Goal: Information Seeking & Learning: Understand process/instructions

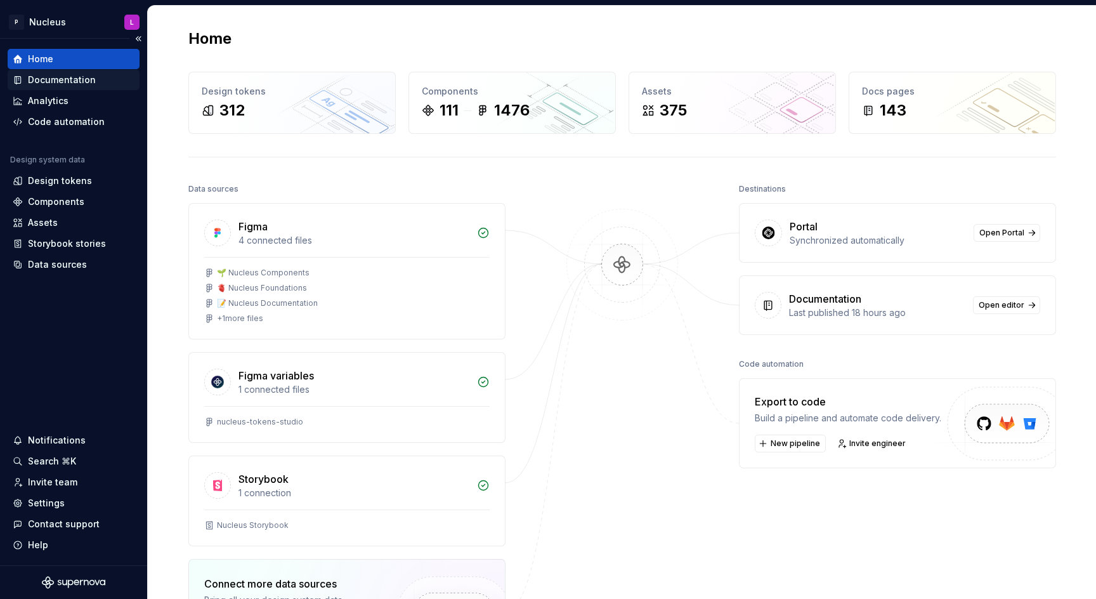
click at [63, 79] on div "Documentation" at bounding box center [62, 80] width 68 height 13
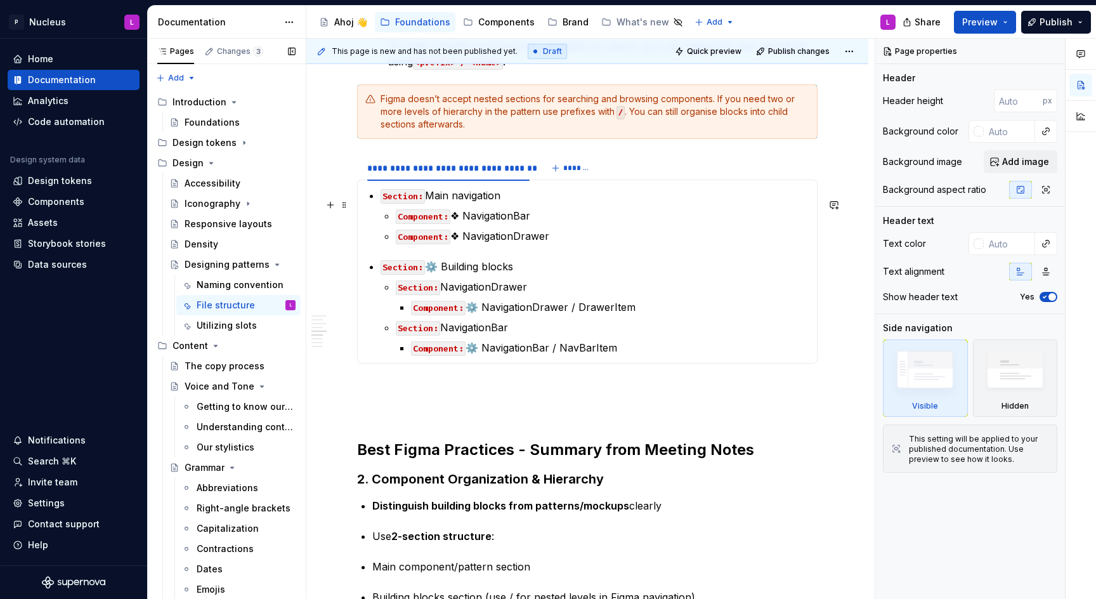
scroll to position [1220, 0]
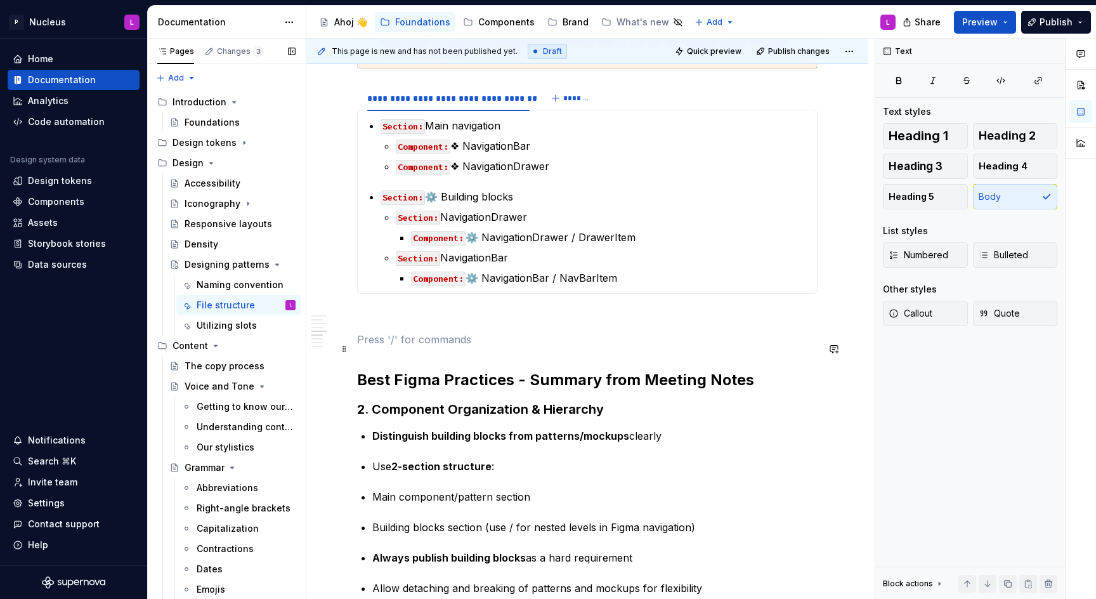
click at [516, 345] on p at bounding box center [587, 339] width 461 height 15
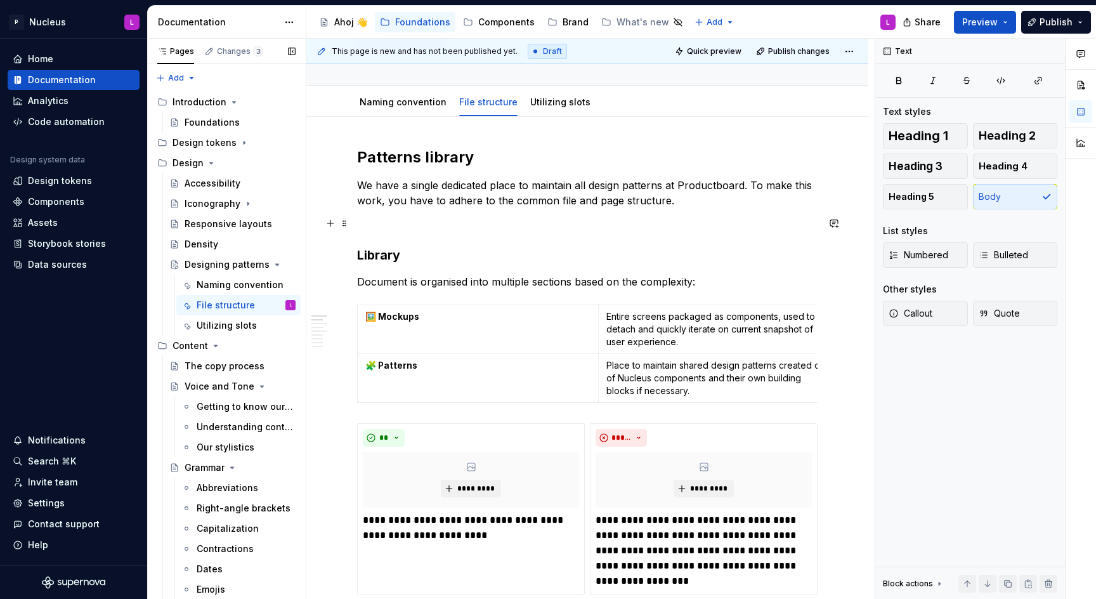
scroll to position [116, 0]
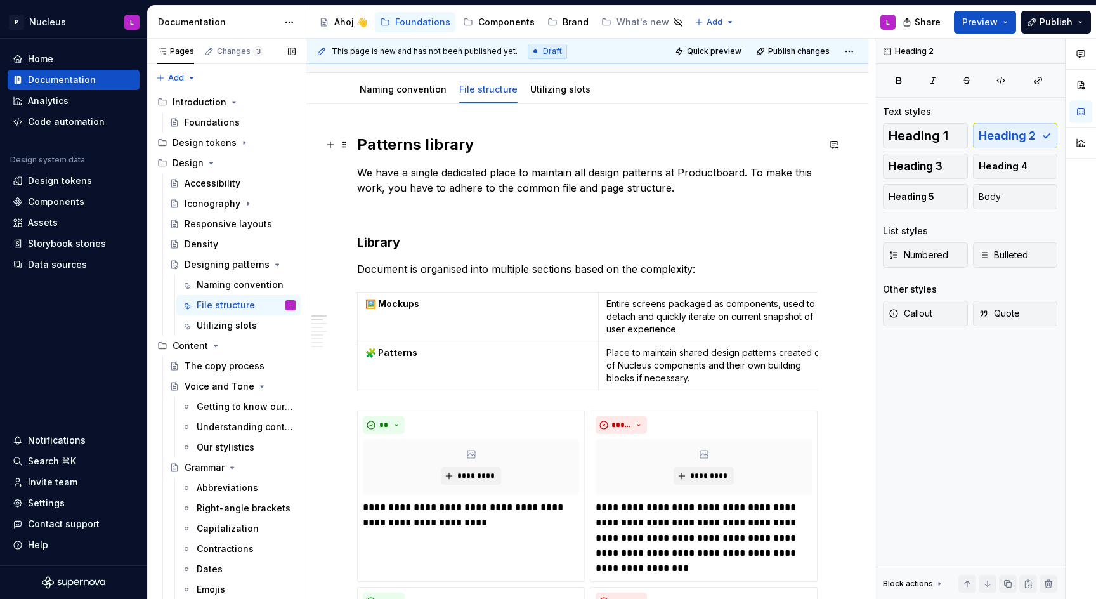
click at [450, 143] on h2 "Patterns library" at bounding box center [587, 145] width 461 height 20
click at [492, 191] on p "We have a single dedicated place to maintain all design patterns at Productboar…" at bounding box center [587, 180] width 461 height 30
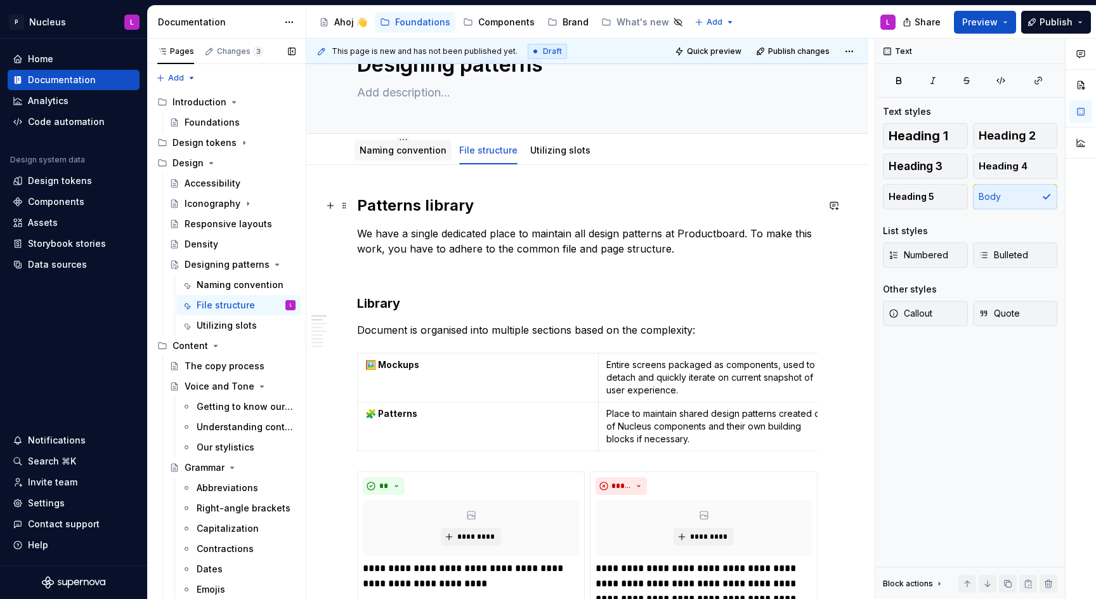
scroll to position [0, 0]
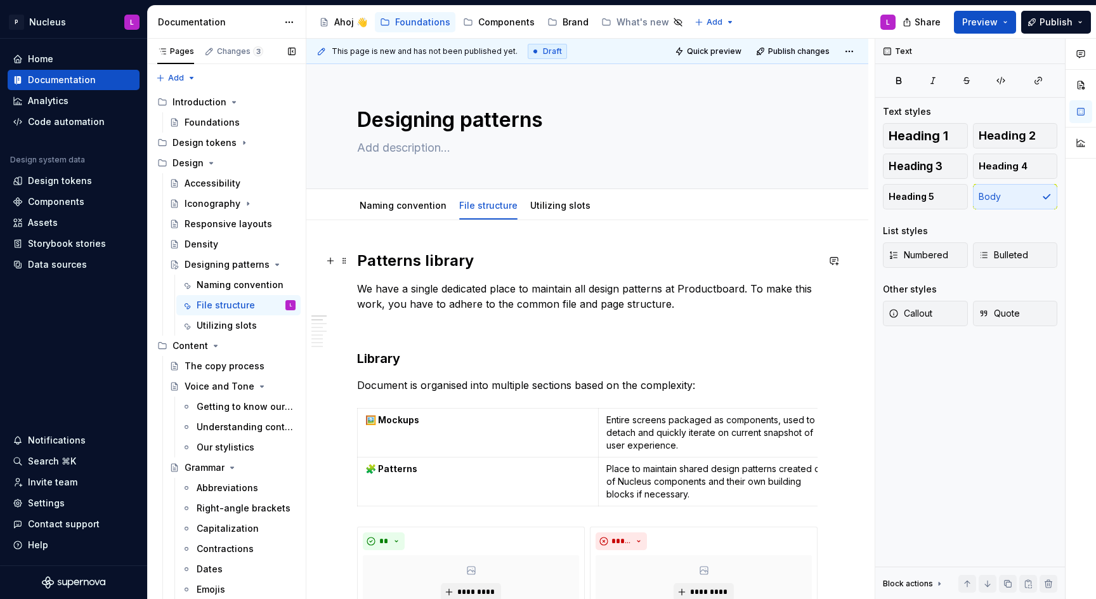
type textarea "*"
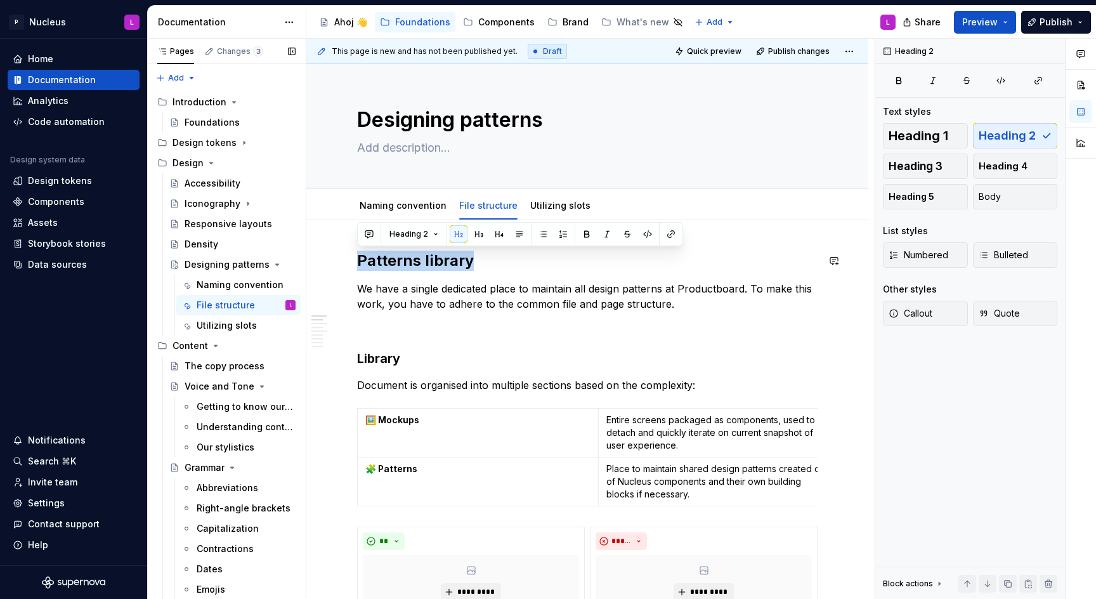
drag, startPoint x: 472, startPoint y: 261, endPoint x: 393, endPoint y: 250, distance: 79.4
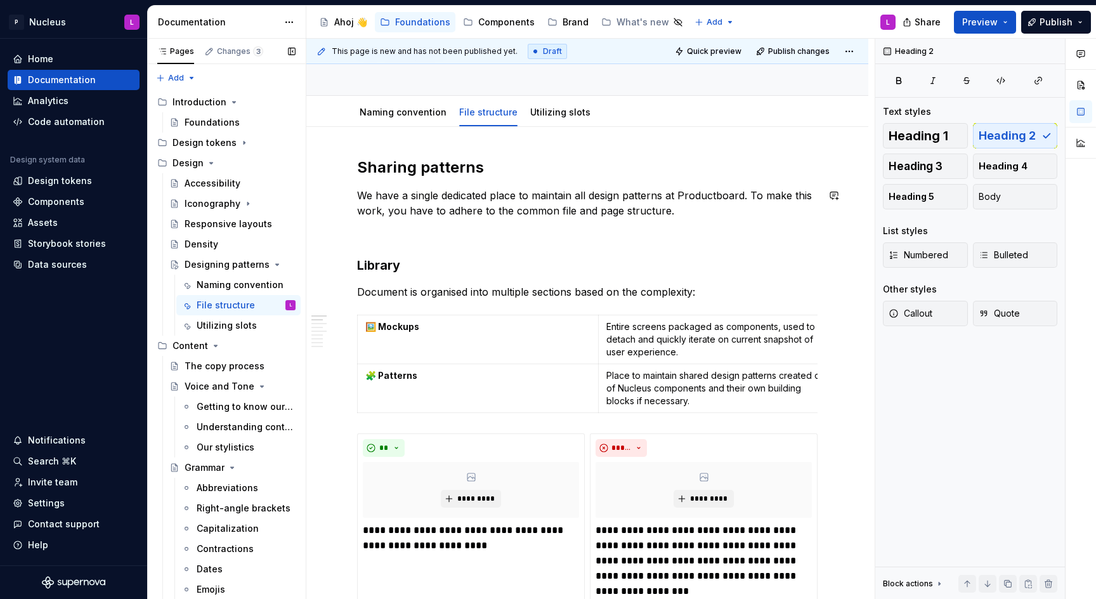
scroll to position [96, 0]
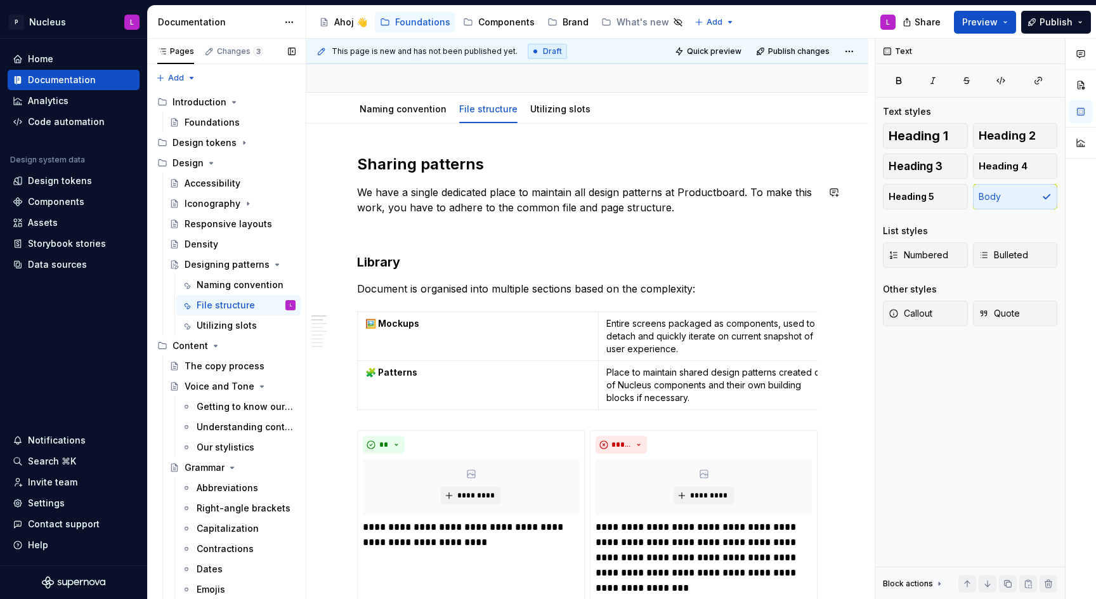
click at [533, 188] on p "We have a single dedicated place to maintain all design patterns at Productboar…" at bounding box center [587, 200] width 461 height 30
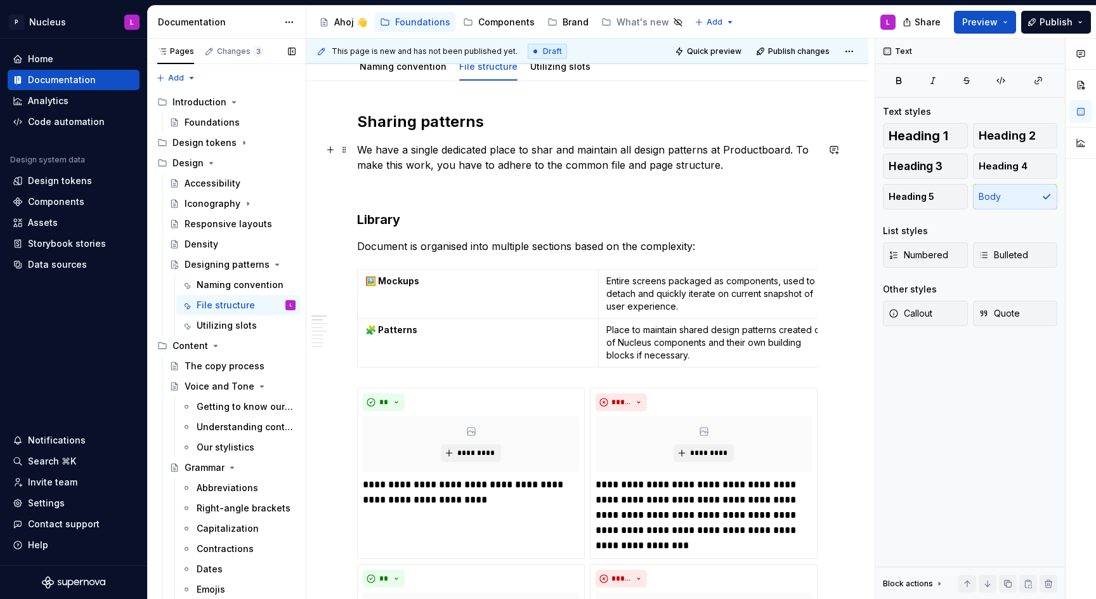
scroll to position [140, 0]
click at [548, 161] on p "We have a single dedicated place to shar and maintain all design patterns at Pr…" at bounding box center [587, 156] width 461 height 30
click at [593, 185] on p at bounding box center [587, 186] width 461 height 15
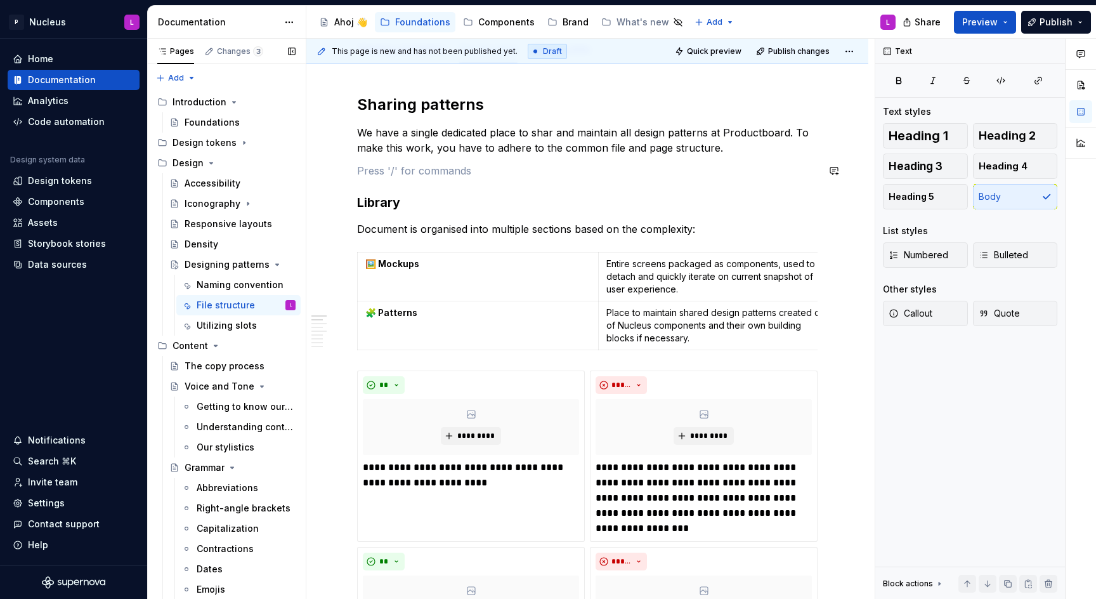
scroll to position [159, 0]
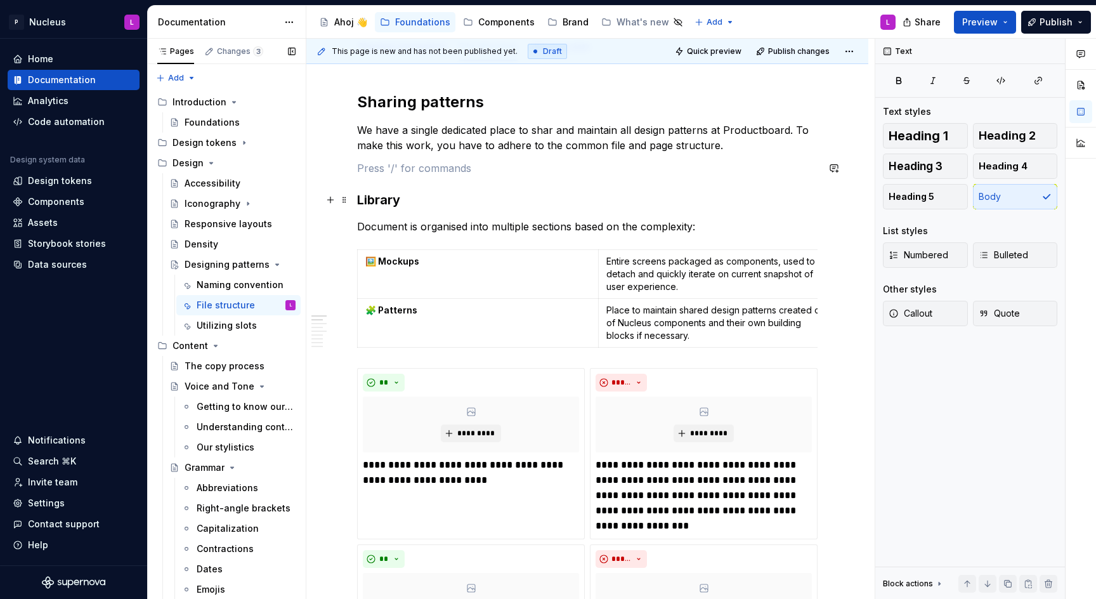
click at [581, 201] on h3 "Library" at bounding box center [587, 200] width 461 height 18
click at [458, 148] on p "We have a single dedicated place to shar and maintain all design patterns at Pr…" at bounding box center [587, 137] width 461 height 30
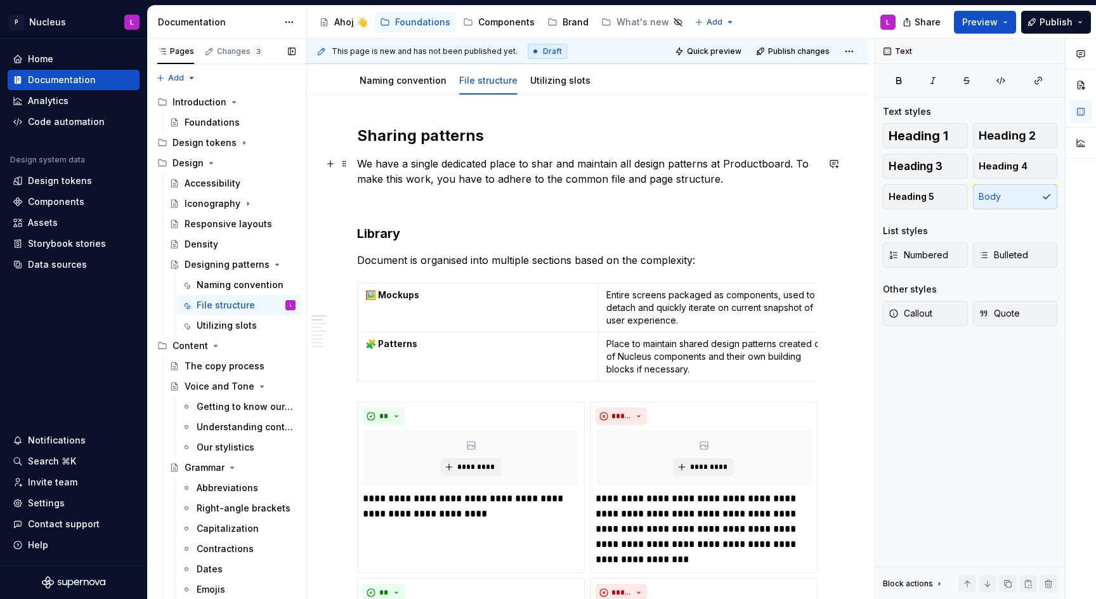
click at [507, 178] on p "We have a single dedicated place to shar and maintain all design patterns at Pr…" at bounding box center [587, 171] width 461 height 30
click at [714, 180] on p "We have a single dedicated place to shar and maintain all design patterns at Pr…" at bounding box center [587, 171] width 461 height 30
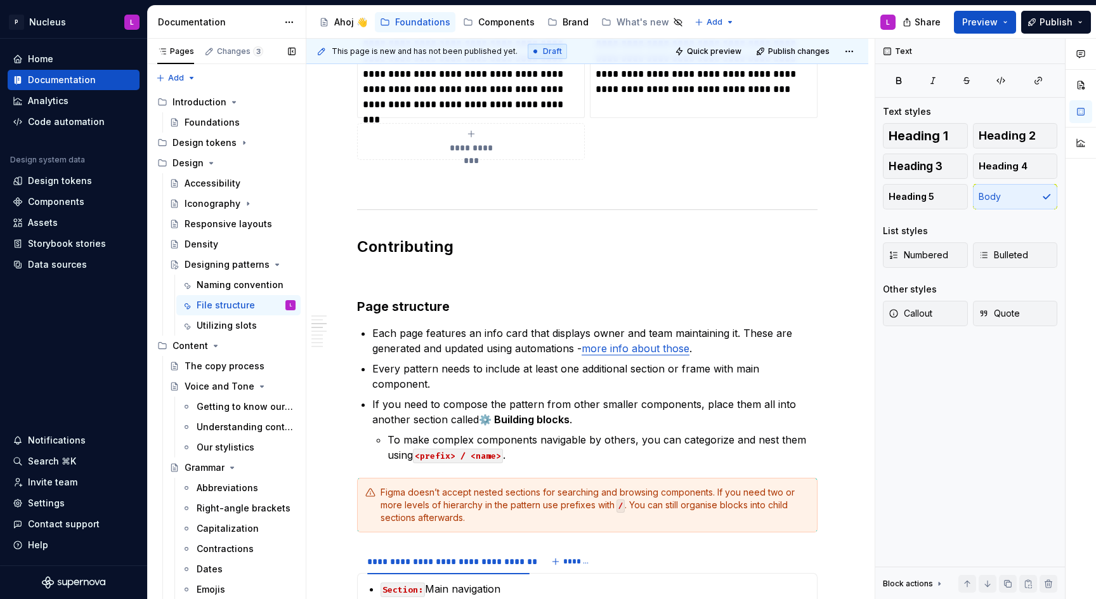
scroll to position [811, 0]
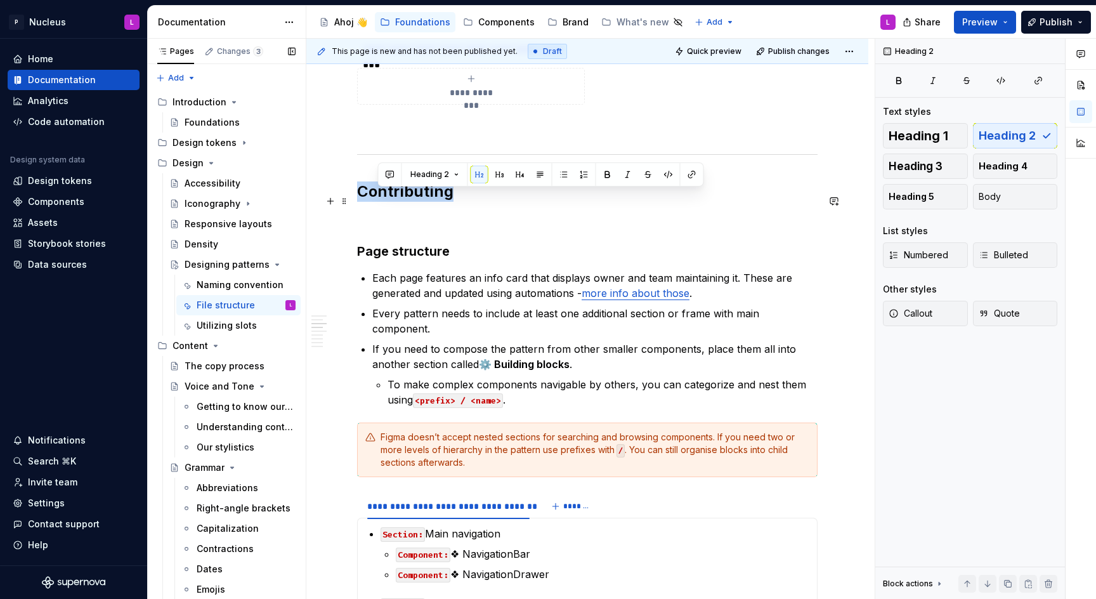
drag, startPoint x: 473, startPoint y: 195, endPoint x: 356, endPoint y: 189, distance: 116.9
click at [356, 189] on div "**********" at bounding box center [587, 551] width 562 height 2285
click at [459, 246] on div "**********" at bounding box center [587, 468] width 461 height 2059
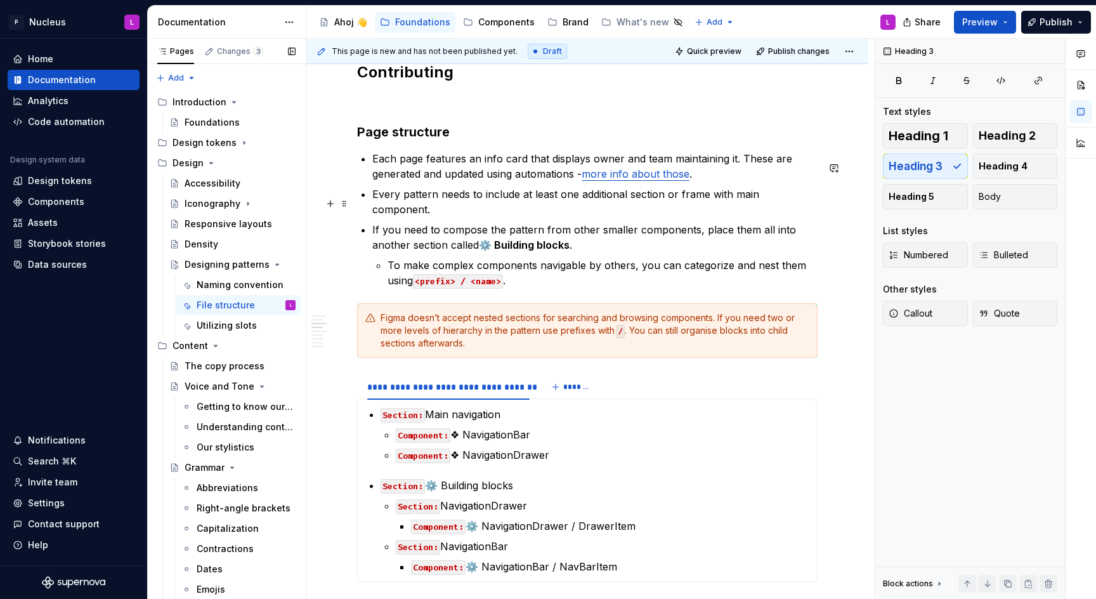
scroll to position [931, 0]
click at [605, 273] on p "To make complex components navigable by others, you can categorize and nest the…" at bounding box center [603, 272] width 430 height 30
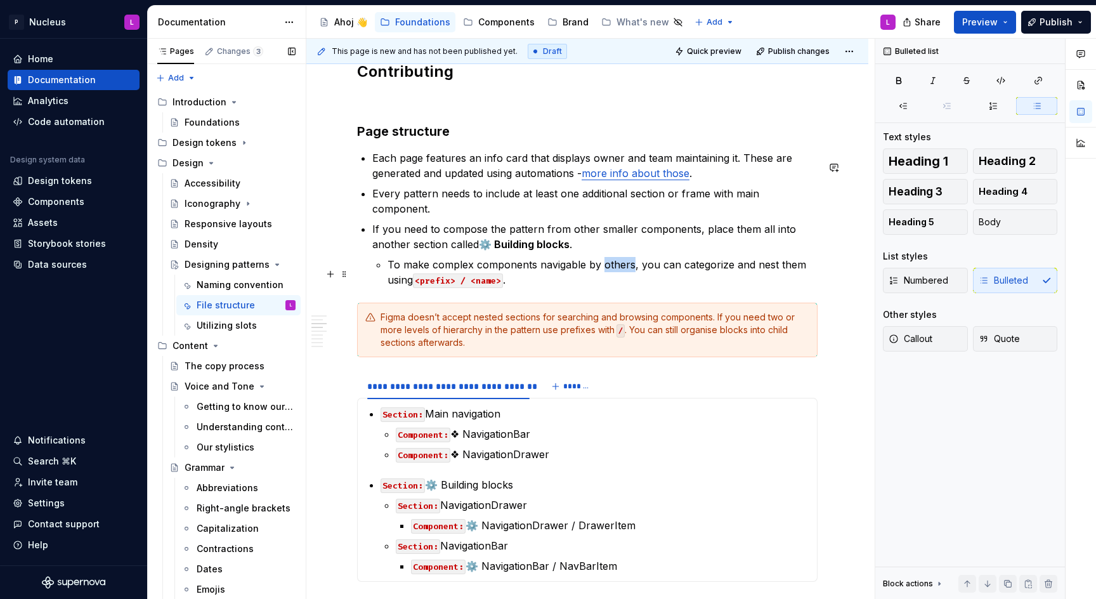
click at [605, 273] on p "To make complex components navigable by others, you can categorize and nest the…" at bounding box center [603, 272] width 430 height 30
click at [638, 287] on p "To make complex components navigable by different Figma panels, you can categor…" at bounding box center [603, 272] width 430 height 30
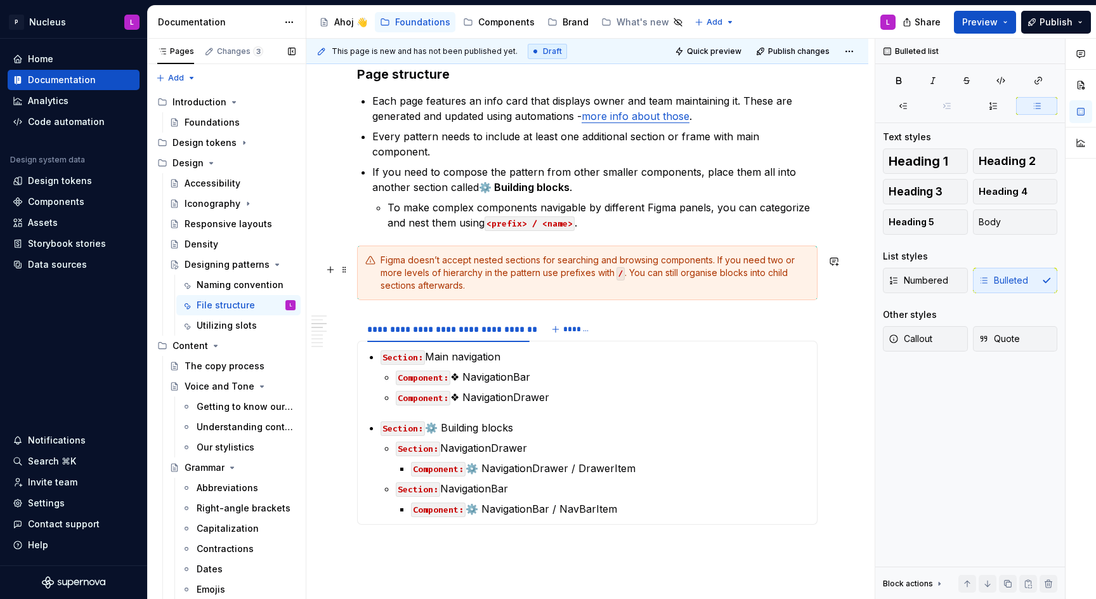
scroll to position [990, 0]
click at [511, 291] on div "Figma doesn’t accept nested sections for searching and browsing components. If …" at bounding box center [595, 272] width 429 height 38
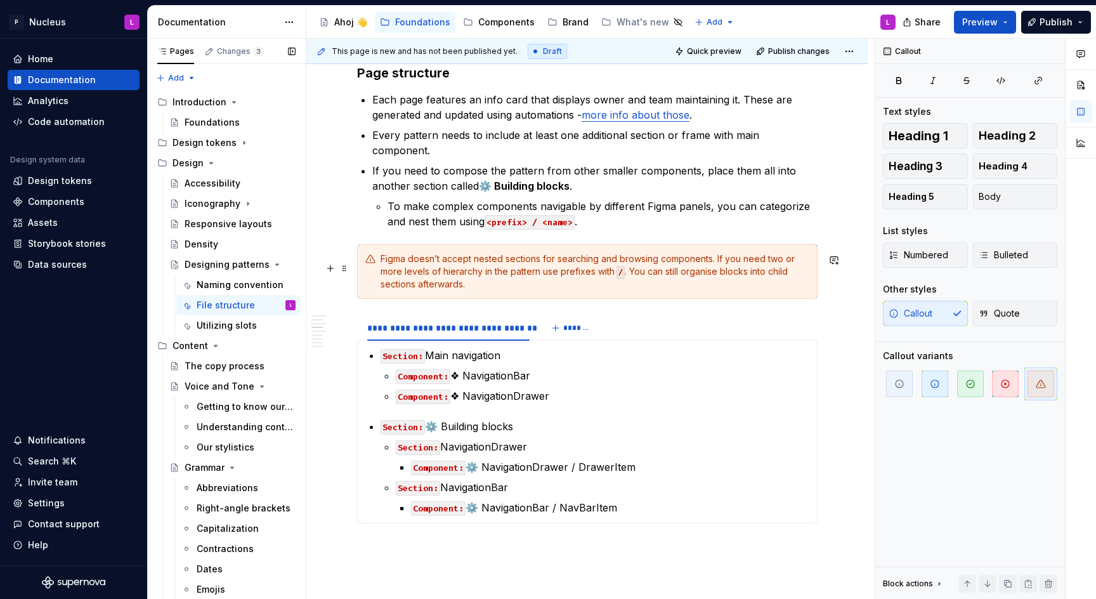
click at [424, 275] on div "Figma doesn’t accept nested sections for searching and browsing components. If …" at bounding box center [595, 272] width 429 height 38
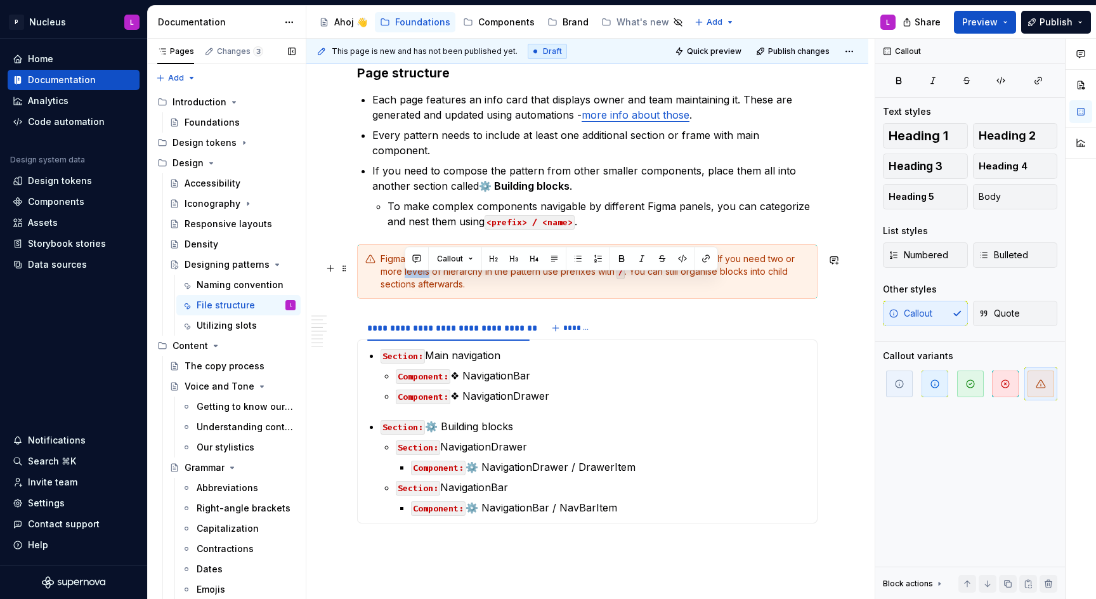
click at [414, 279] on div "Figma doesn’t accept nested sections for searching and browsing components. If …" at bounding box center [595, 272] width 429 height 38
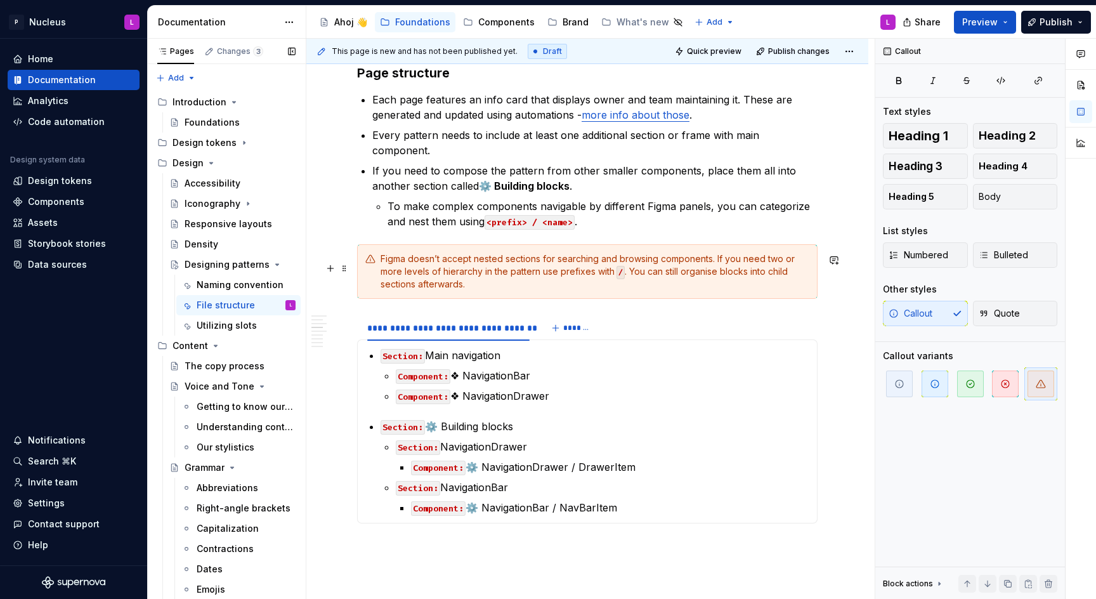
click at [414, 264] on div "Figma doesn’t accept nested sections for searching and browsing components. If …" at bounding box center [595, 272] width 429 height 38
click at [539, 289] on div "Figma ignores nested sections for searching and browsing components. If you nee…" at bounding box center [595, 272] width 429 height 38
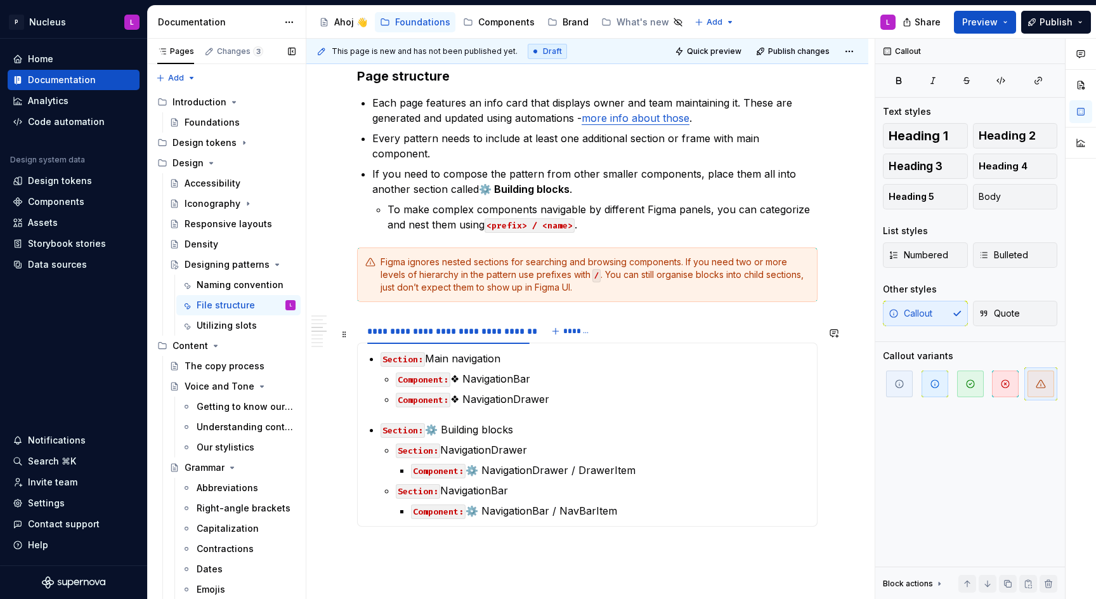
scroll to position [1016, 0]
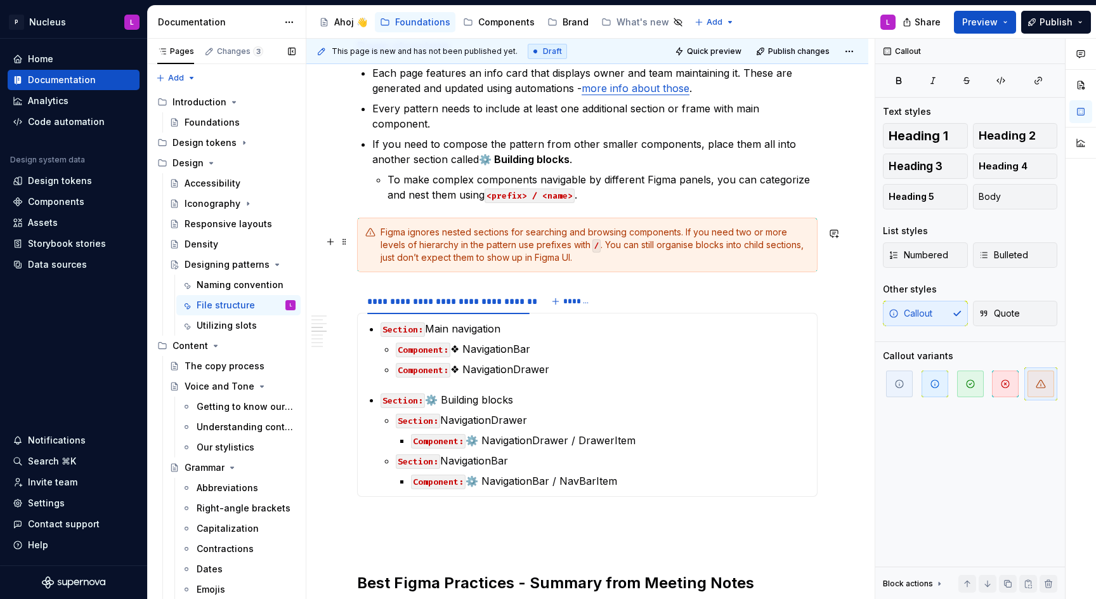
click at [706, 254] on div "Figma ignores nested sections for searching and browsing components. If you nee…" at bounding box center [595, 245] width 429 height 38
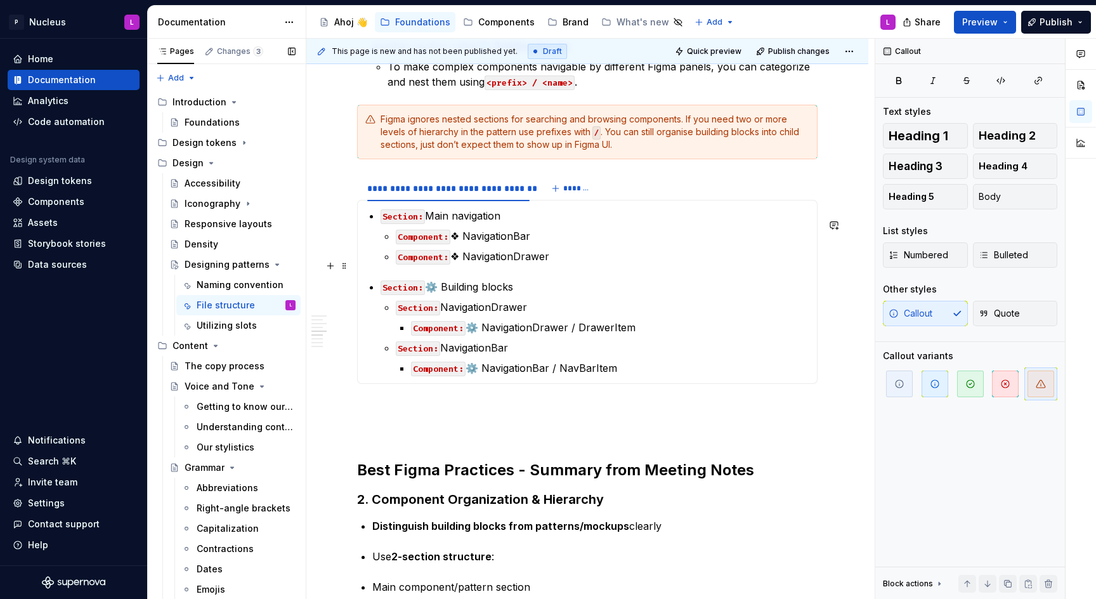
scroll to position [1143, 0]
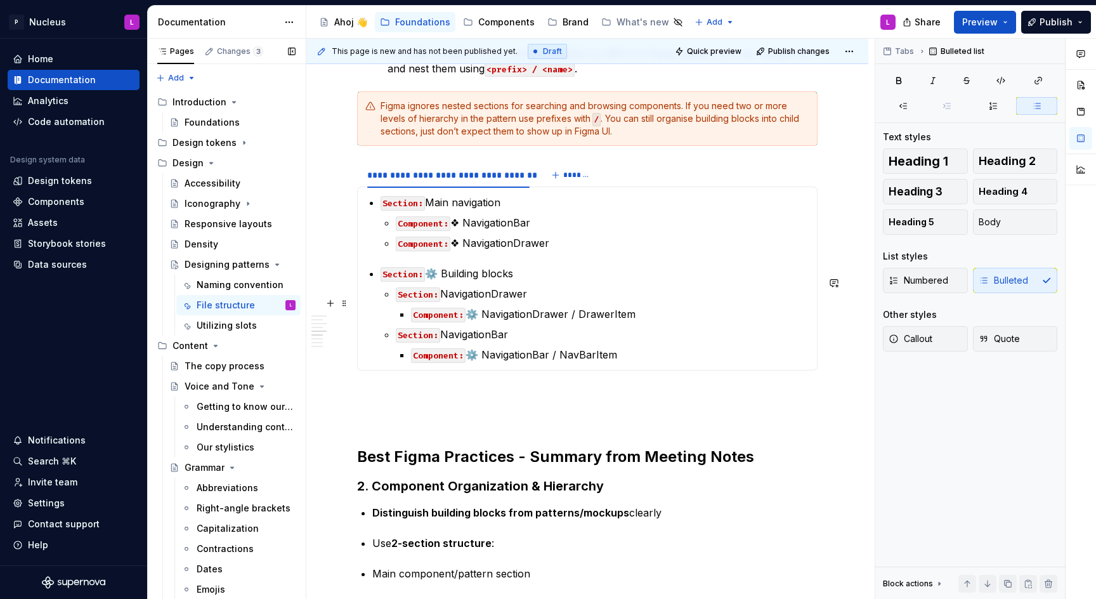
click at [573, 301] on p "Section: NavigationDrawer" at bounding box center [603, 293] width 414 height 15
click at [787, 275] on button "button" at bounding box center [787, 280] width 18 height 18
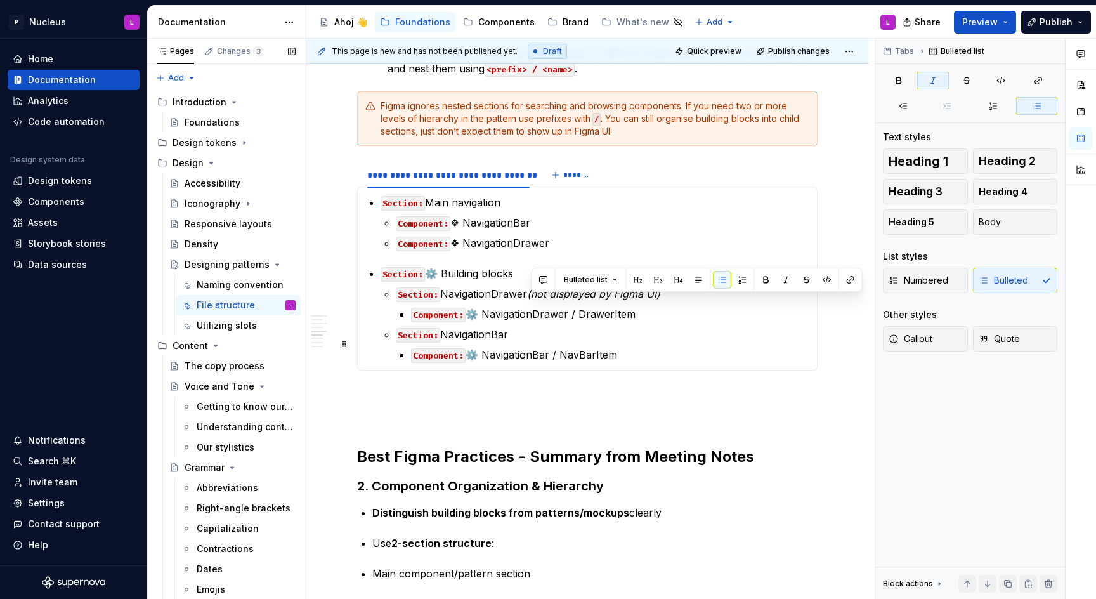
copy p "NavigationDrawer"
click at [580, 339] on p "Section: NavigationBar" at bounding box center [603, 334] width 414 height 15
click at [591, 338] on p "Section: NavigationBar" at bounding box center [603, 334] width 414 height 15
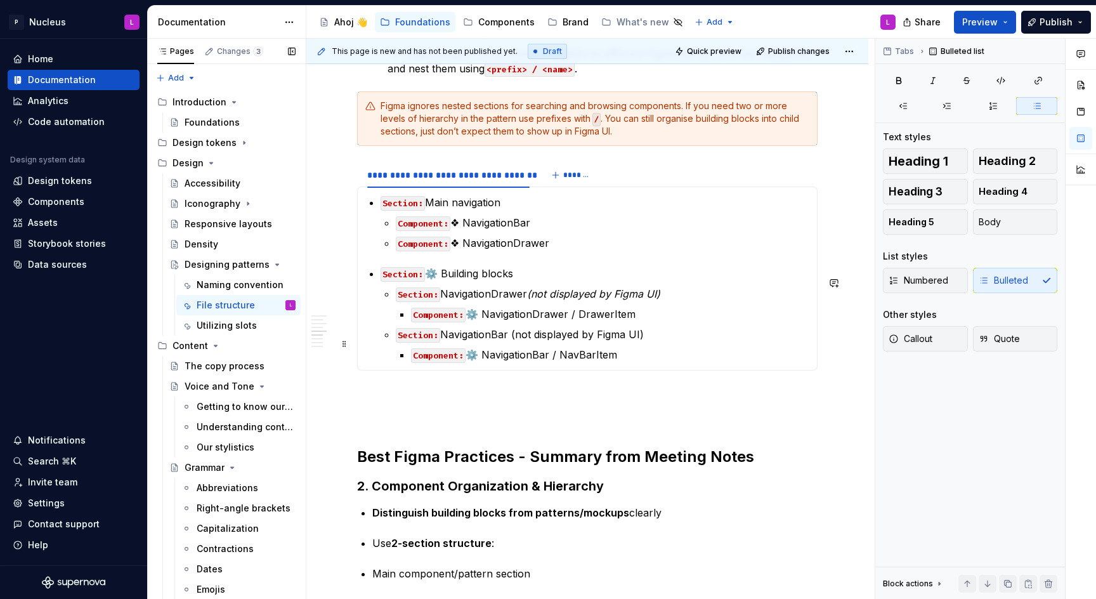
drag, startPoint x: 511, startPoint y: 343, endPoint x: 676, endPoint y: 345, distance: 164.3
click at [676, 342] on p "Section: NavigationBar (not displayed by Figma UI)" at bounding box center [603, 334] width 414 height 15
drag, startPoint x: 676, startPoint y: 345, endPoint x: 513, endPoint y: 336, distance: 162.7
click at [513, 336] on p "Section: NavigationBar (not displayed by Figma UI)" at bounding box center [603, 334] width 414 height 15
click at [516, 339] on p "Section: NavigationBar (not displayed by Figma UI)" at bounding box center [603, 334] width 414 height 15
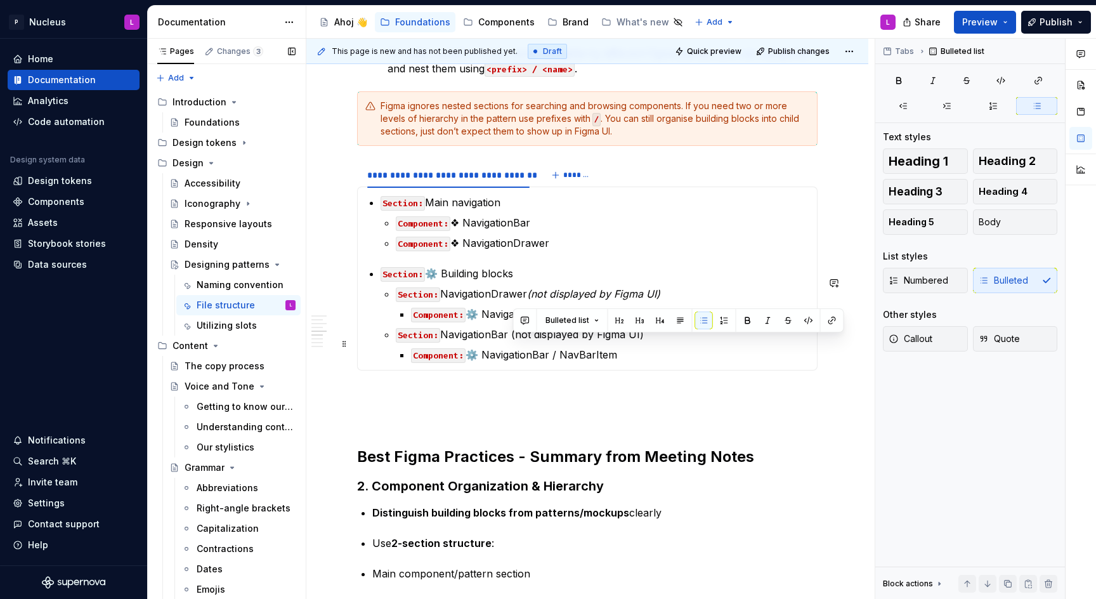
drag, startPoint x: 661, startPoint y: 349, endPoint x: 513, endPoint y: 345, distance: 147.9
click at [513, 342] on p "Section: NavigationBar (not displayed by Figma UI)" at bounding box center [603, 334] width 414 height 15
click at [478, 351] on li "Section: NavigationBar (not displayed by Figma UI) Component: ⚙️ NavigationBar …" at bounding box center [603, 345] width 414 height 36
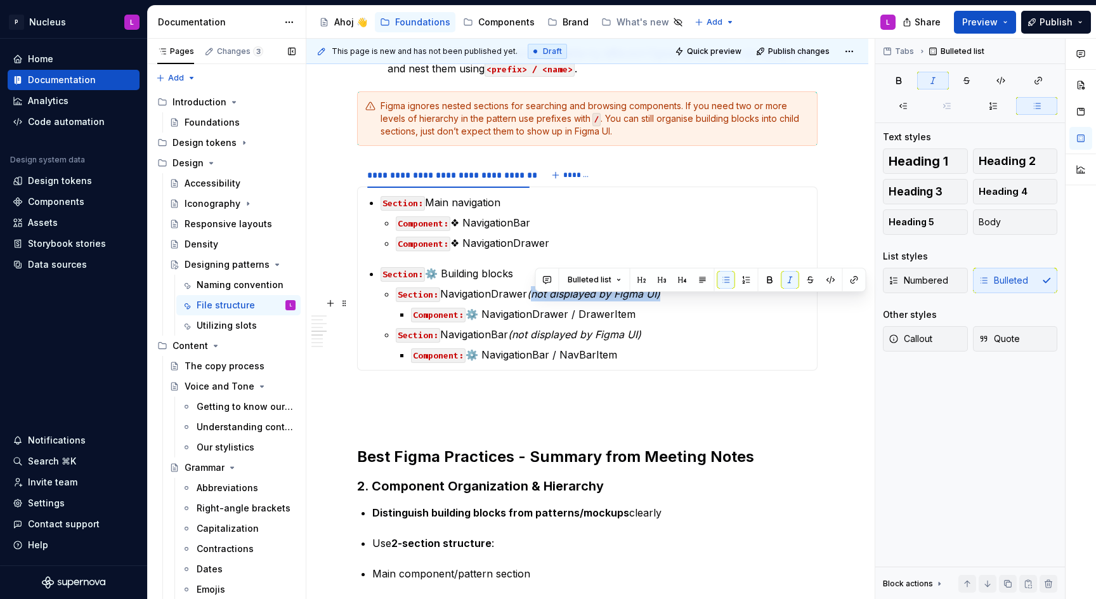
drag, startPoint x: 534, startPoint y: 301, endPoint x: 666, endPoint y: 298, distance: 132.0
click at [666, 298] on p "Section: NavigationDrawer (not displayed by Figma UI)" at bounding box center [603, 293] width 414 height 15
click at [605, 287] on button "Bulleted list" at bounding box center [594, 280] width 65 height 18
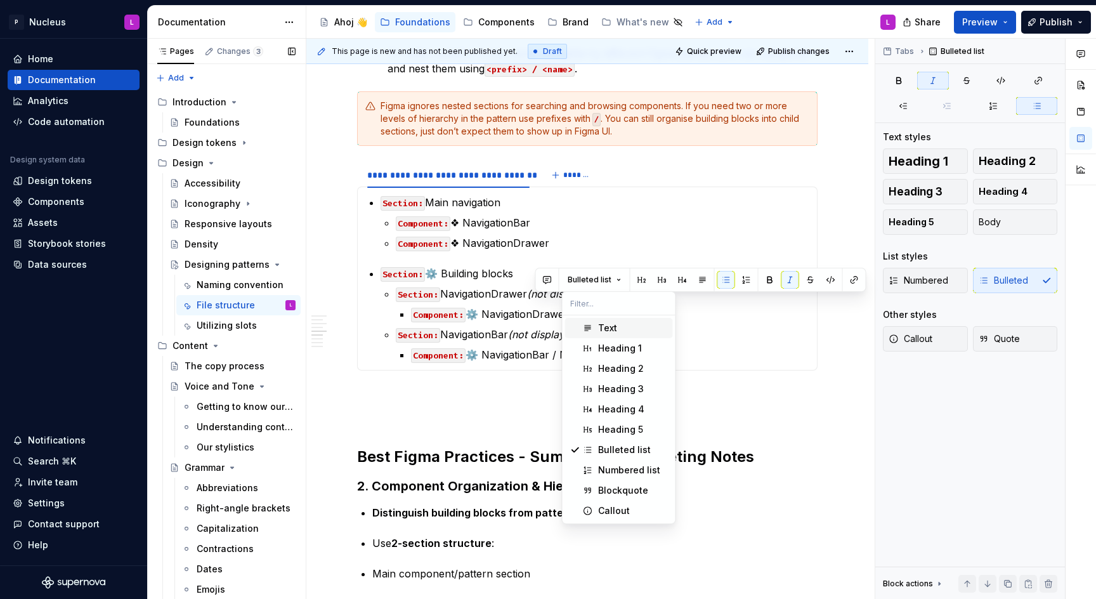
click at [489, 322] on p "Component: ⚙️ NavigationDrawer / DrawerItem" at bounding box center [610, 313] width 398 height 15
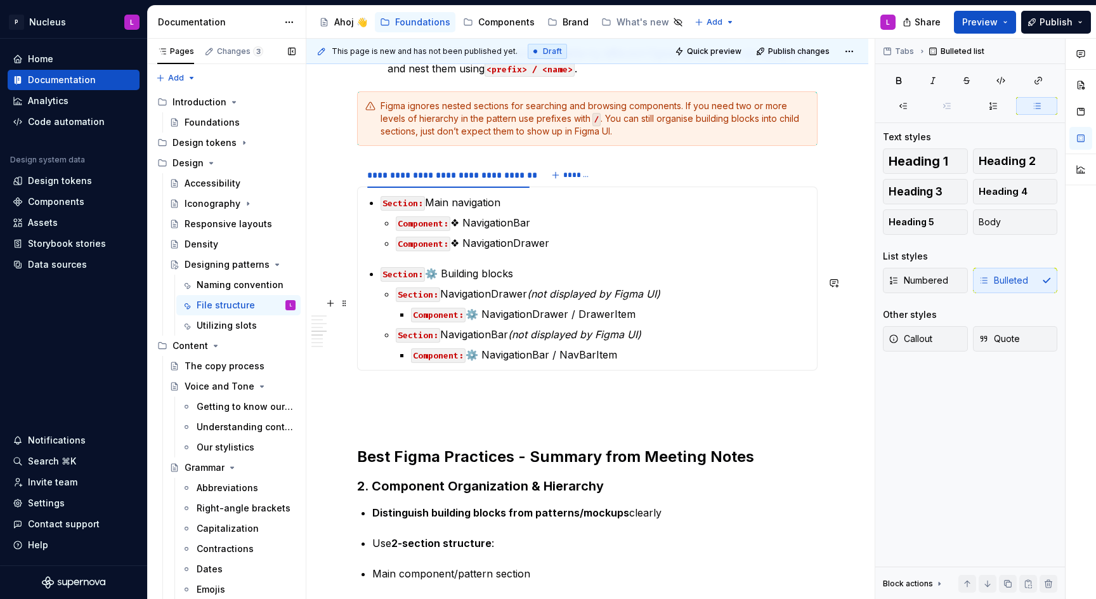
click at [537, 298] on em "(not displayed by Figma UI)" at bounding box center [593, 293] width 133 height 13
click at [681, 300] on p "Section: NavigationDrawer • not displayed by Figma UI)" at bounding box center [603, 293] width 414 height 15
click at [520, 341] on em "(not displayed by Figma UI)" at bounding box center [574, 334] width 133 height 13
click at [692, 342] on p "Section: NavigationBar •not displayed by Figma UI)" at bounding box center [603, 334] width 414 height 15
click at [522, 341] on em "•not displayed by Figma UI" at bounding box center [573, 334] width 131 height 13
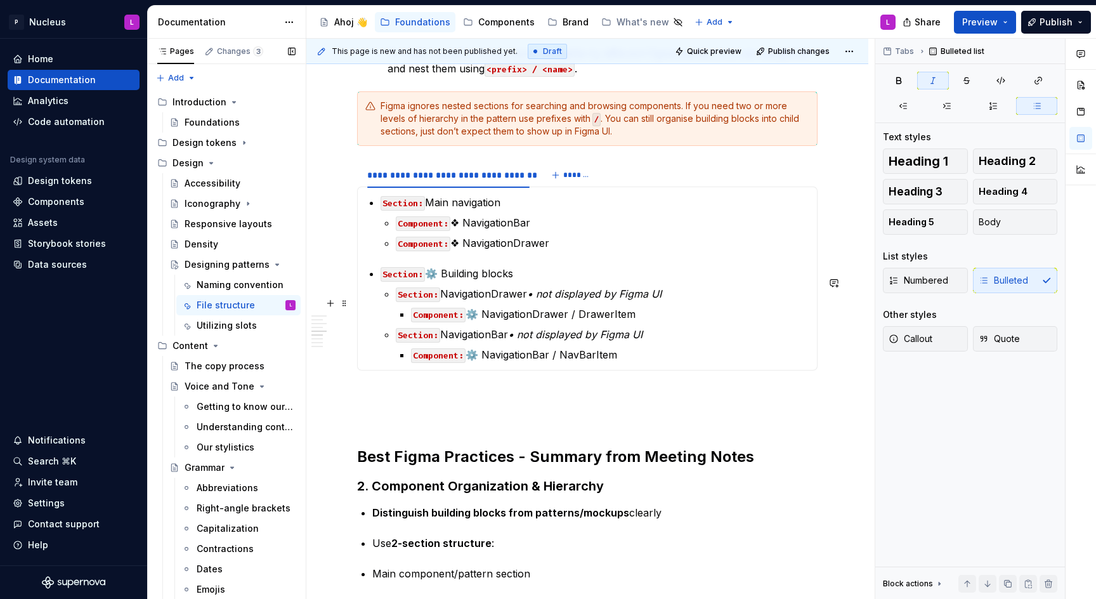
click at [541, 300] on em "• not displayed by Figma UI" at bounding box center [594, 293] width 135 height 13
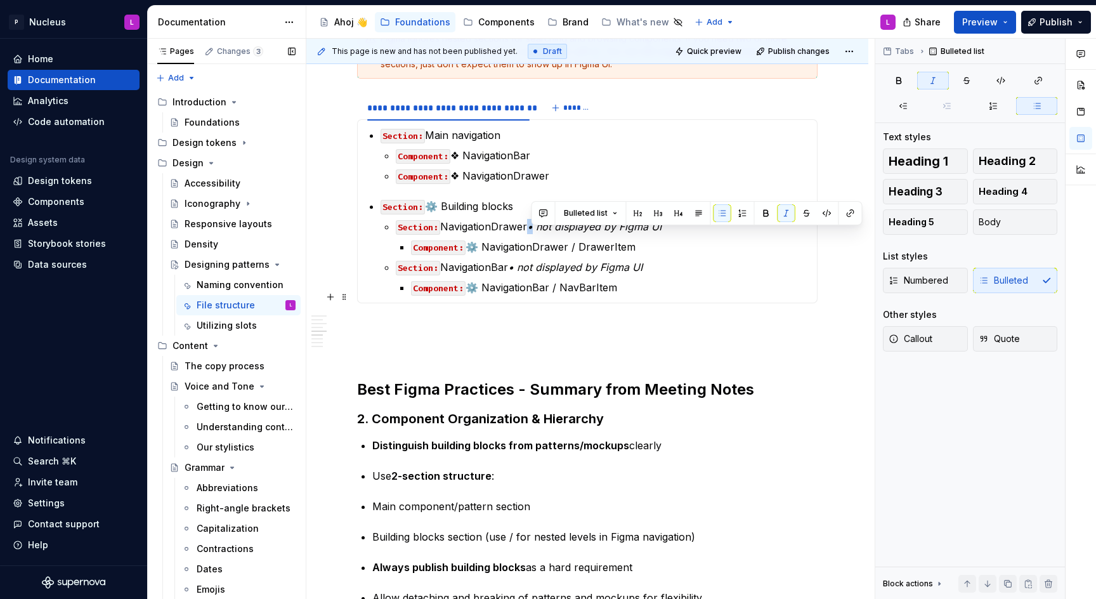
scroll to position [1214, 0]
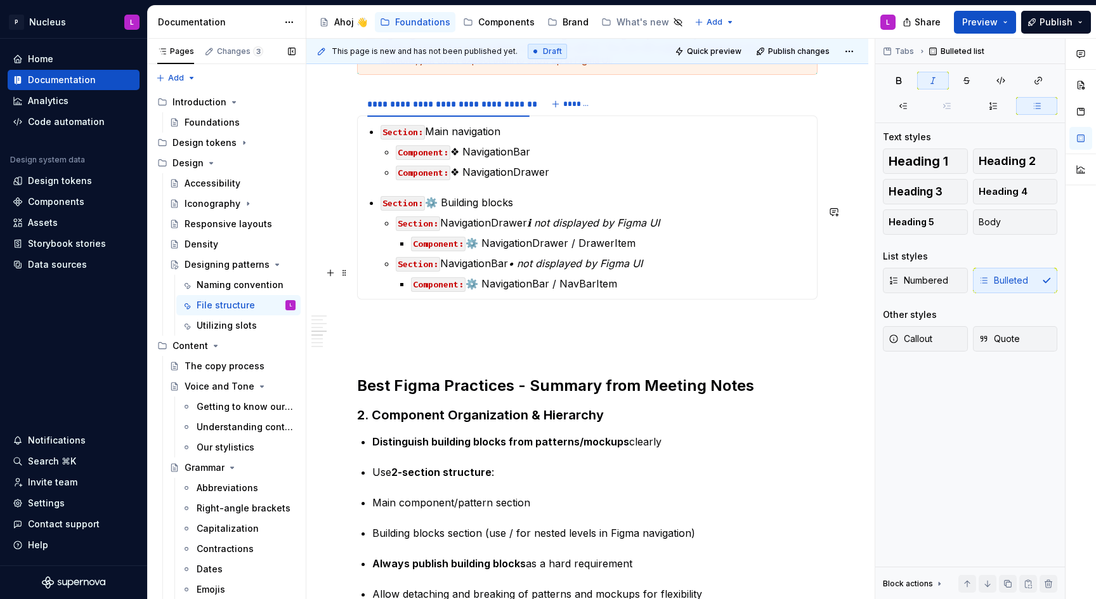
click at [518, 270] on em "• not displayed by Figma UI" at bounding box center [575, 263] width 135 height 13
click at [547, 270] on em "ℹ︎ not displayed by Figma UI" at bounding box center [574, 263] width 133 height 13
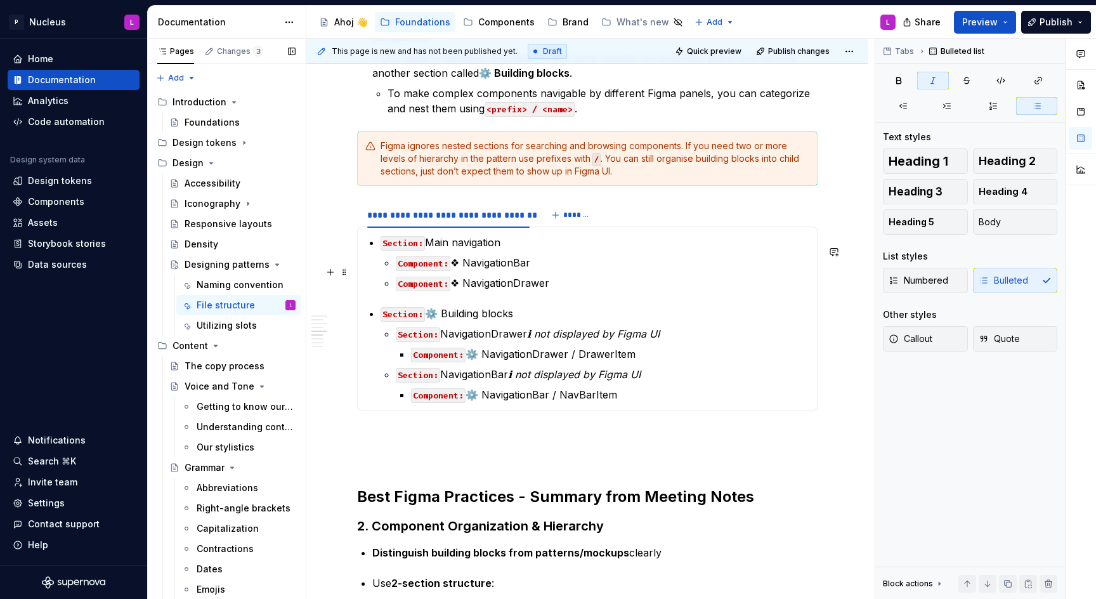
scroll to position [1091, 0]
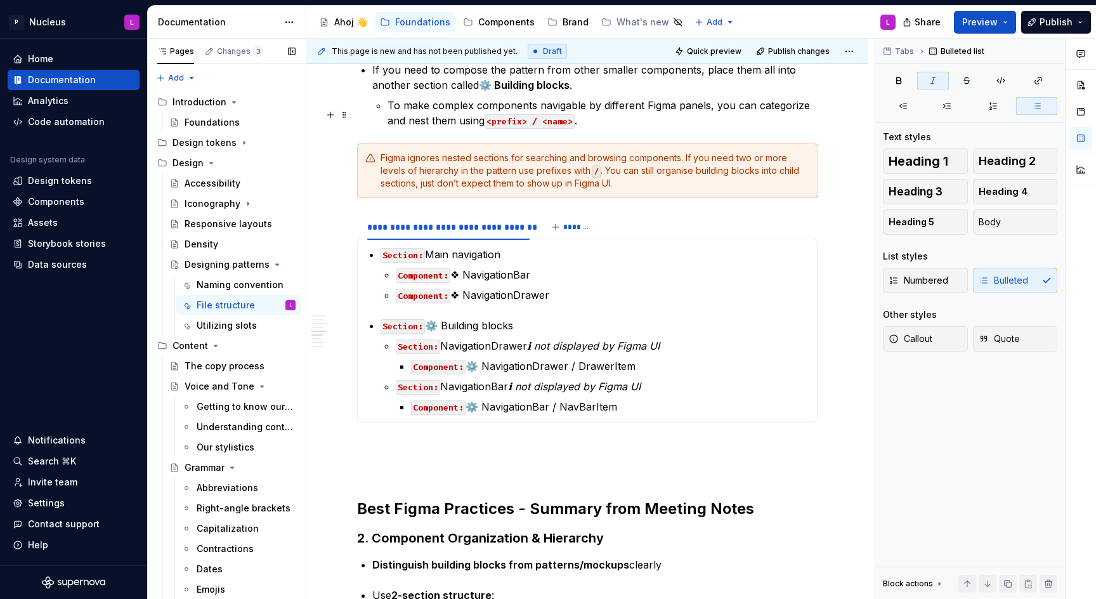
click at [596, 128] on p "To make complex components navigable by different Figma panels, you can categor…" at bounding box center [603, 113] width 430 height 30
click at [537, 351] on em "ℹ︎ not displayed by Figma UI" at bounding box center [593, 345] width 133 height 13
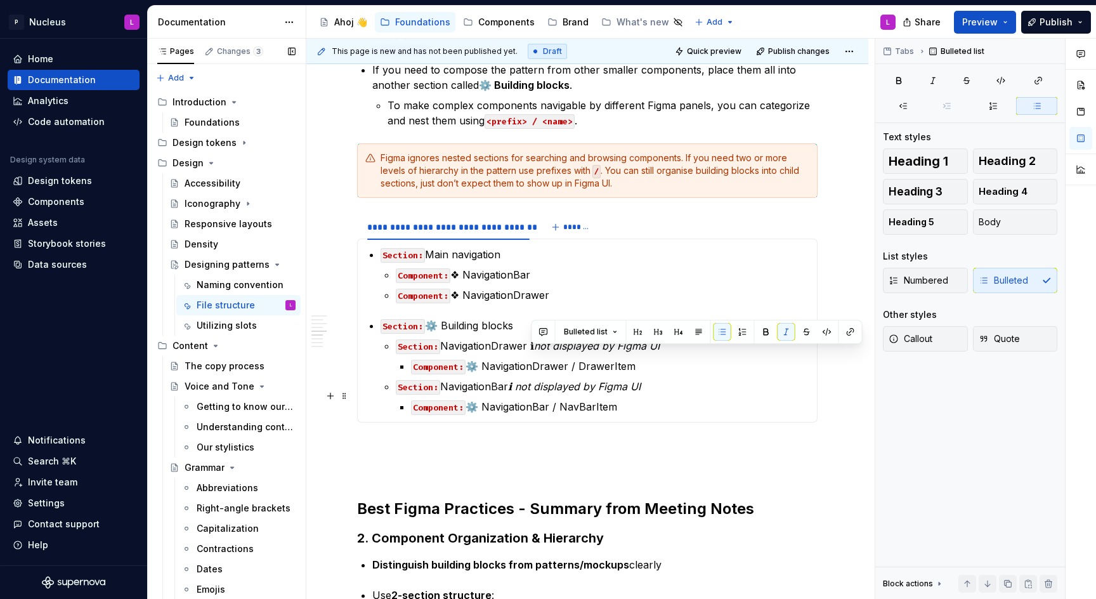
click at [516, 393] on em "ℹ︎ not displayed by Figma UI" at bounding box center [574, 386] width 133 height 13
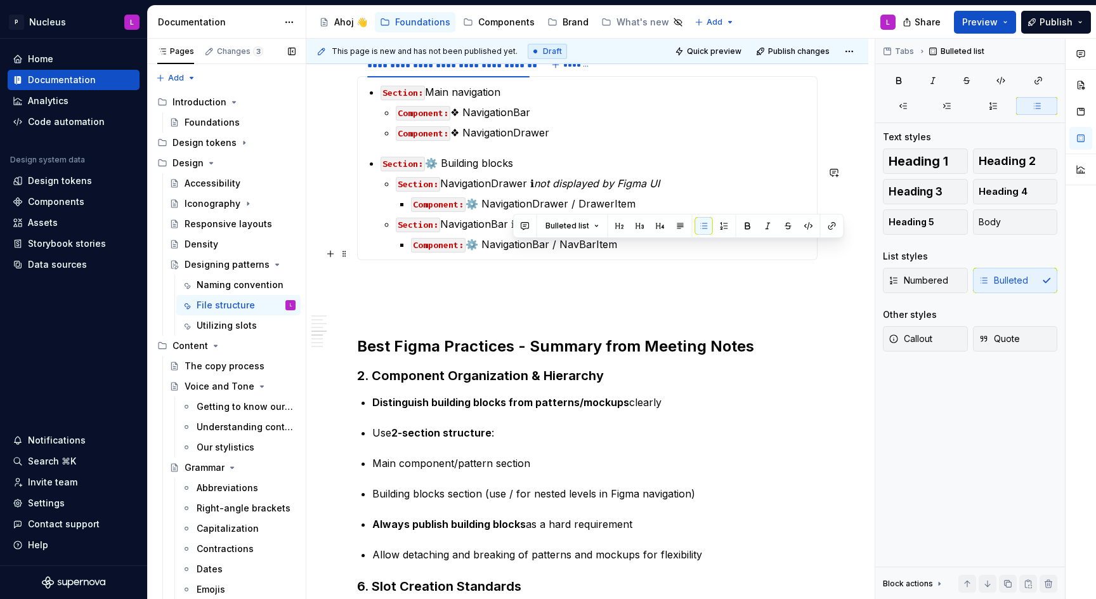
scroll to position [1254, 0]
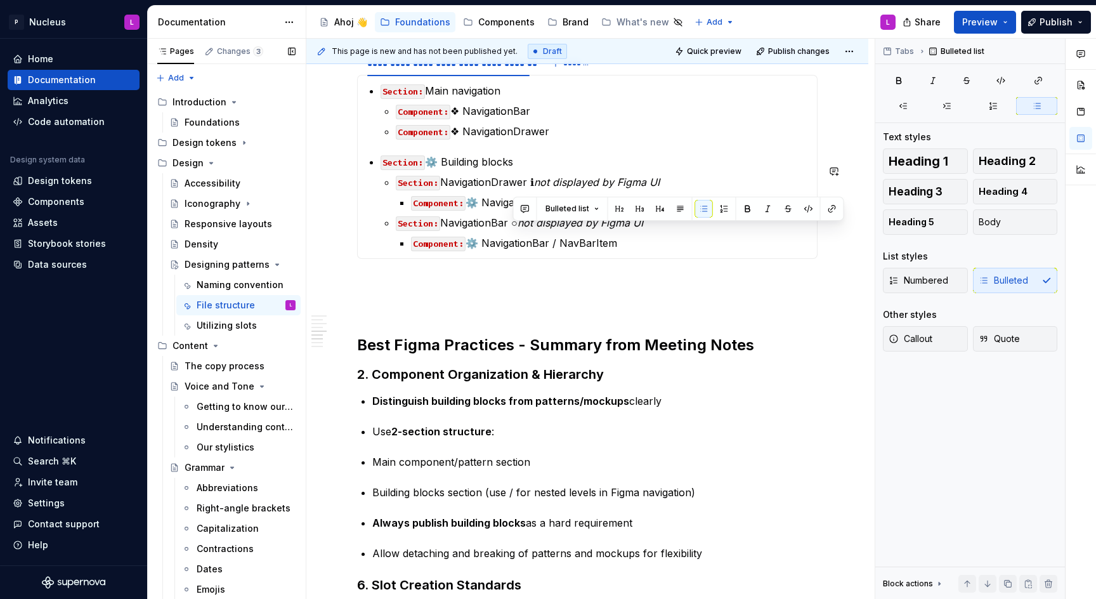
copy p "○"
click at [525, 190] on p "Section: NavigationDrawer ℹ︎ not displayed by Figma UI" at bounding box center [603, 181] width 414 height 15
click at [534, 190] on p "Section: NavigationDrawer ℹ︎ not displayed by Figma UI" at bounding box center [603, 181] width 414 height 15
click at [532, 189] on p "Section: NavigationDrawer ℹ︎ not displayed by Figma UI" at bounding box center [603, 181] width 414 height 15
click at [579, 224] on ul "Section: NavigationDrawer ○ not displayed by Figma UI Component: ⚙️ NavigationD…" at bounding box center [603, 212] width 414 height 76
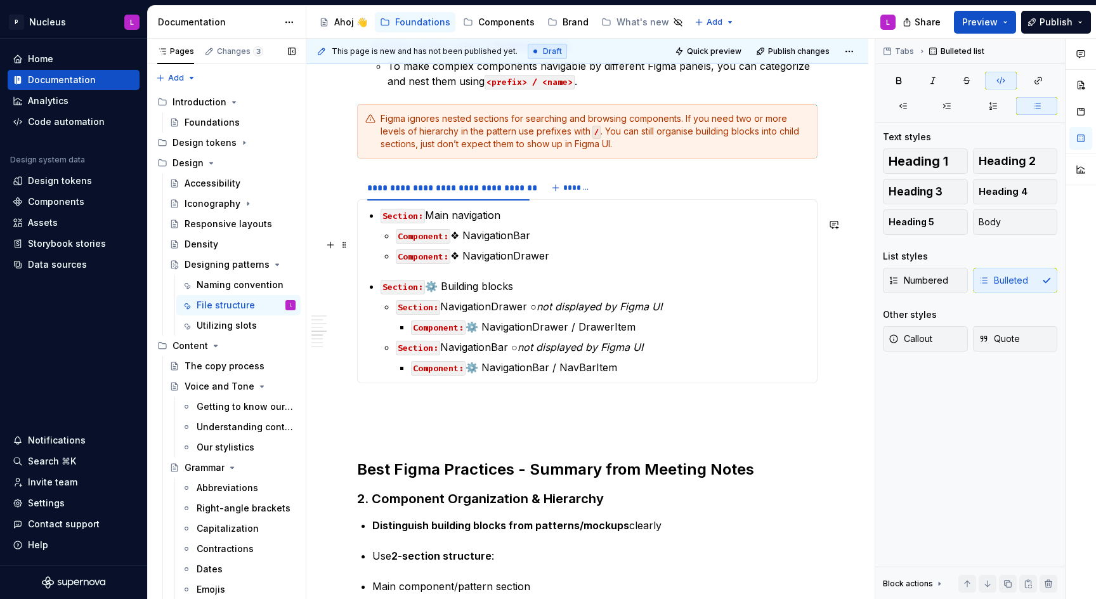
scroll to position [1102, 0]
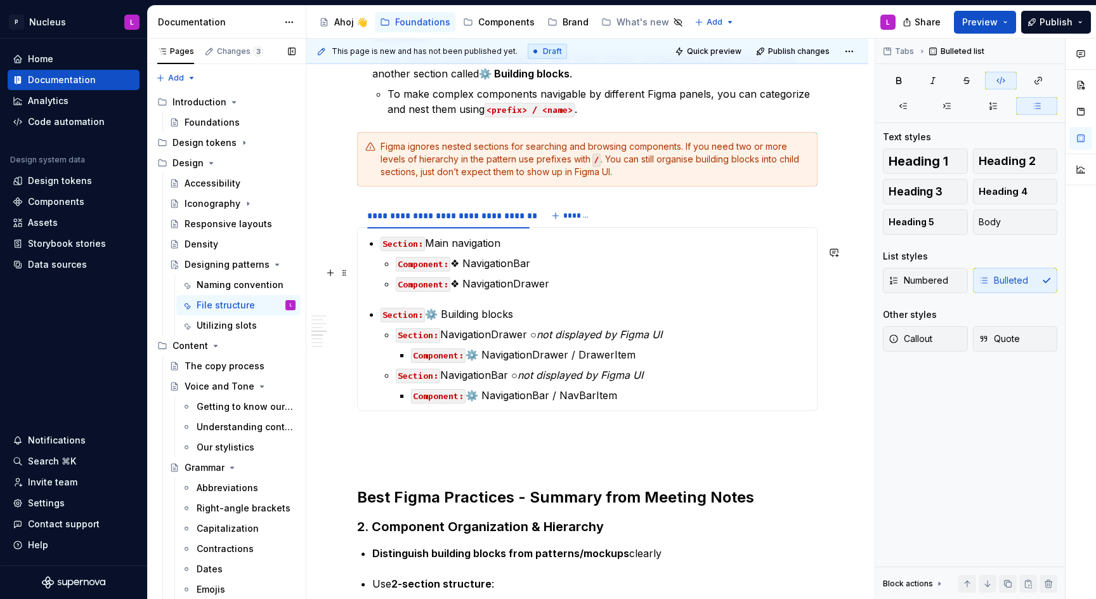
click at [492, 271] on p "Component: ❖ NavigationBar" at bounding box center [603, 263] width 414 height 15
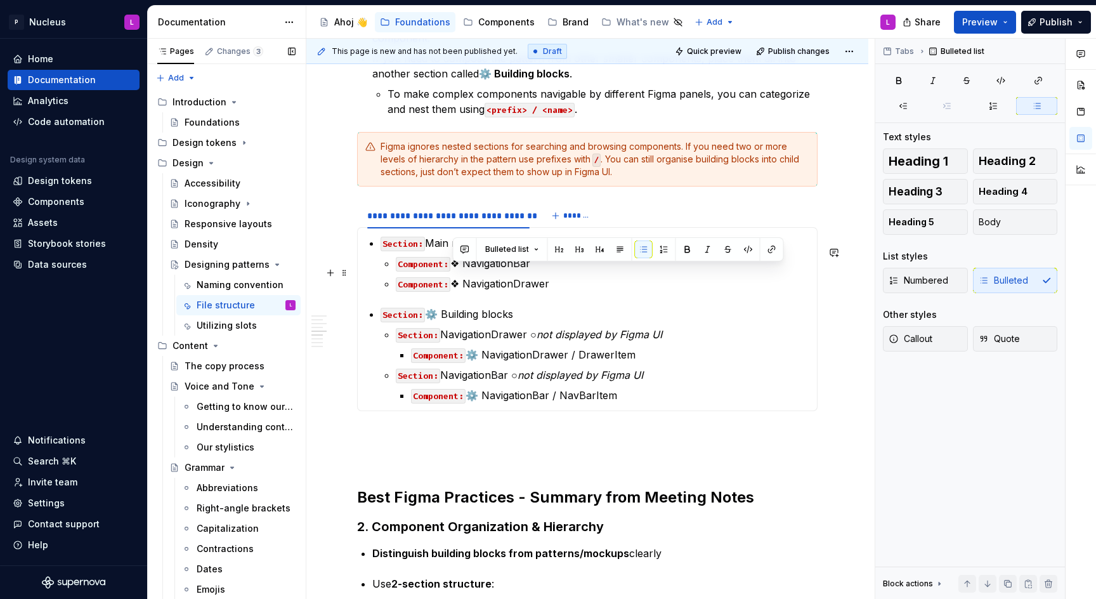
drag, startPoint x: 455, startPoint y: 274, endPoint x: 545, endPoint y: 274, distance: 90.1
click at [545, 271] on p "Component: ❖ NavigationBar" at bounding box center [603, 263] width 414 height 15
drag, startPoint x: 570, startPoint y: 289, endPoint x: 452, endPoint y: 287, distance: 118.7
click at [452, 287] on p "Component: ❖ NavigationDrawer" at bounding box center [603, 283] width 414 height 15
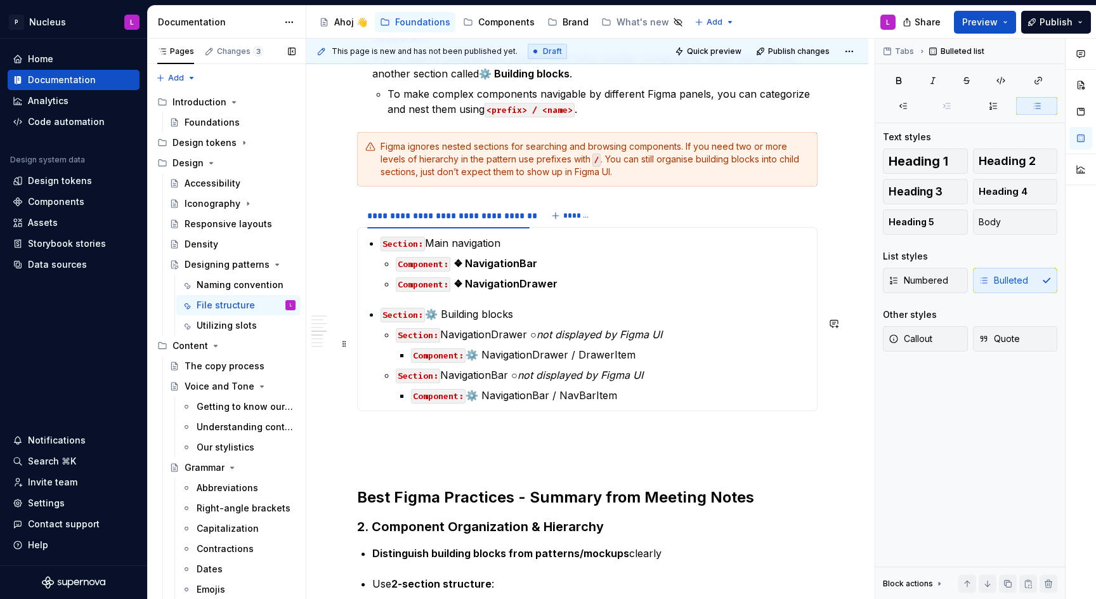
click at [461, 339] on p "Section: NavigationDrawer ○ not displayed by Figma UI" at bounding box center [603, 334] width 414 height 15
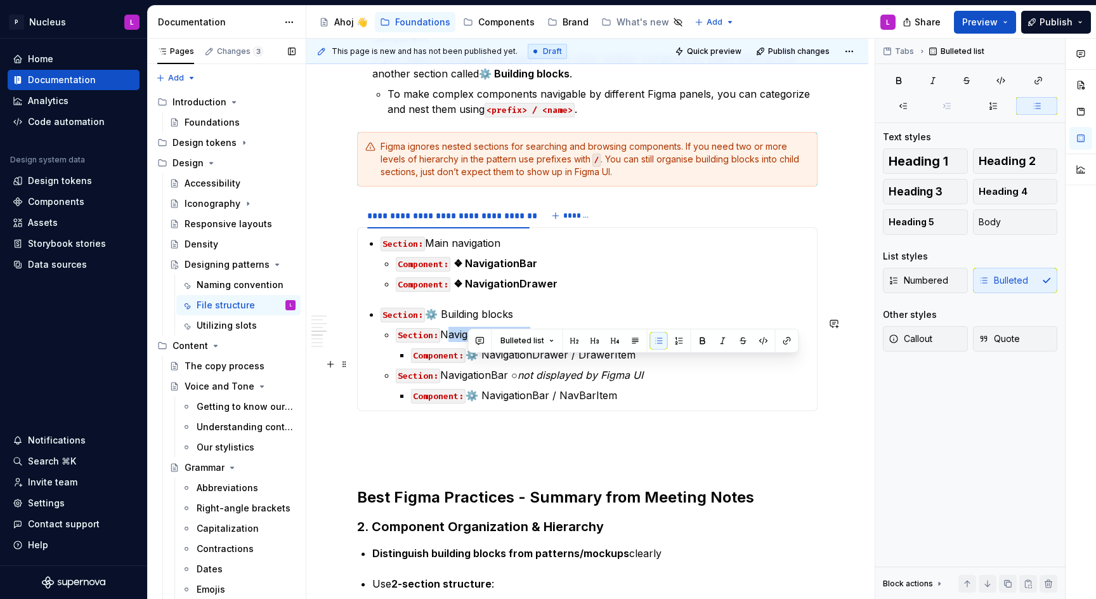
drag, startPoint x: 471, startPoint y: 360, endPoint x: 636, endPoint y: 357, distance: 165.6
click at [636, 357] on p "Component: ⚙️ NavigationDrawer / DrawerItem" at bounding box center [610, 354] width 398 height 15
click at [638, 360] on p "Component: ⚙️ NavigationDrawer / DrawerItem" at bounding box center [610, 354] width 398 height 15
drag, startPoint x: 638, startPoint y: 360, endPoint x: 471, endPoint y: 359, distance: 166.9
click at [471, 359] on p "Component: ⚙️ NavigationDrawer / DrawerItem" at bounding box center [610, 354] width 398 height 15
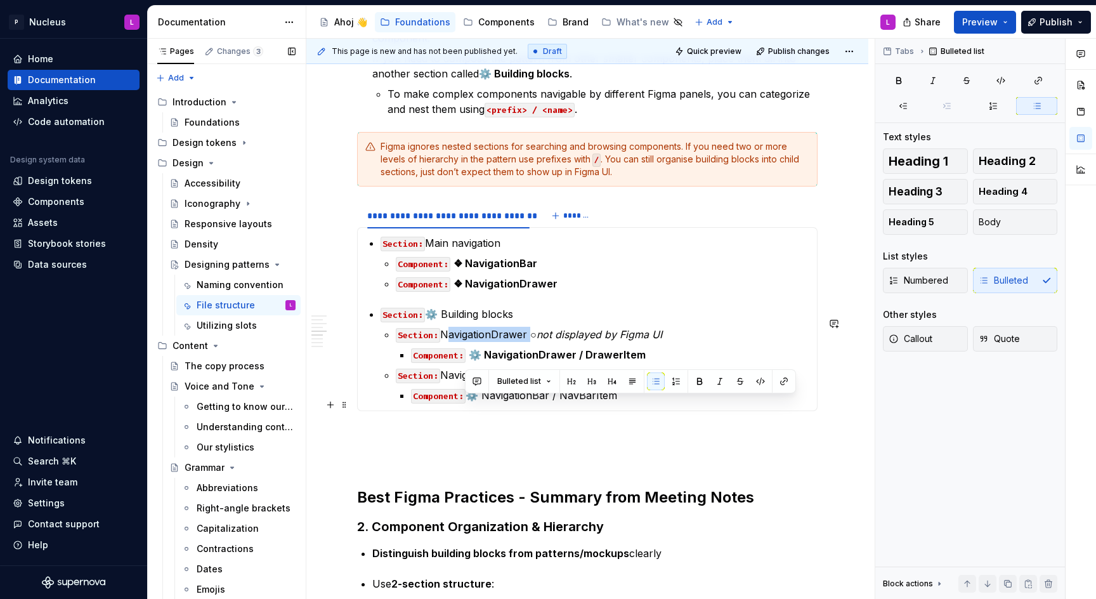
drag, startPoint x: 644, startPoint y: 408, endPoint x: 466, endPoint y: 402, distance: 178.4
click at [466, 402] on p "Component: ⚙️ NavigationBar / NavBarItem" at bounding box center [610, 395] width 398 height 15
click at [470, 403] on p "Component: ⚙️ NavigationBar / NavBarItem" at bounding box center [610, 395] width 398 height 15
drag, startPoint x: 469, startPoint y: 404, endPoint x: 631, endPoint y: 403, distance: 162.4
click at [631, 403] on p "Component: ⚙️ NavigationBar / NavBarItem" at bounding box center [610, 395] width 398 height 15
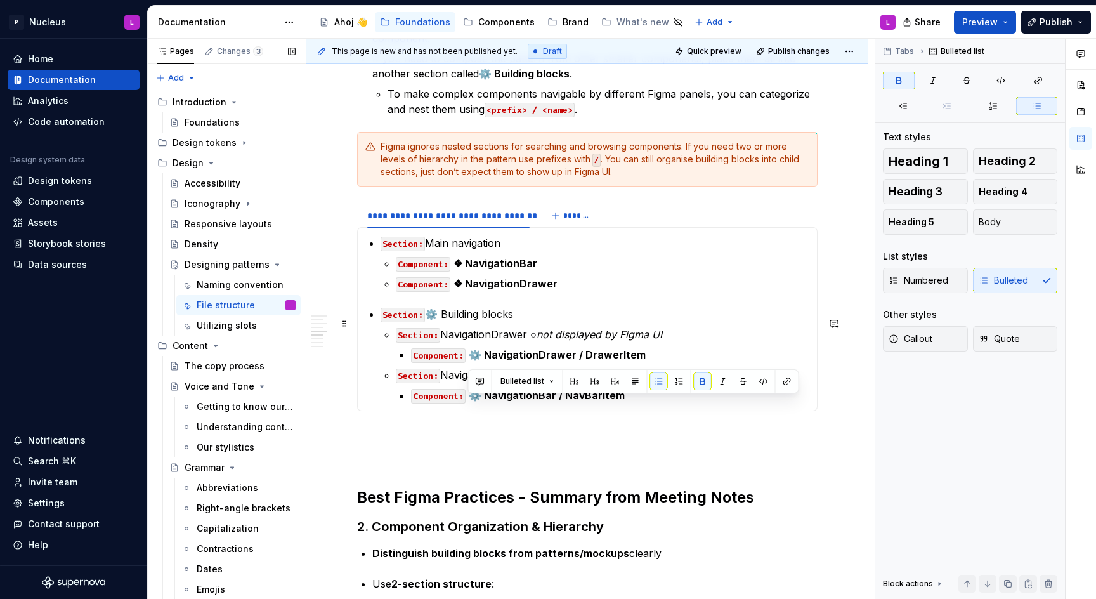
click at [581, 320] on p "Section: ⚙️ Building blocks" at bounding box center [595, 313] width 429 height 15
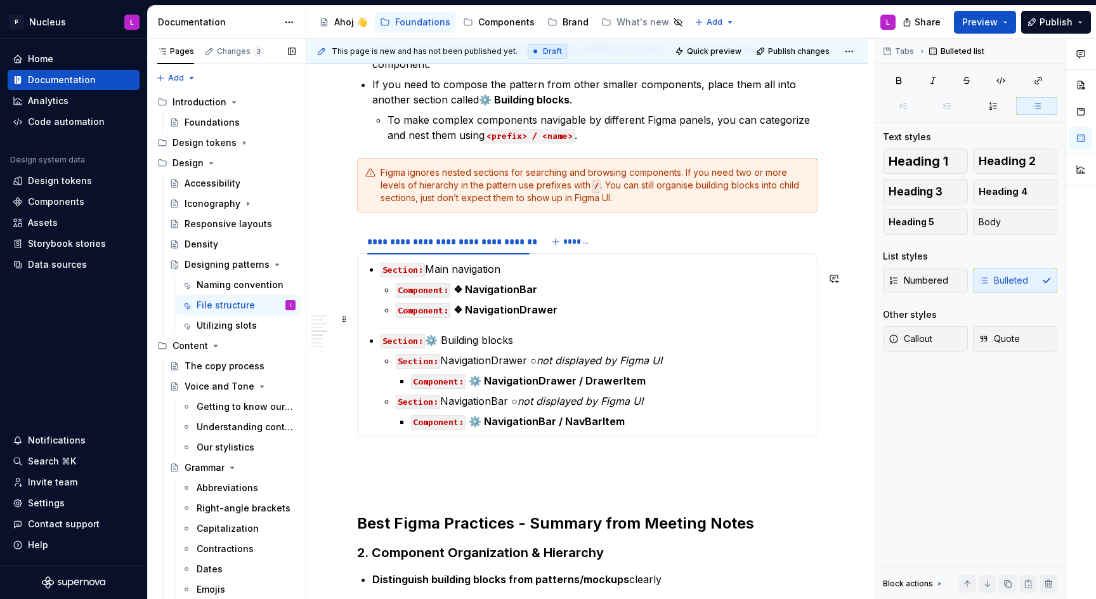
scroll to position [1066, 0]
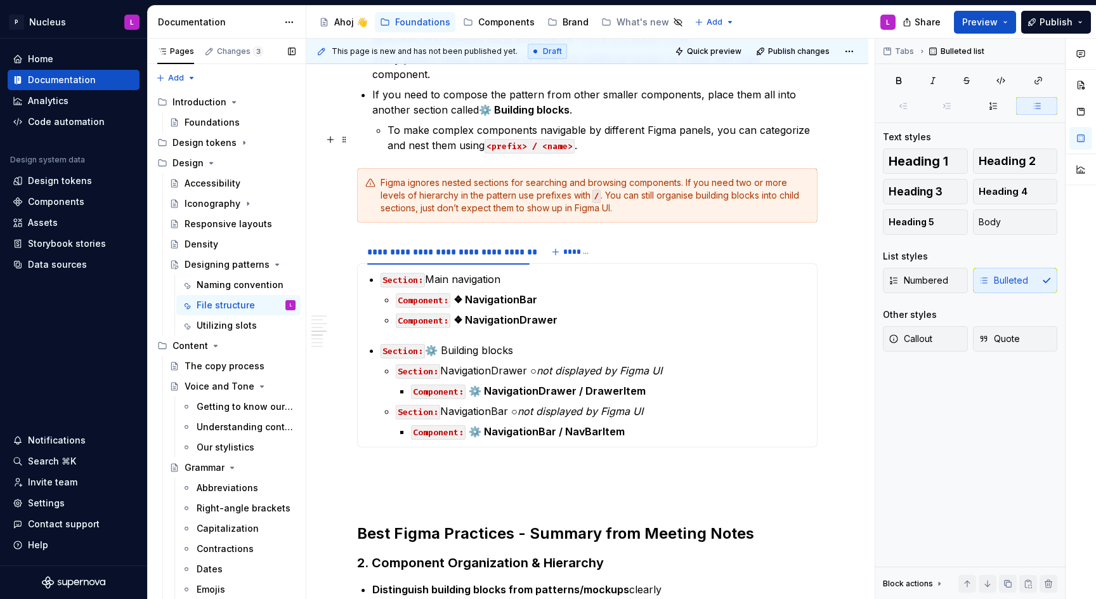
click at [591, 152] on p "To make complex components navigable by different Figma panels, you can categor…" at bounding box center [603, 137] width 430 height 30
click at [684, 397] on p "Component: ⚙️ NavigationDrawer / DrawerItem" at bounding box center [610, 390] width 398 height 15
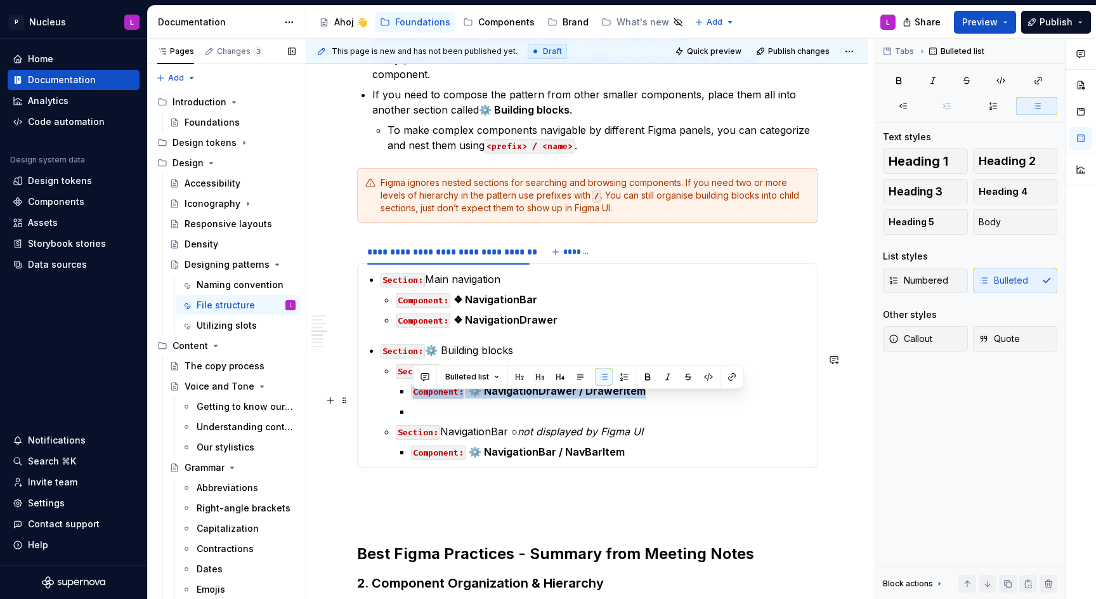
drag, startPoint x: 641, startPoint y: 400, endPoint x: 410, endPoint y: 399, distance: 230.3
click at [410, 399] on li "Section: NavigationDrawer ○ not displayed by Figma UI Component: ⚙️ NavigationD…" at bounding box center [603, 391] width 414 height 56
copy p "Component: ⚙️ NavigationDrawer / DrawerItem"
click at [432, 418] on p at bounding box center [610, 411] width 398 height 15
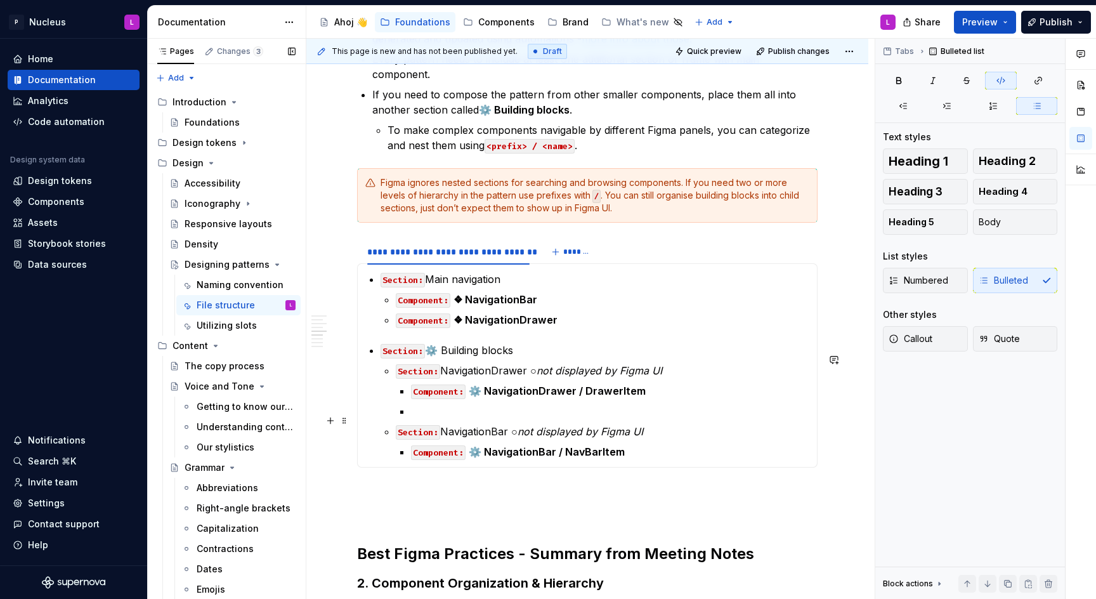
click at [485, 416] on p at bounding box center [610, 411] width 398 height 15
click at [428, 419] on p "Component: ⚙️ NavigationDrawer / DrawerItem" at bounding box center [610, 411] width 398 height 15
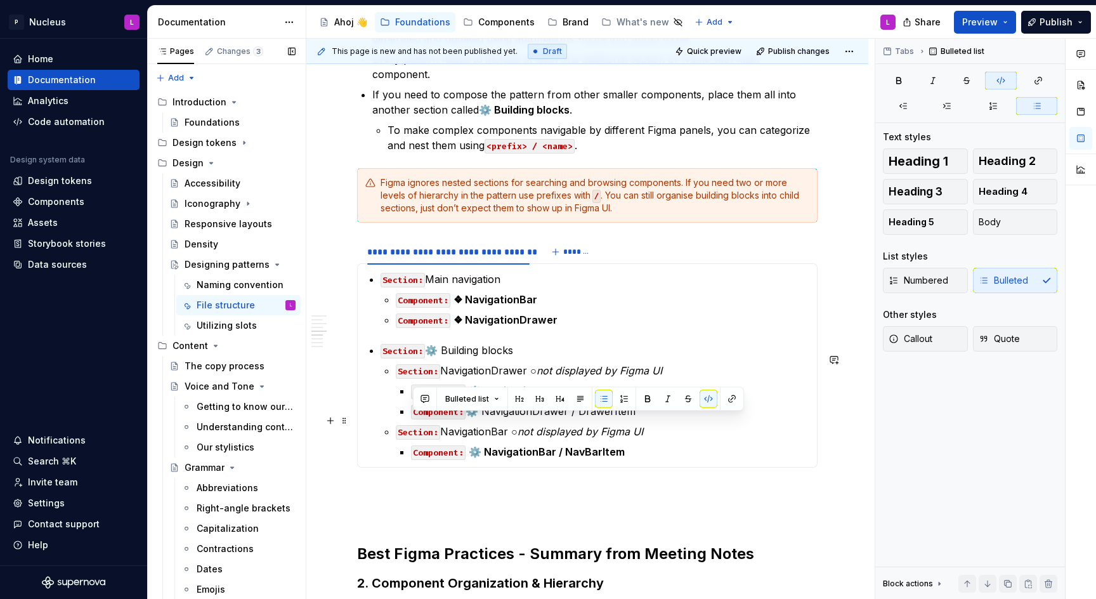
click at [471, 419] on p "Component: ⚙️ NavigationDrawer / DrawerItem" at bounding box center [610, 411] width 398 height 15
drag, startPoint x: 471, startPoint y: 421, endPoint x: 643, endPoint y: 419, distance: 172.0
click at [643, 419] on p "Component: ⚙️ NavigationDrawer / DrawerItem" at bounding box center [610, 411] width 398 height 15
click at [641, 419] on p "Component: ⚙️ NavigationDrawer / DrawerItem" at bounding box center [610, 411] width 398 height 15
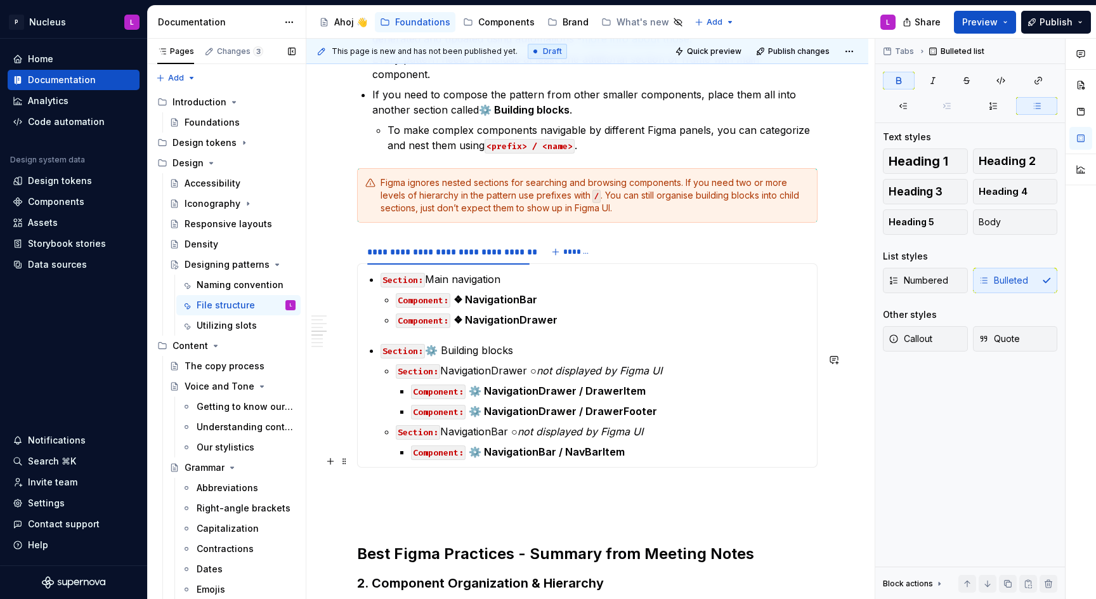
click at [632, 456] on p "Component: ⚙️ NavigationBar / NavBarItem" at bounding box center [610, 451] width 398 height 15
drag, startPoint x: 614, startPoint y: 420, endPoint x: 645, endPoint y: 421, distance: 30.5
click at [645, 417] on strong "⚙️ NavigationDrawer / DrawerFooter" at bounding box center [563, 411] width 188 height 13
click at [645, 450] on li "Section: NavigationBar ○ not displayed by Figma UI Component: ⚙️ NavigationBar …" at bounding box center [603, 442] width 414 height 36
click at [659, 419] on p "Component: ⚙️ NavigationDrawer / DrawerHeader" at bounding box center [610, 411] width 398 height 15
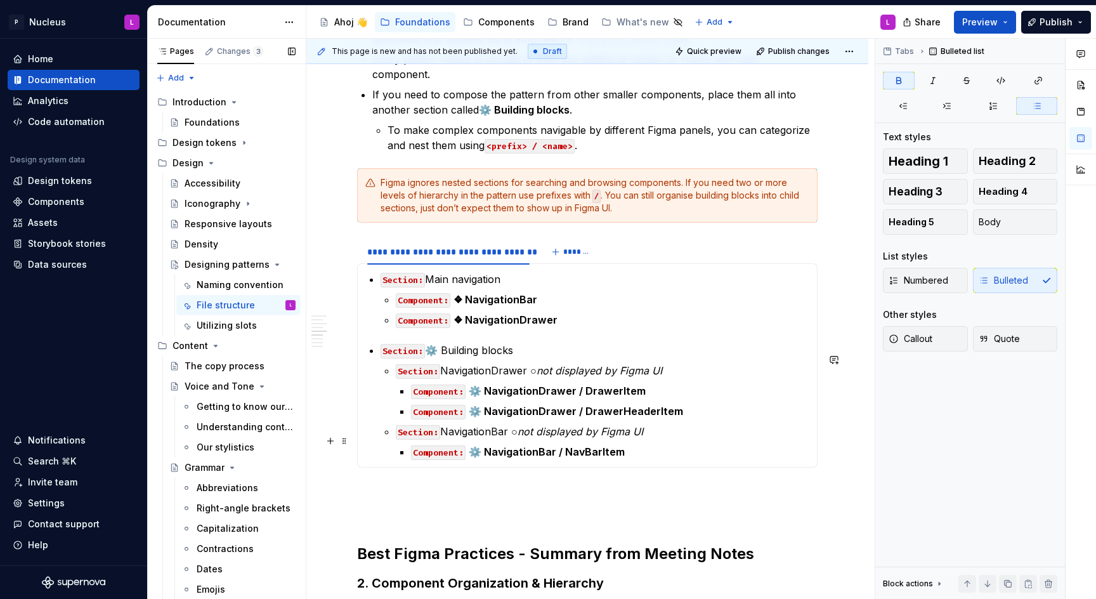
click at [653, 468] on div "Section: Main navigation Component: ❖ NavigationBar Component: ❖ NavigationDraw…" at bounding box center [587, 365] width 461 height 204
click at [614, 397] on strong "⚙️ NavigationDrawer / DrawerItem" at bounding box center [557, 390] width 177 height 13
click at [729, 439] on p "Section: NavigationBar ○ not displayed by Figma UI" at bounding box center [603, 431] width 414 height 15
click at [622, 459] on p "Component: ⚙️ NavigationBar / NavBarItem" at bounding box center [610, 451] width 398 height 15
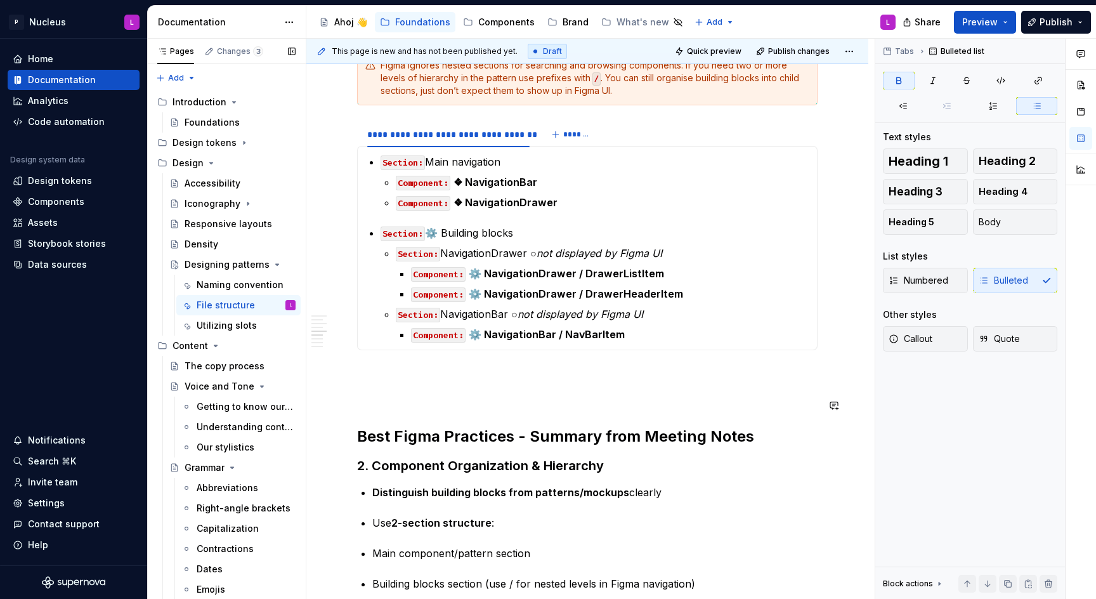
click at [505, 395] on div "**********" at bounding box center [587, 107] width 461 height 2080
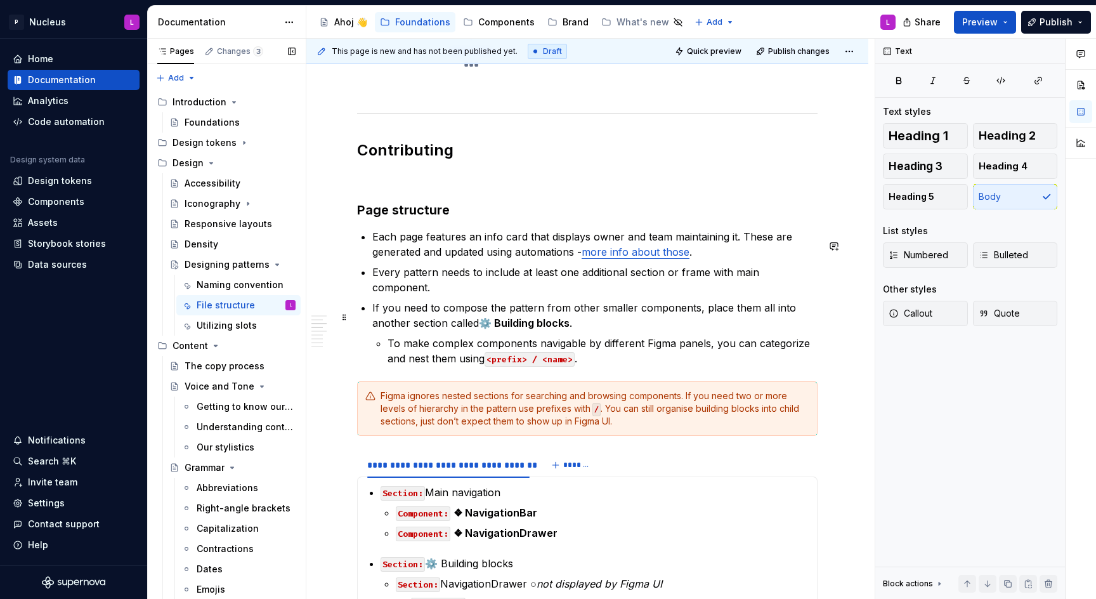
scroll to position [855, 0]
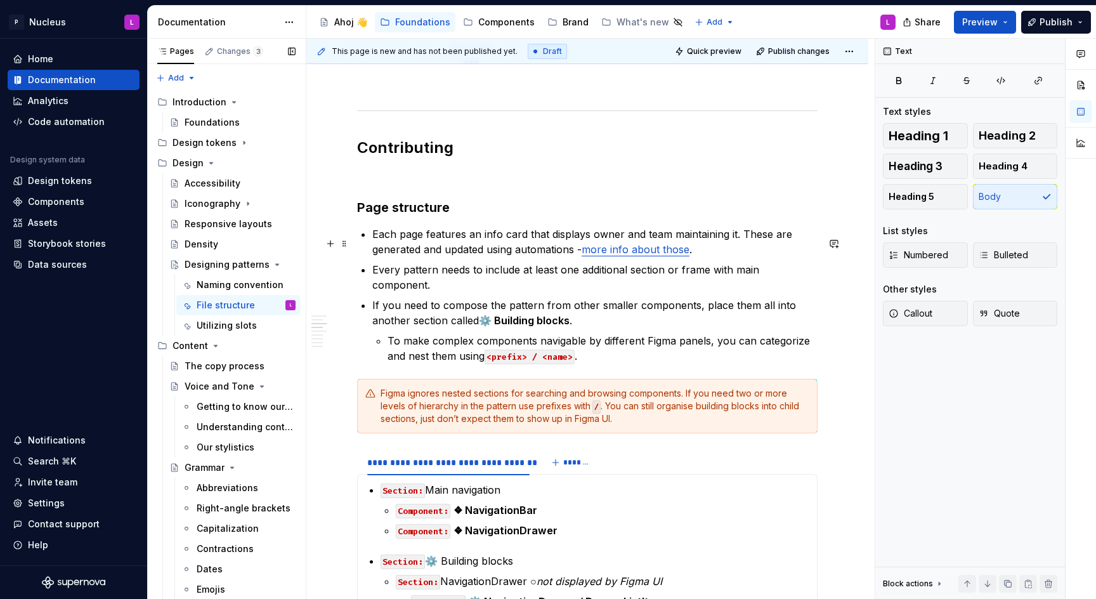
click at [659, 256] on link "more info about those" at bounding box center [636, 249] width 108 height 13
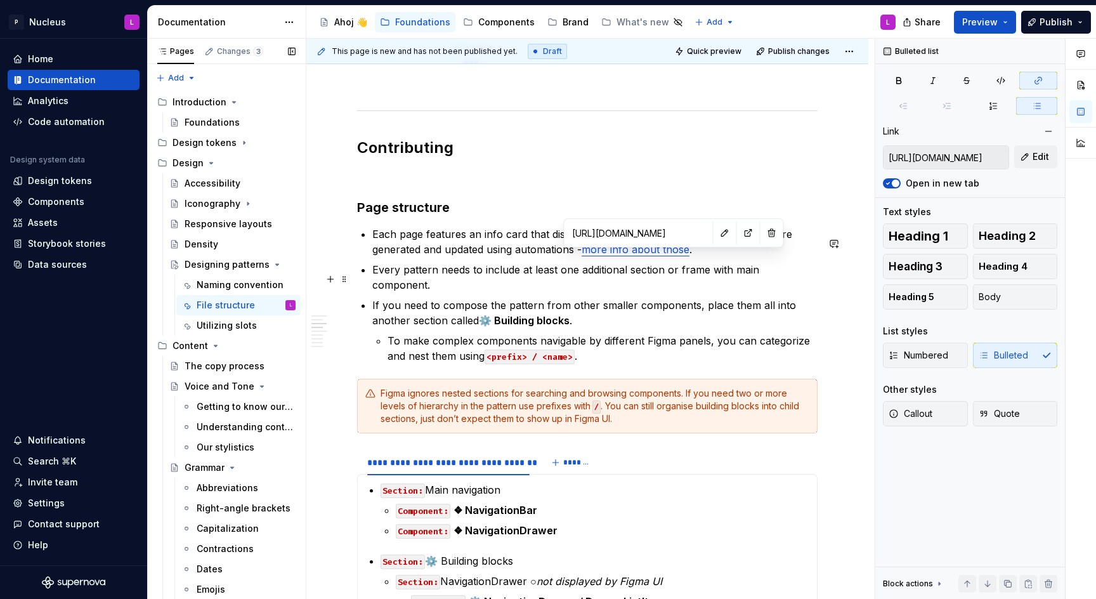
click at [520, 272] on p "Every pattern needs to include at least one additional section or frame with ma…" at bounding box center [594, 277] width 445 height 30
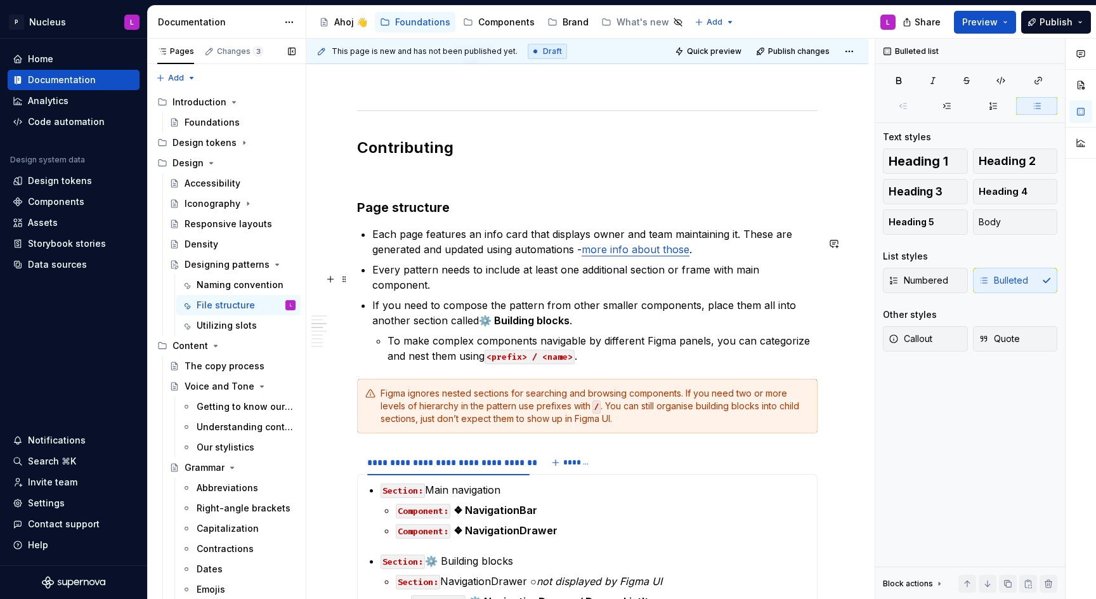
click at [513, 292] on p "Every pattern needs to include at least one additional section or frame with ma…" at bounding box center [594, 277] width 445 height 30
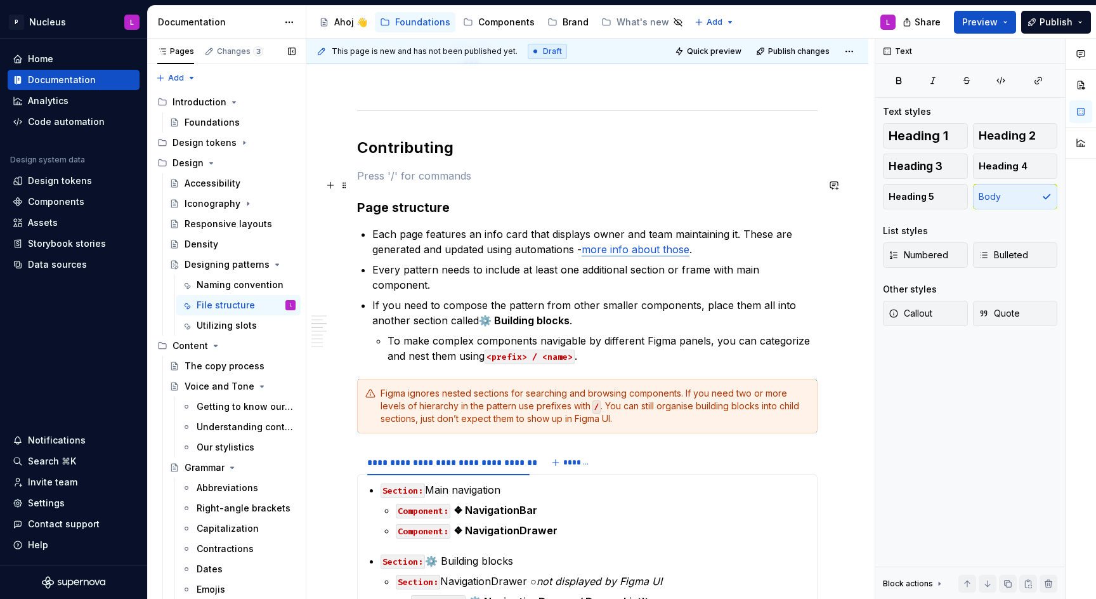
click at [406, 183] on p at bounding box center [587, 175] width 461 height 15
click at [485, 282] on p "Every pattern needs to include at least one additional section or frame with ma…" at bounding box center [594, 277] width 445 height 30
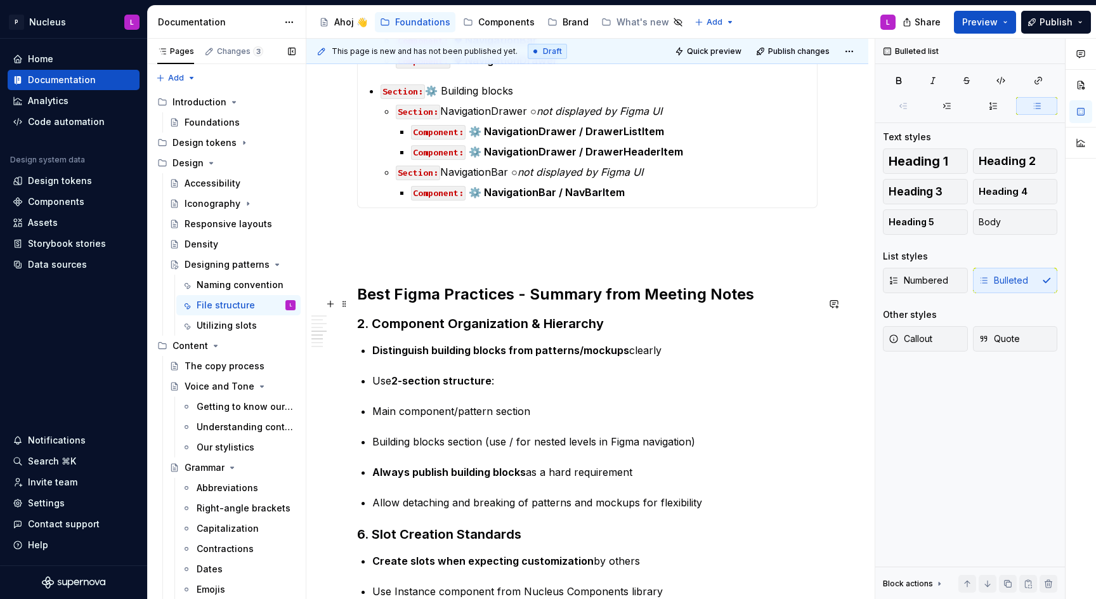
scroll to position [1337, 0]
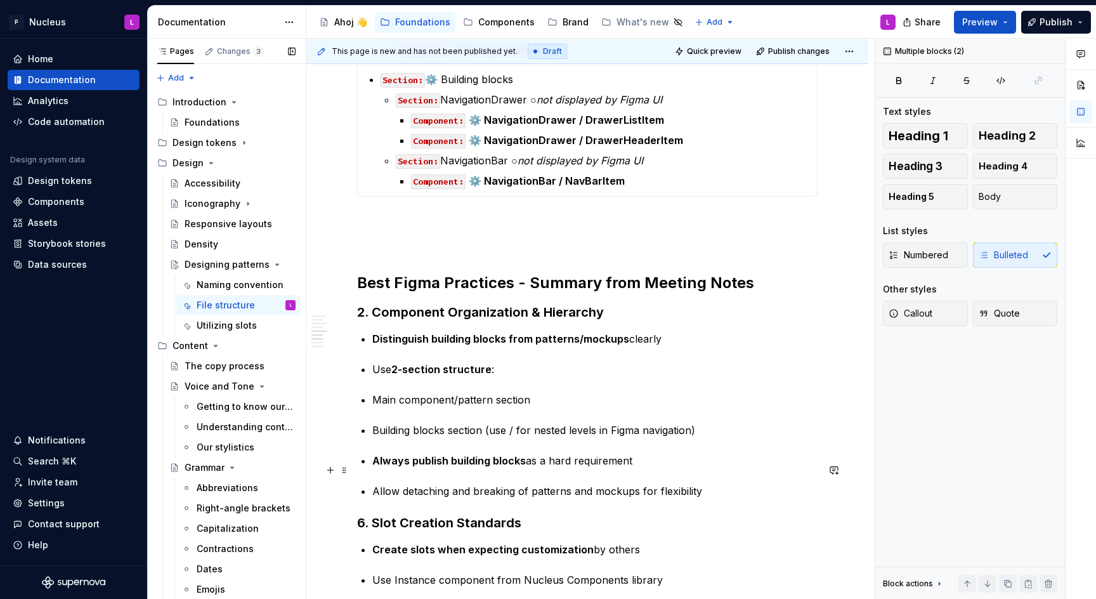
drag, startPoint x: 713, startPoint y: 497, endPoint x: 671, endPoint y: 464, distance: 53.8
click at [518, 226] on p at bounding box center [587, 219] width 461 height 15
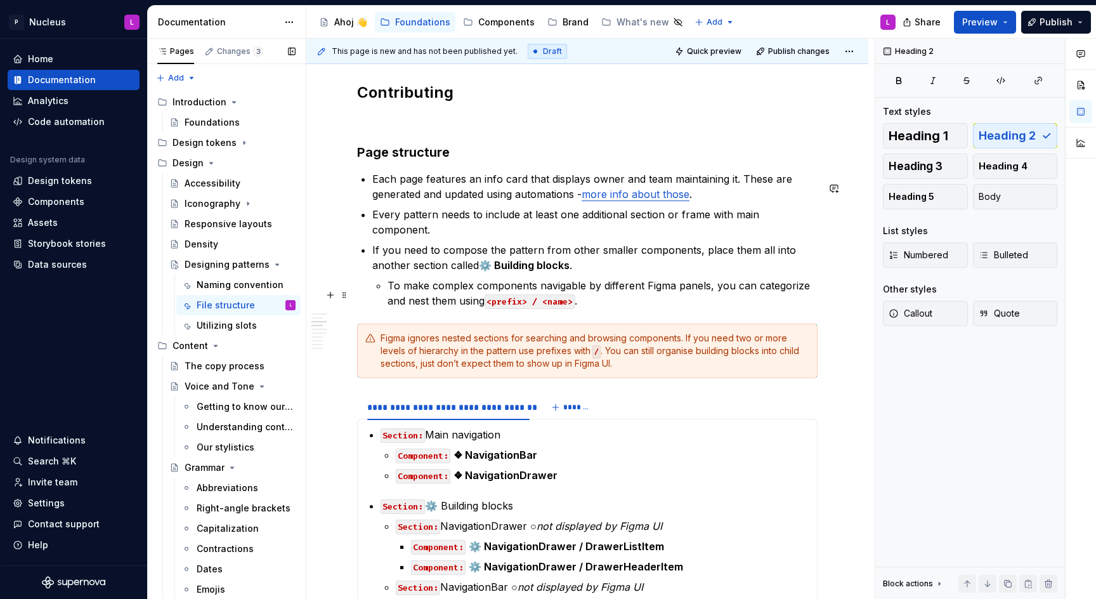
scroll to position [907, 0]
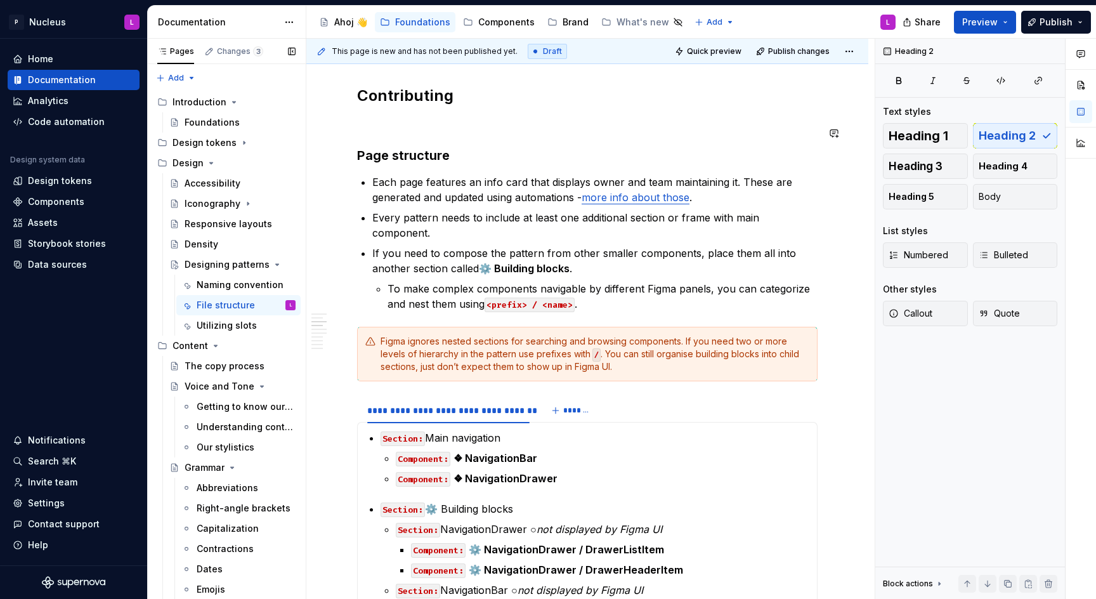
click at [398, 164] on h3 "Page structure" at bounding box center [587, 156] width 461 height 18
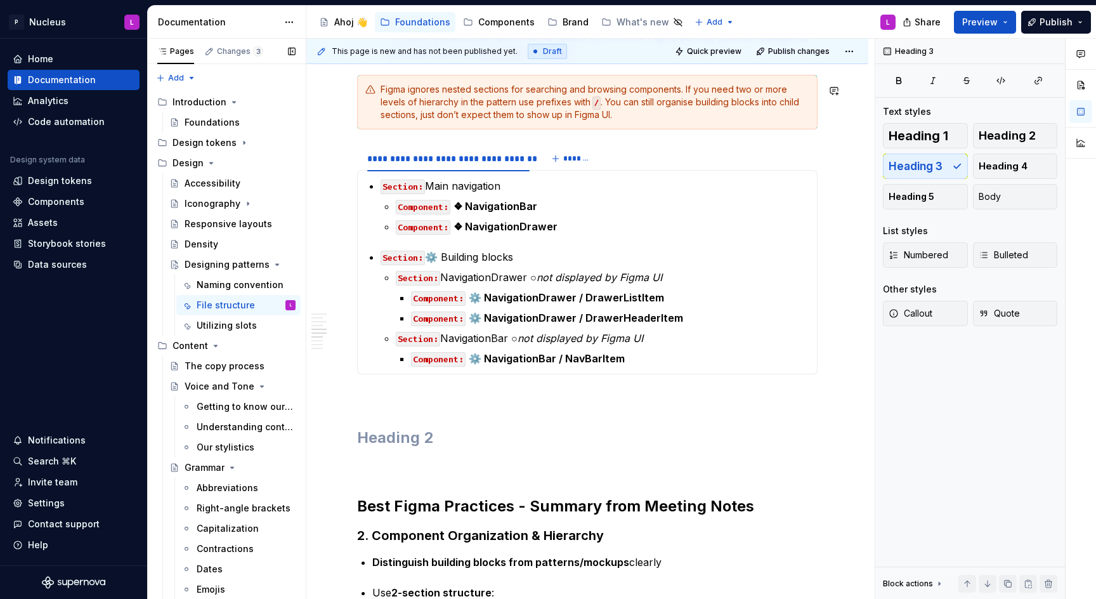
scroll to position [1172, 0]
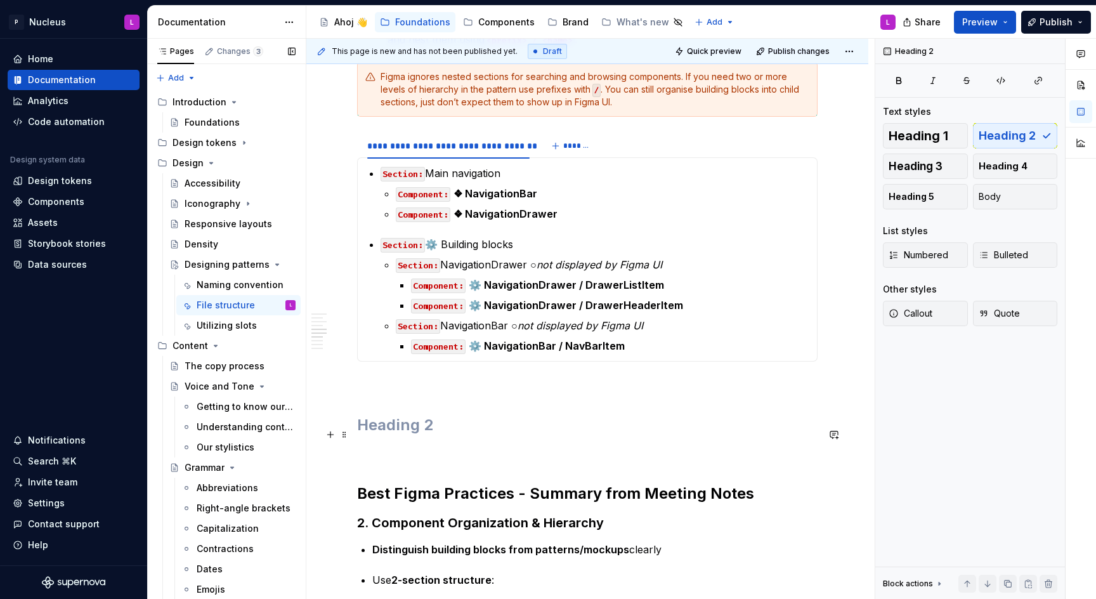
click at [398, 427] on h2 at bounding box center [587, 425] width 461 height 20
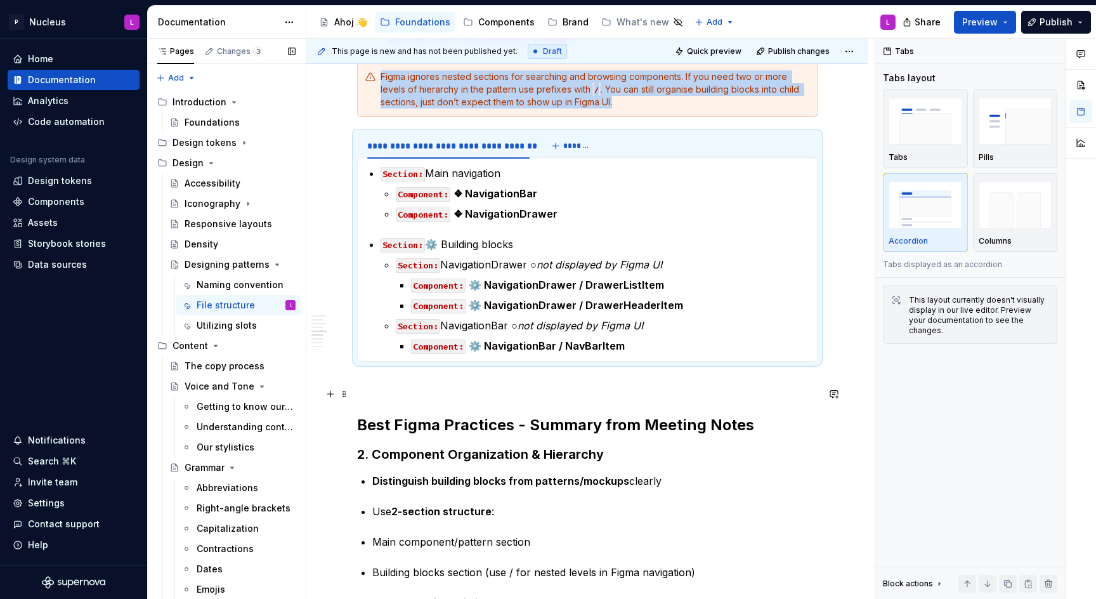
click at [374, 391] on p at bounding box center [587, 384] width 461 height 15
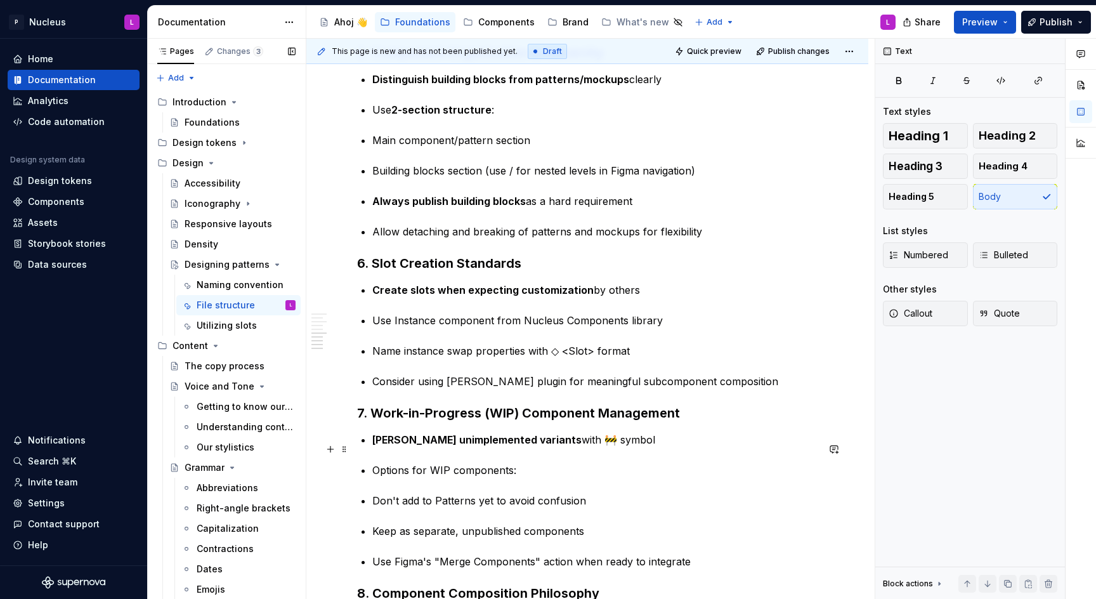
scroll to position [1655, 0]
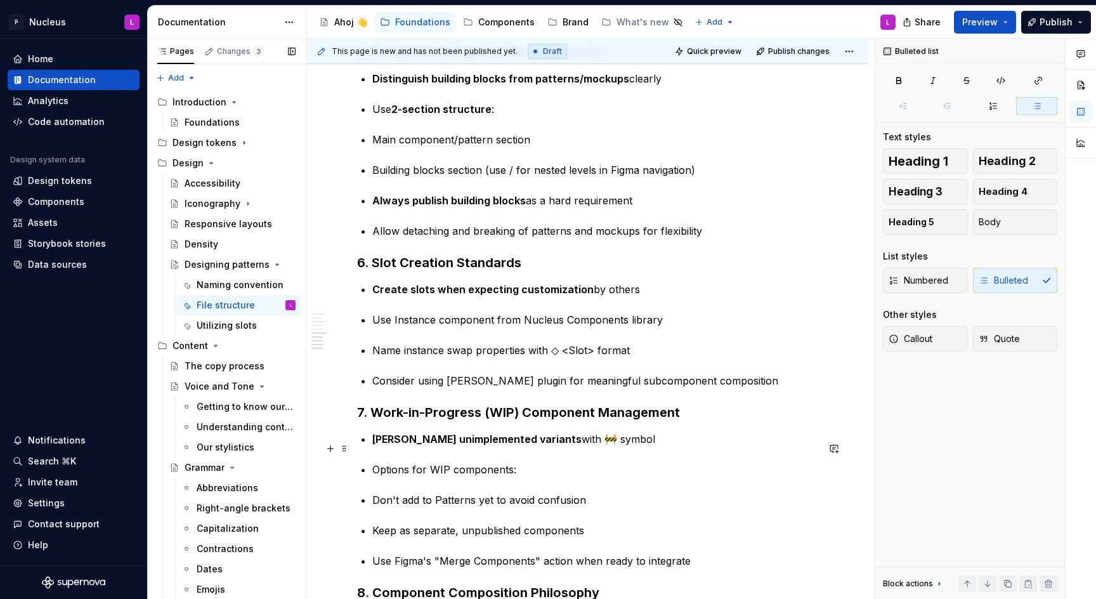
click at [555, 447] on p "[PERSON_NAME] unimplemented variants with 🚧 symbol" at bounding box center [594, 438] width 445 height 15
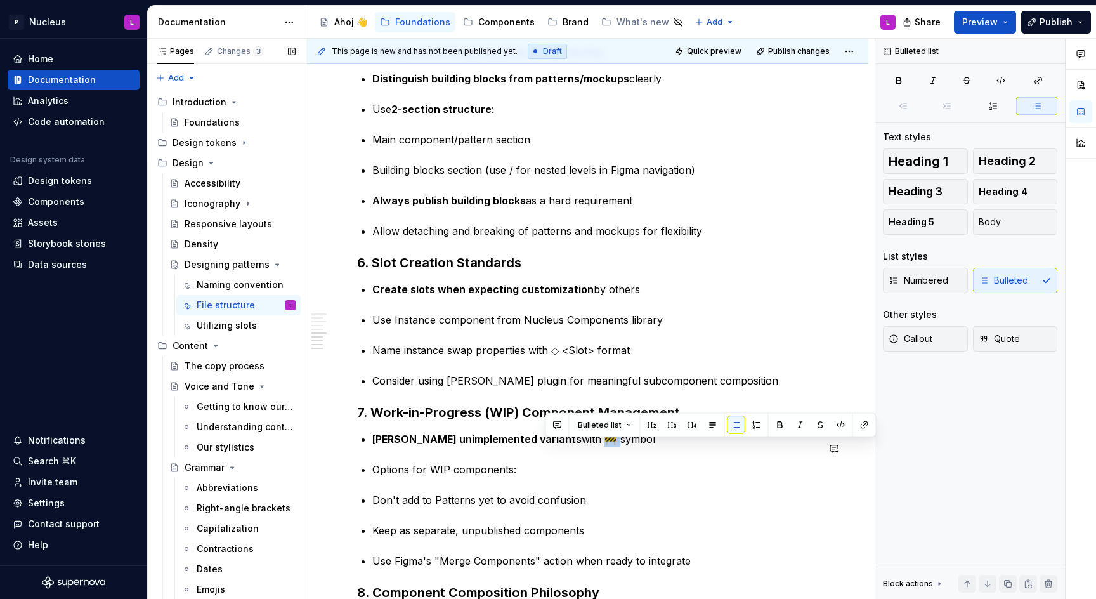
copy p "🚧"
click at [608, 447] on p "[PERSON_NAME] unimplemented variants with 🚧 symbol" at bounding box center [594, 438] width 445 height 15
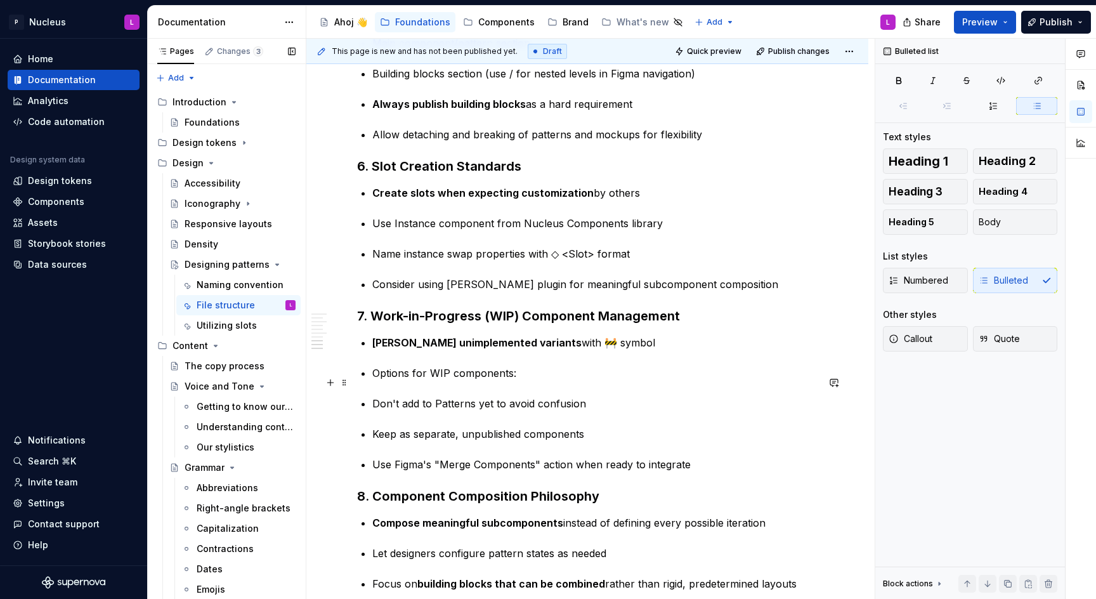
scroll to position [1752, 0]
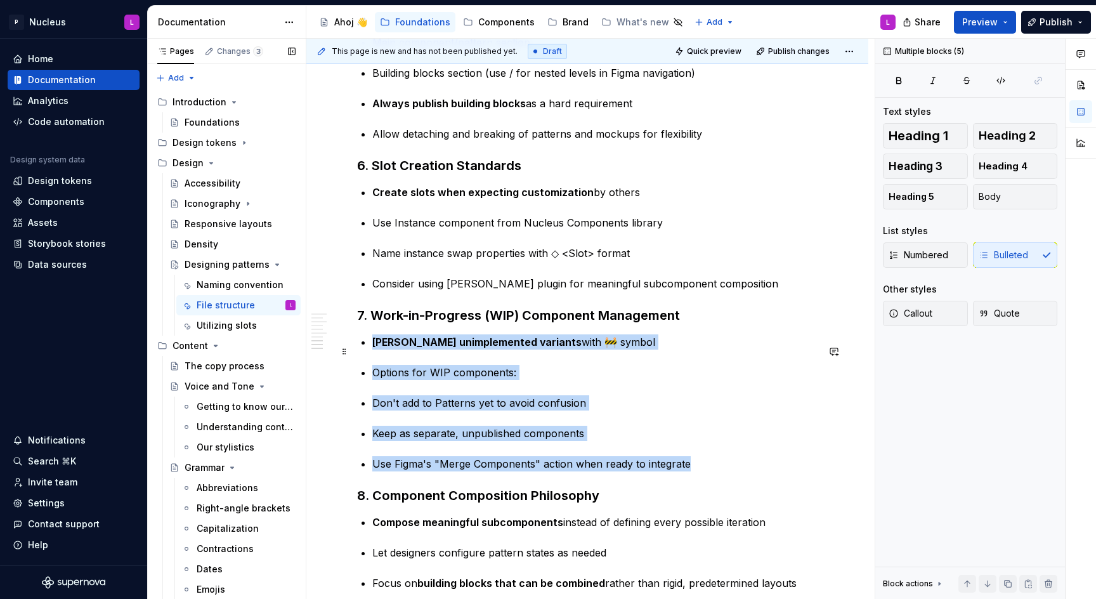
drag, startPoint x: 693, startPoint y: 470, endPoint x: 372, endPoint y: 345, distance: 344.5
copy div "Mark unimplemented variants with 🚧 symbol Options for WIP components: Don't add…"
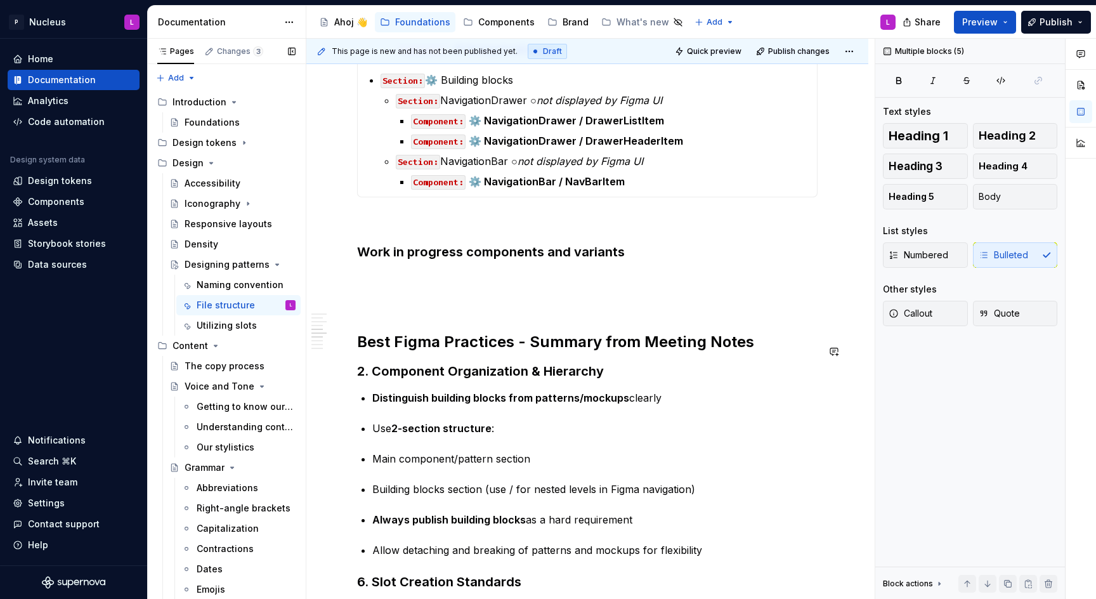
scroll to position [1308, 0]
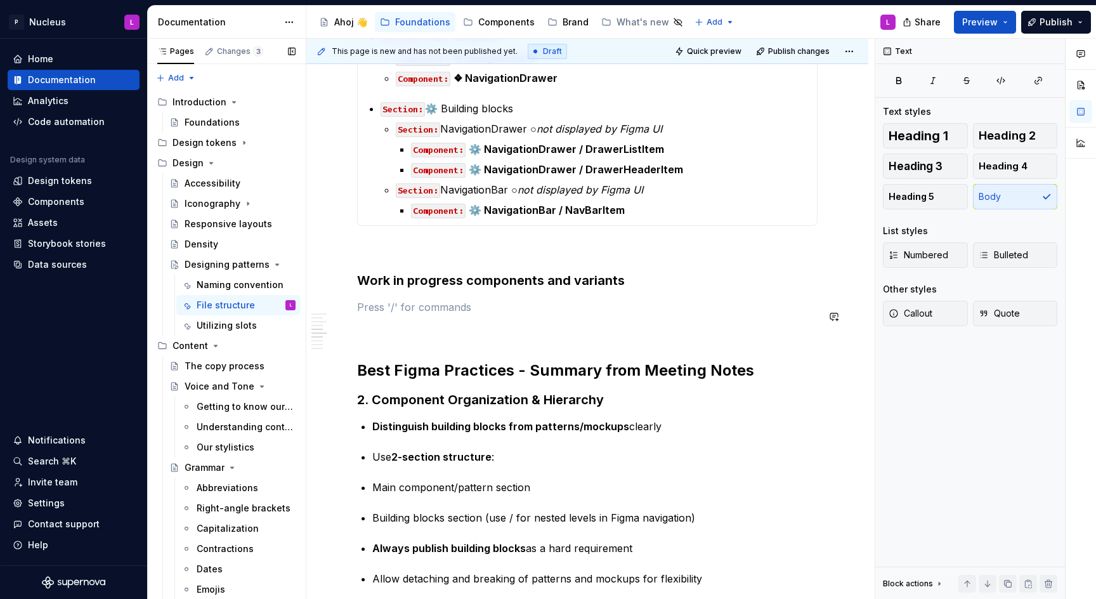
click at [379, 305] on div "**********" at bounding box center [587, 12] width 461 height 2138
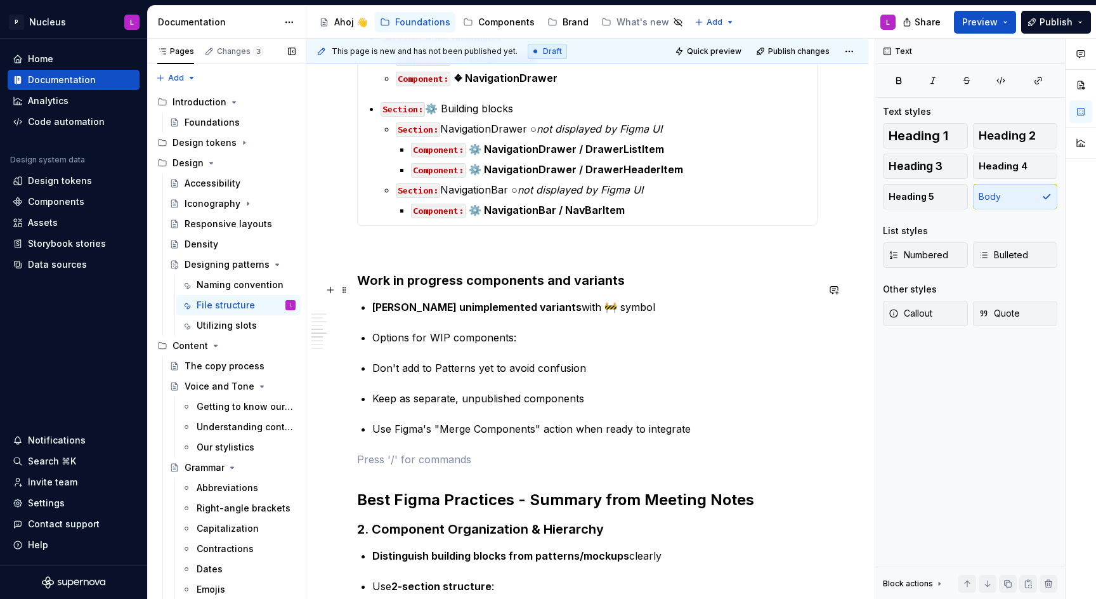
click at [629, 289] on h3 "Work in progress components and variants" at bounding box center [587, 281] width 461 height 18
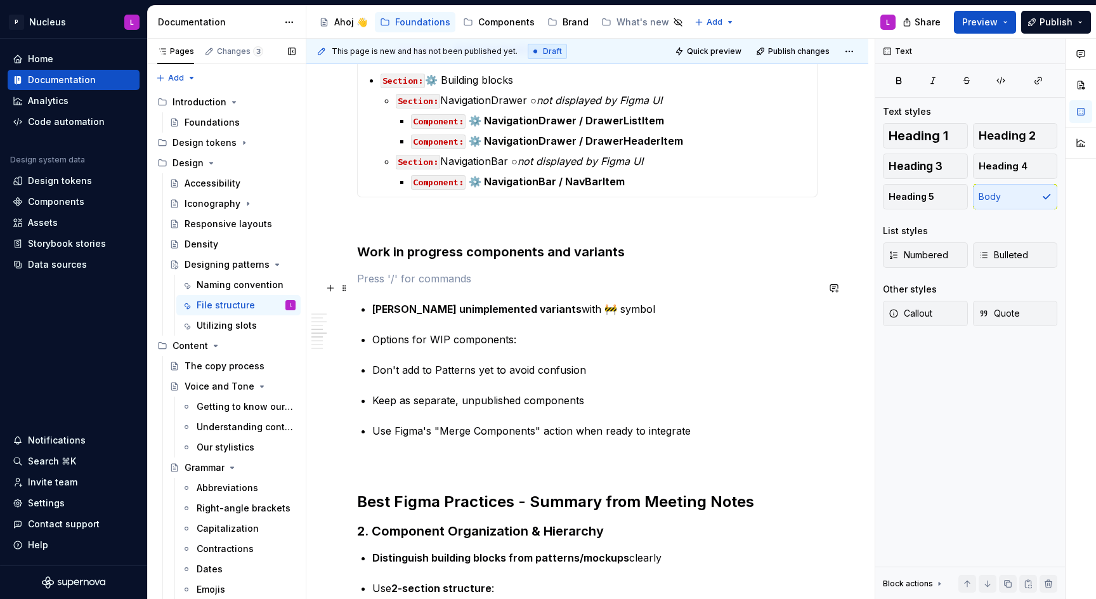
scroll to position [1351, 0]
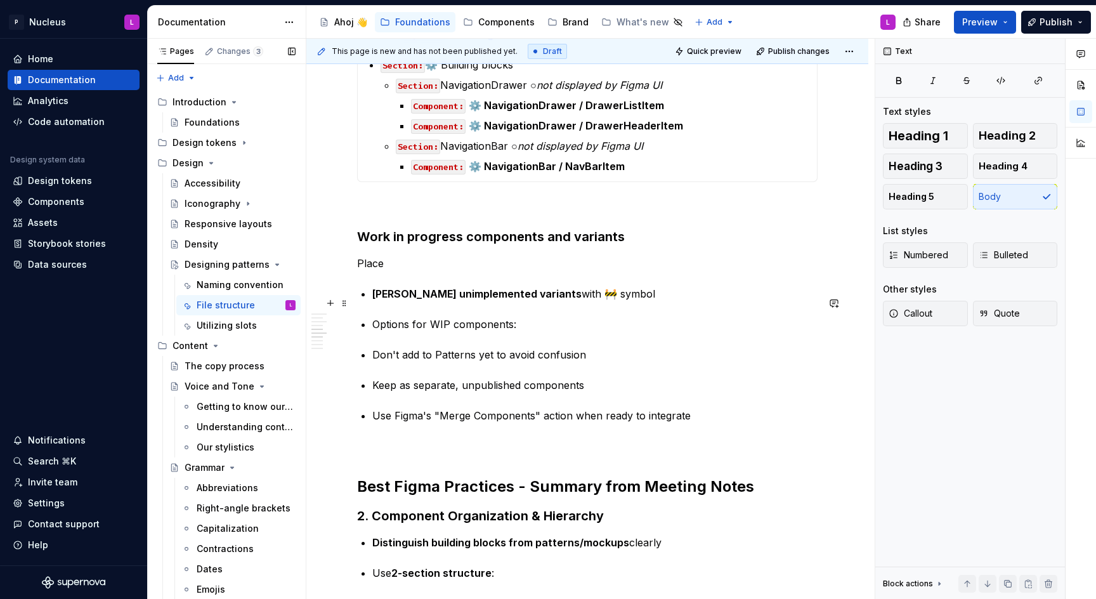
drag, startPoint x: 544, startPoint y: 300, endPoint x: 551, endPoint y: 301, distance: 7.1
click at [544, 300] on p "[PERSON_NAME] unimplemented variants with 🚧 symbol" at bounding box center [594, 293] width 445 height 15
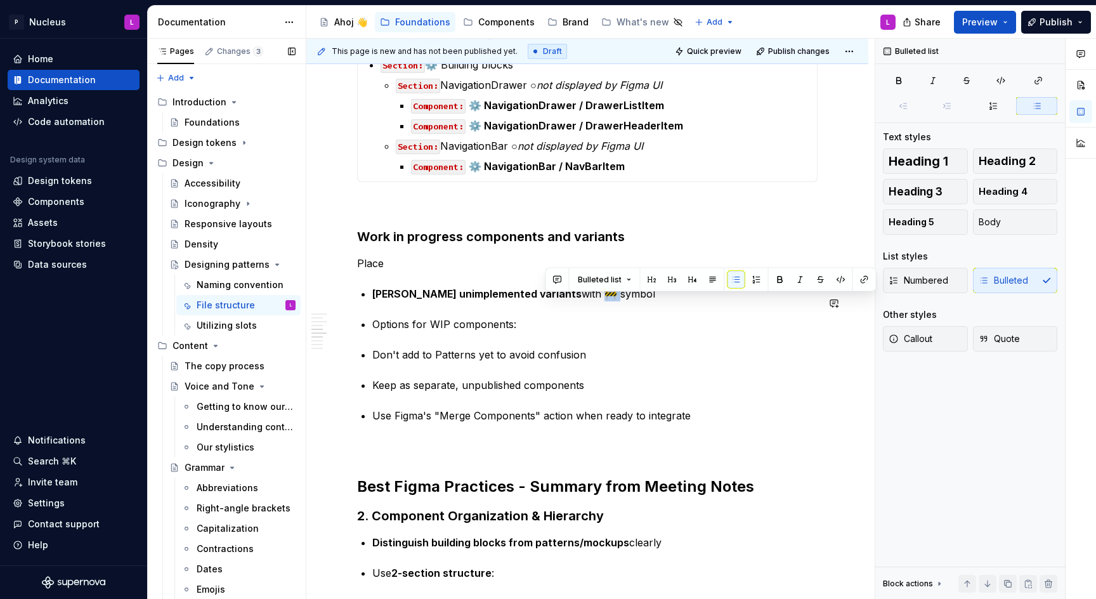
copy p "🚧"
click at [494, 271] on p "Place" at bounding box center [587, 263] width 461 height 15
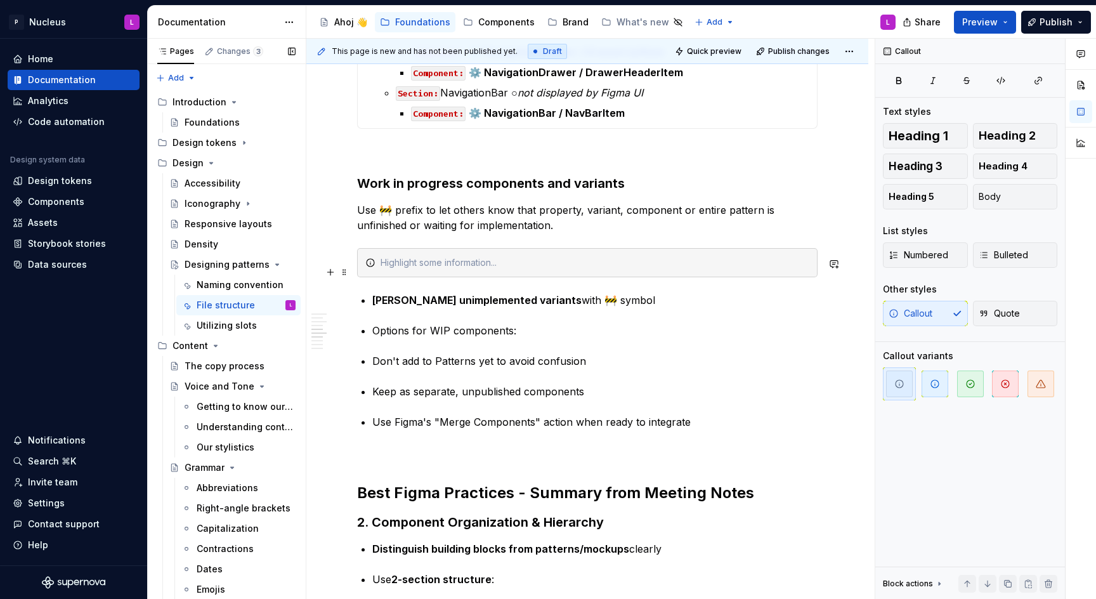
scroll to position [1414, 0]
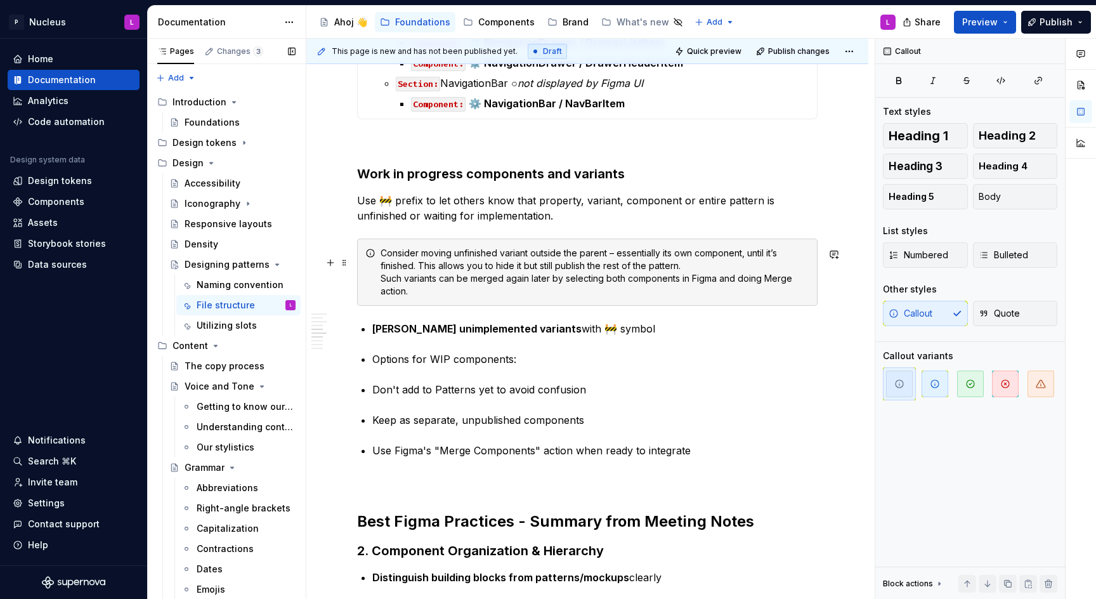
click at [779, 291] on div "Consider moving unfinished variant outside the parent – essentially its own com…" at bounding box center [595, 272] width 429 height 51
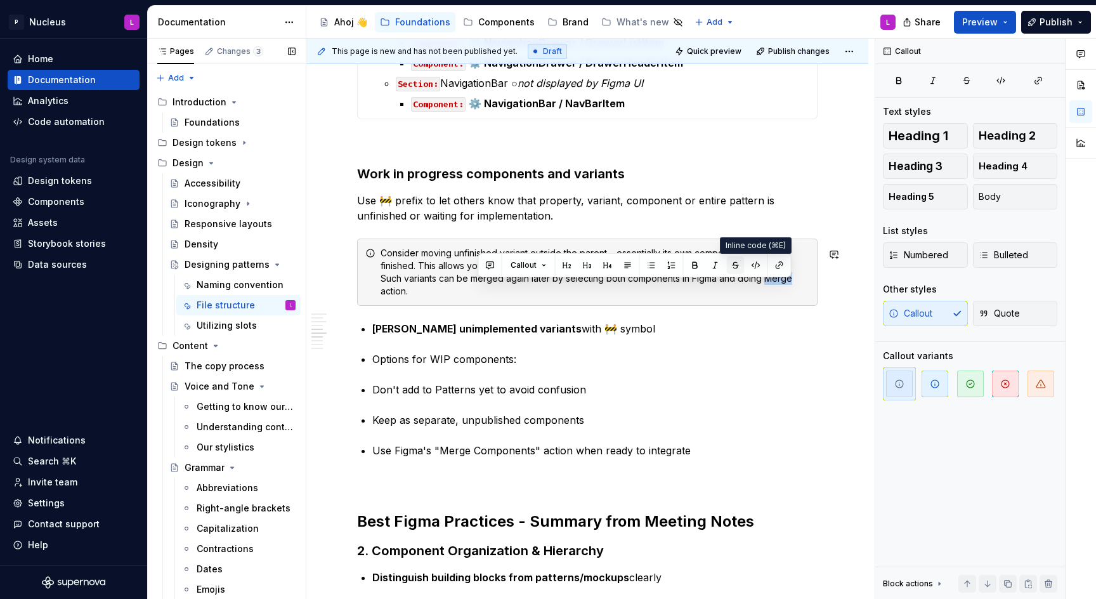
drag, startPoint x: 752, startPoint y: 262, endPoint x: 739, endPoint y: 265, distance: 12.9
click at [752, 262] on button "button" at bounding box center [756, 265] width 18 height 18
click at [662, 296] on div "Consider moving unfinished variant outside the parent – essentially its own com…" at bounding box center [595, 272] width 429 height 51
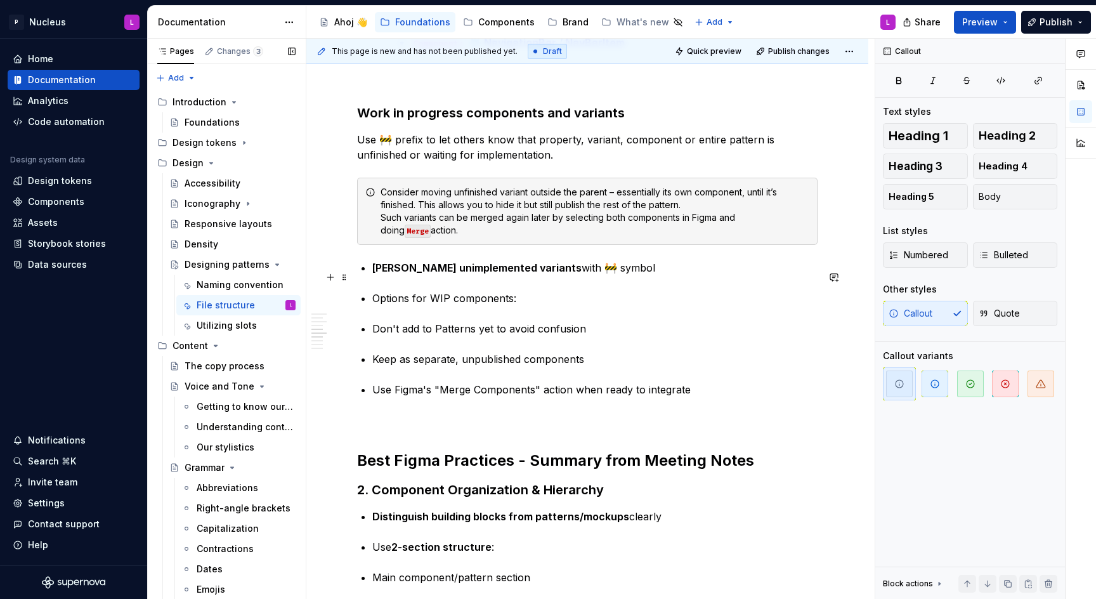
scroll to position [1478, 0]
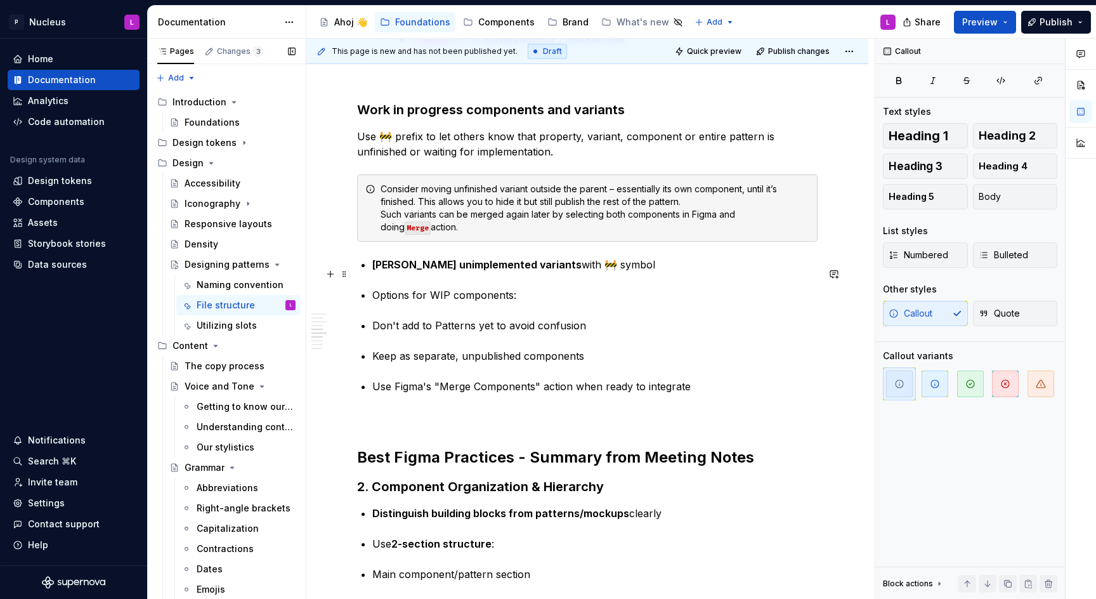
click at [372, 269] on li "[PERSON_NAME] unimplemented variants with 🚧 symbol" at bounding box center [594, 264] width 445 height 15
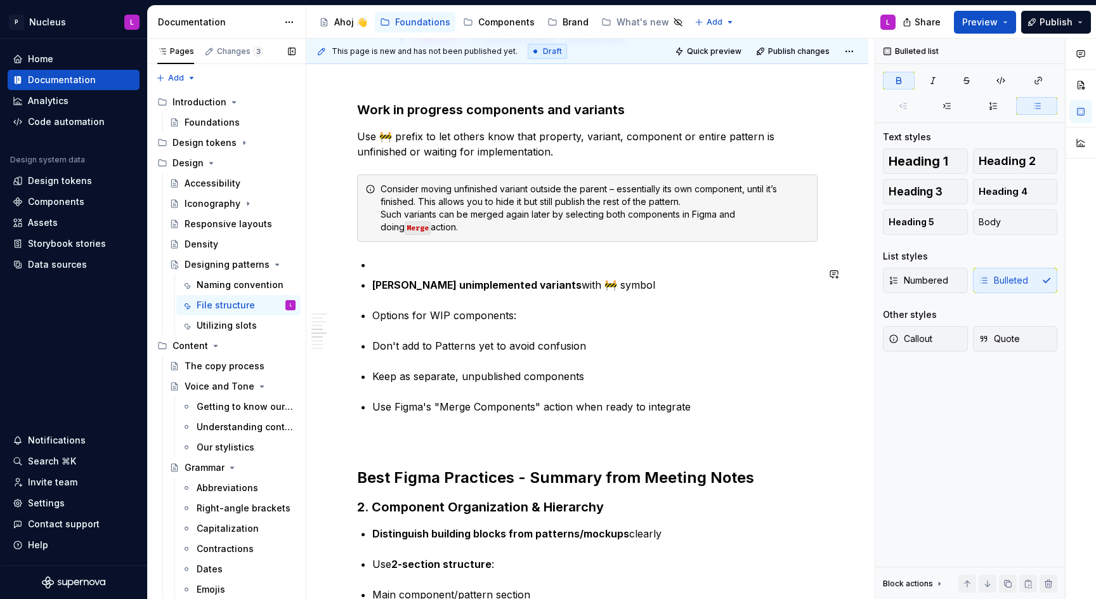
click at [383, 267] on p at bounding box center [594, 264] width 445 height 15
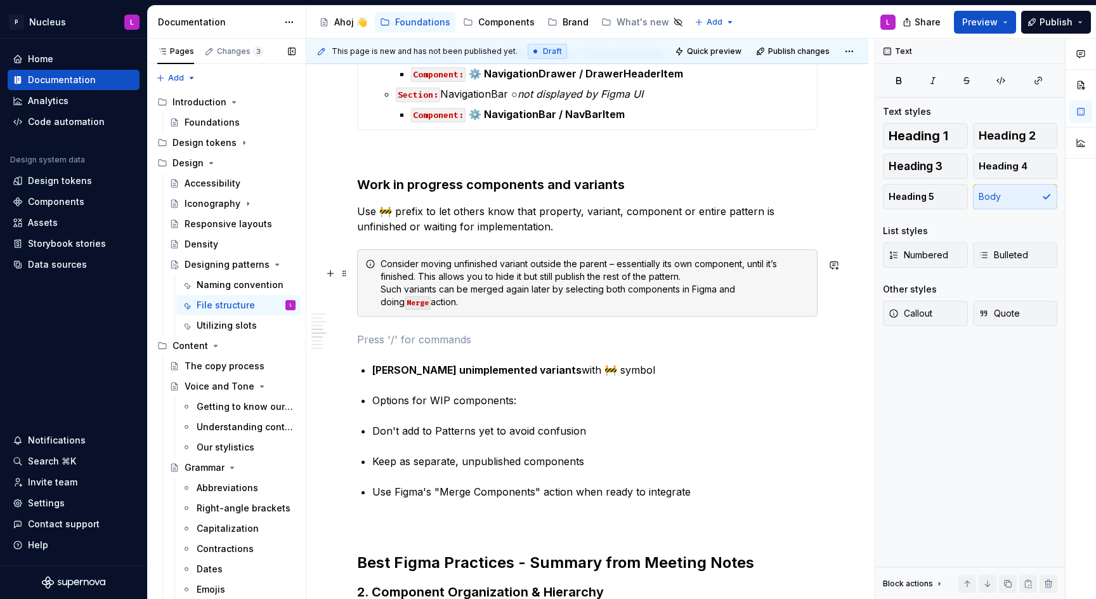
scroll to position [1425, 0]
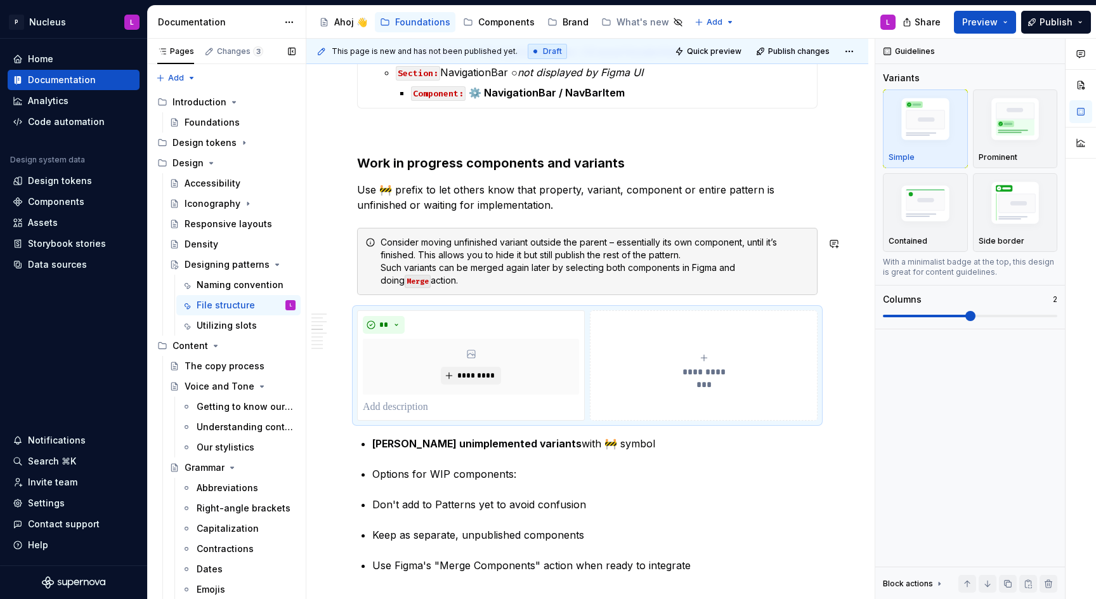
type textarea "*"
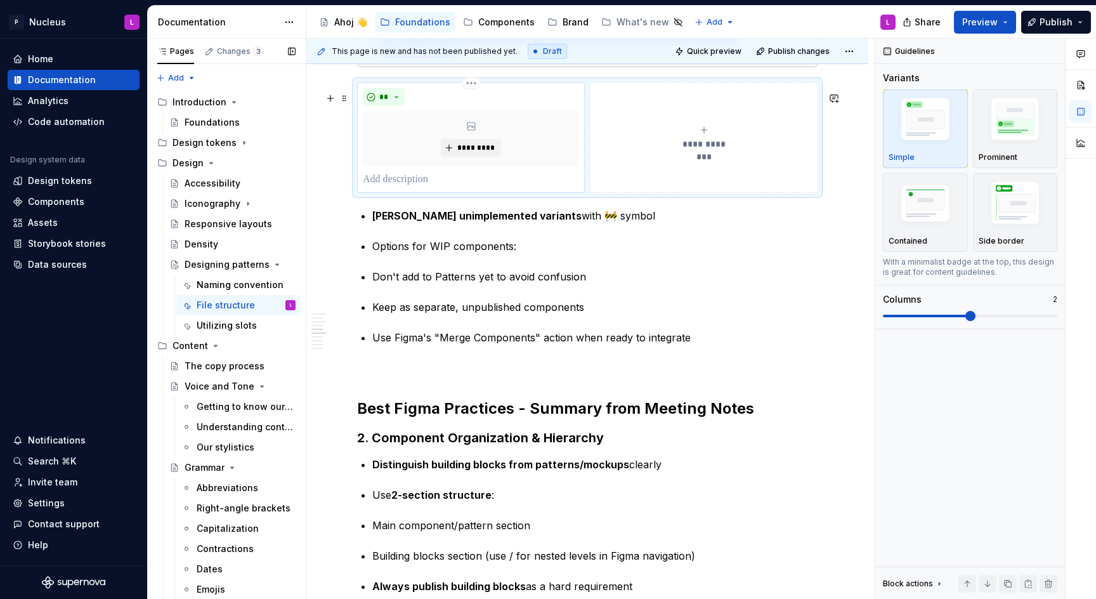
scroll to position [1655, 0]
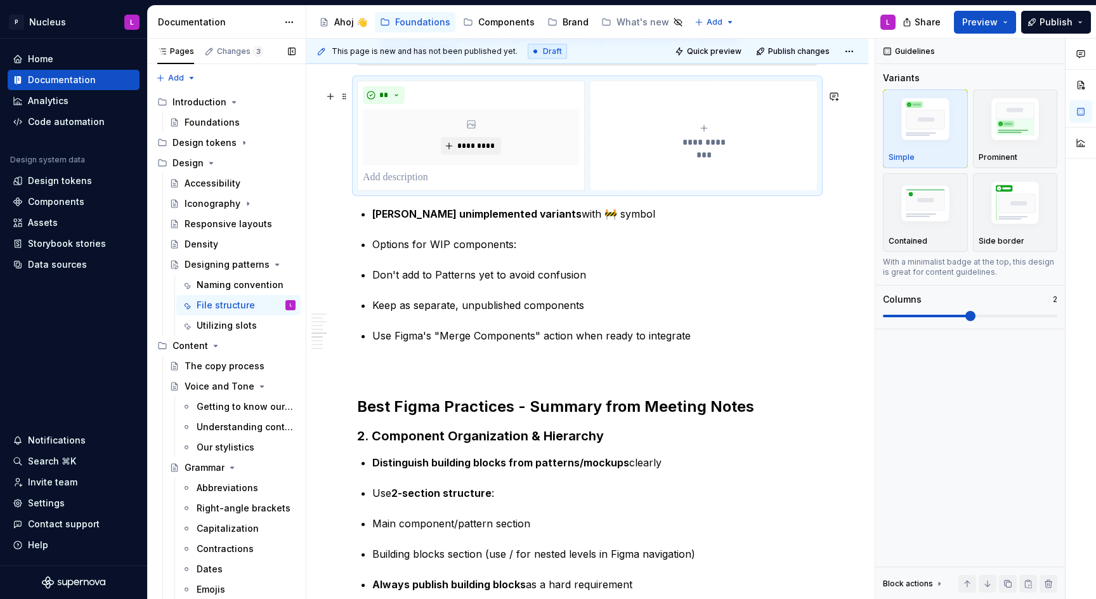
click at [655, 167] on button "**********" at bounding box center [704, 136] width 228 height 110
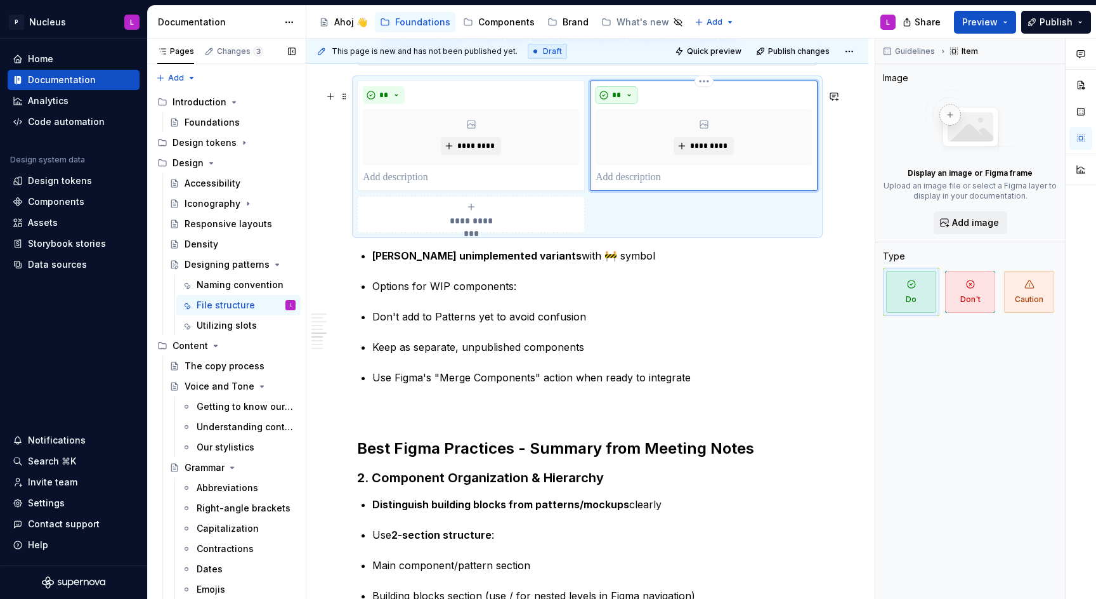
click at [618, 100] on span "**" at bounding box center [617, 95] width 10 height 10
click at [619, 147] on div "Suggestions" at bounding box center [624, 150] width 10 height 10
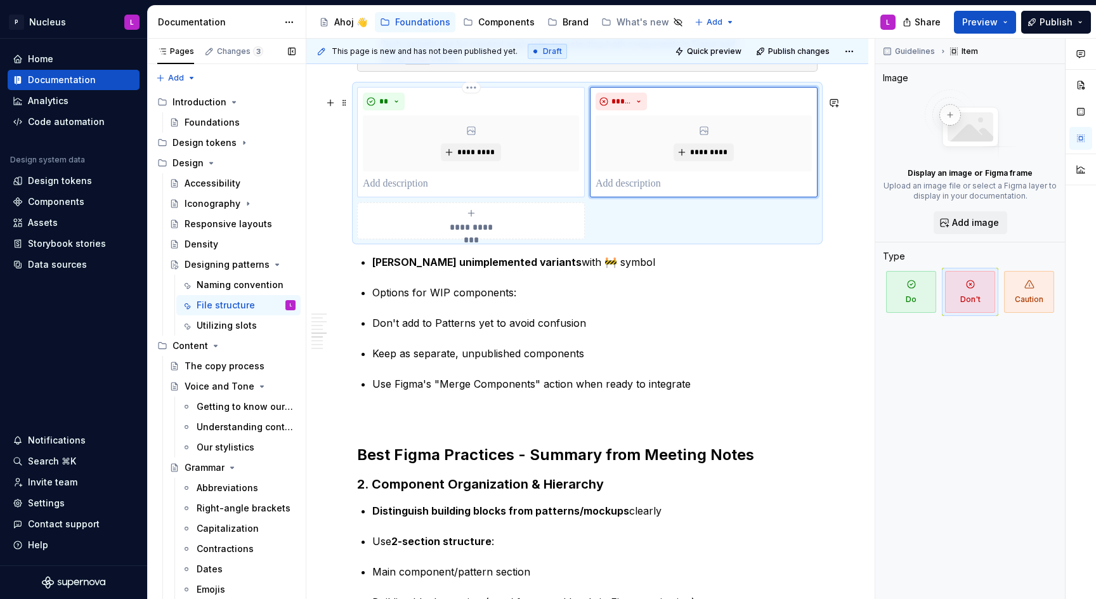
click at [463, 192] on p at bounding box center [471, 183] width 216 height 15
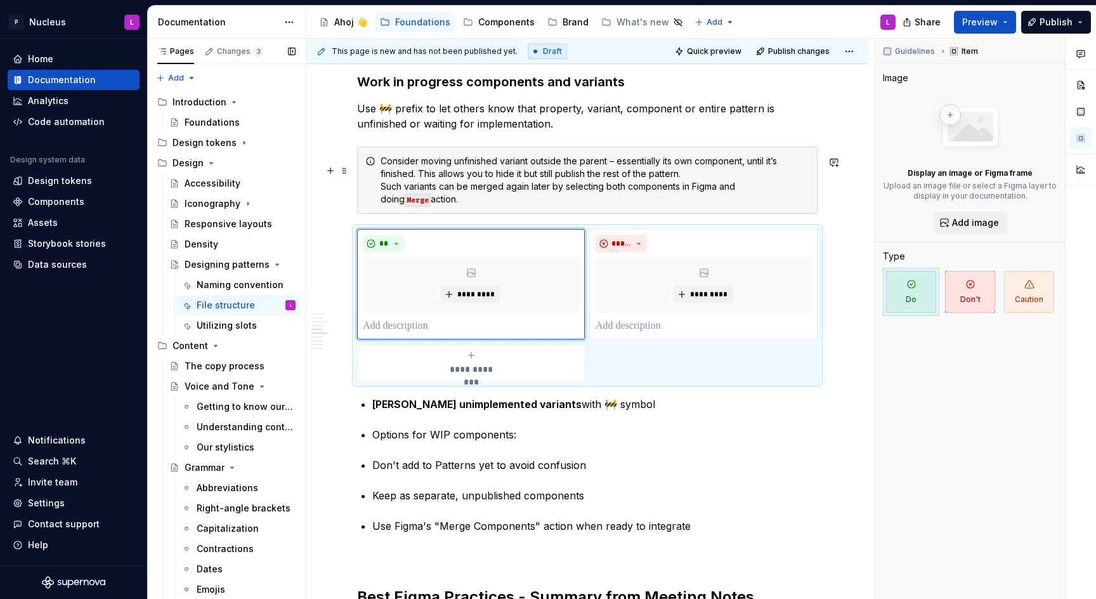
scroll to position [1507, 0]
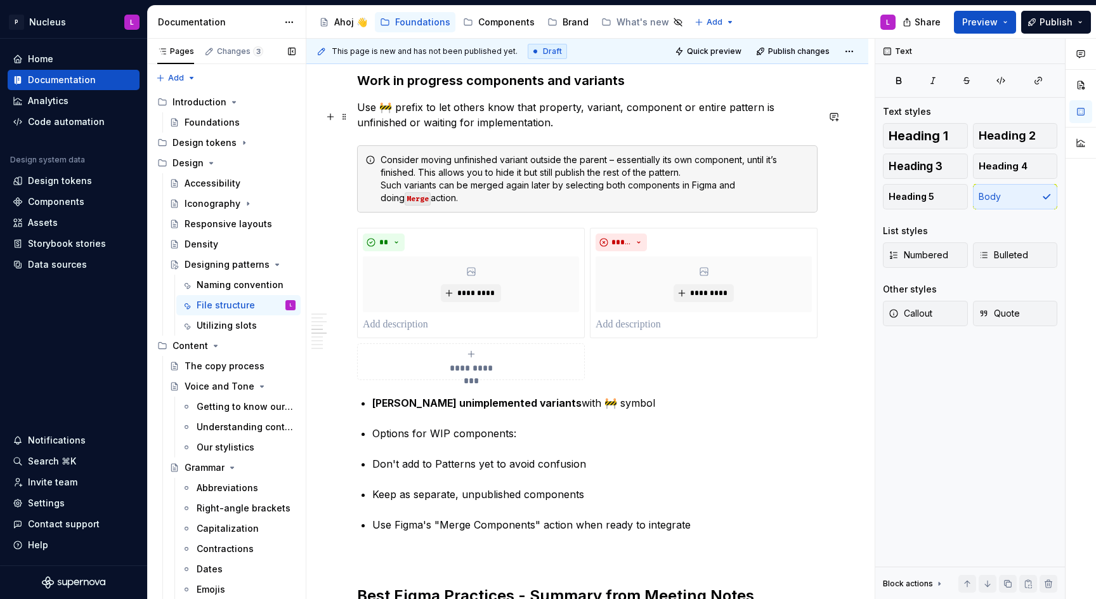
click at [391, 119] on p "Use 🚧 prefix to let others know that property, variant, component or entire pat…" at bounding box center [587, 115] width 461 height 30
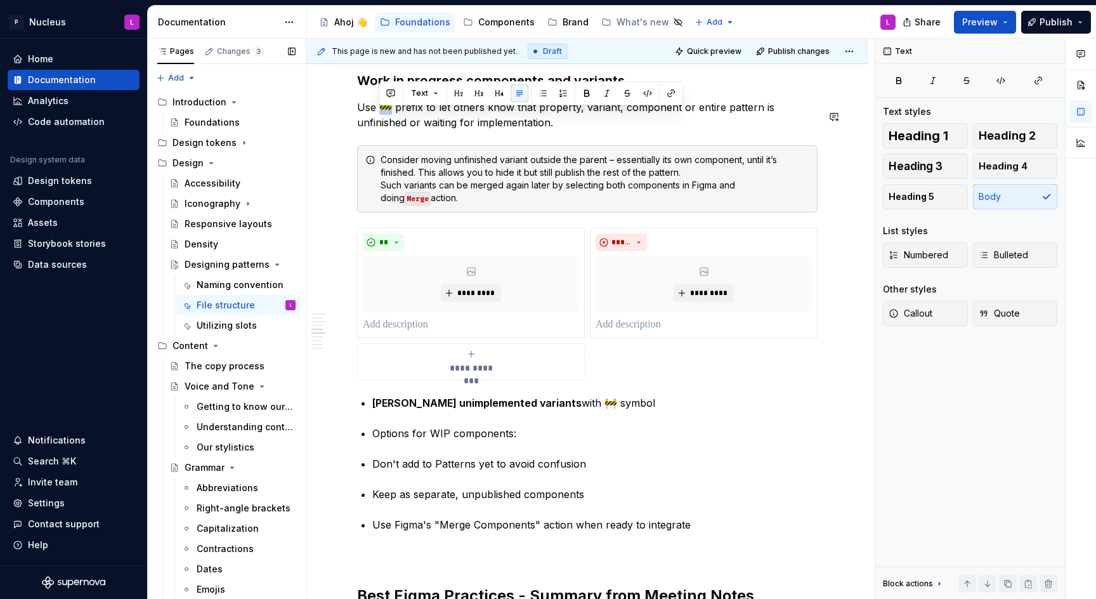
copy p "🚧"
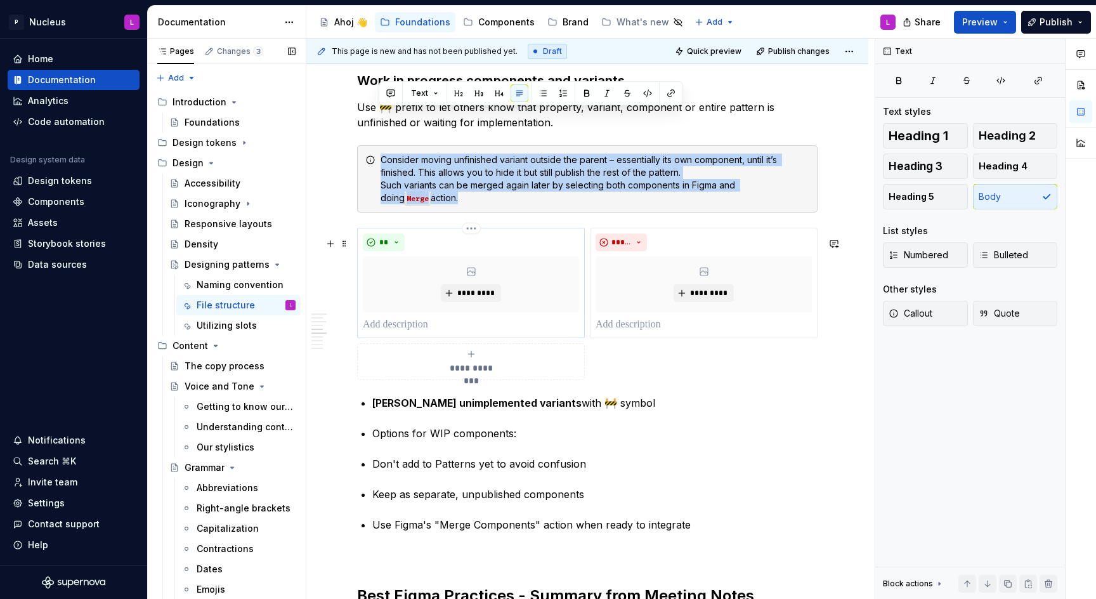
click at [534, 338] on div "** *********" at bounding box center [471, 283] width 228 height 110
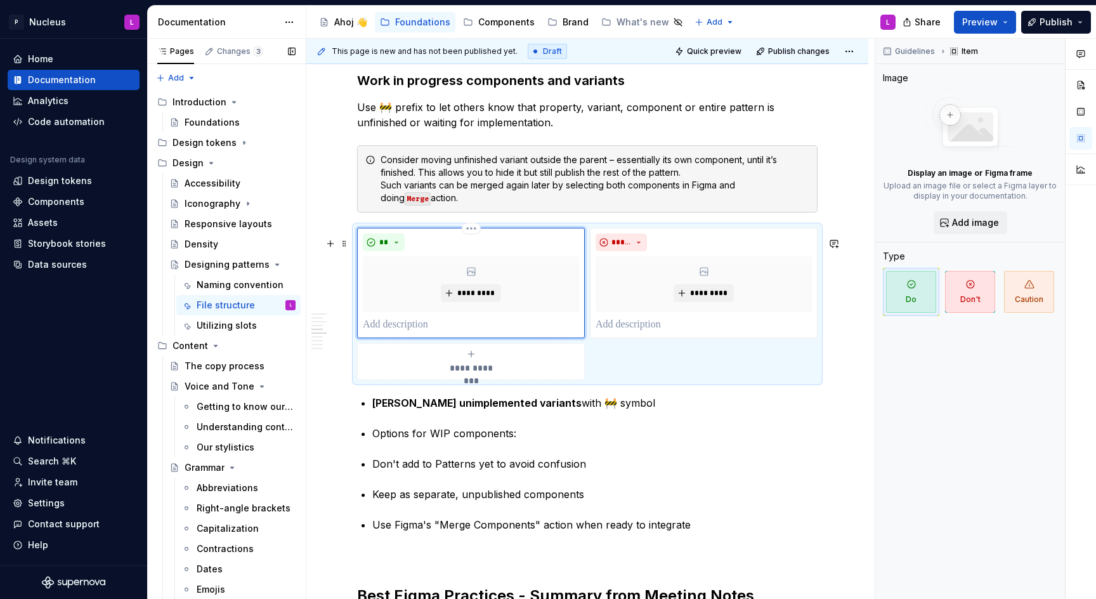
click at [504, 332] on p at bounding box center [471, 324] width 216 height 15
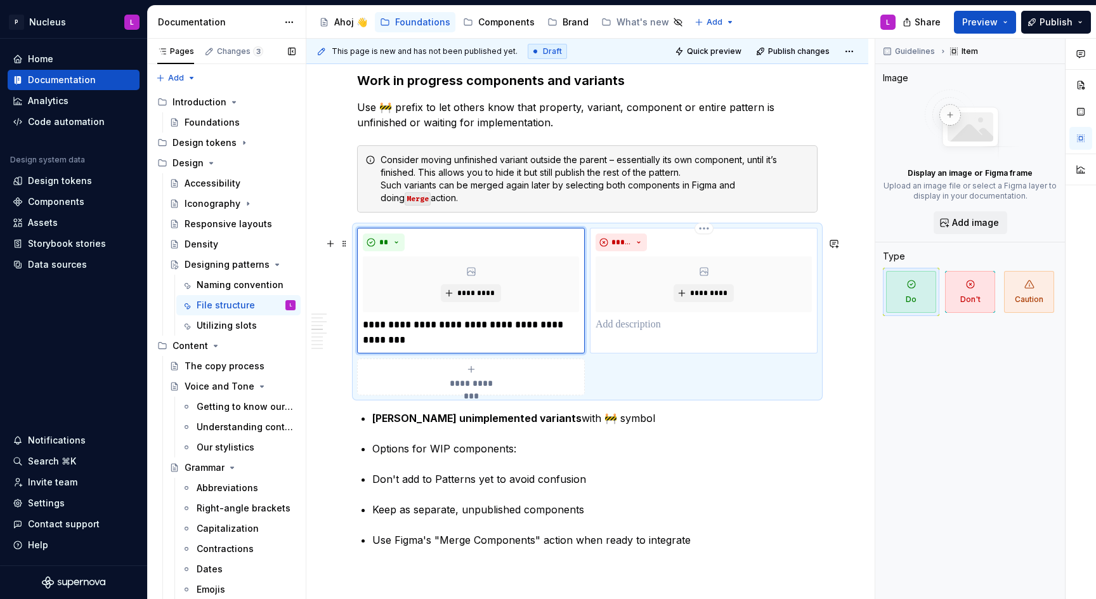
click at [672, 332] on p at bounding box center [704, 324] width 216 height 15
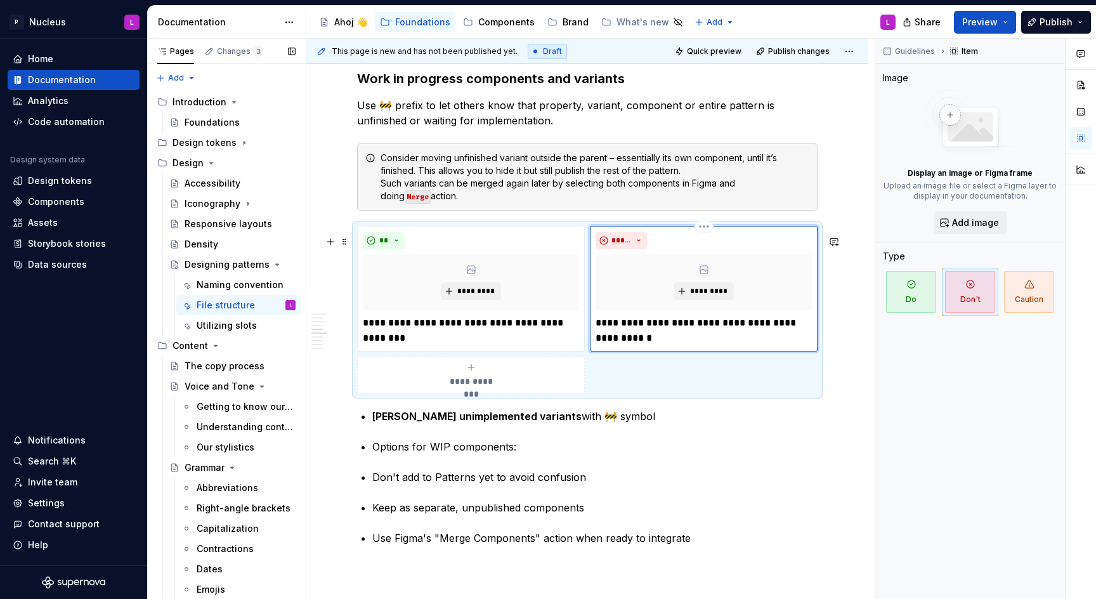
scroll to position [1509, 0]
click at [511, 385] on div "**********" at bounding box center [471, 375] width 216 height 25
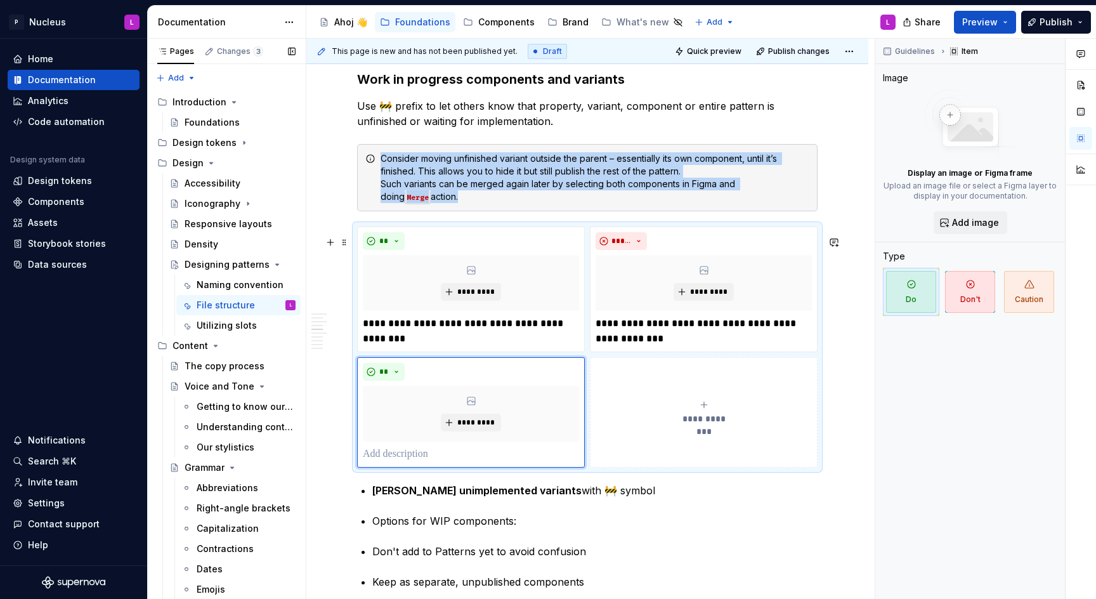
click at [653, 409] on button "**********" at bounding box center [704, 412] width 228 height 110
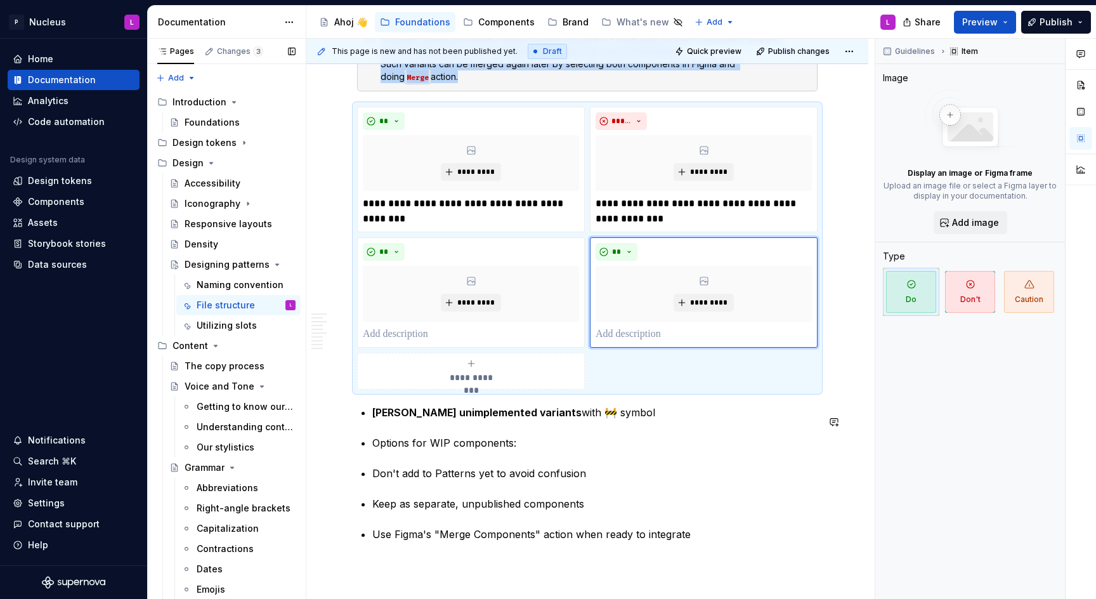
scroll to position [1632, 0]
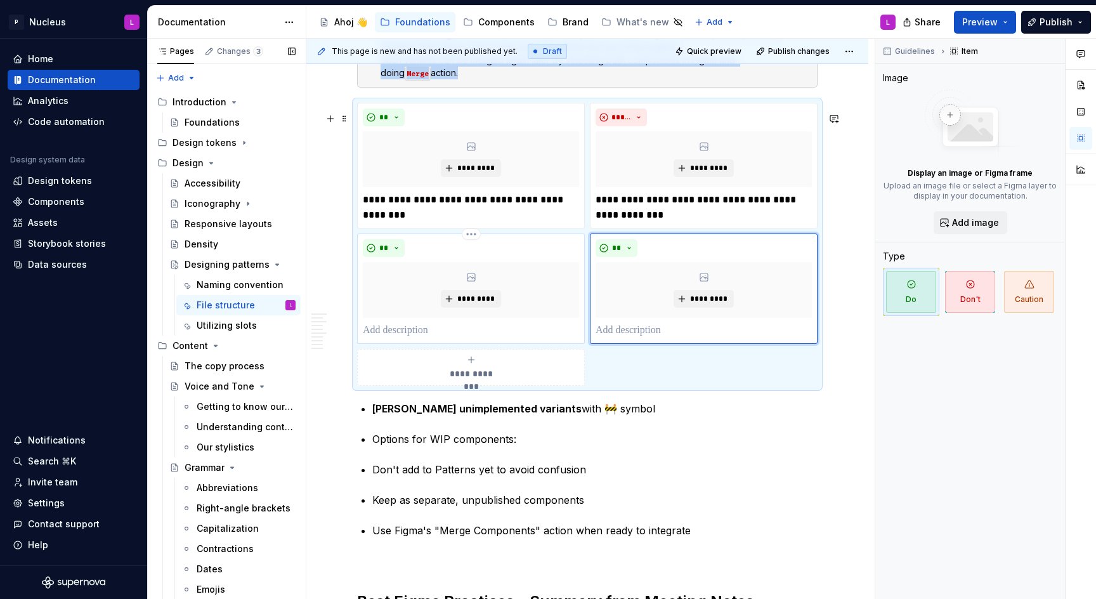
click at [497, 338] on p at bounding box center [471, 330] width 216 height 15
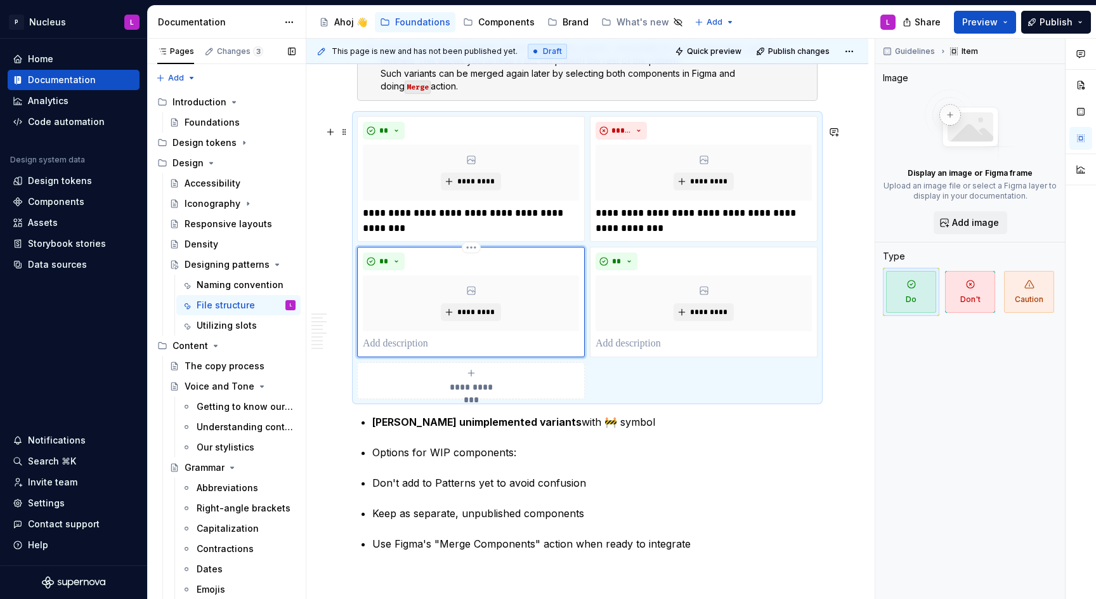
scroll to position [1621, 0]
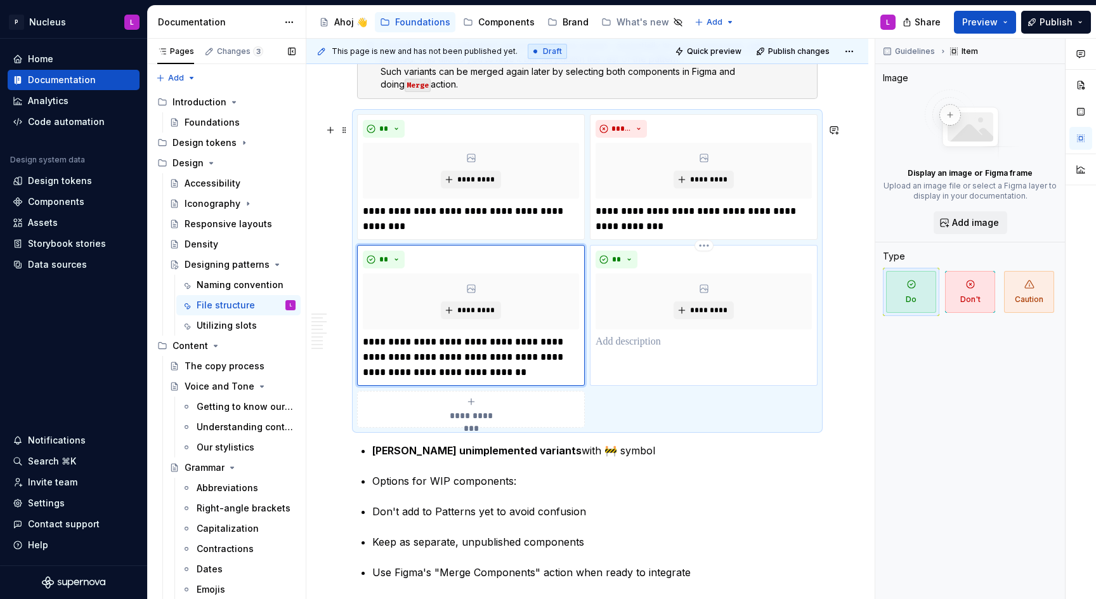
click at [689, 350] on p at bounding box center [704, 341] width 216 height 15
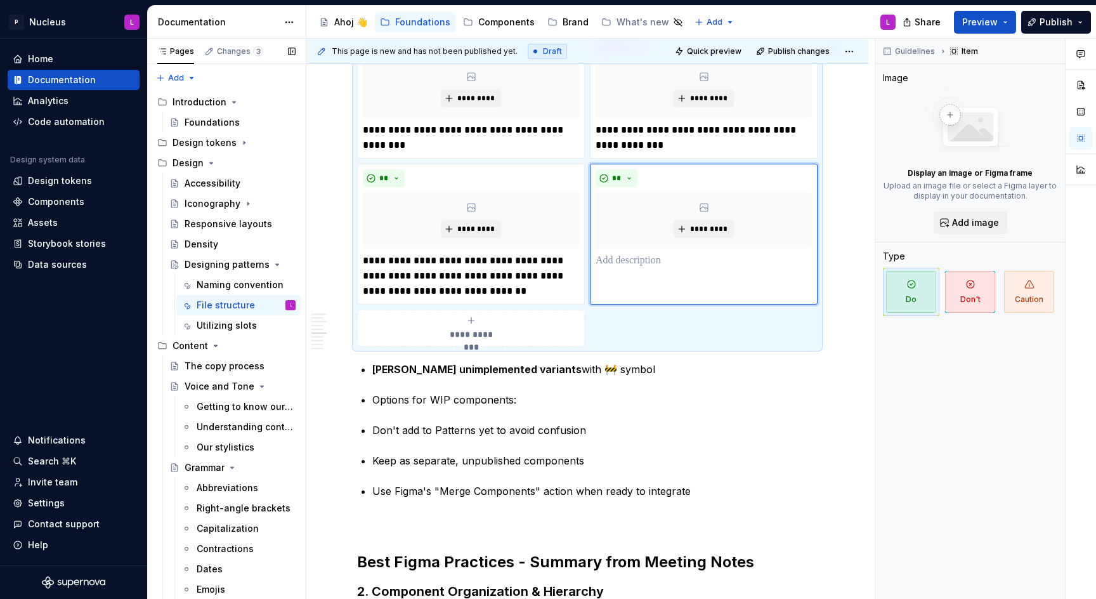
scroll to position [1681, 0]
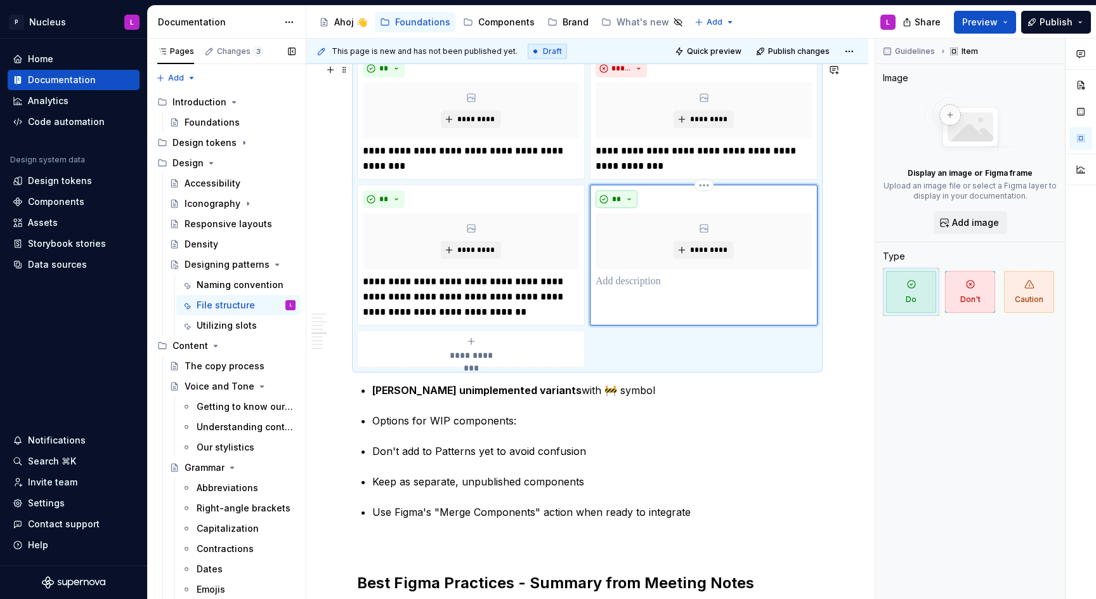
click at [622, 205] on button "**" at bounding box center [617, 199] width 42 height 18
click at [617, 204] on span "**" at bounding box center [617, 199] width 10 height 10
click at [647, 277] on div "Caution" at bounding box center [651, 274] width 35 height 13
click at [619, 289] on p at bounding box center [704, 281] width 216 height 15
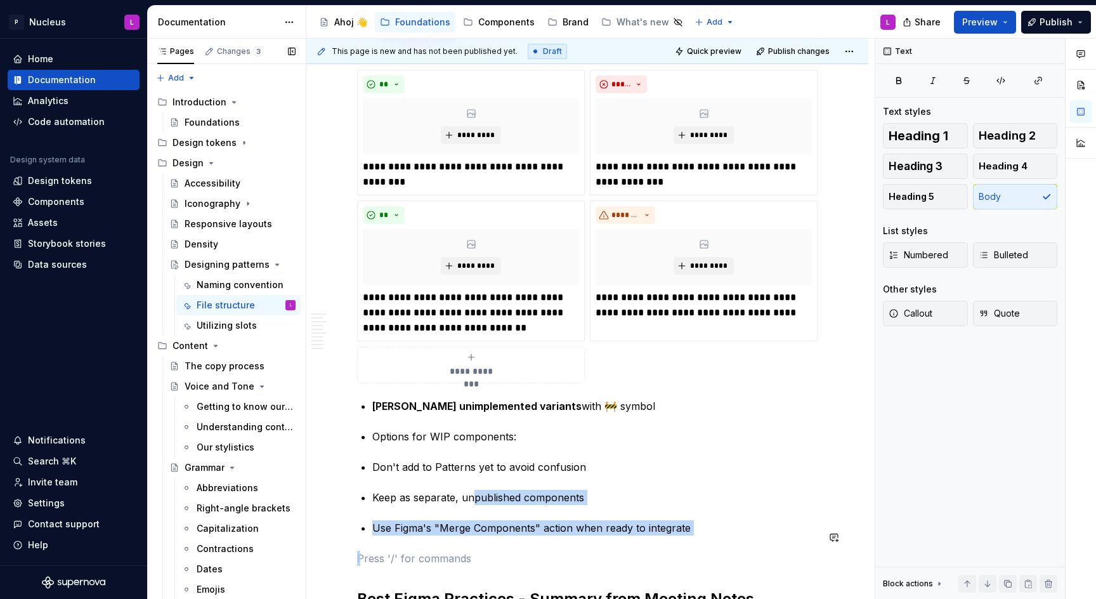
scroll to position [1675, 0]
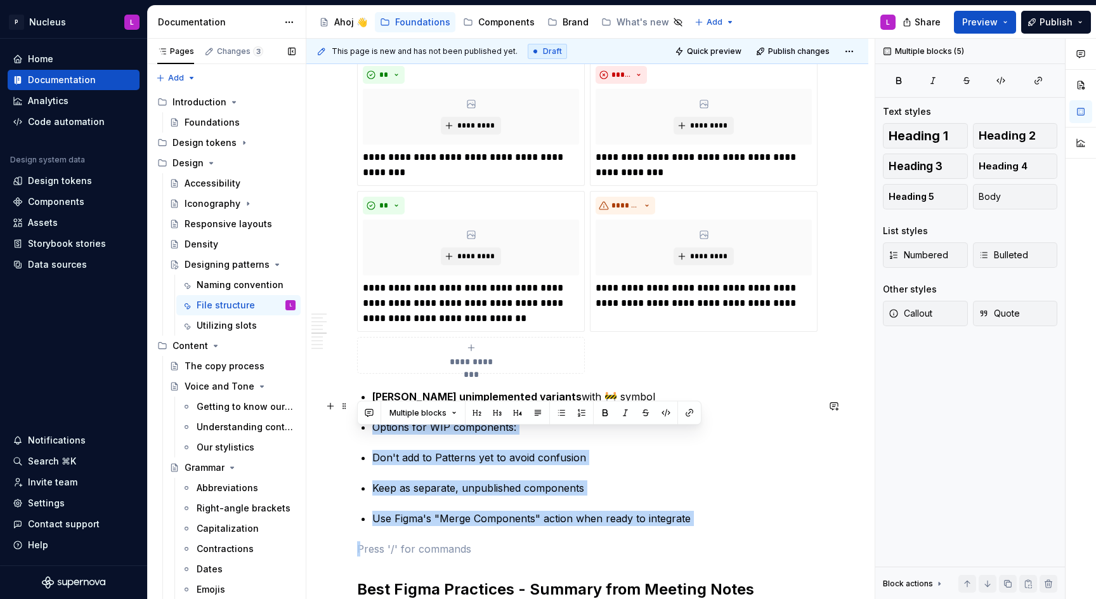
drag, startPoint x: 577, startPoint y: 555, endPoint x: 358, endPoint y: 413, distance: 260.1
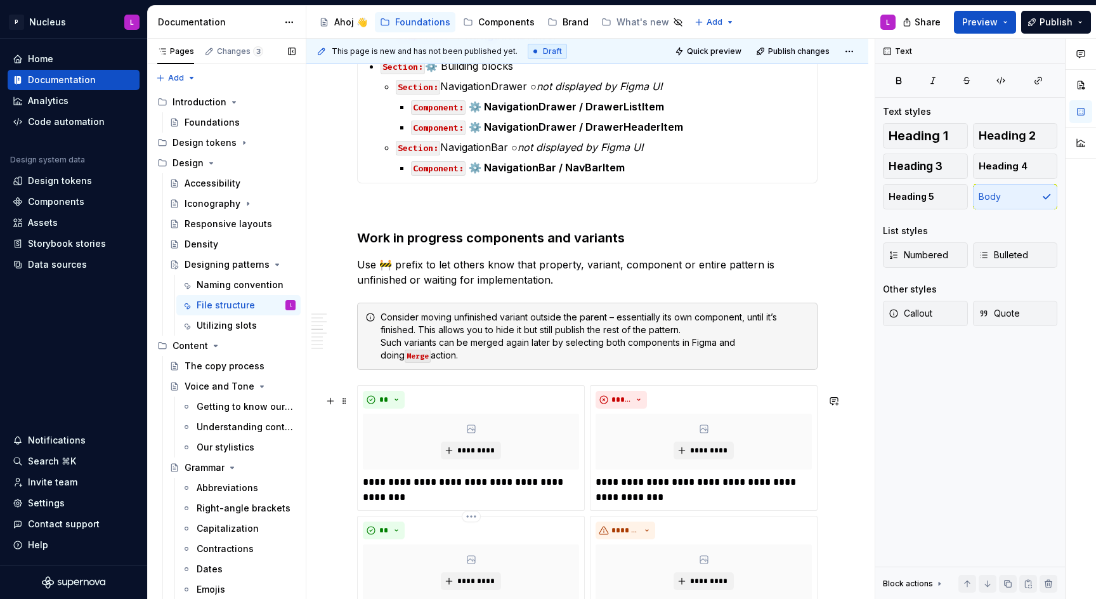
scroll to position [1351, 0]
click at [517, 246] on h3 "Work in progress components and variants" at bounding box center [587, 237] width 461 height 18
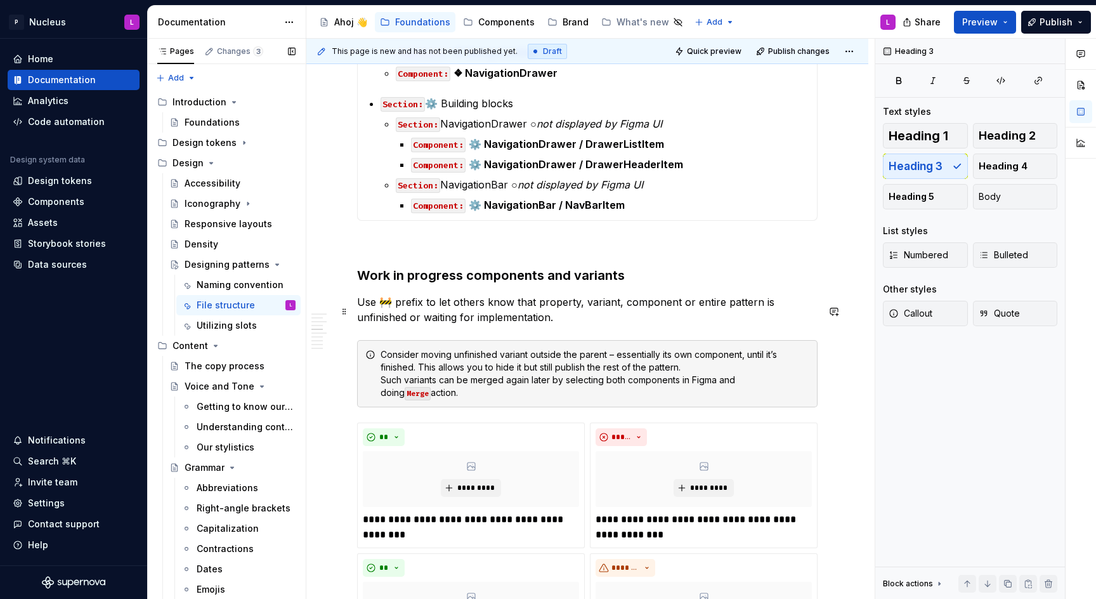
scroll to position [1329, 0]
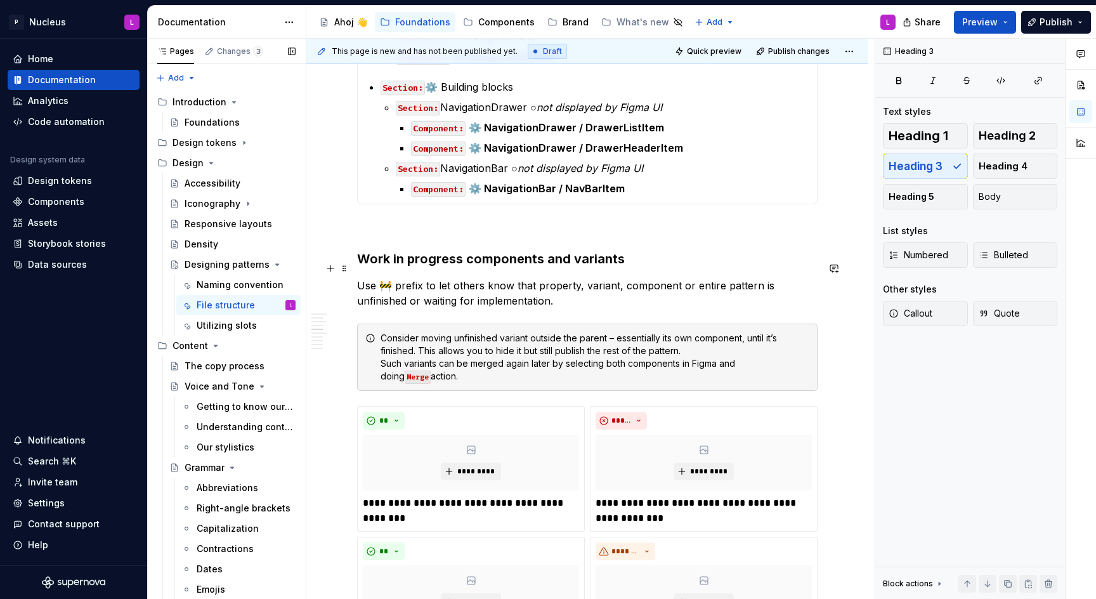
click at [371, 268] on h3 "Work in progress components and variants" at bounding box center [587, 259] width 461 height 18
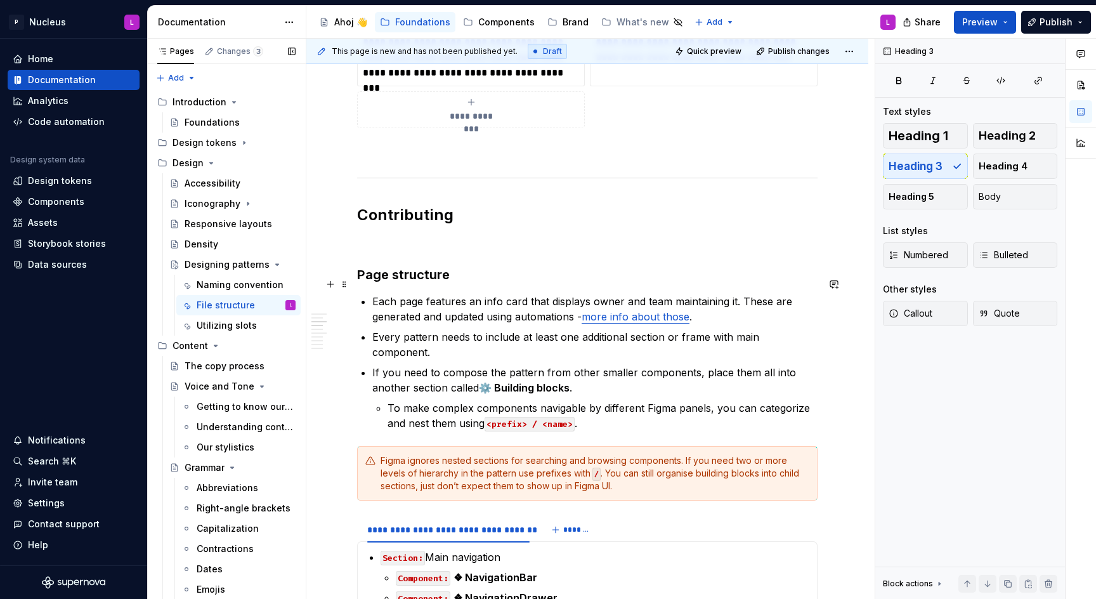
click at [437, 281] on h3 "Page structure" at bounding box center [587, 275] width 461 height 18
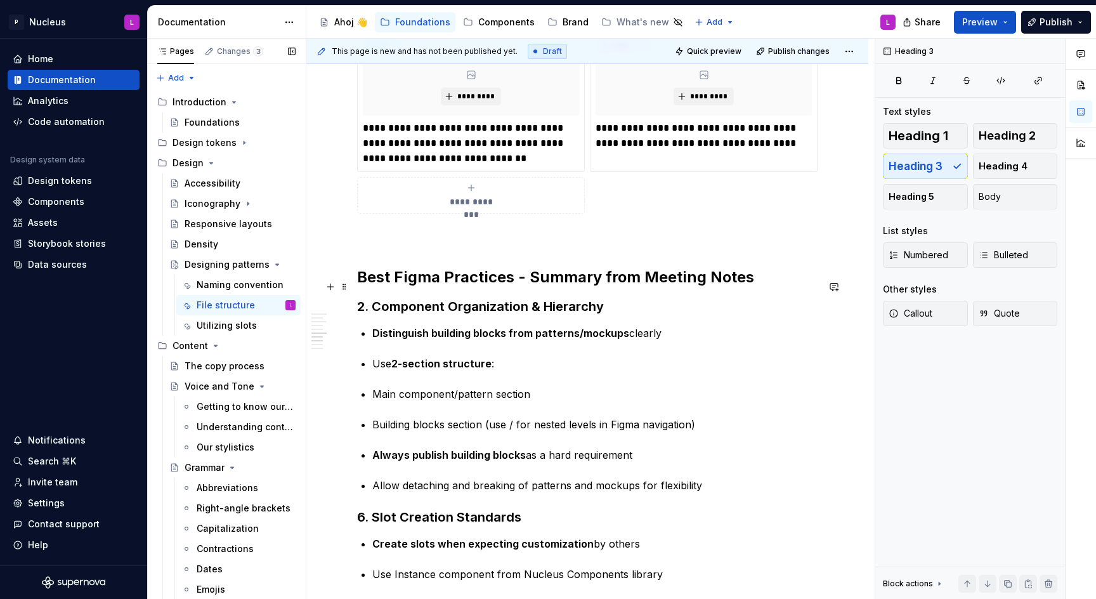
scroll to position [1838, 0]
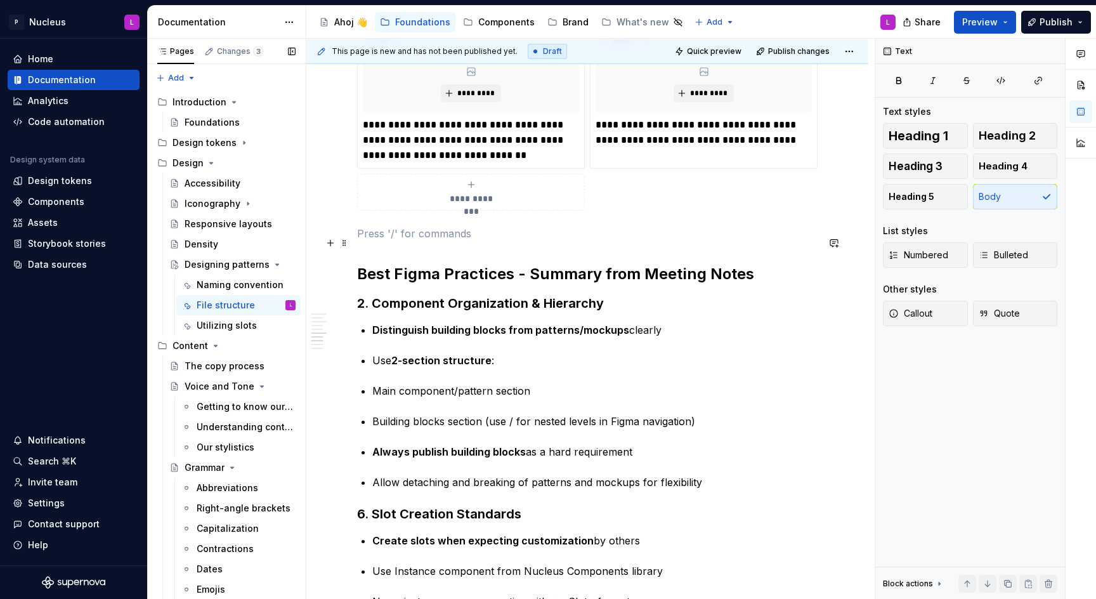
click at [427, 236] on p at bounding box center [587, 233] width 461 height 15
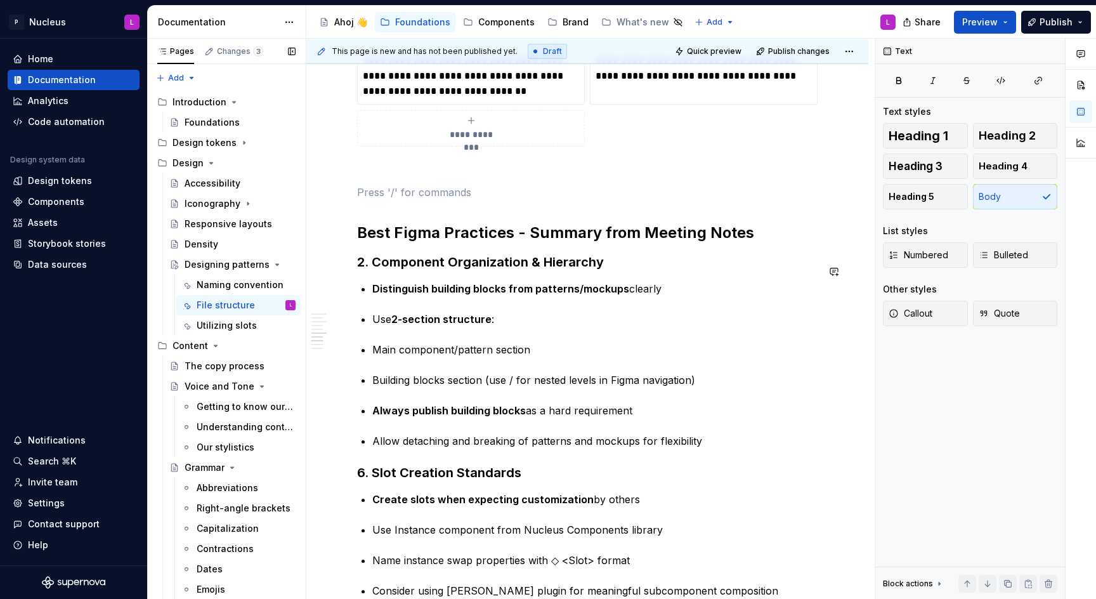
scroll to position [1903, 0]
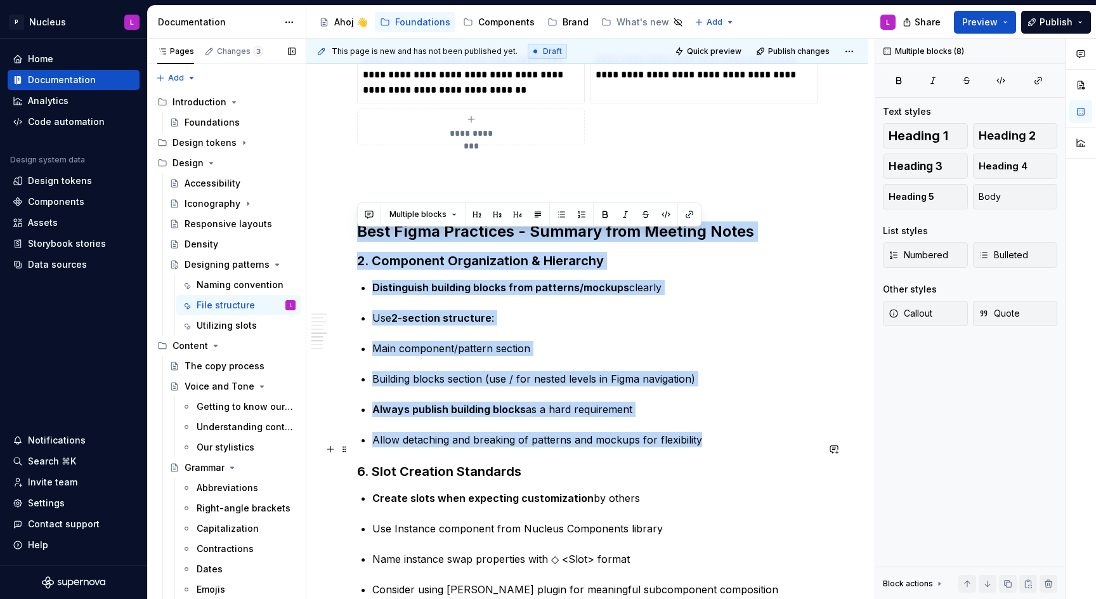
drag, startPoint x: 394, startPoint y: 213, endPoint x: 724, endPoint y: 454, distance: 409.0
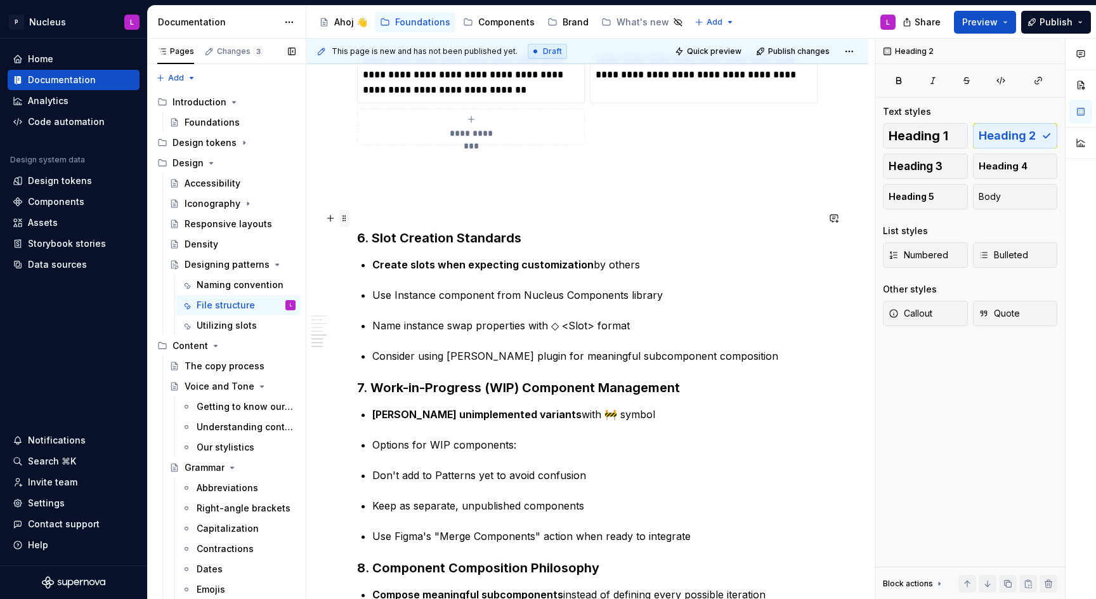
click at [345, 217] on span at bounding box center [344, 218] width 10 height 18
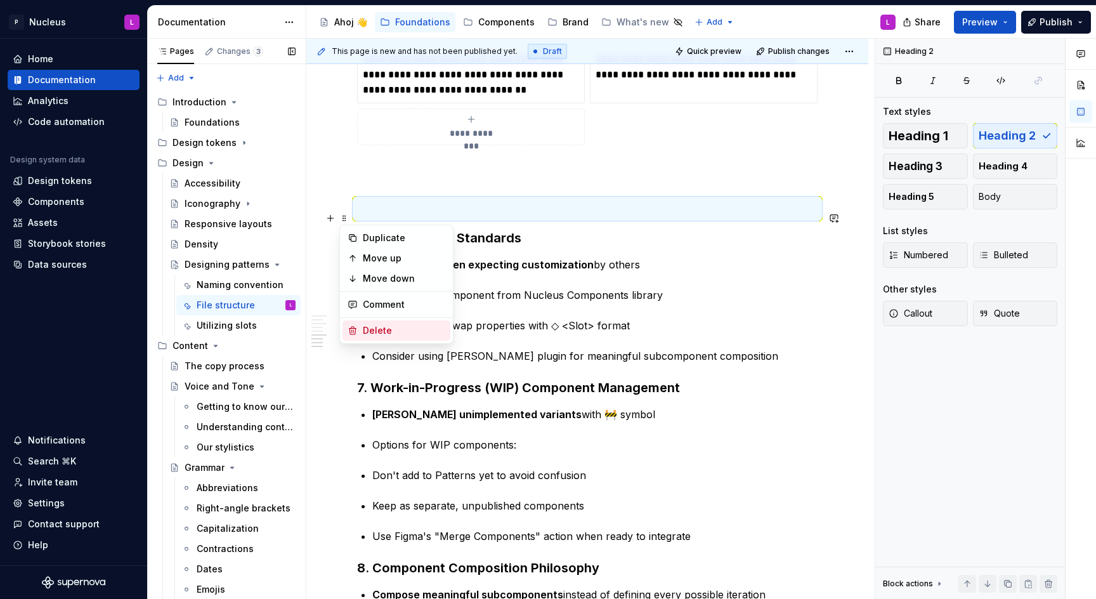
click at [382, 327] on div "Delete" at bounding box center [404, 330] width 82 height 13
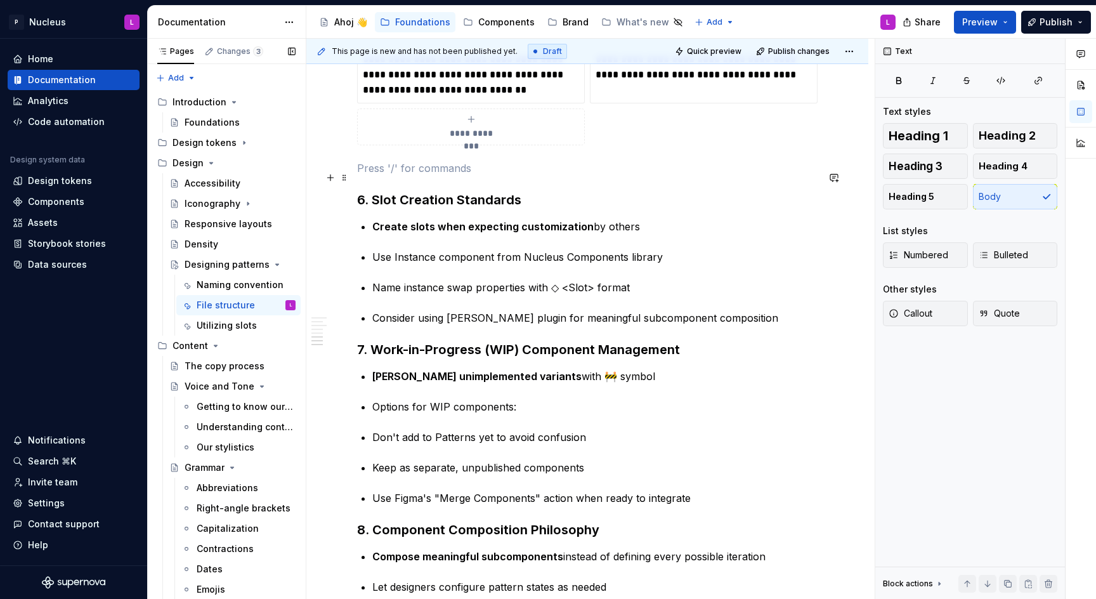
click at [373, 176] on p at bounding box center [587, 168] width 461 height 15
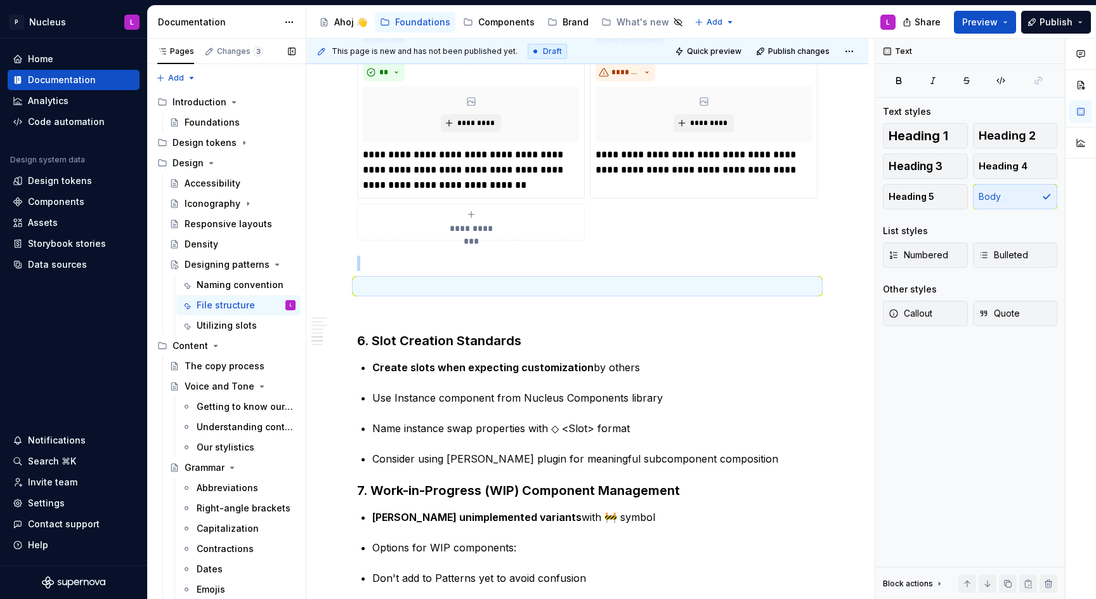
scroll to position [1811, 0]
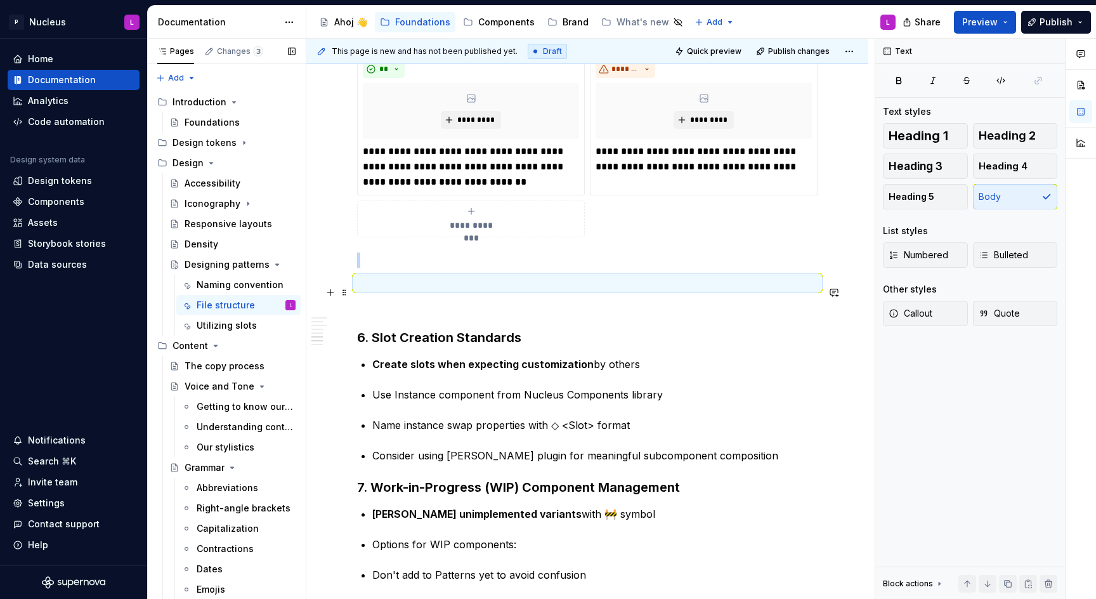
click at [378, 287] on p at bounding box center [587, 282] width 461 height 15
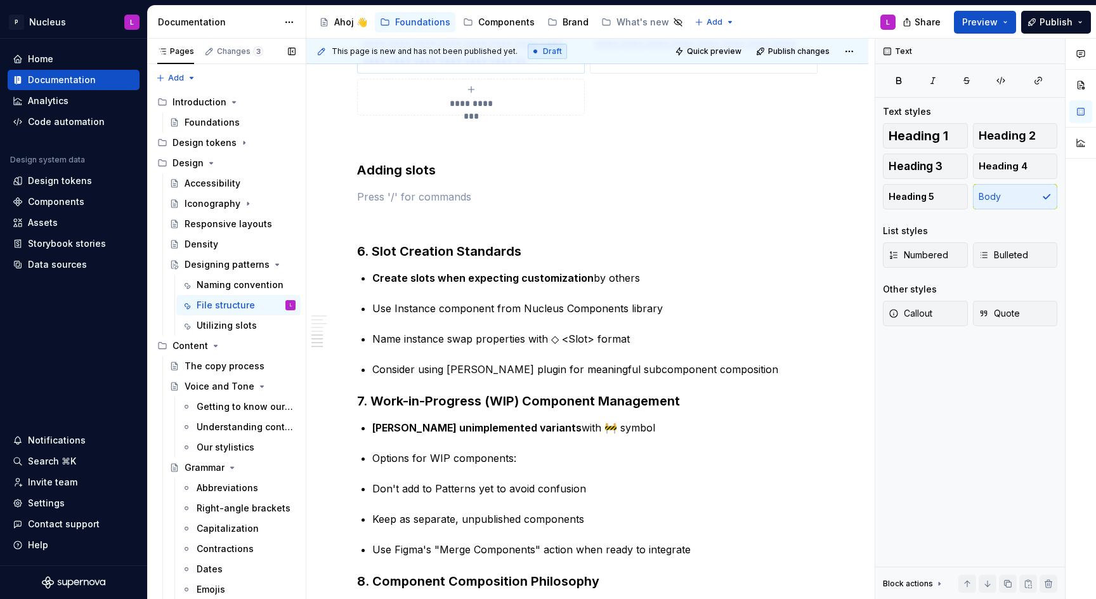
scroll to position [1940, 0]
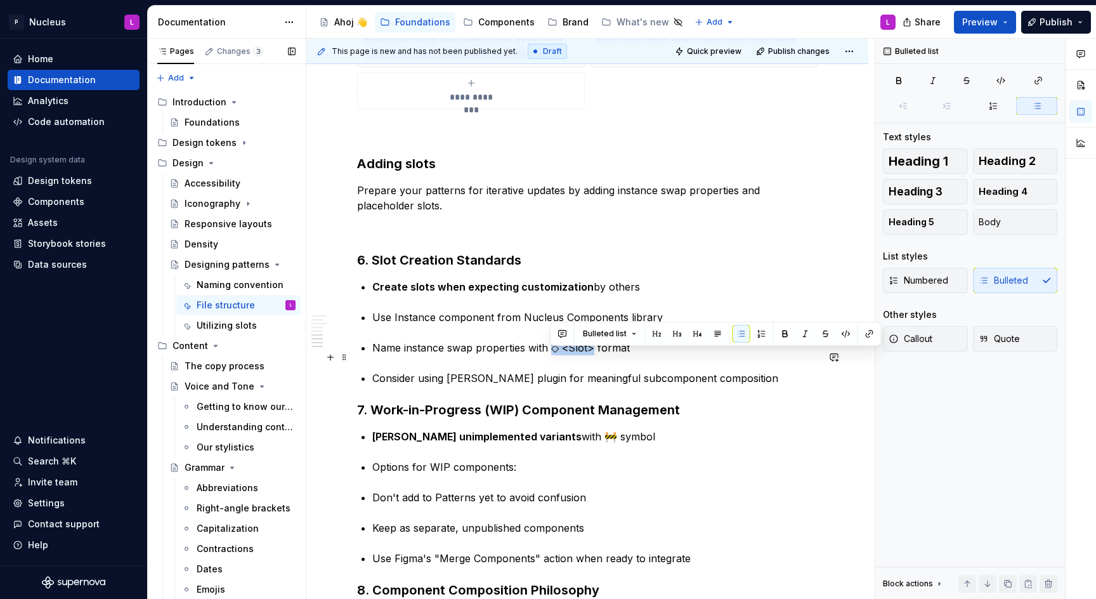
drag, startPoint x: 549, startPoint y: 355, endPoint x: 591, endPoint y: 355, distance: 41.2
click at [591, 355] on p "Name instance swap properties with ◇ <Slot> format" at bounding box center [594, 347] width 445 height 15
copy p "◇ <Slot>"
click at [471, 210] on p "Prepare your patterns for iterative updates by adding instance swap properties …" at bounding box center [587, 198] width 461 height 30
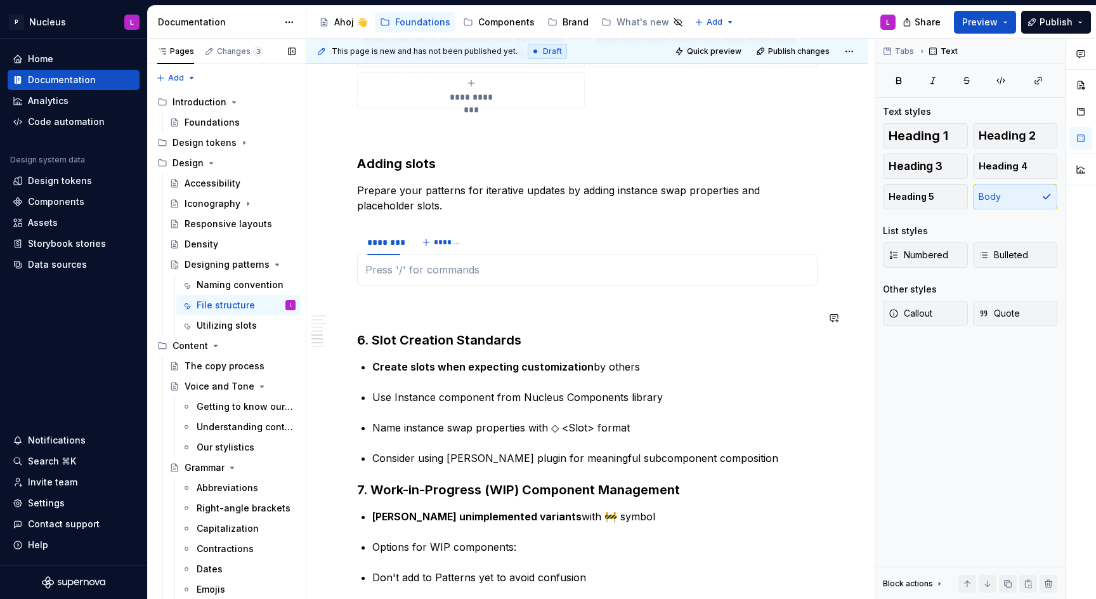
type textarea "*"
click at [345, 249] on span at bounding box center [344, 246] width 10 height 18
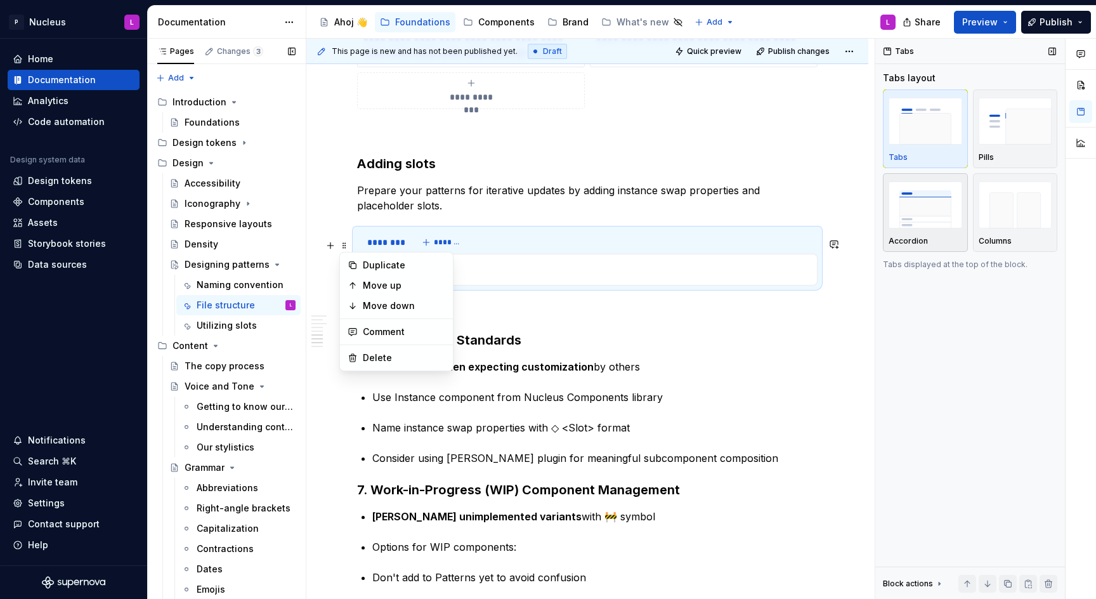
click at [931, 230] on div "button" at bounding box center [926, 205] width 74 height 52
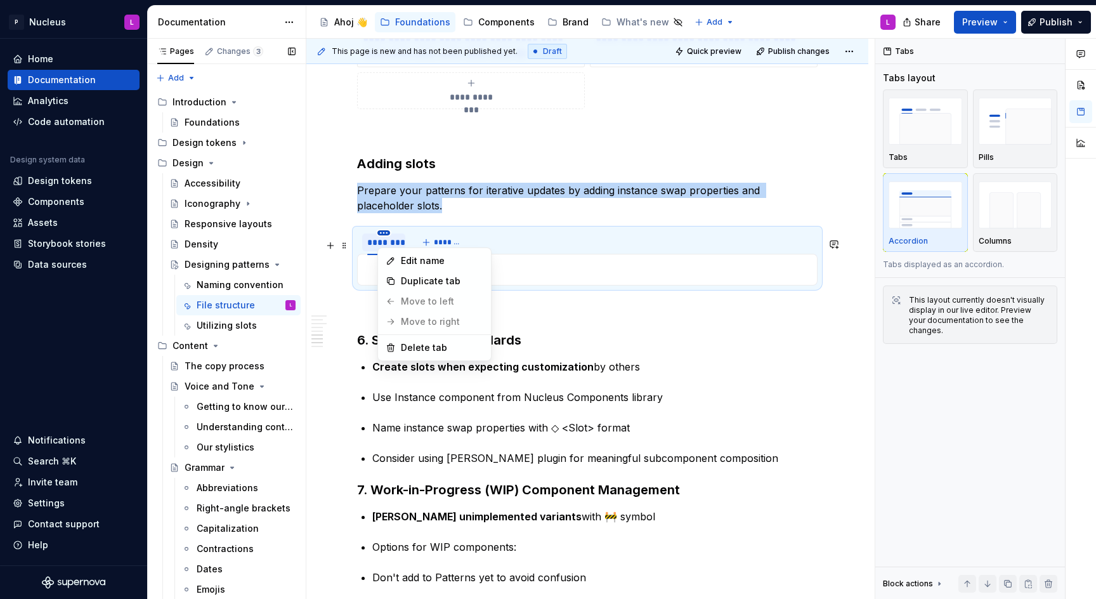
click at [381, 242] on html "P Nucleus L Home Documentation Analytics Code automation Design system data Des…" at bounding box center [548, 299] width 1096 height 599
click at [419, 266] on div "Edit name" at bounding box center [442, 260] width 82 height 13
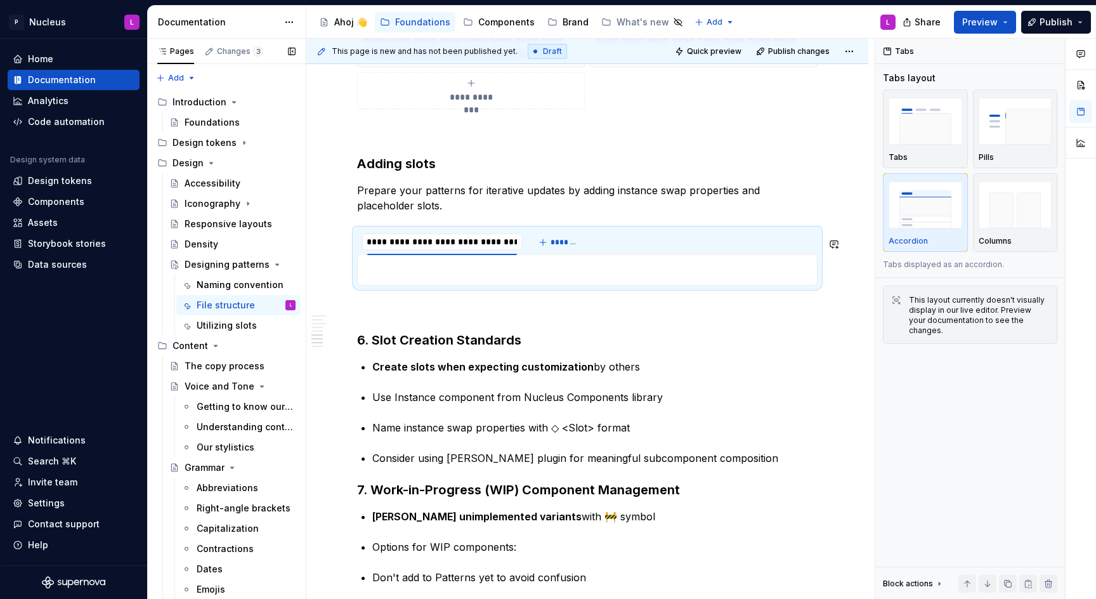
scroll to position [0, 1]
type input "**********"
click at [449, 254] on div at bounding box center [451, 253] width 178 height 1
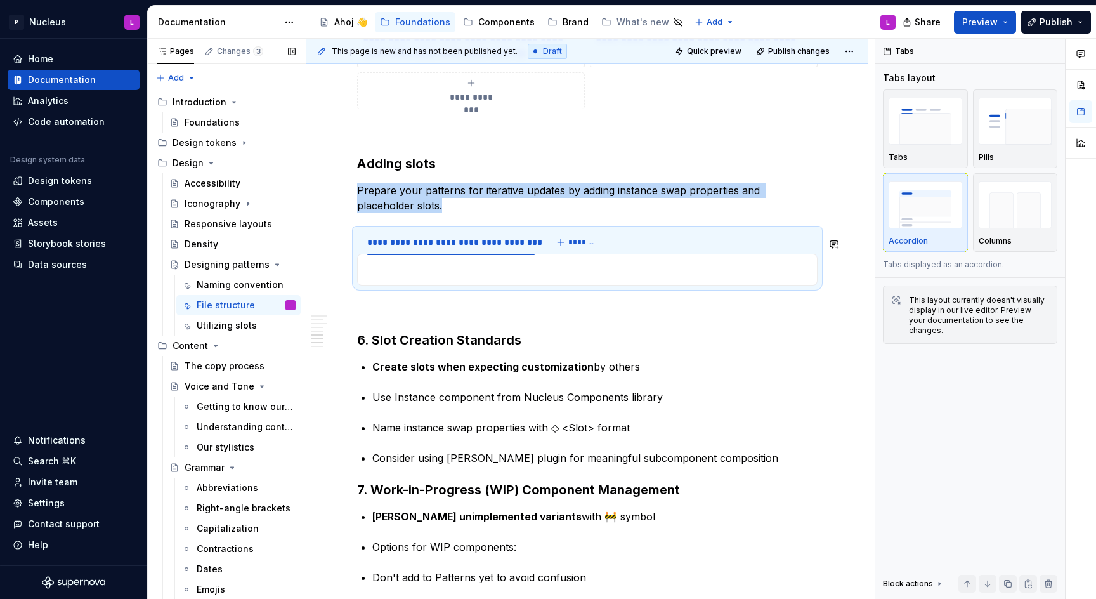
click at [483, 268] on div at bounding box center [587, 270] width 461 height 32
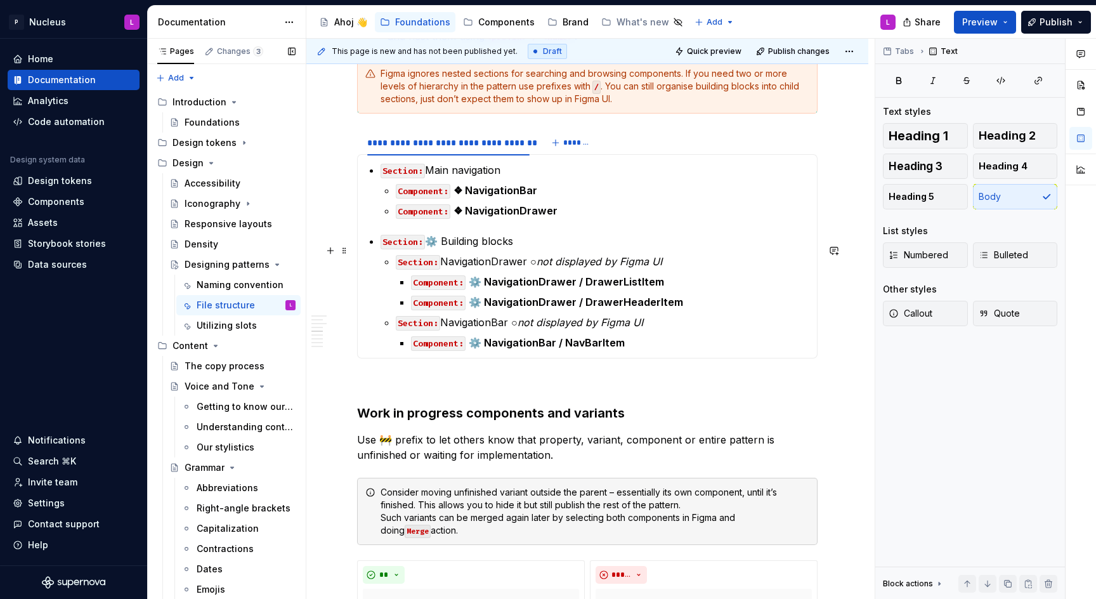
scroll to position [1176, 0]
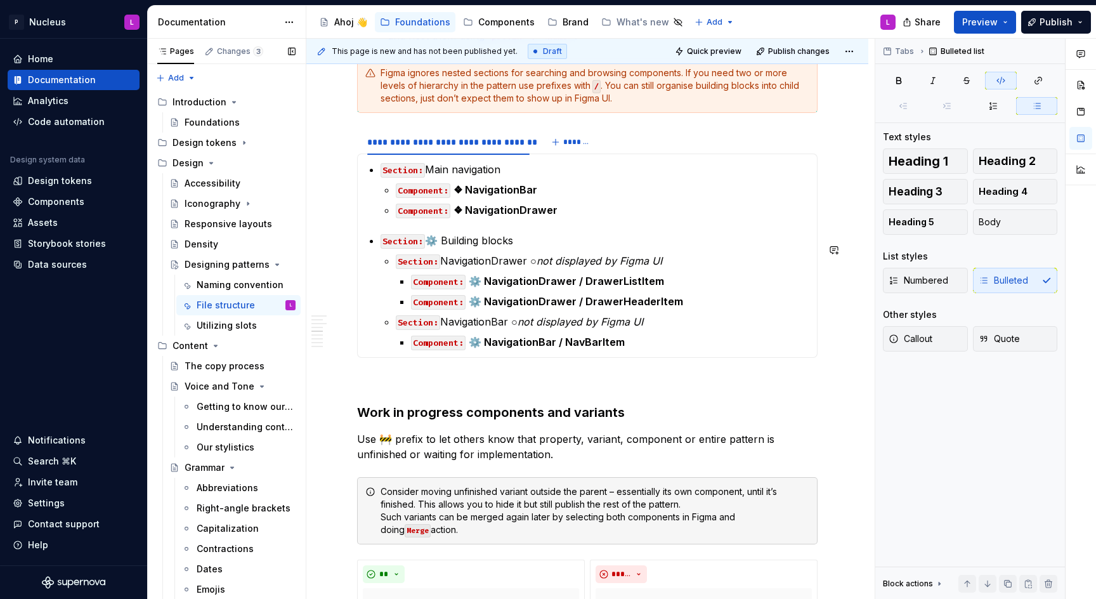
click at [566, 229] on section-item-column "Section: Main navigation Component: ❖ NavigationBar Component: ❖ NavigationDraw…" at bounding box center [587, 256] width 444 height 188
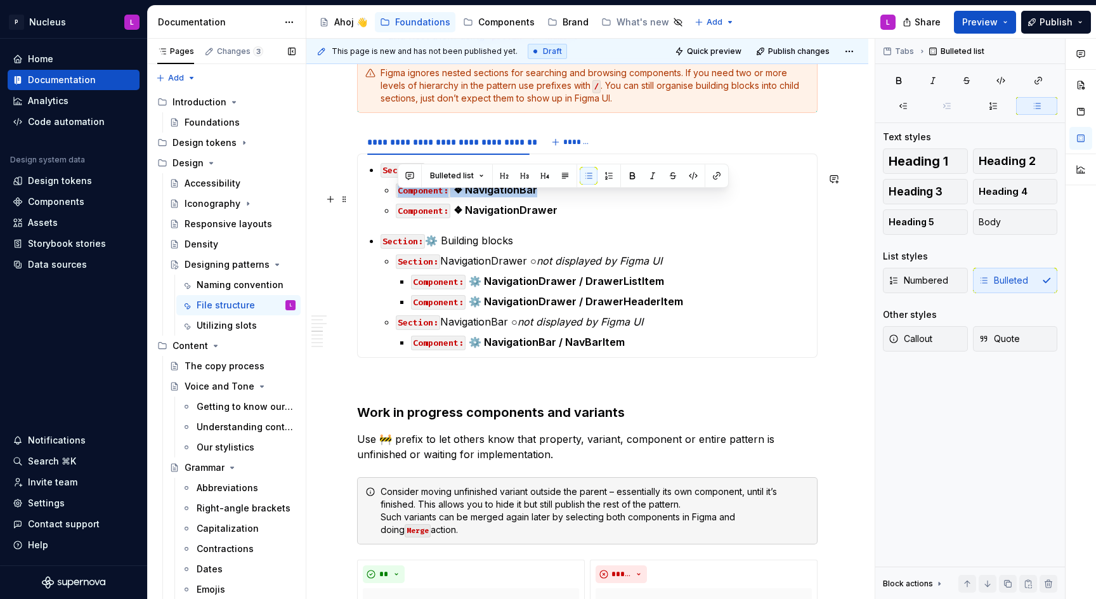
drag, startPoint x: 549, startPoint y: 202, endPoint x: 384, endPoint y: 200, distance: 164.3
click at [384, 200] on li "Section: Main navigation Component: ❖ NavigationBar Component: ❖ NavigationDraw…" at bounding box center [595, 190] width 429 height 56
copy p "Component: ❖ NavigationBar"
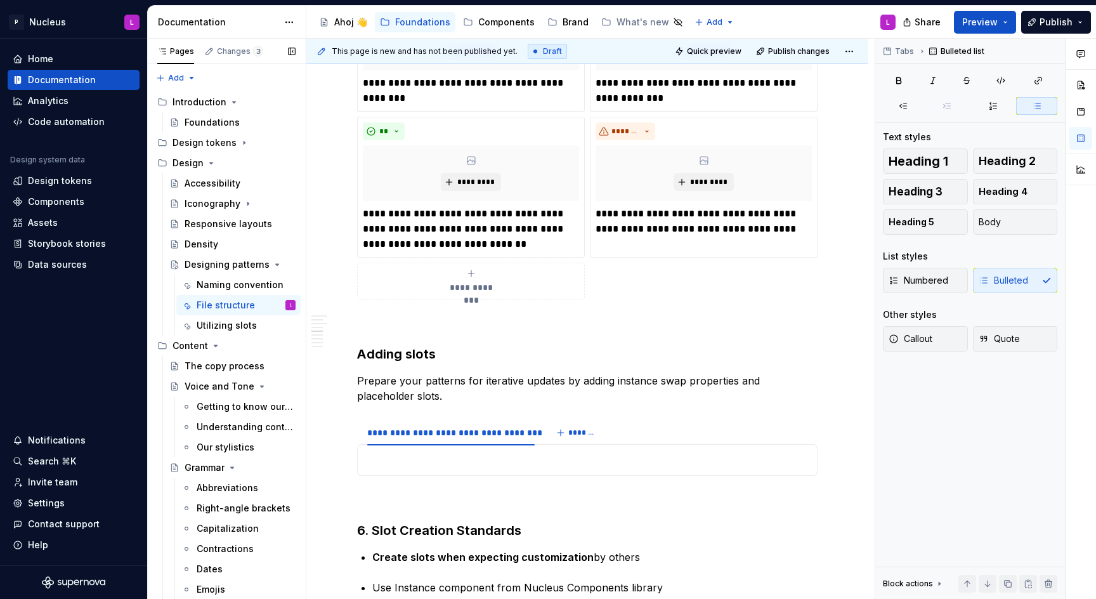
scroll to position [1778, 0]
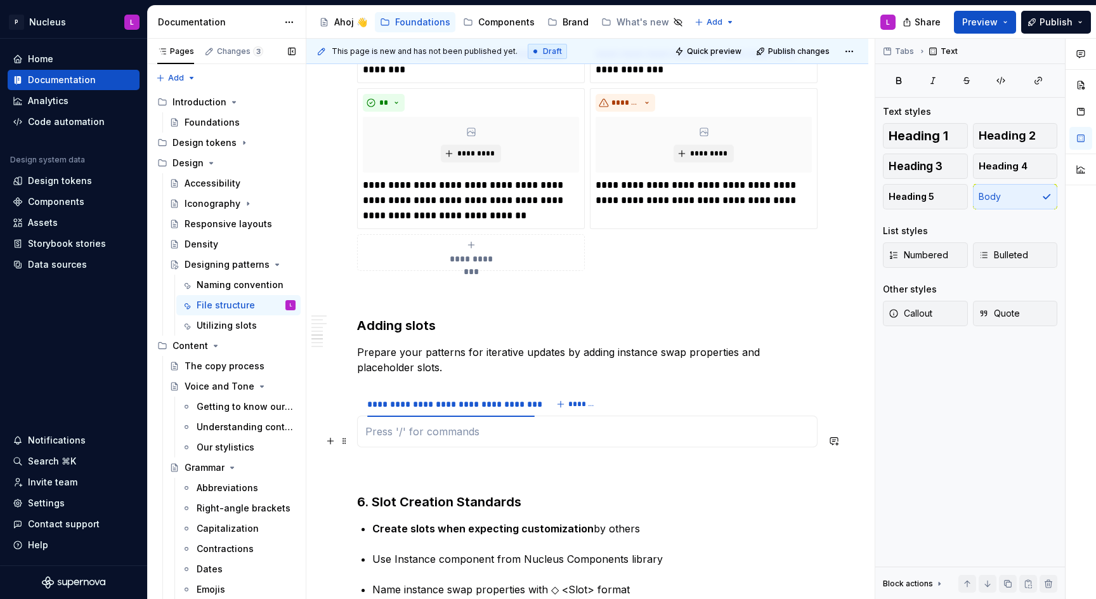
click at [397, 439] on p at bounding box center [587, 431] width 444 height 15
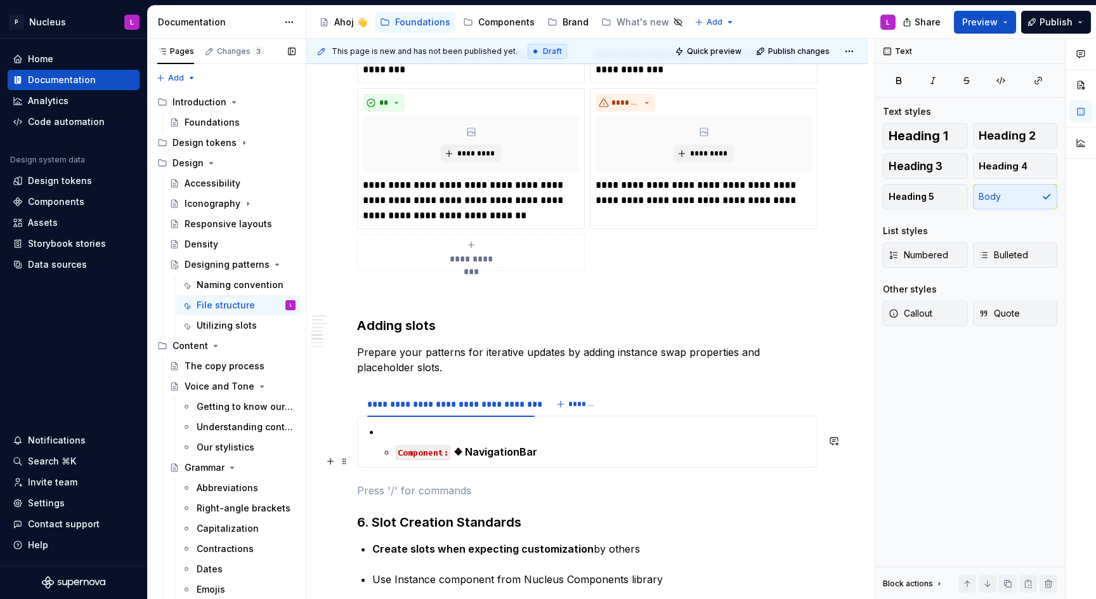
scroll to position [1778, 0]
click at [391, 455] on li "Component: ❖ NavigationBar" at bounding box center [595, 441] width 429 height 36
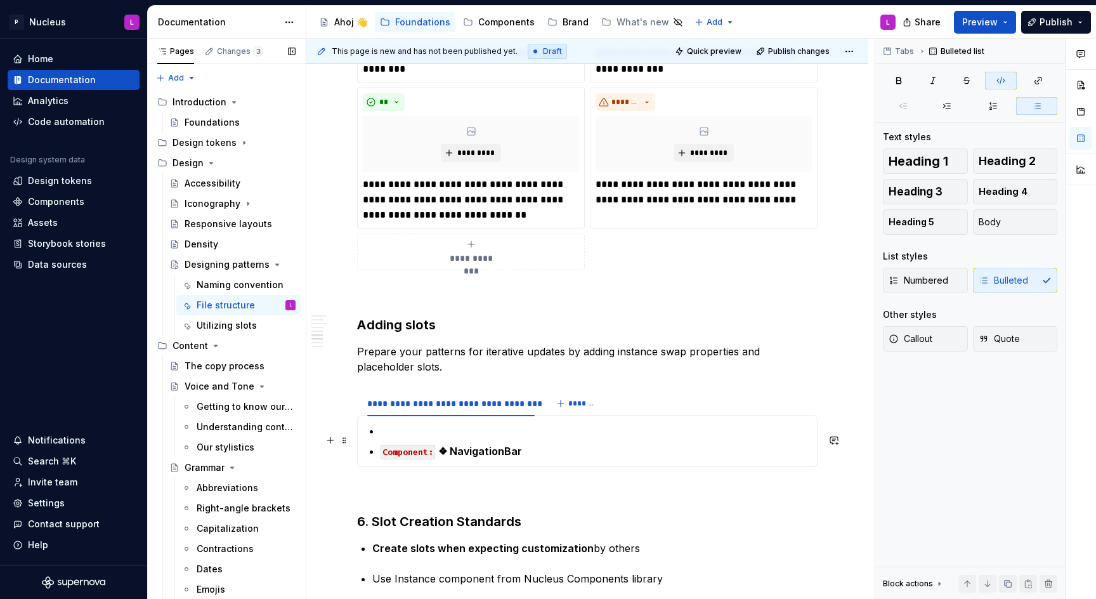
click at [445, 438] on p at bounding box center [595, 430] width 429 height 15
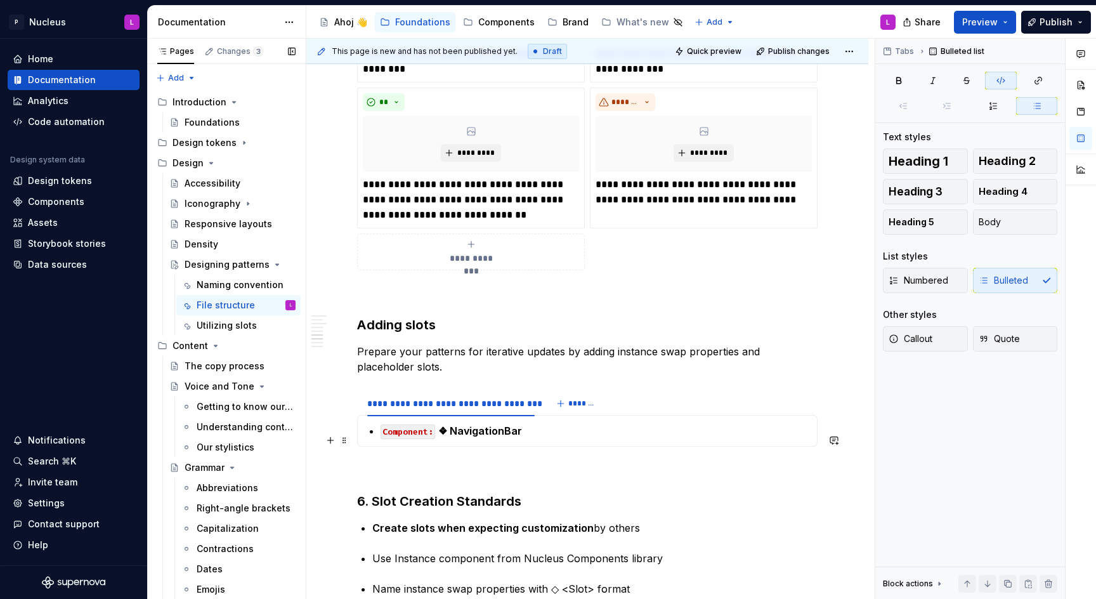
click at [529, 435] on p "Component: ❖ NavigationBar" at bounding box center [595, 430] width 429 height 15
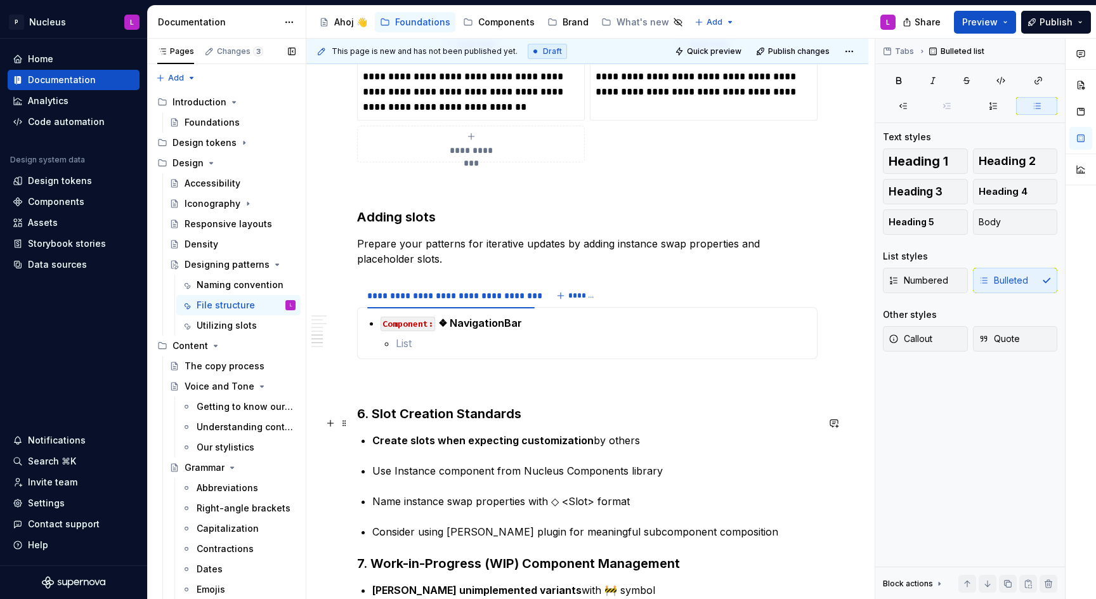
scroll to position [1901, 0]
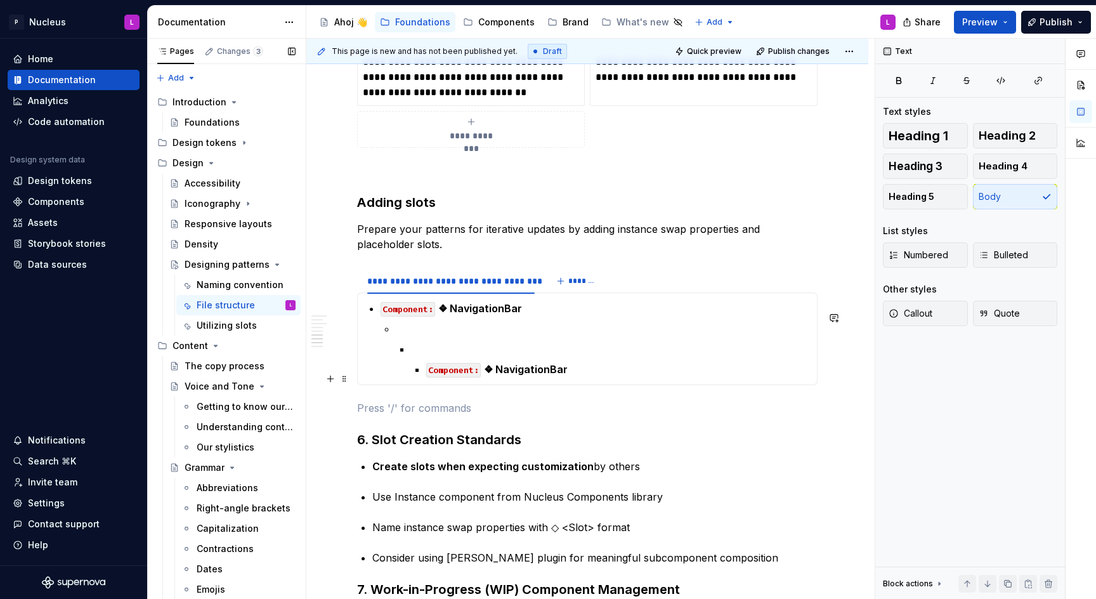
click at [422, 374] on li "Component: ❖ NavigationBar" at bounding box center [610, 359] width 398 height 36
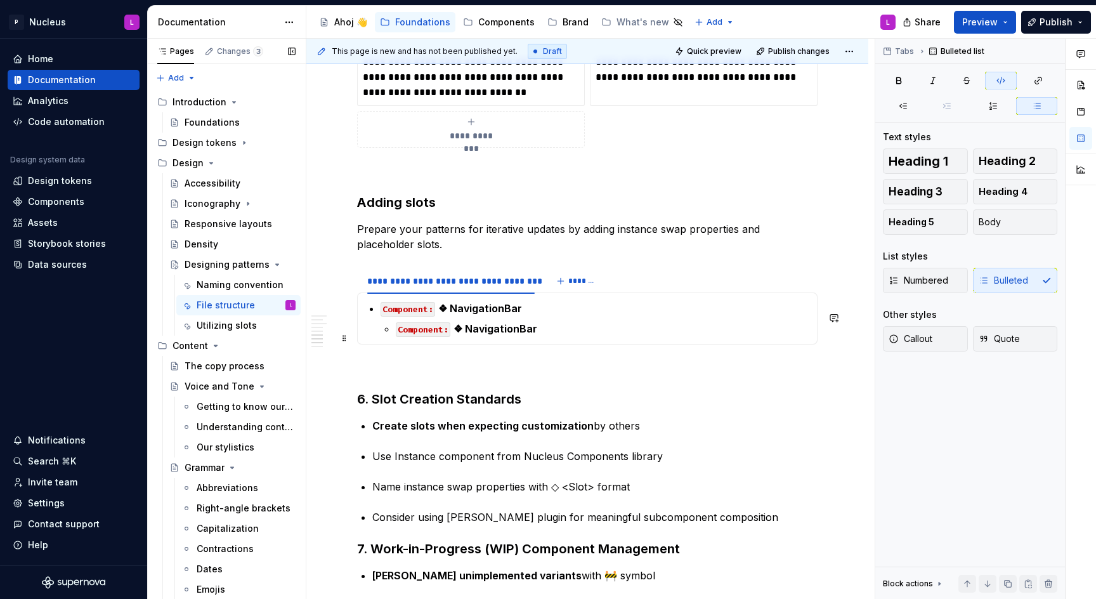
click at [502, 335] on strong "❖ NavigationBar" at bounding box center [496, 328] width 84 height 13
click at [421, 317] on code "Component:" at bounding box center [408, 309] width 55 height 15
click at [534, 316] on p "Component: ❖ NavigationBar" at bounding box center [595, 308] width 429 height 15
click at [404, 336] on code "Component:" at bounding box center [423, 329] width 55 height 15
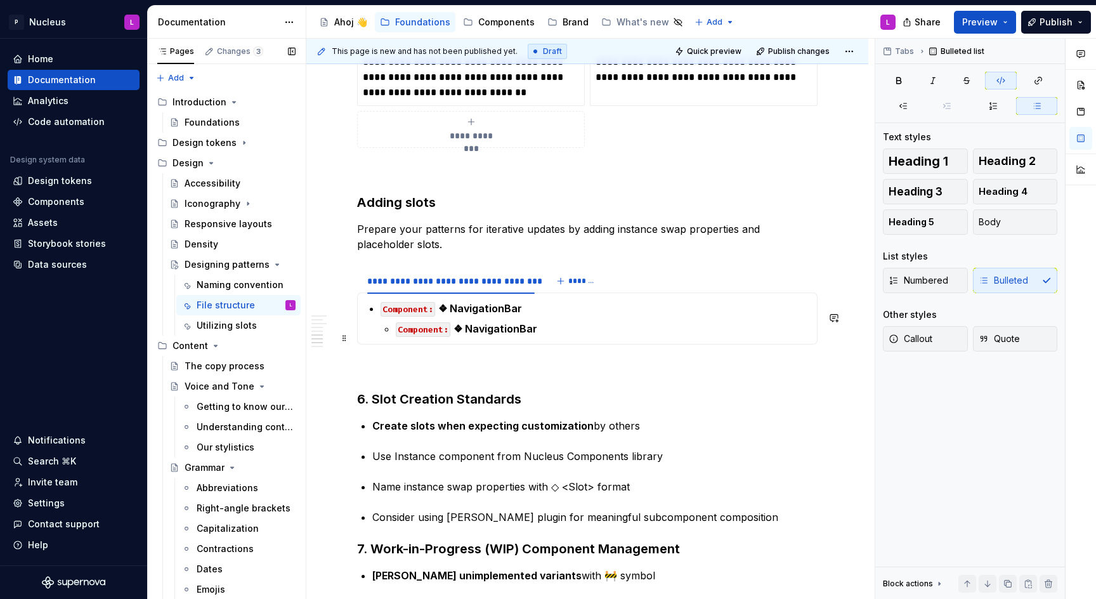
click at [396, 337] on code "Component:" at bounding box center [423, 329] width 55 height 15
click at [422, 337] on code "Component:" at bounding box center [423, 329] width 55 height 15
drag, startPoint x: 490, startPoint y: 334, endPoint x: 538, endPoint y: 335, distance: 48.2
click at [490, 334] on strong "❖ NavigationBar" at bounding box center [531, 328] width 84 height 13
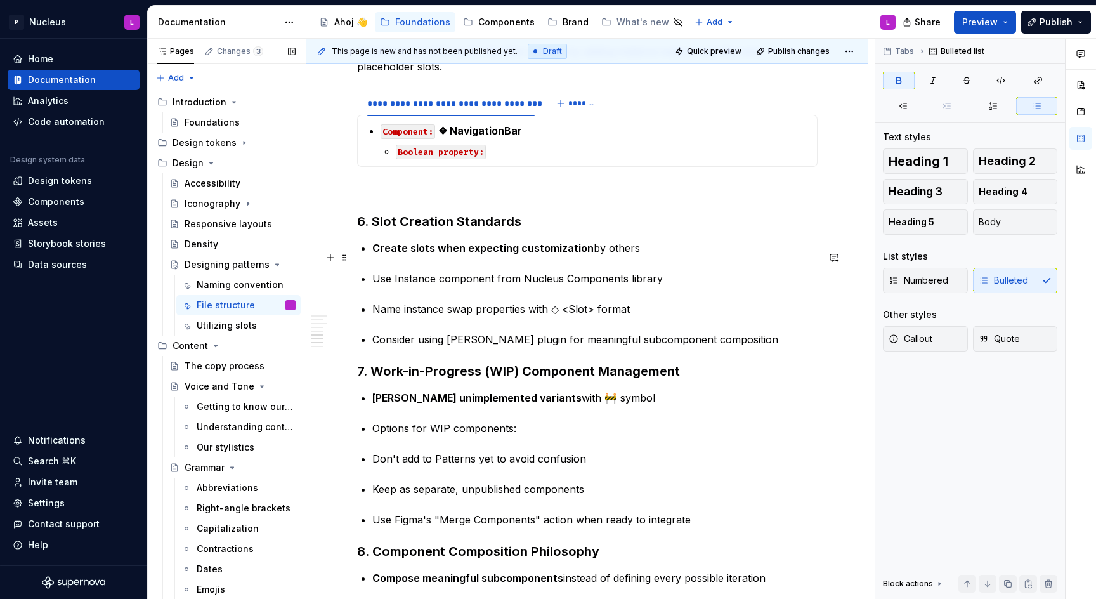
scroll to position [2094, 0]
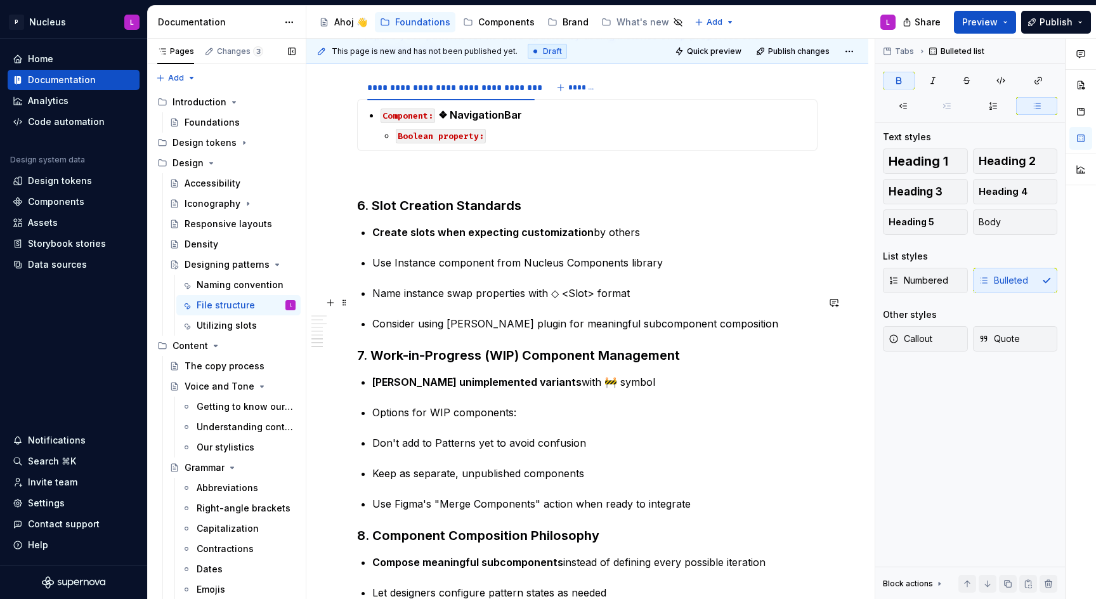
click at [555, 301] on p "Name instance swap properties with ◇ <Slot> format" at bounding box center [594, 293] width 445 height 15
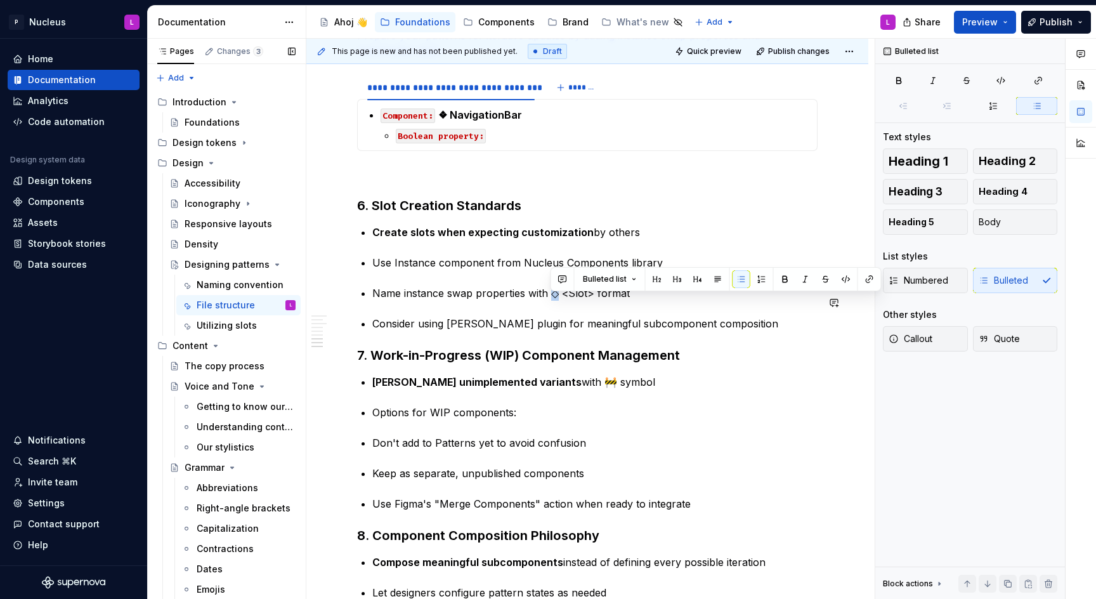
copy p "◇"
click at [499, 140] on p "Boolean property:" at bounding box center [603, 135] width 414 height 15
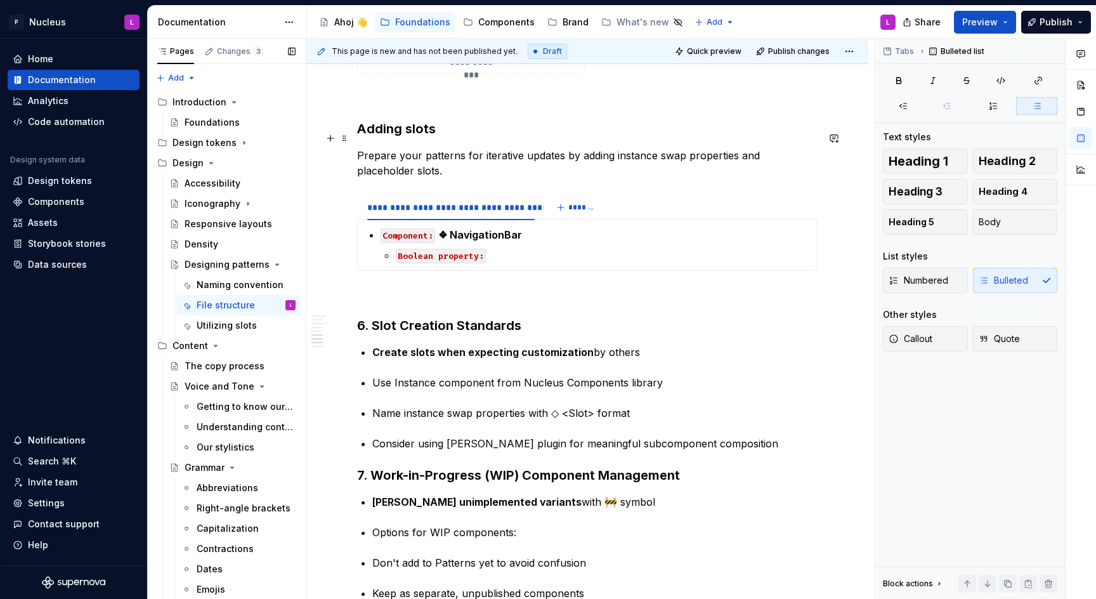
scroll to position [1969, 0]
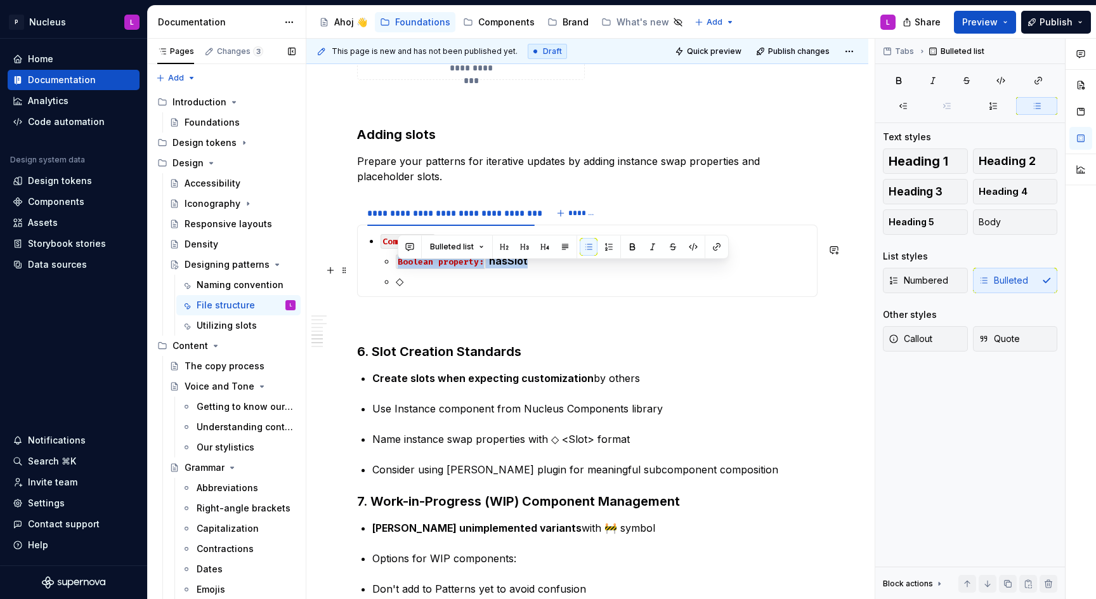
drag, startPoint x: 398, startPoint y: 268, endPoint x: 541, endPoint y: 271, distance: 142.8
click at [541, 268] on p "Boolean property: hasSlot" at bounding box center [603, 260] width 414 height 15
click at [396, 289] on p "◇" at bounding box center [603, 280] width 414 height 15
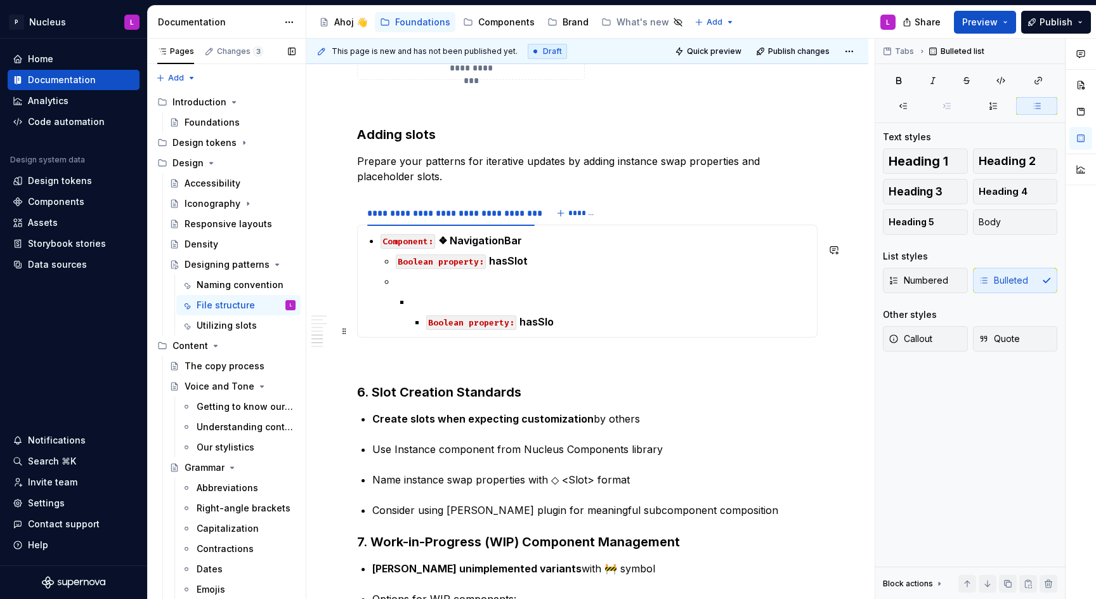
click at [426, 327] on code "Boolean property:" at bounding box center [471, 322] width 90 height 15
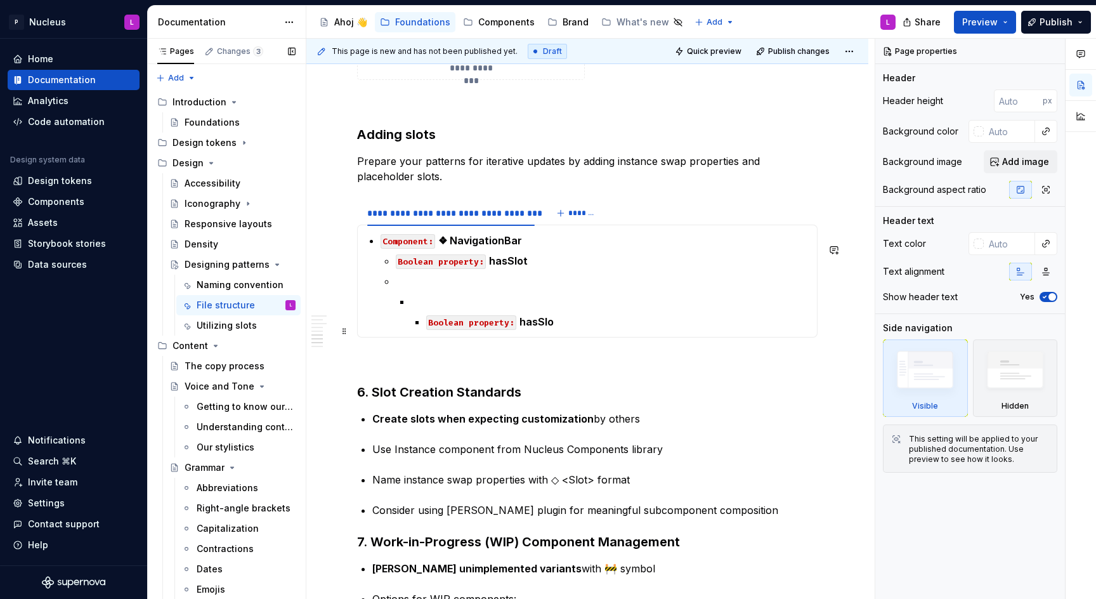
click at [425, 329] on li "Boolean property: hasSlo" at bounding box center [610, 312] width 398 height 36
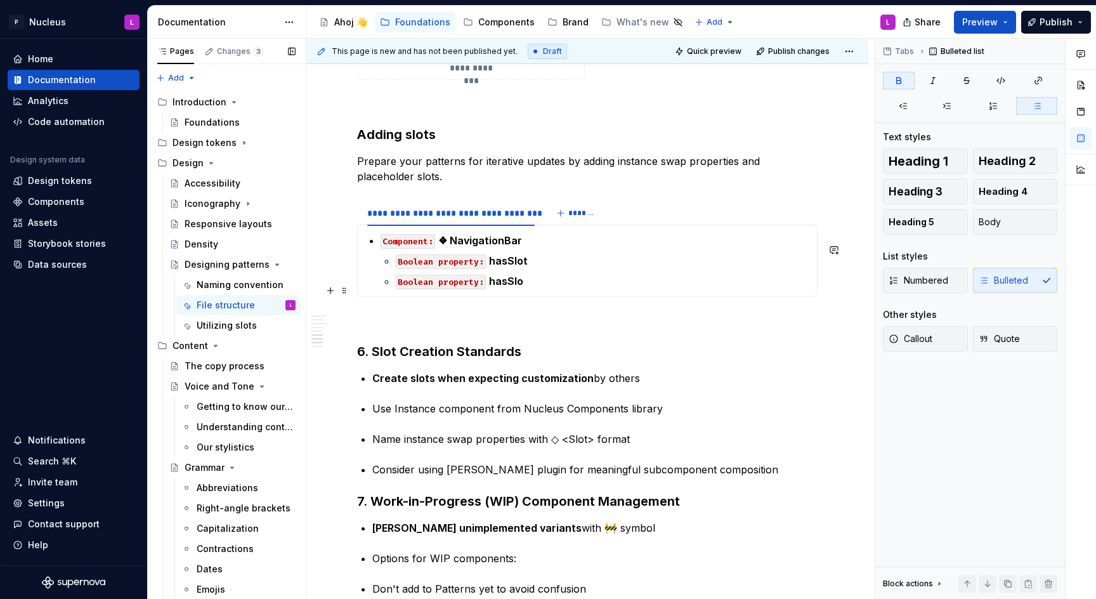
click at [534, 289] on p "Boolean property: hasSlo" at bounding box center [603, 280] width 414 height 15
click at [409, 286] on code "Boolean property:" at bounding box center [441, 282] width 90 height 15
click at [535, 286] on p "Instance swap property:" at bounding box center [603, 280] width 414 height 15
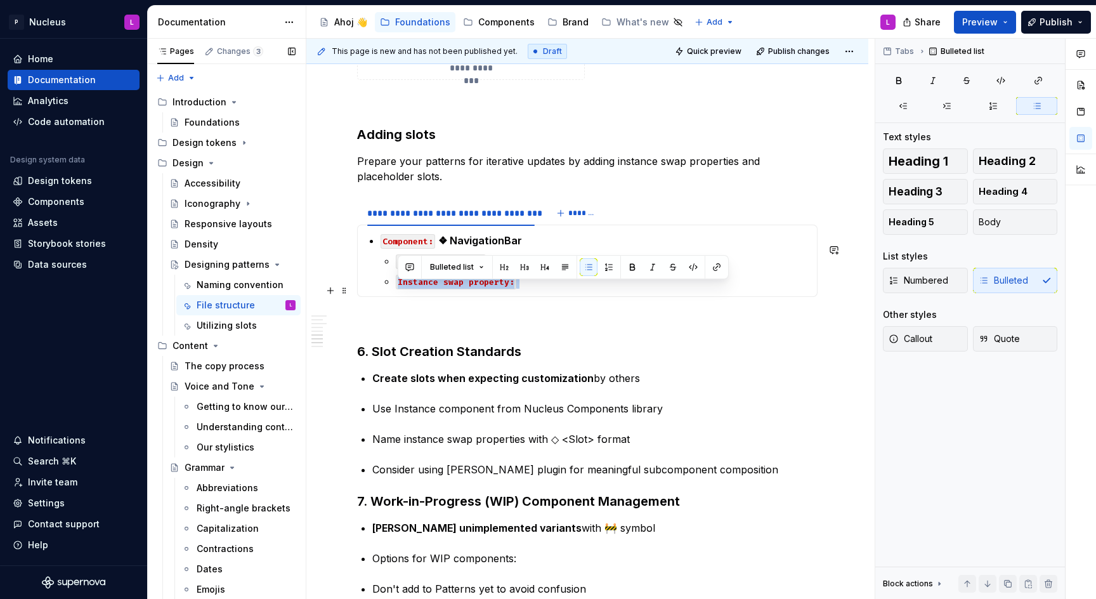
drag, startPoint x: 525, startPoint y: 286, endPoint x: 400, endPoint y: 282, distance: 125.7
click at [400, 282] on ul "Boolean property: hasSlot Instance swap property:" at bounding box center [603, 271] width 414 height 36
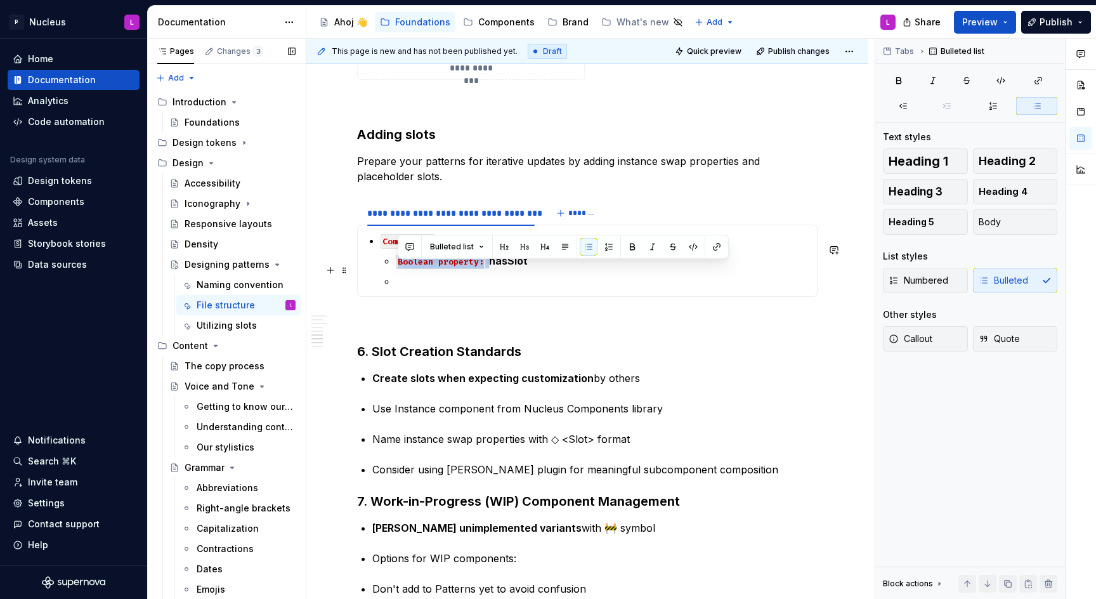
drag, startPoint x: 489, startPoint y: 271, endPoint x: 398, endPoint y: 270, distance: 90.1
click at [398, 268] on p "Boolean property: hasSlot" at bounding box center [603, 260] width 414 height 15
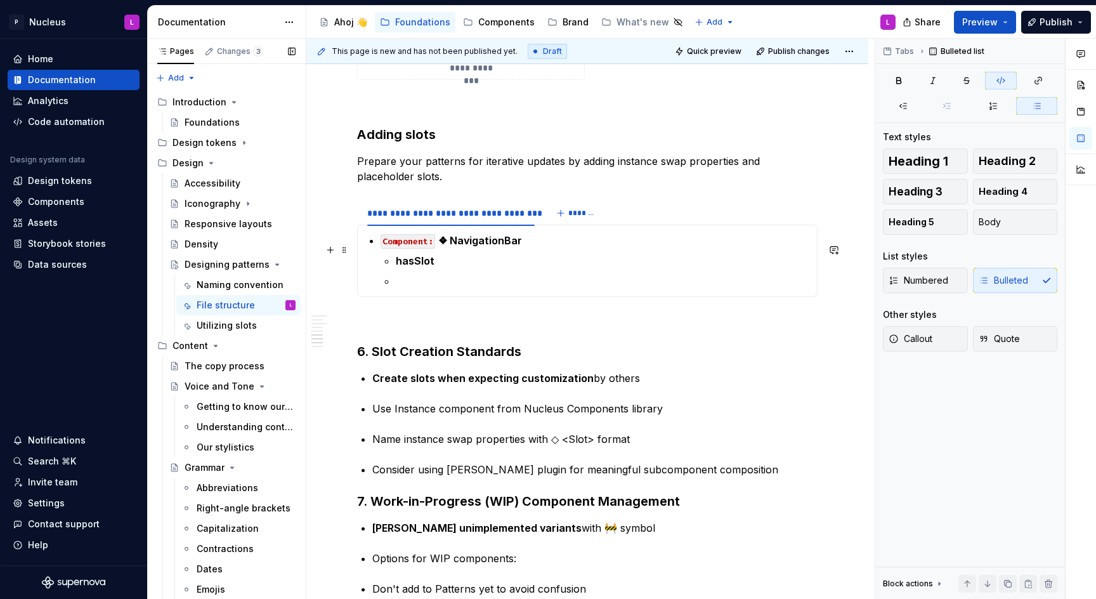
click at [513, 247] on strong "❖ NavigationBar" at bounding box center [480, 240] width 84 height 13
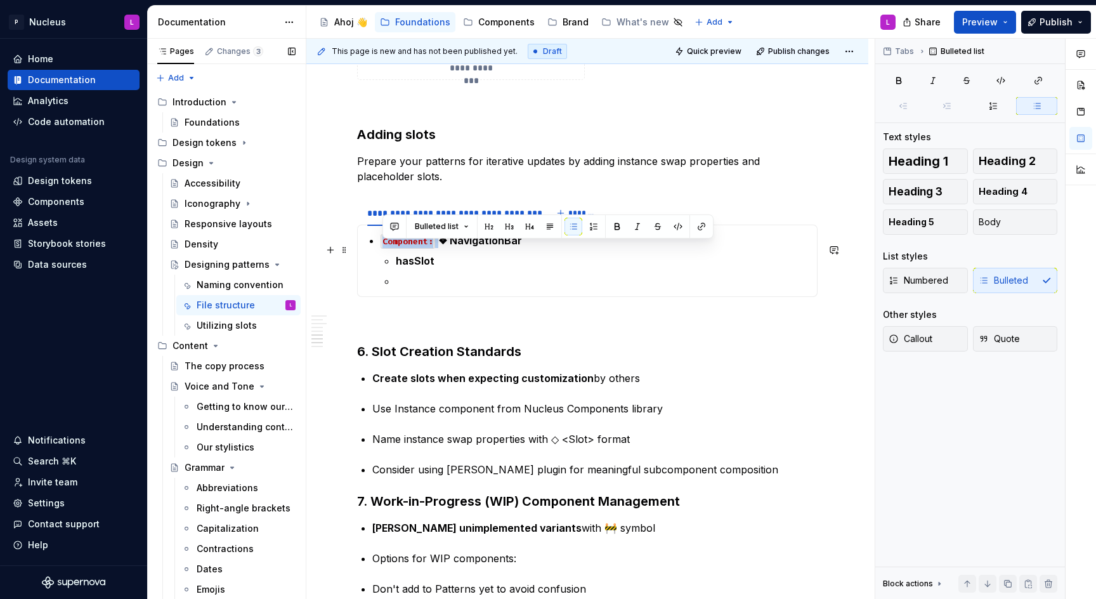
drag, startPoint x: 439, startPoint y: 248, endPoint x: 378, endPoint y: 248, distance: 61.5
click at [378, 248] on section-item-column "Component: ❖ NavigationBar hasSlot" at bounding box center [587, 261] width 444 height 56
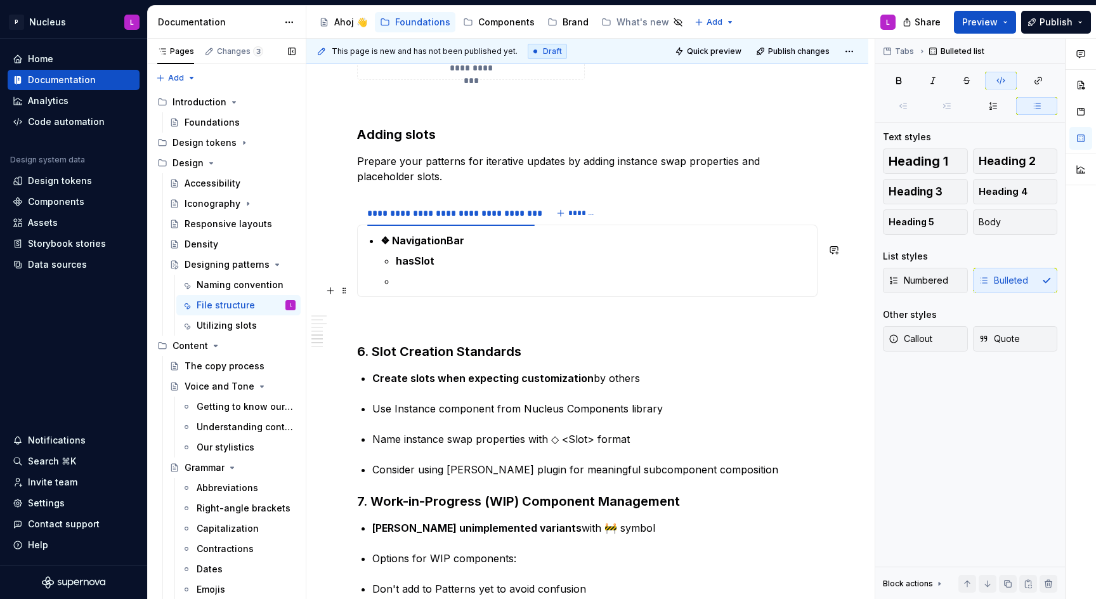
click at [437, 287] on p at bounding box center [603, 280] width 414 height 15
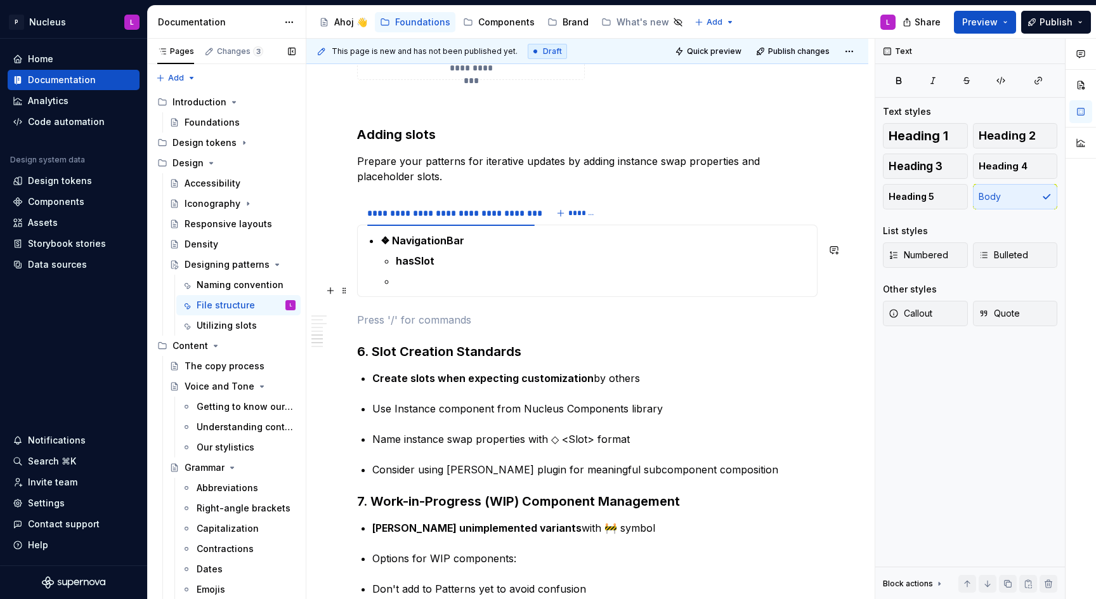
click at [437, 289] on p at bounding box center [603, 280] width 414 height 15
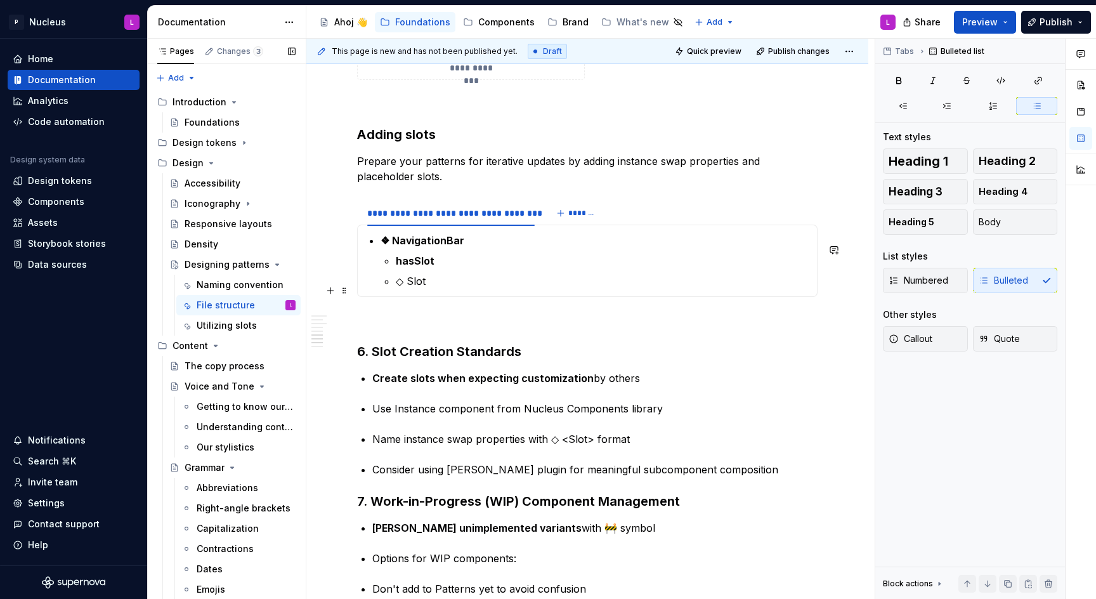
click at [398, 287] on p "◇ Slot" at bounding box center [603, 280] width 414 height 15
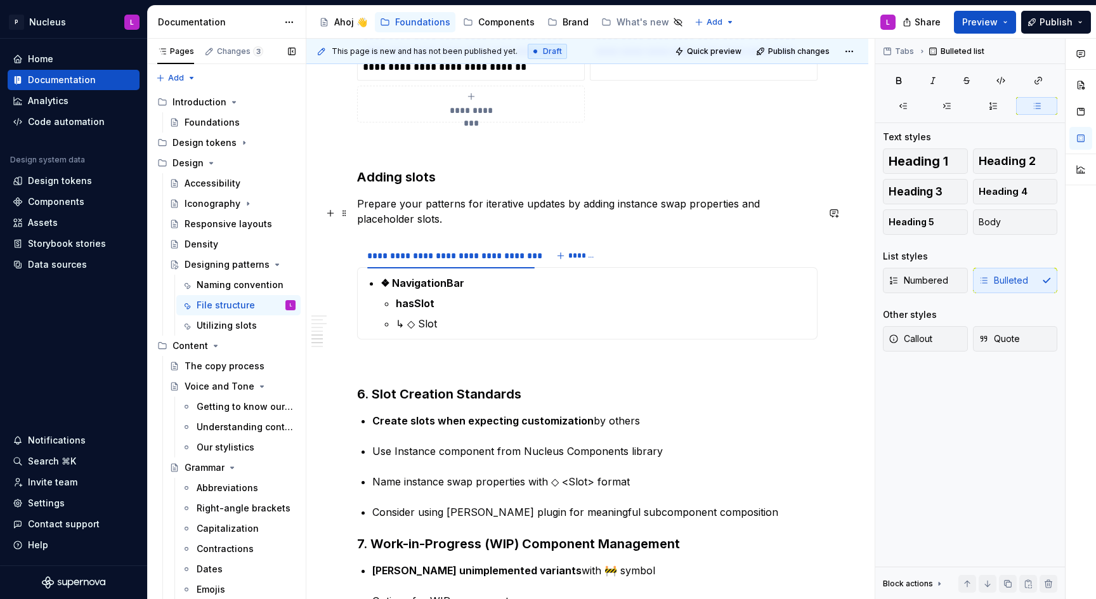
scroll to position [1904, 0]
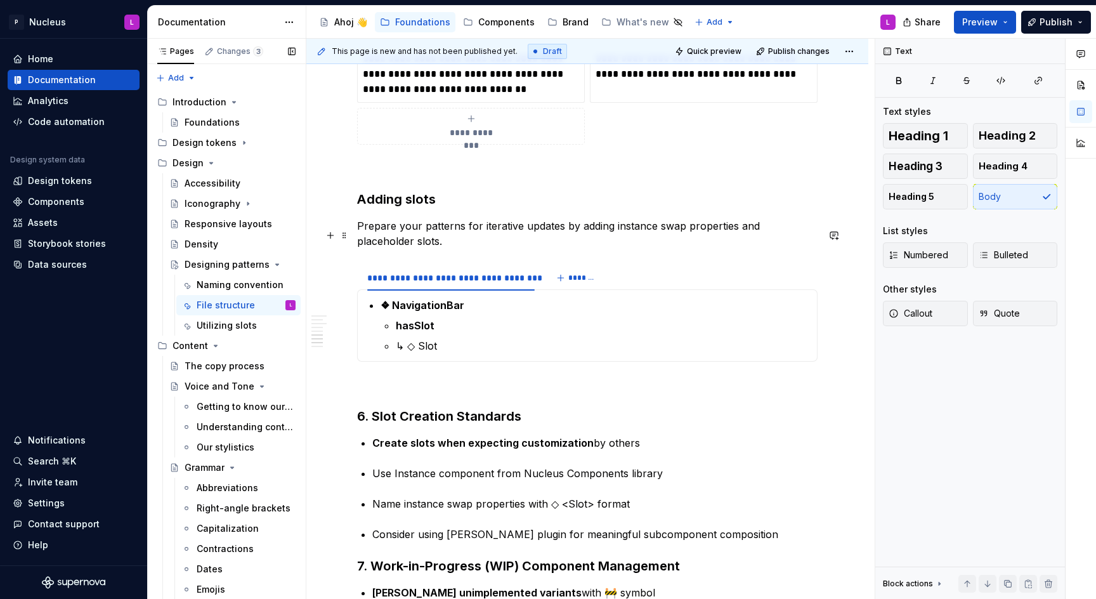
click at [452, 249] on p "Prepare your patterns for iterative updates by adding instance swap properties …" at bounding box center [587, 233] width 461 height 30
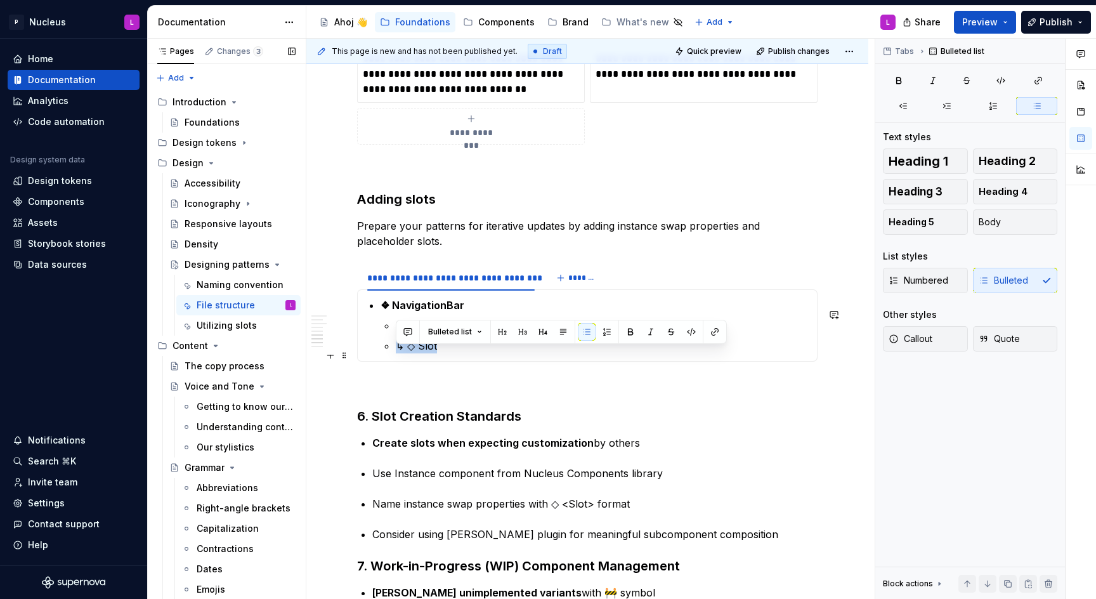
drag, startPoint x: 451, startPoint y: 358, endPoint x: 395, endPoint y: 351, distance: 56.3
click at [395, 351] on li "❖ NavigationBar hasSlot ↳ ◇ Slot" at bounding box center [595, 326] width 429 height 56
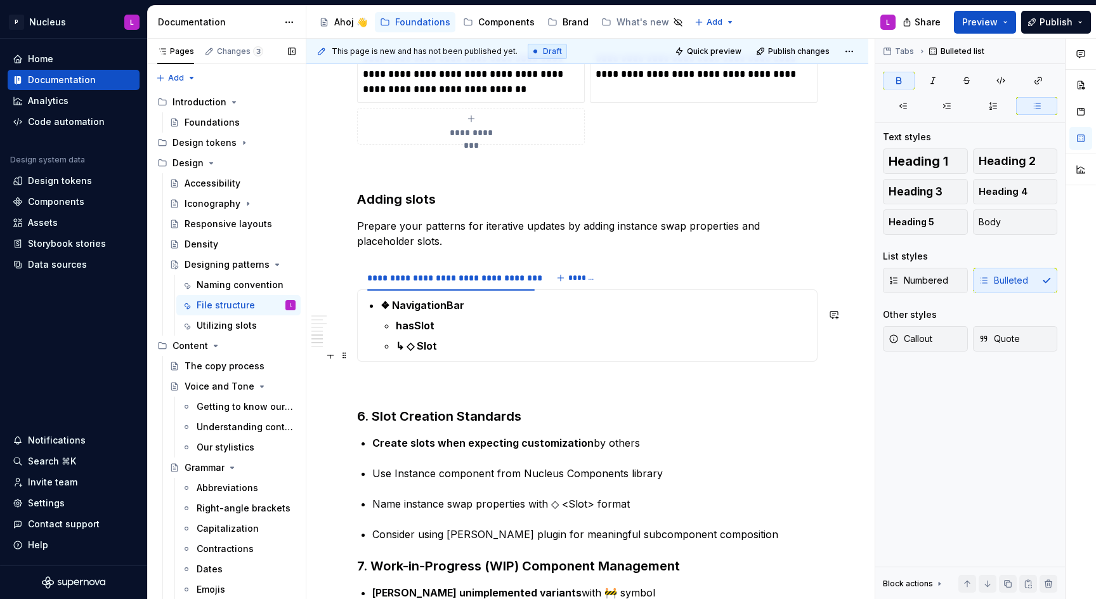
click at [459, 353] on p "↳ ◇ Slot" at bounding box center [603, 345] width 414 height 15
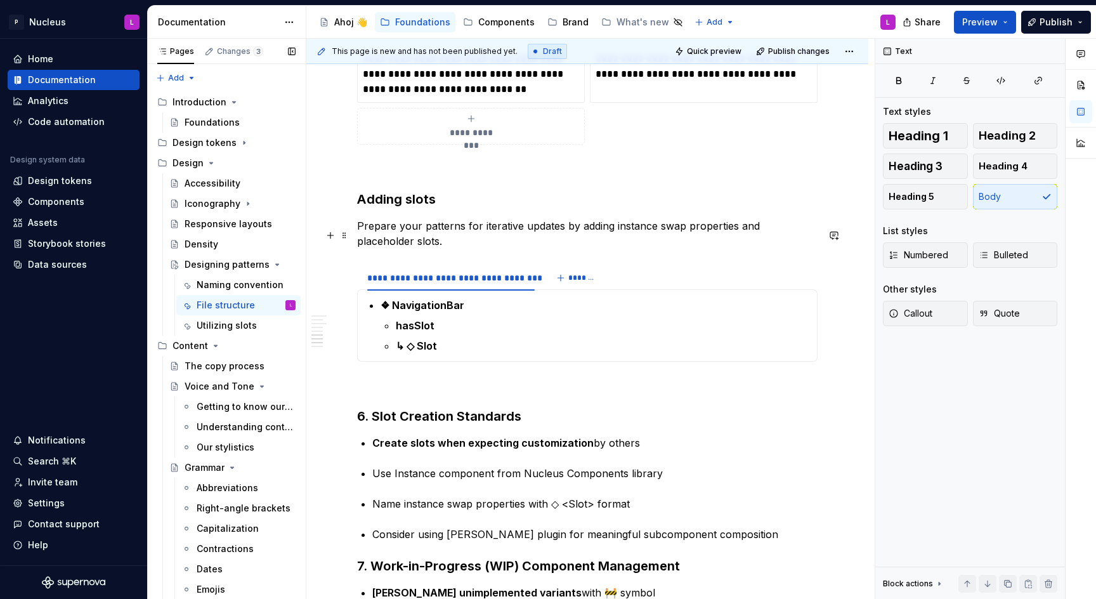
click at [466, 249] on p "Prepare your patterns for iterative updates by adding instance swap properties …" at bounding box center [587, 233] width 461 height 30
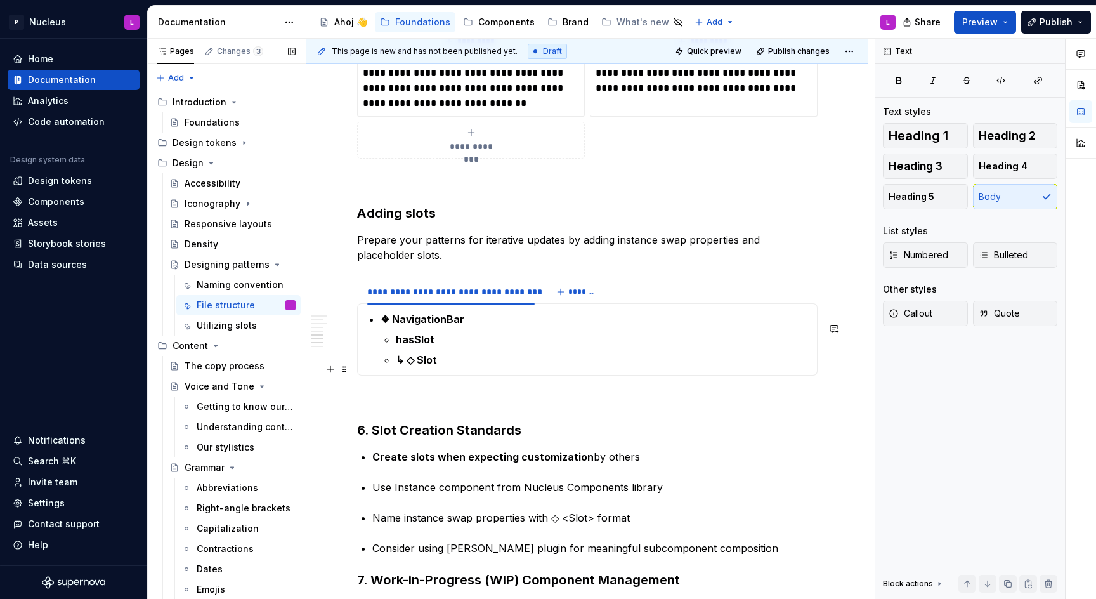
scroll to position [1891, 0]
click at [457, 341] on p "hasSlot" at bounding box center [603, 338] width 414 height 15
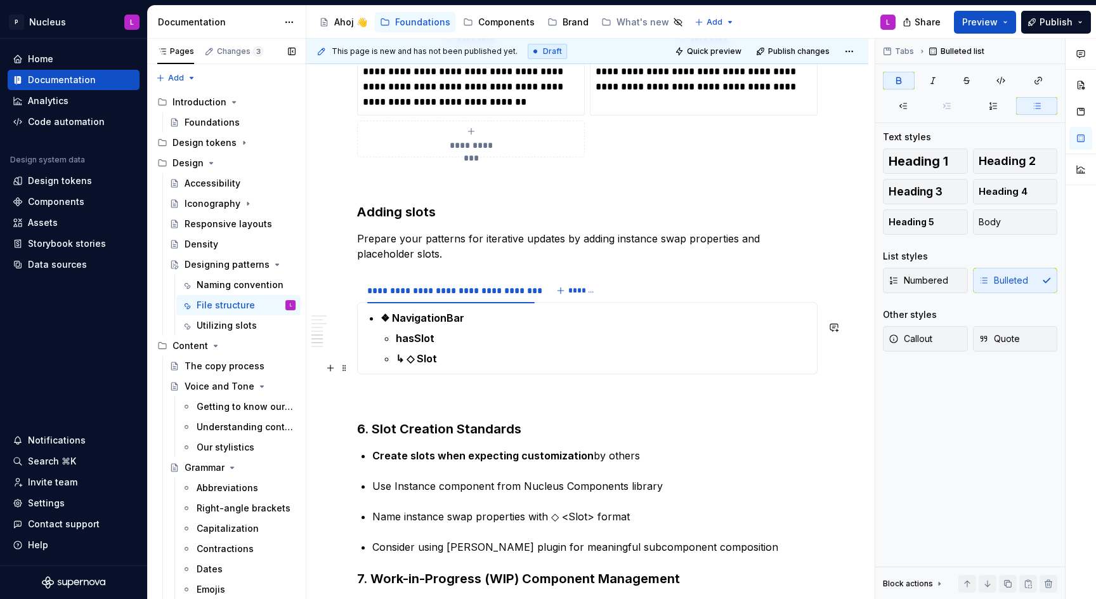
click at [456, 361] on p "↳ ◇ Slot" at bounding box center [603, 358] width 414 height 15
click at [415, 365] on strong "↳ ◇ Slot =" at bounding box center [421, 358] width 51 height 13
click at [471, 362] on p "↳ ◇ Slot =" at bounding box center [603, 358] width 414 height 15
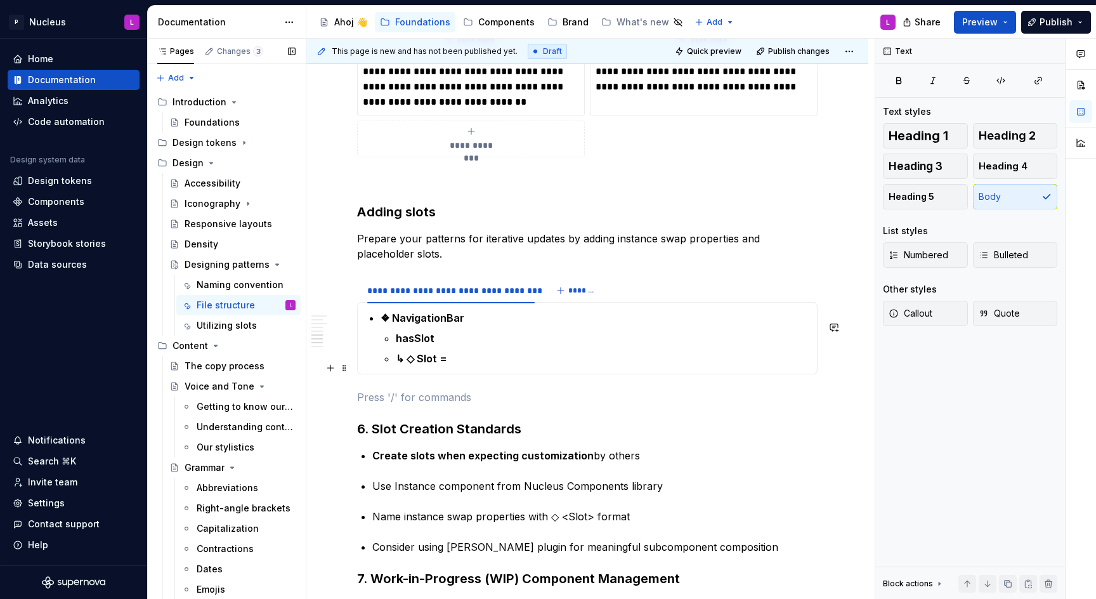
click at [475, 366] on p "↳ ◇ Slot =" at bounding box center [603, 358] width 414 height 15
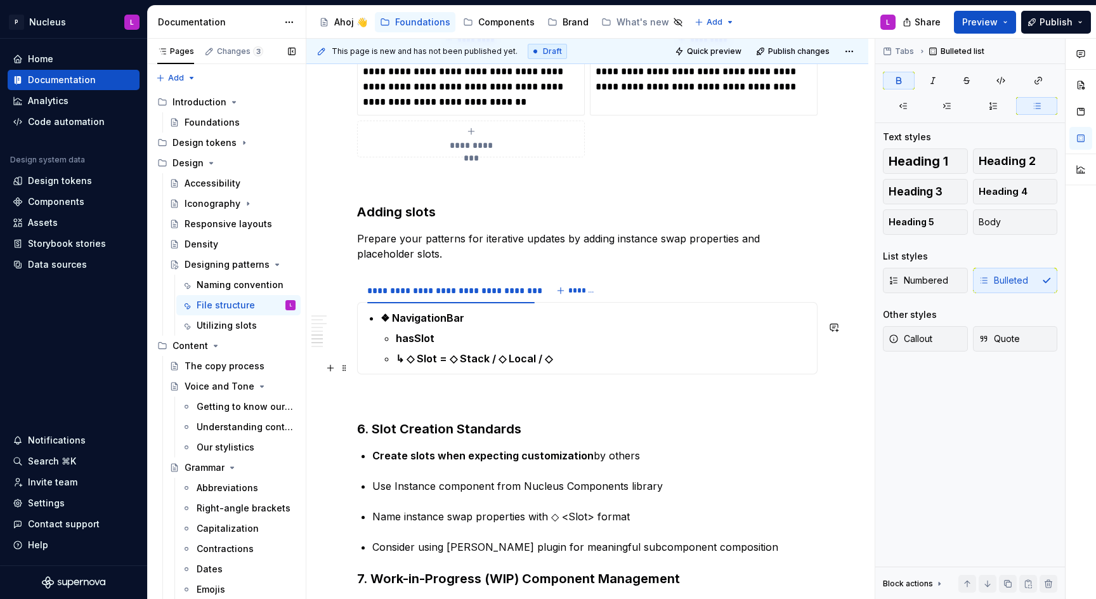
click at [520, 365] on strong "↳ ◇ Slot = ◇ Stack / ◇ Local / ◇" at bounding box center [474, 358] width 157 height 13
click at [641, 366] on p "↳ ◇ Slot = ◇ Stack / ◇ Building block / ◇" at bounding box center [603, 358] width 414 height 15
click at [520, 261] on p "Prepare your patterns for iterative updates by adding instance swap properties …" at bounding box center [587, 246] width 461 height 30
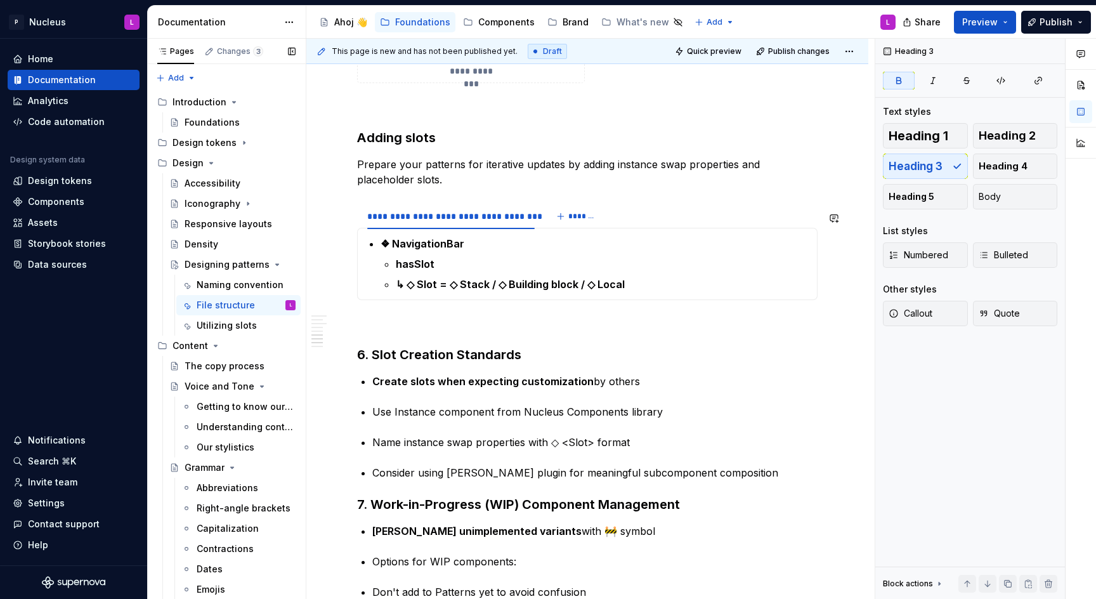
scroll to position [1918, 0]
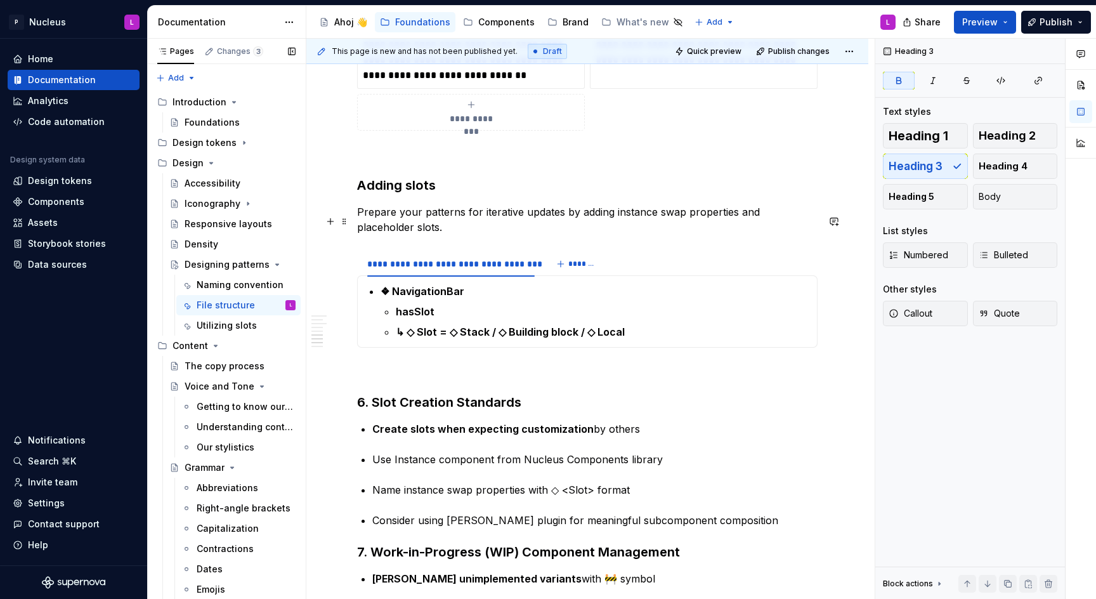
click at [450, 231] on p "Prepare your patterns for iterative updates by adding instance swap properties …" at bounding box center [587, 219] width 461 height 30
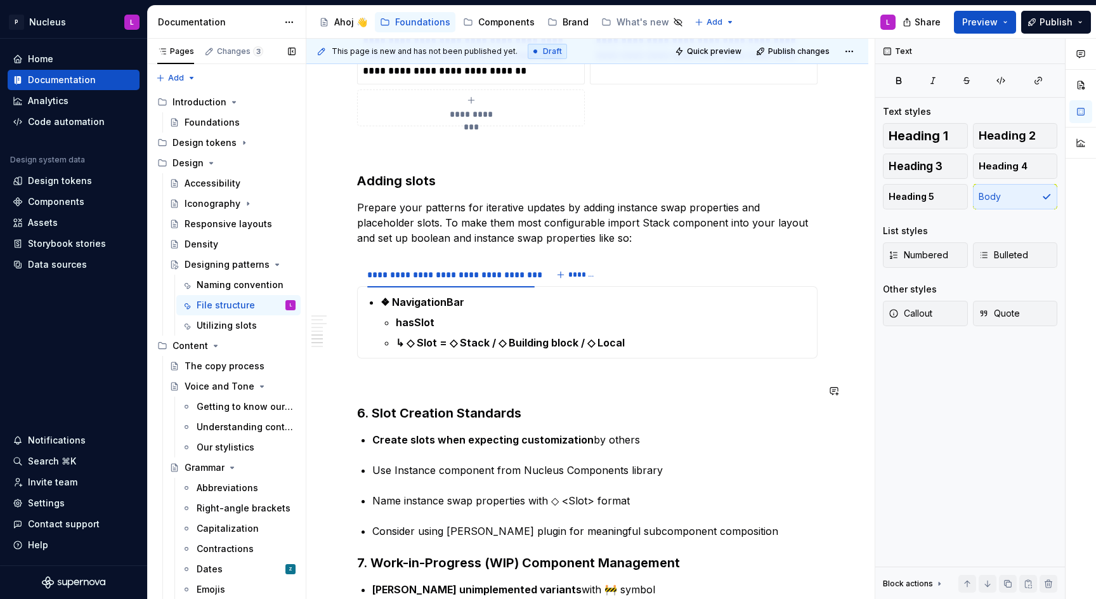
scroll to position [1929, 0]
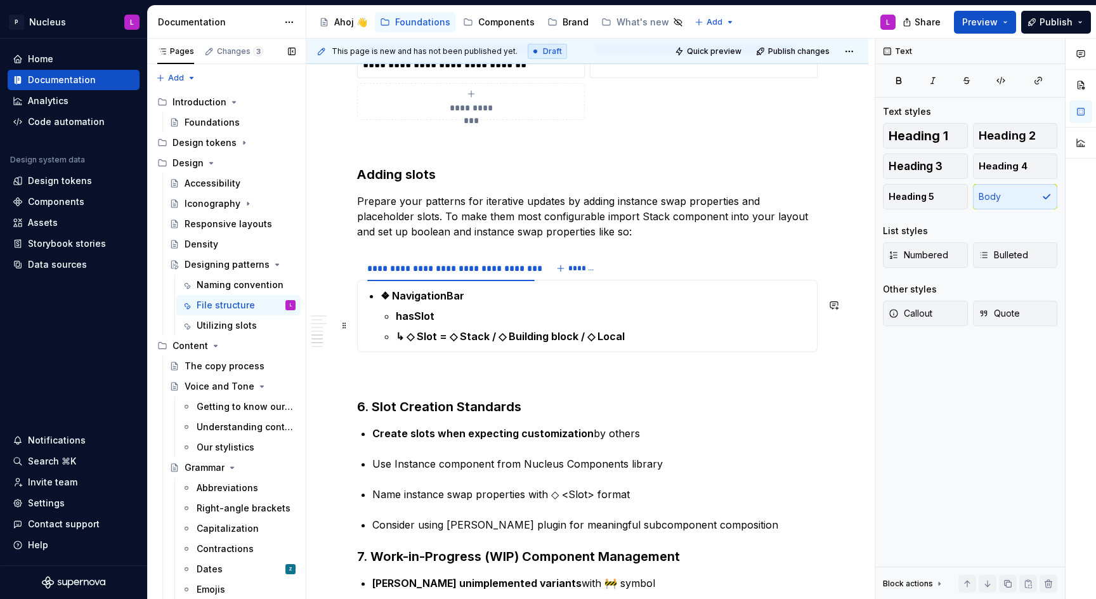
click at [506, 324] on p "hasSlot" at bounding box center [603, 315] width 414 height 15
click at [521, 383] on p at bounding box center [587, 374] width 461 height 15
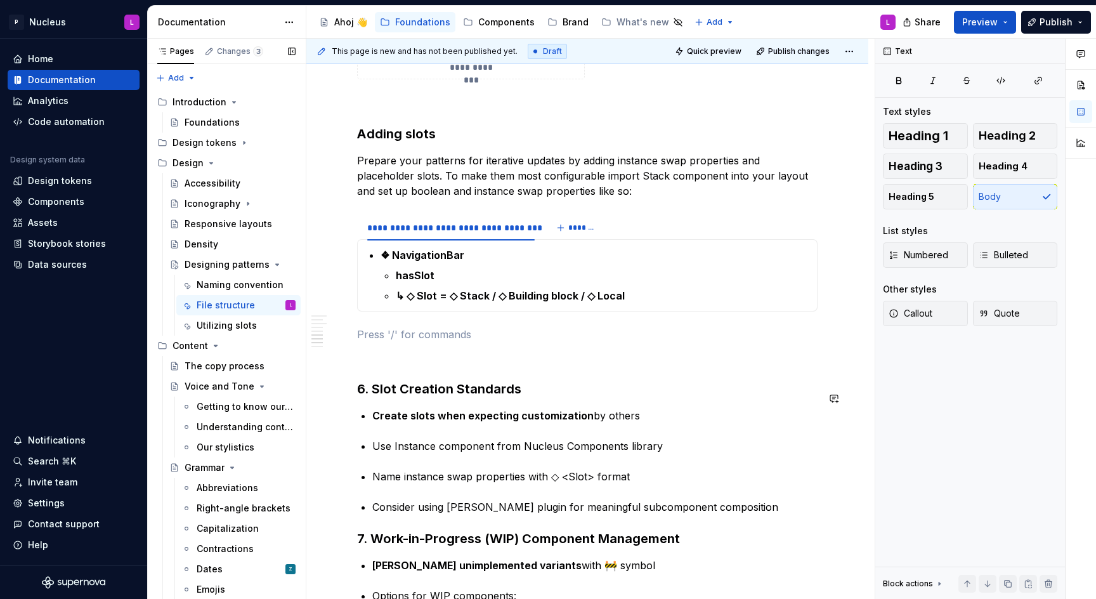
scroll to position [1968, 0]
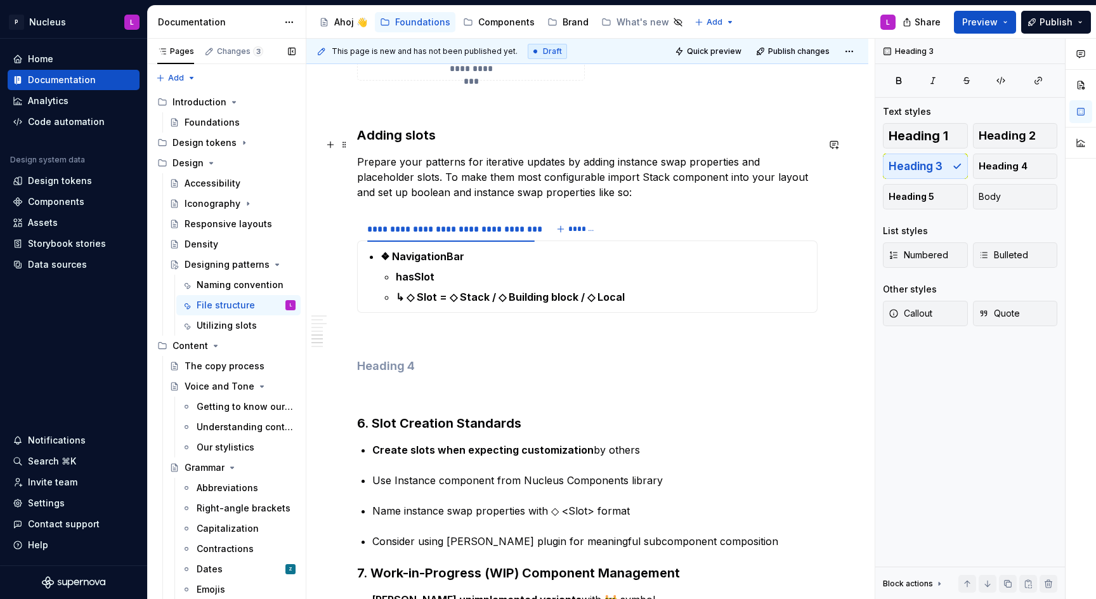
click at [383, 144] on h3 "Adding slots" at bounding box center [587, 135] width 461 height 18
click at [397, 371] on h4 at bounding box center [587, 365] width 461 height 15
click at [390, 371] on h4 at bounding box center [587, 365] width 461 height 15
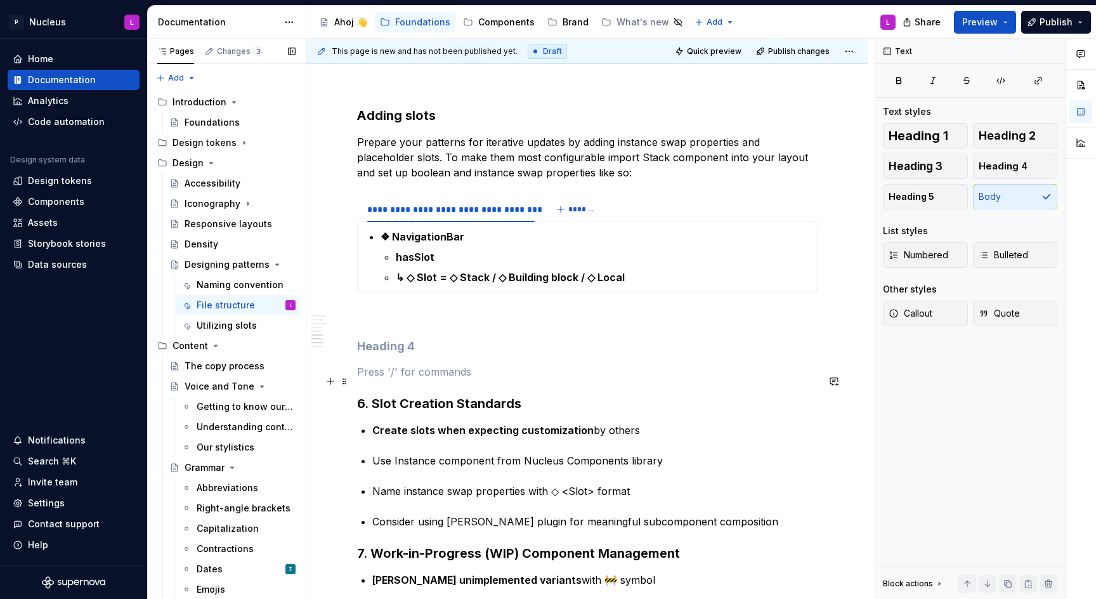
click at [426, 379] on p at bounding box center [587, 371] width 461 height 15
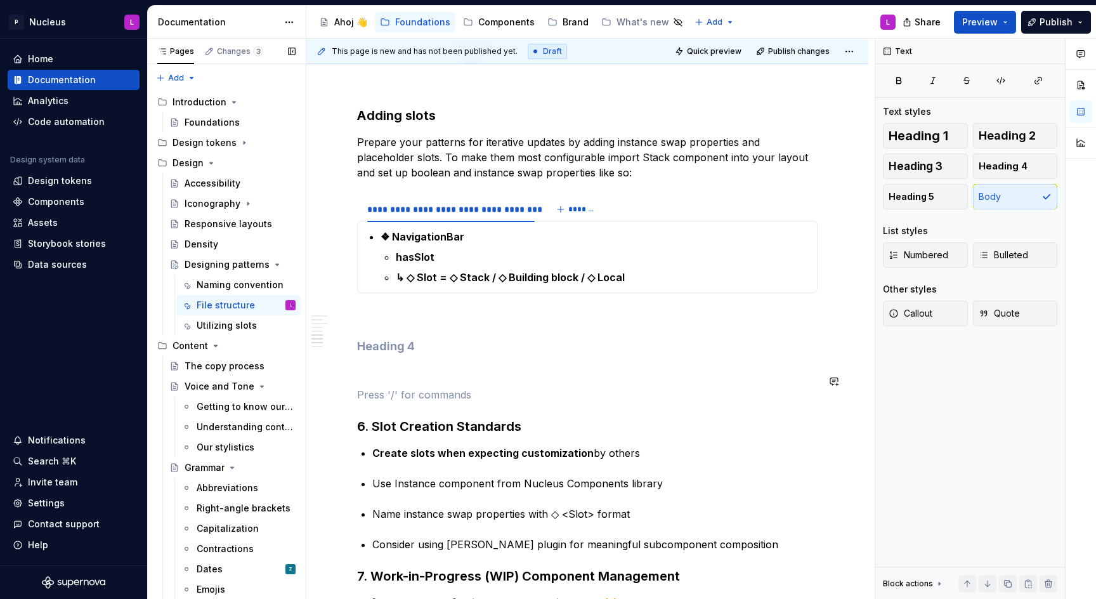
click at [389, 354] on h4 at bounding box center [587, 346] width 461 height 15
click at [348, 356] on span at bounding box center [344, 356] width 10 height 18
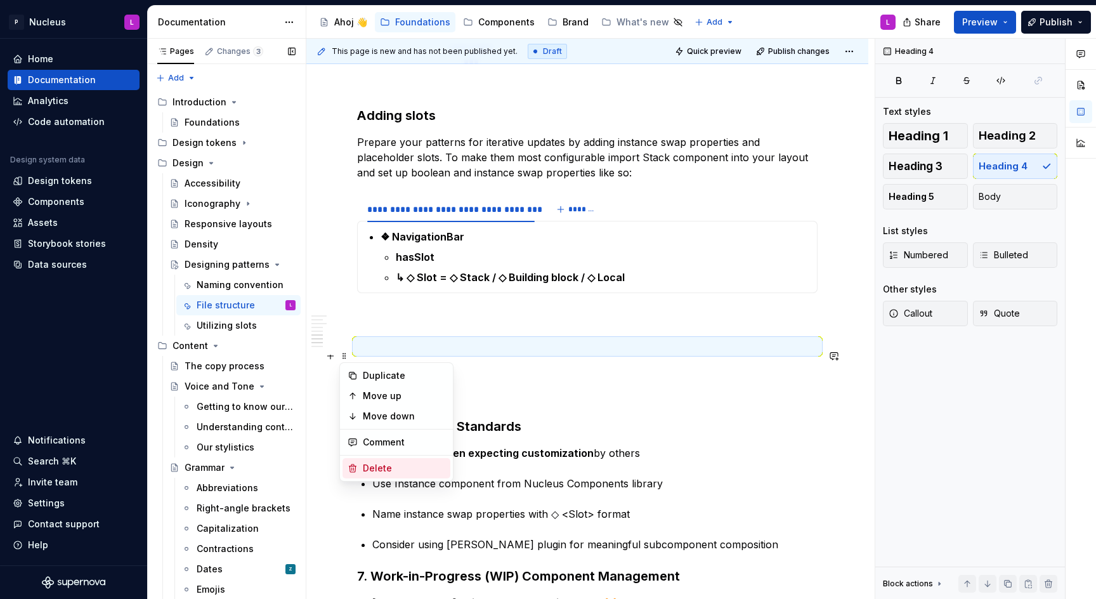
click at [391, 468] on div "Delete" at bounding box center [404, 468] width 82 height 13
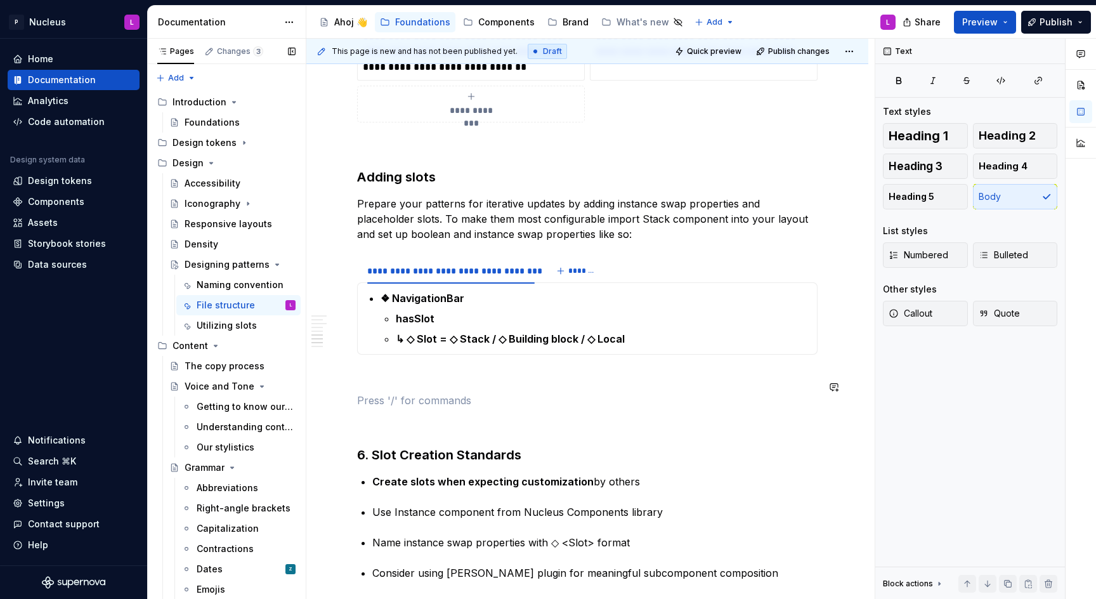
scroll to position [1921, 0]
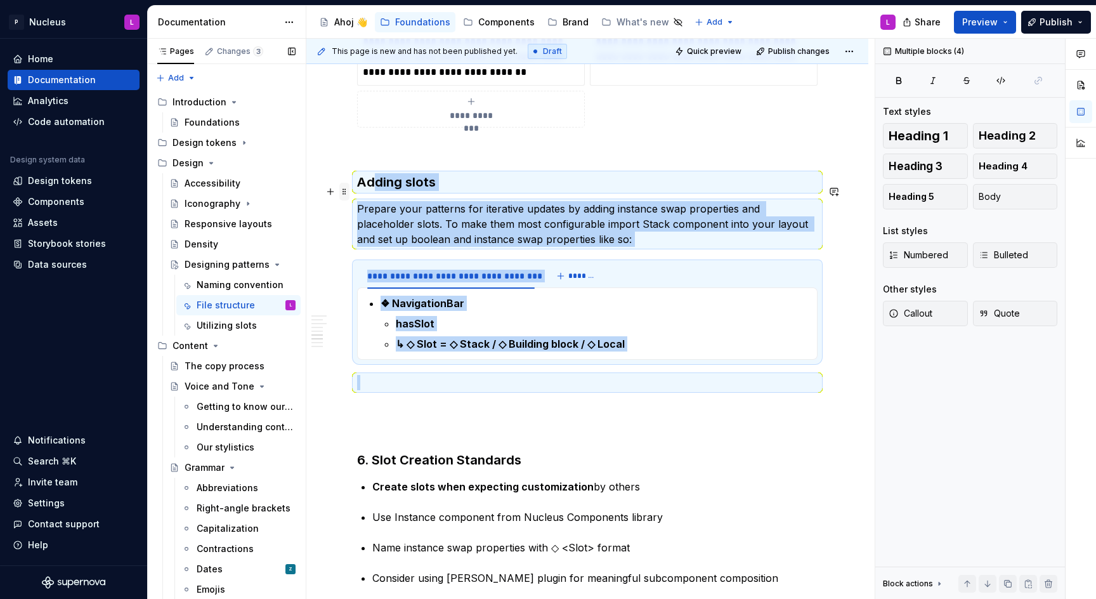
drag, startPoint x: 398, startPoint y: 391, endPoint x: 346, endPoint y: 191, distance: 206.7
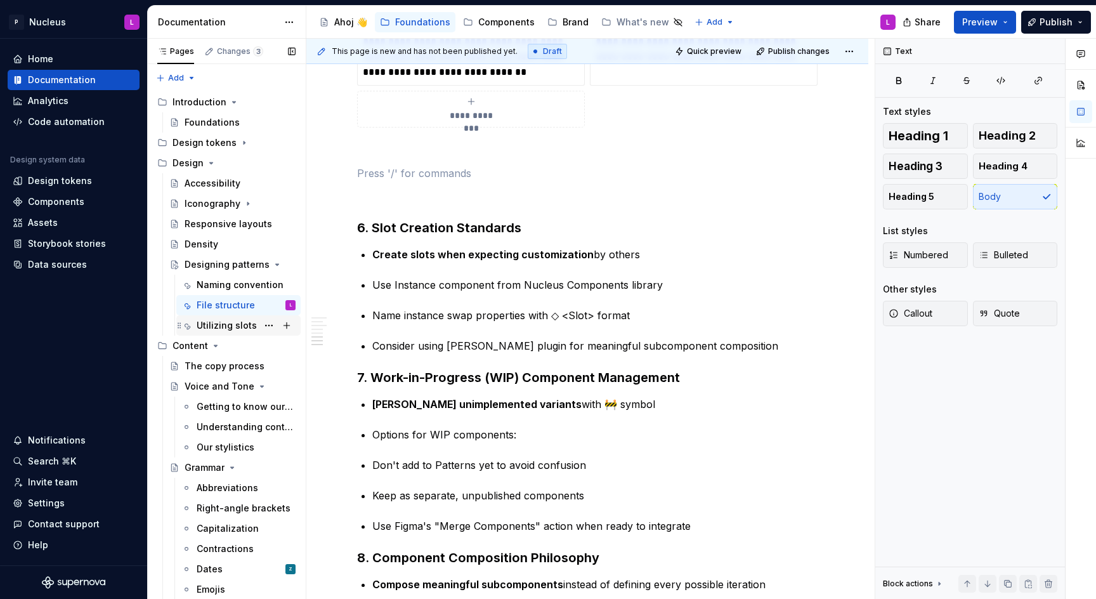
click at [220, 329] on div "Utilizing slots" at bounding box center [227, 325] width 60 height 13
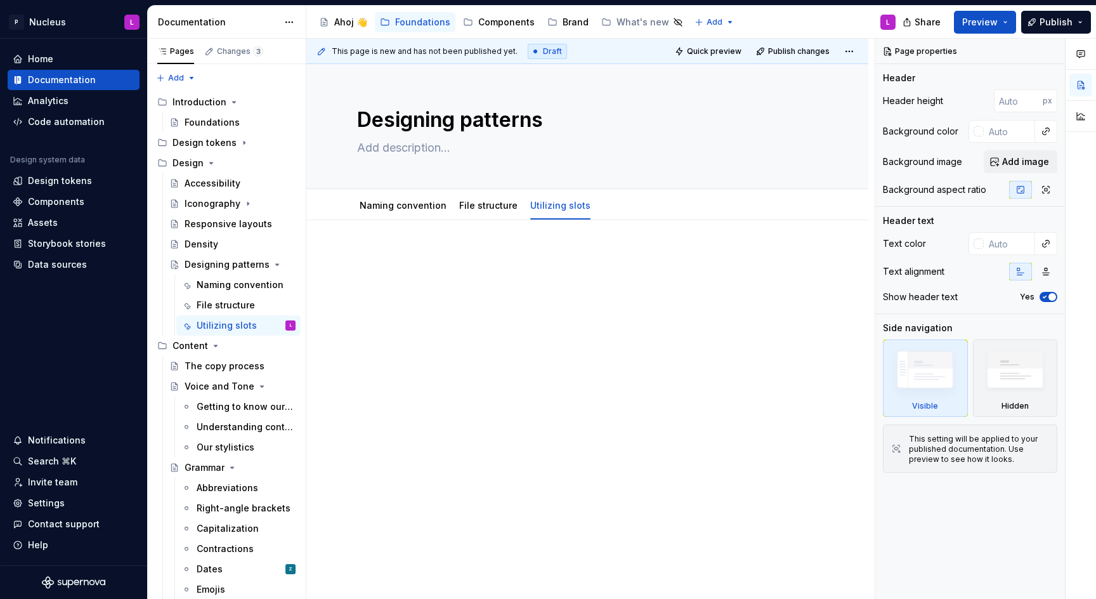
click at [428, 254] on p at bounding box center [587, 258] width 461 height 15
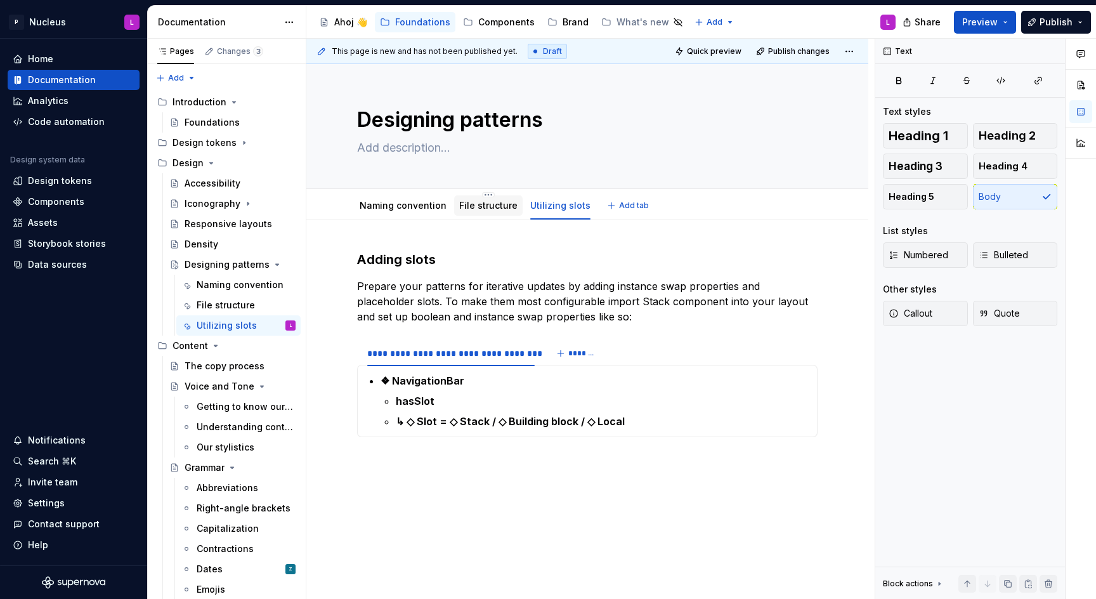
click at [485, 207] on link "File structure" at bounding box center [488, 205] width 58 height 11
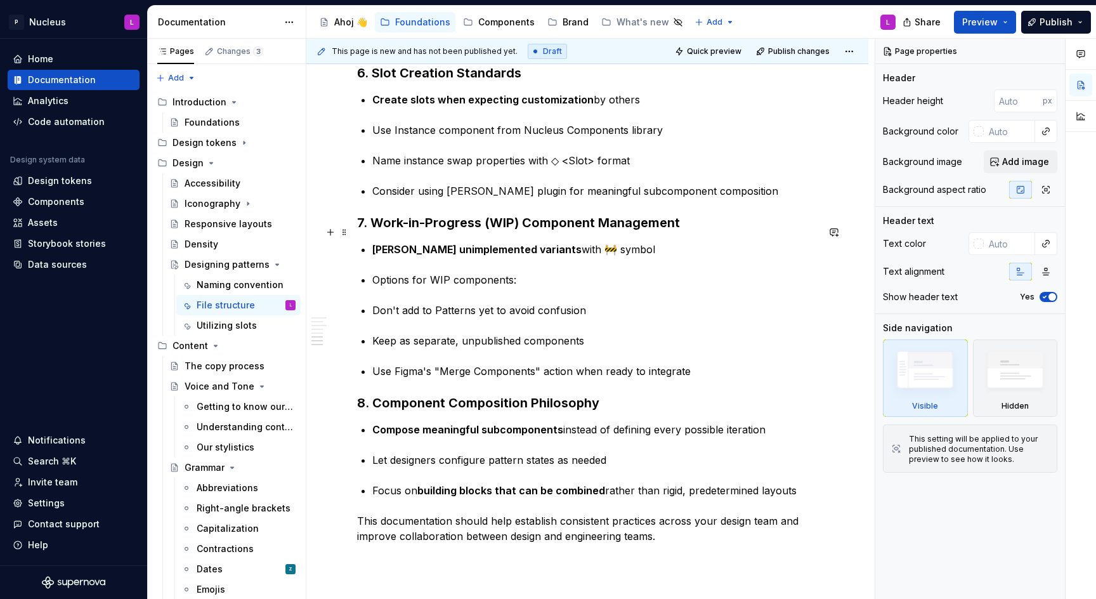
scroll to position [1968, 0]
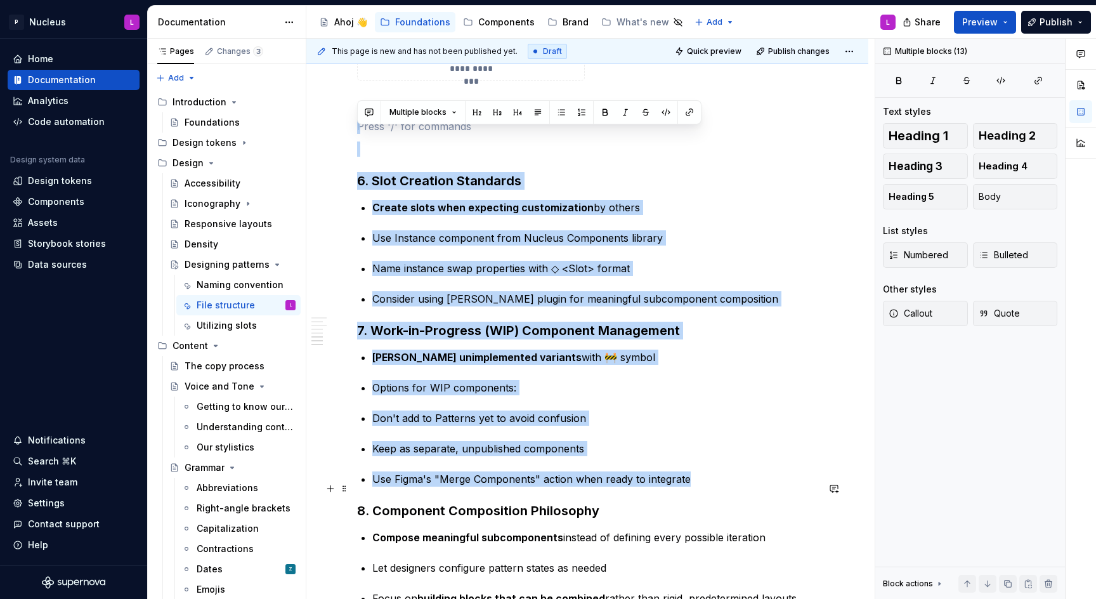
drag, startPoint x: 366, startPoint y: 127, endPoint x: 709, endPoint y: 490, distance: 499.5
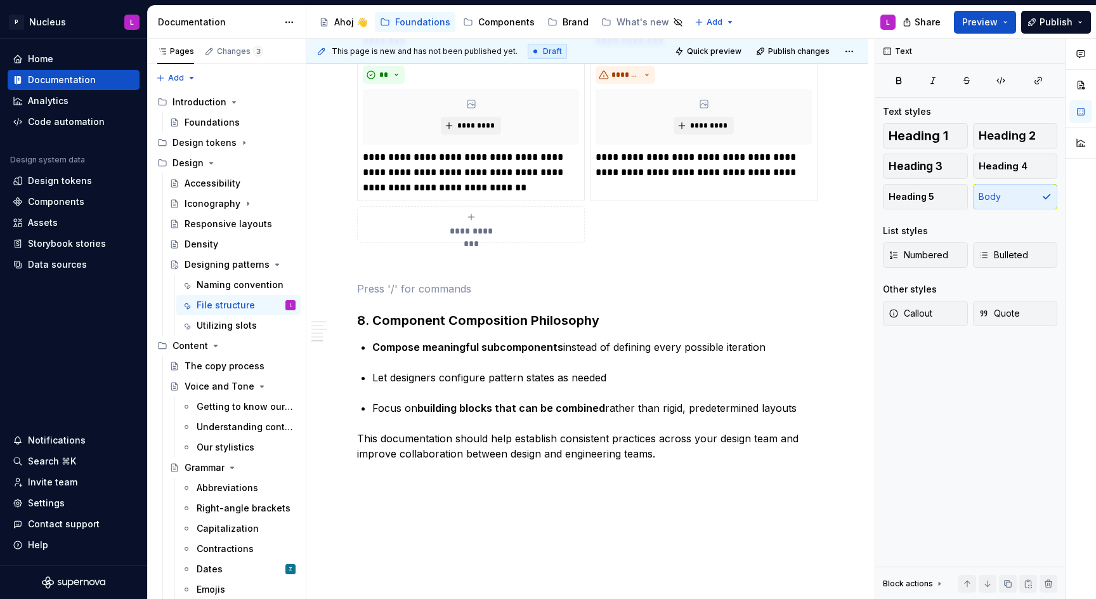
scroll to position [1804, 0]
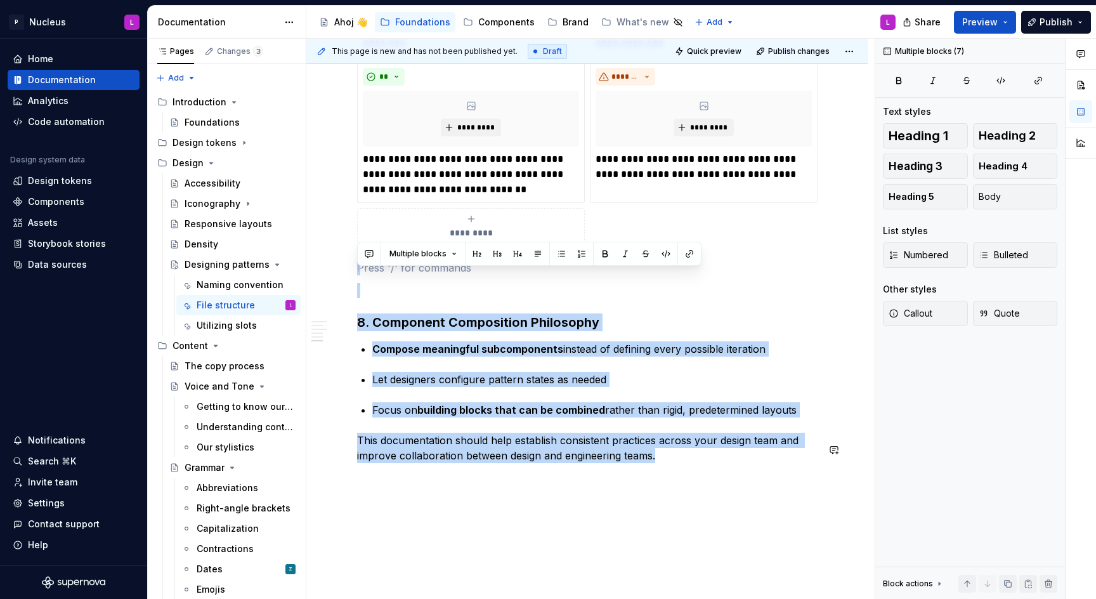
drag, startPoint x: 365, startPoint y: 269, endPoint x: 752, endPoint y: 495, distance: 448.1
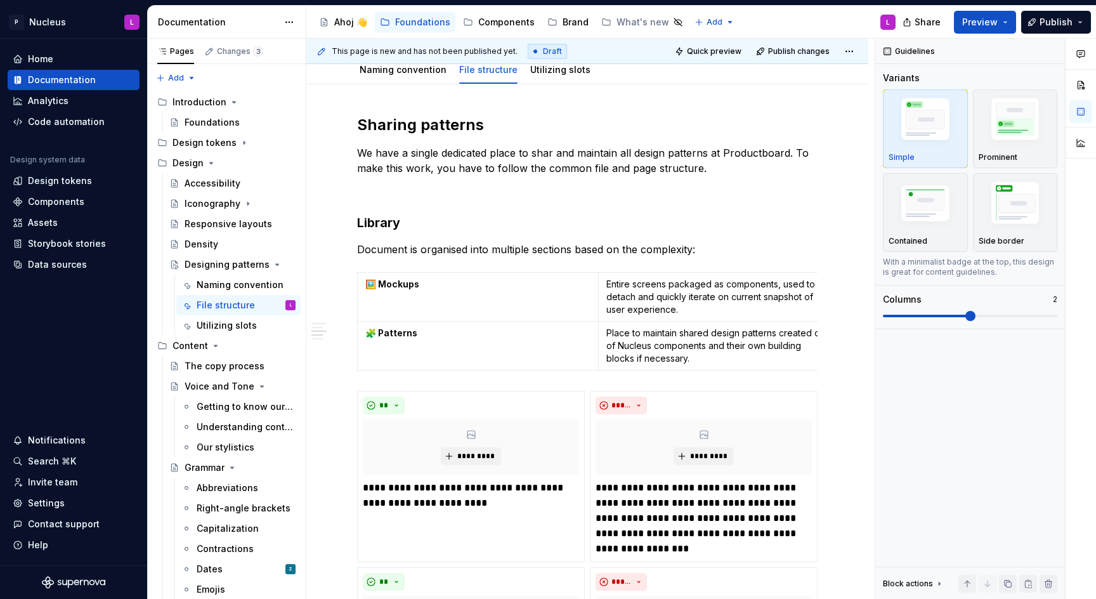
scroll to position [0, 0]
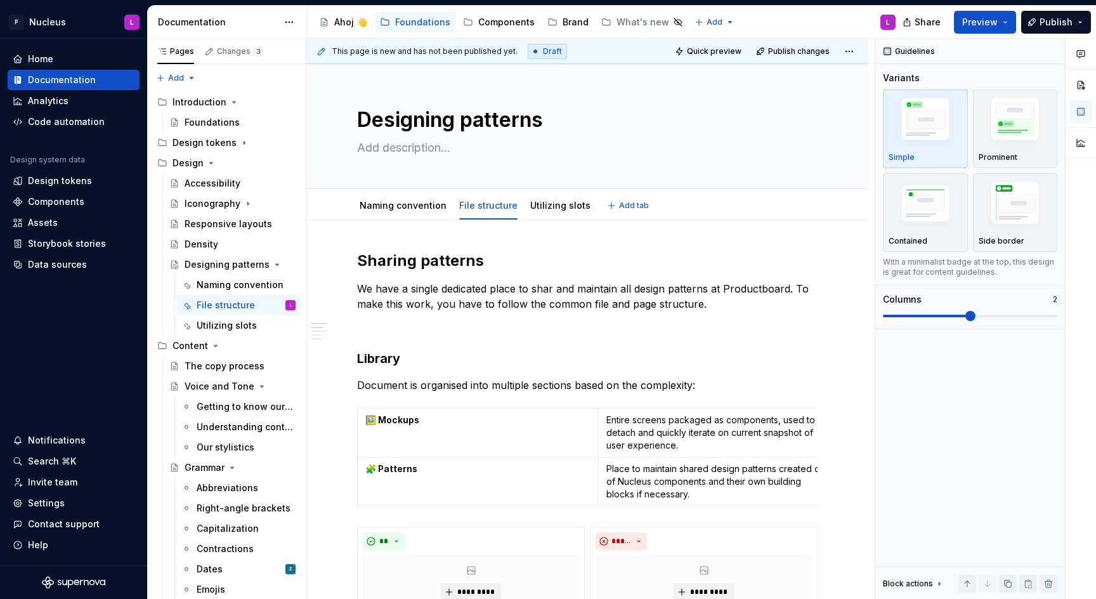
type textarea "*"
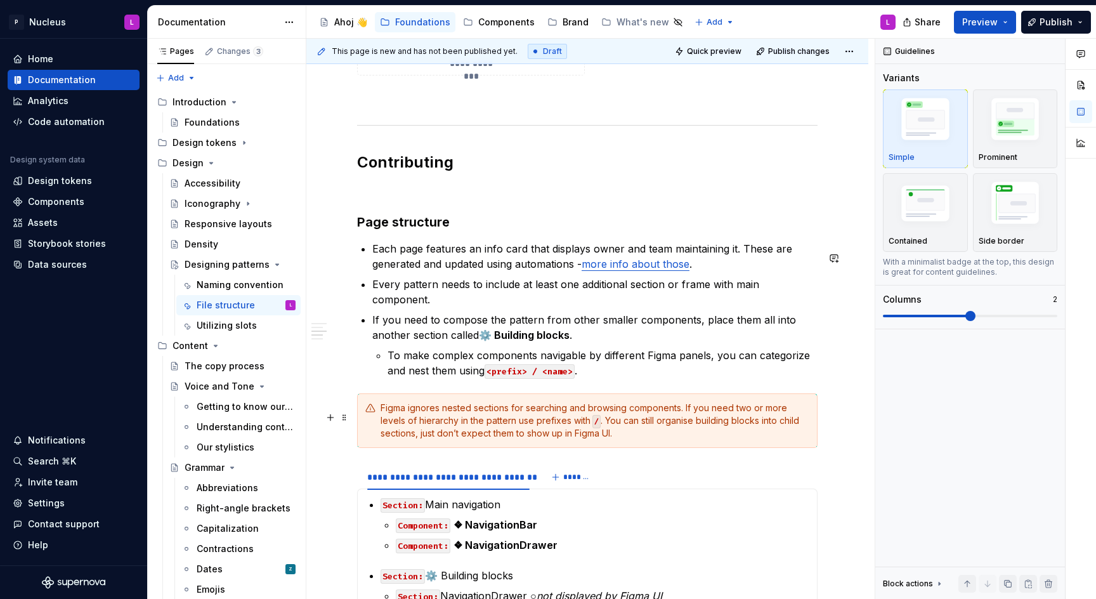
scroll to position [924, 0]
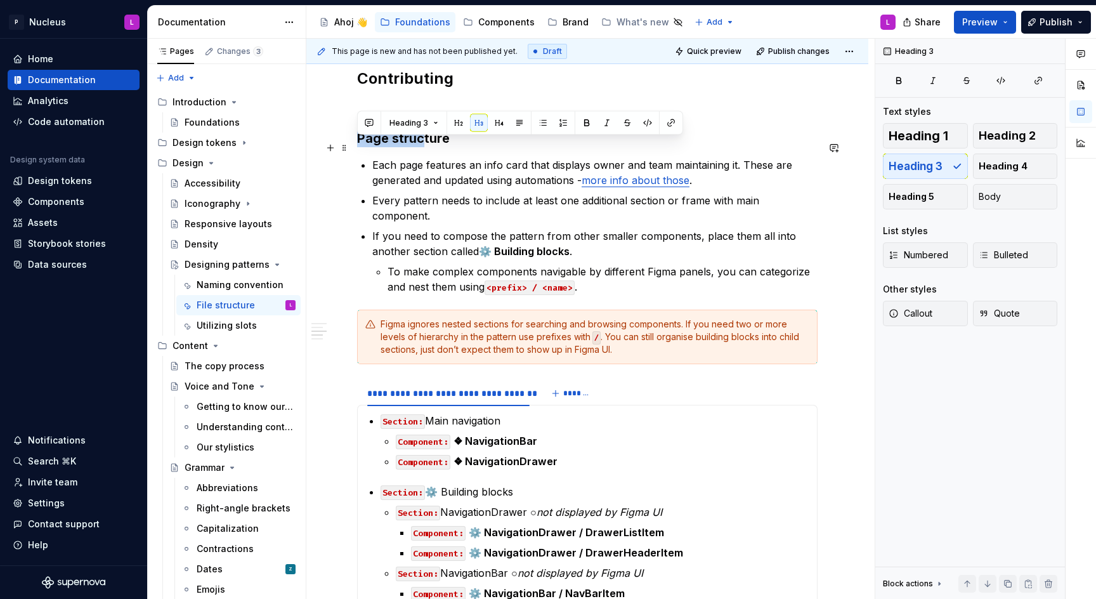
click at [421, 139] on h3 "Page structure" at bounding box center [587, 138] width 461 height 18
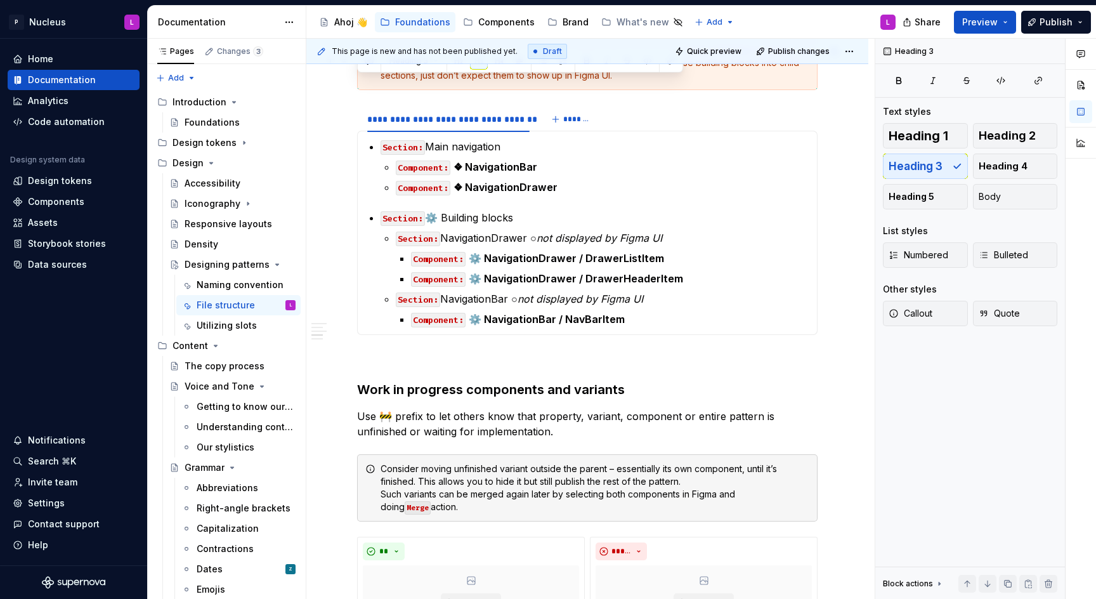
scroll to position [1278, 0]
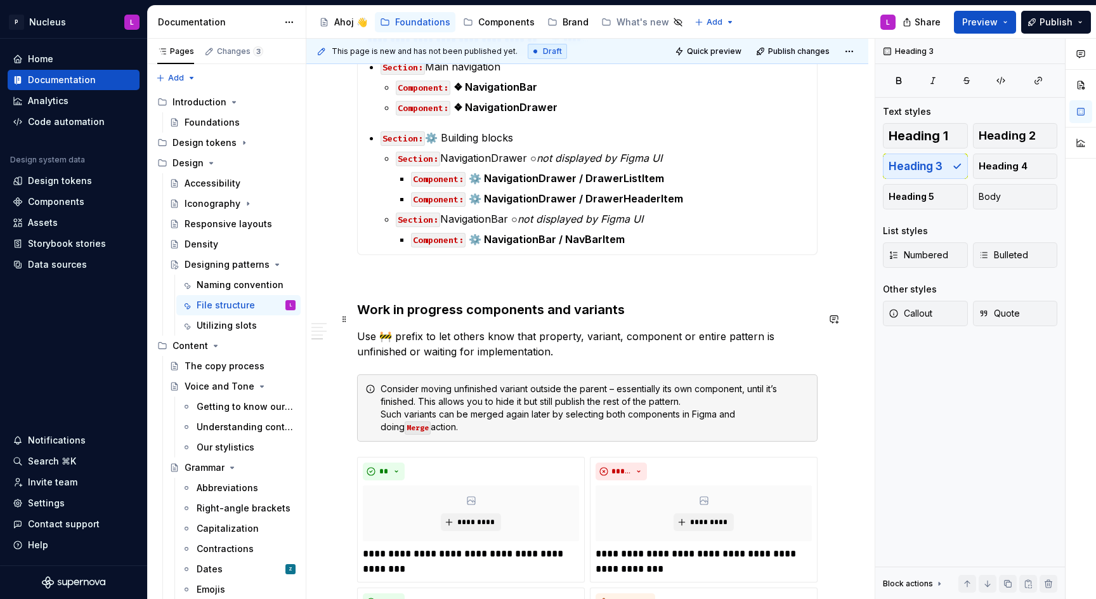
click at [471, 318] on h3 "Work in progress components and variants" at bounding box center [587, 310] width 461 height 18
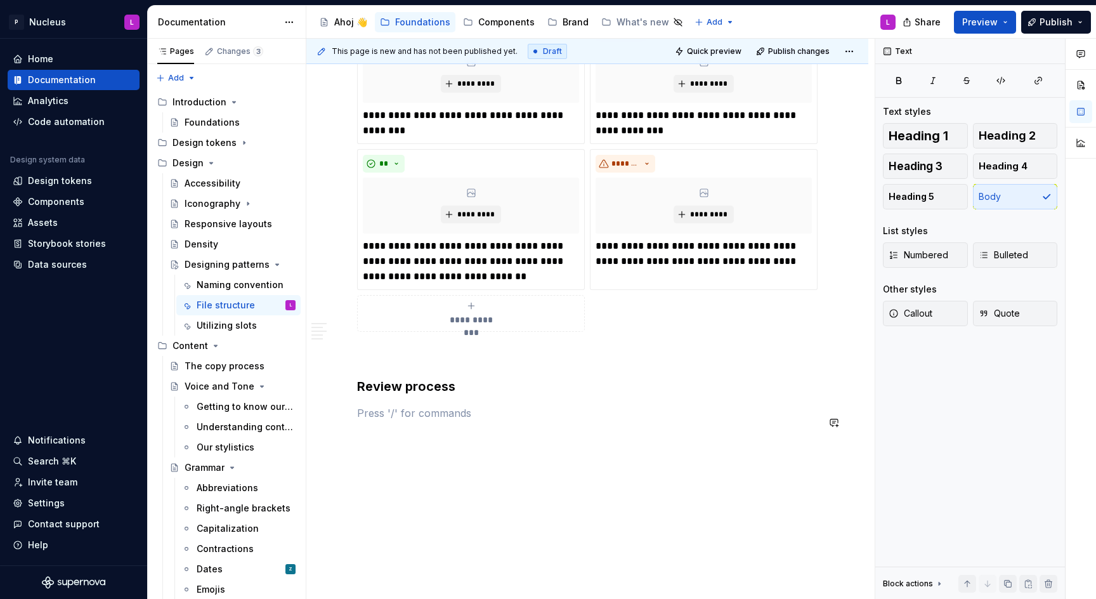
scroll to position [1742, 0]
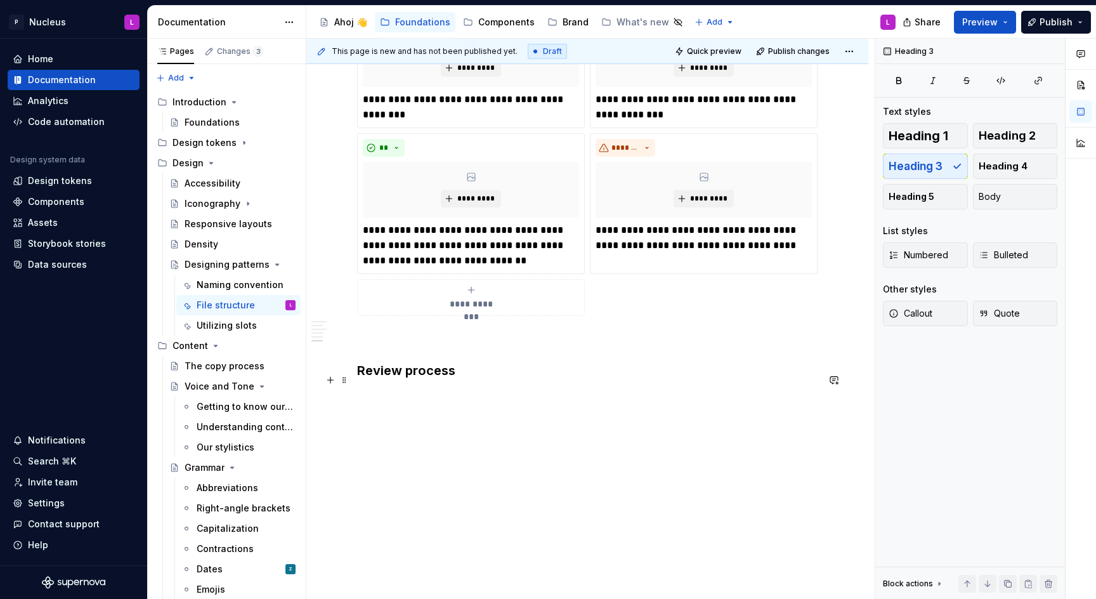
click at [450, 371] on h3 "Review process" at bounding box center [587, 371] width 461 height 18
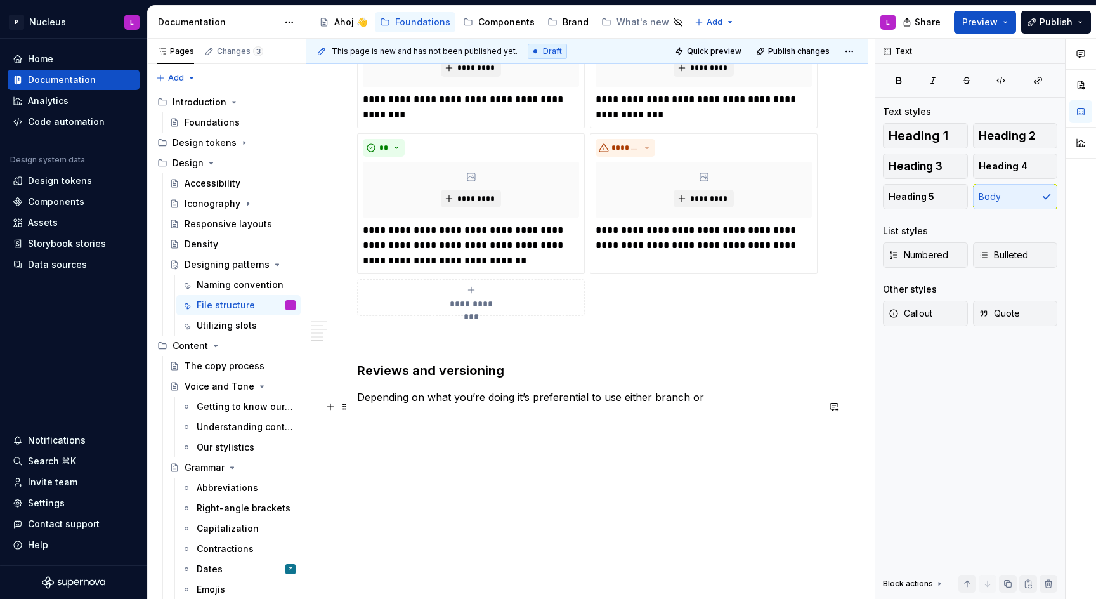
click at [711, 400] on p "Depending on what you’re doing it’s preferential to use either branch or" at bounding box center [587, 397] width 461 height 15
drag, startPoint x: 711, startPoint y: 400, endPoint x: 622, endPoint y: 402, distance: 88.8
click at [622, 402] on p "Depending on what you’re doing it’s preferential to use either branch or" at bounding box center [587, 397] width 461 height 15
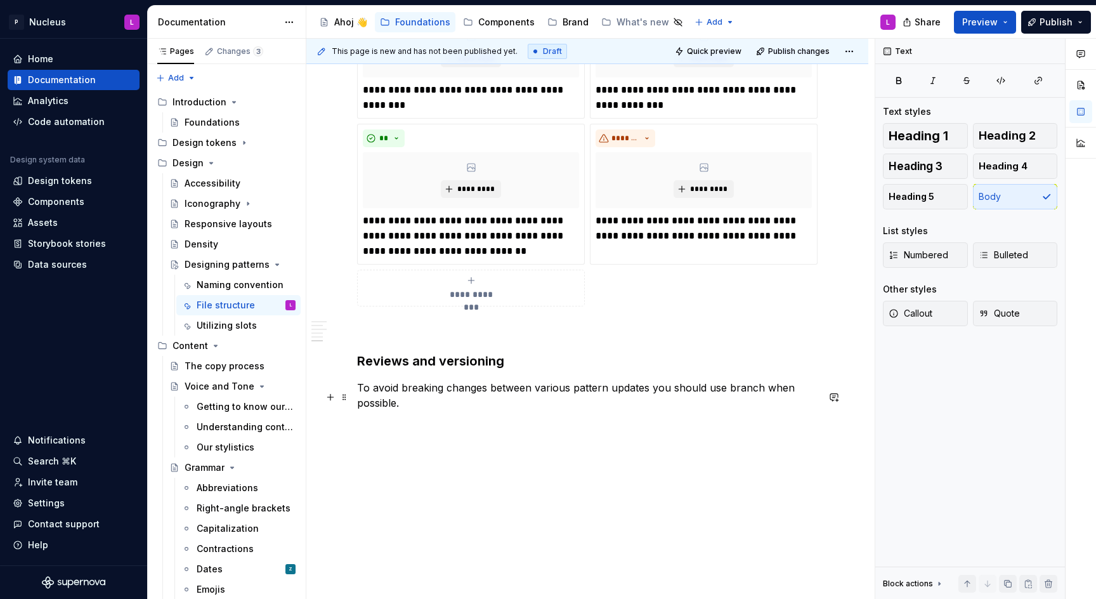
click at [740, 390] on p "To avoid breaking changes between various pattern updates you should use branch…" at bounding box center [587, 395] width 461 height 30
click at [711, 397] on p "To avoid breaking changes between various pattern updates you should use branch…" at bounding box center [587, 395] width 461 height 30
click at [525, 410] on p "To avoid breaking changes between various pattern updates you should make all c…" at bounding box center [587, 395] width 461 height 30
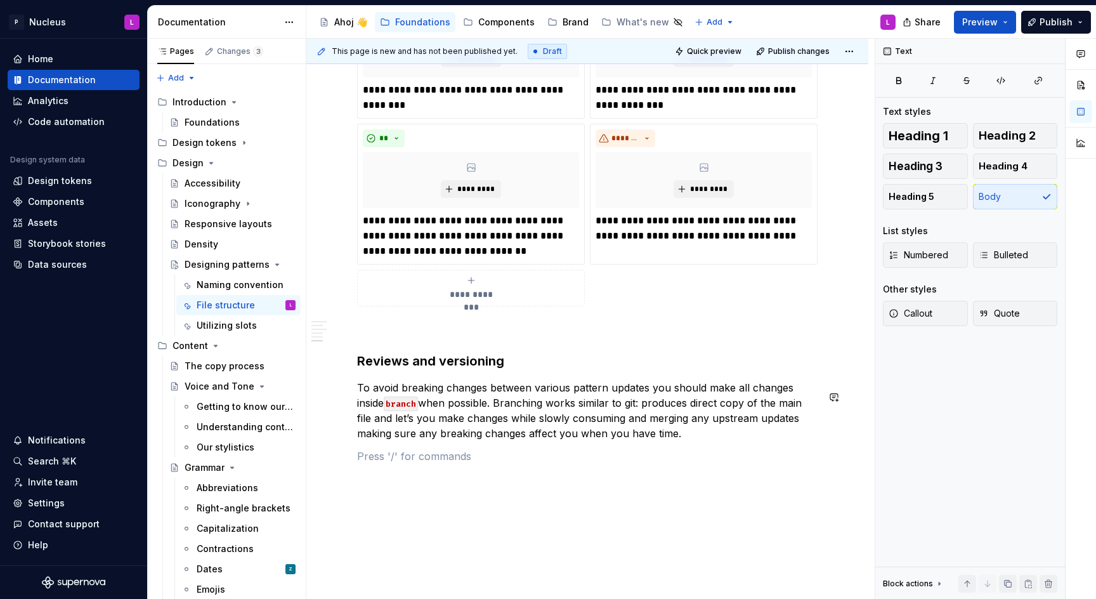
scroll to position [1811, 0]
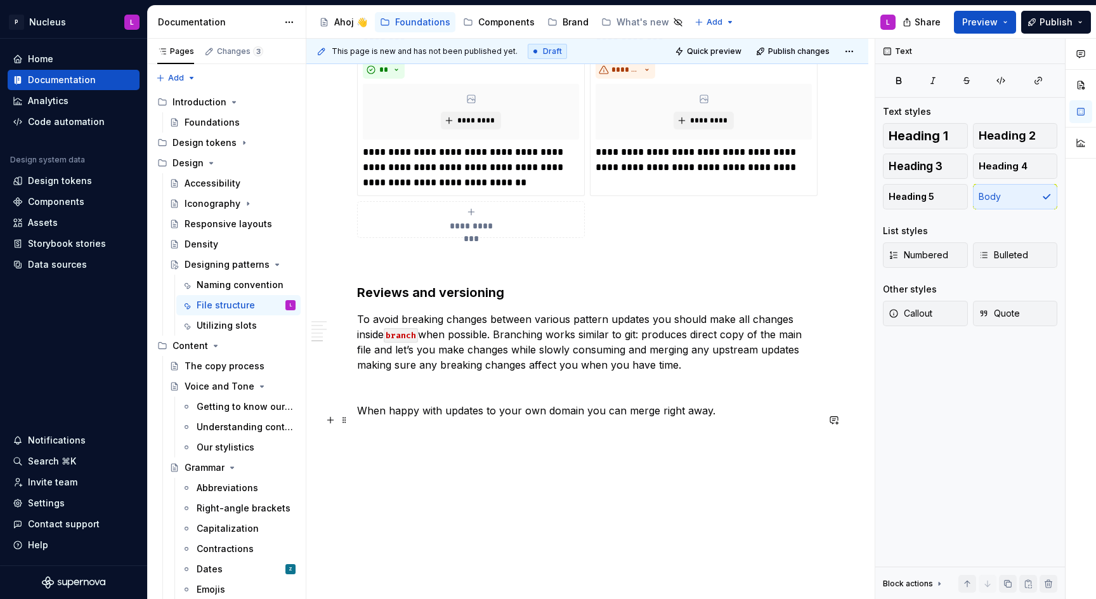
click at [358, 417] on p "When happy with updates to your own domain you can merge right away." at bounding box center [587, 410] width 461 height 15
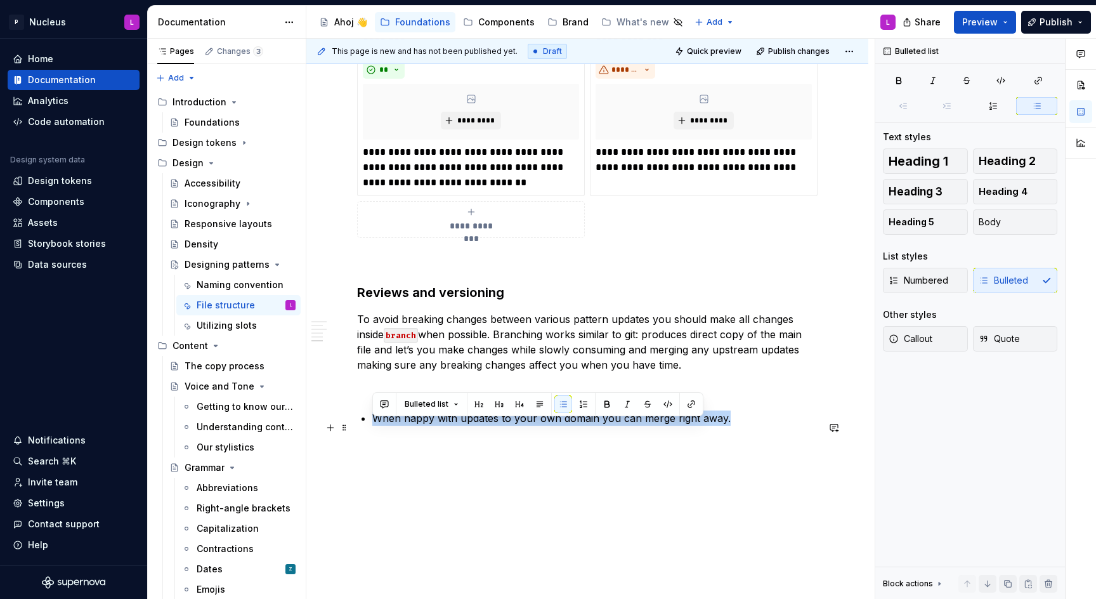
drag, startPoint x: 743, startPoint y: 433, endPoint x: 374, endPoint y: 423, distance: 368.8
click at [374, 423] on p "When happy with updates to your own domain you can merge right away." at bounding box center [594, 417] width 445 height 15
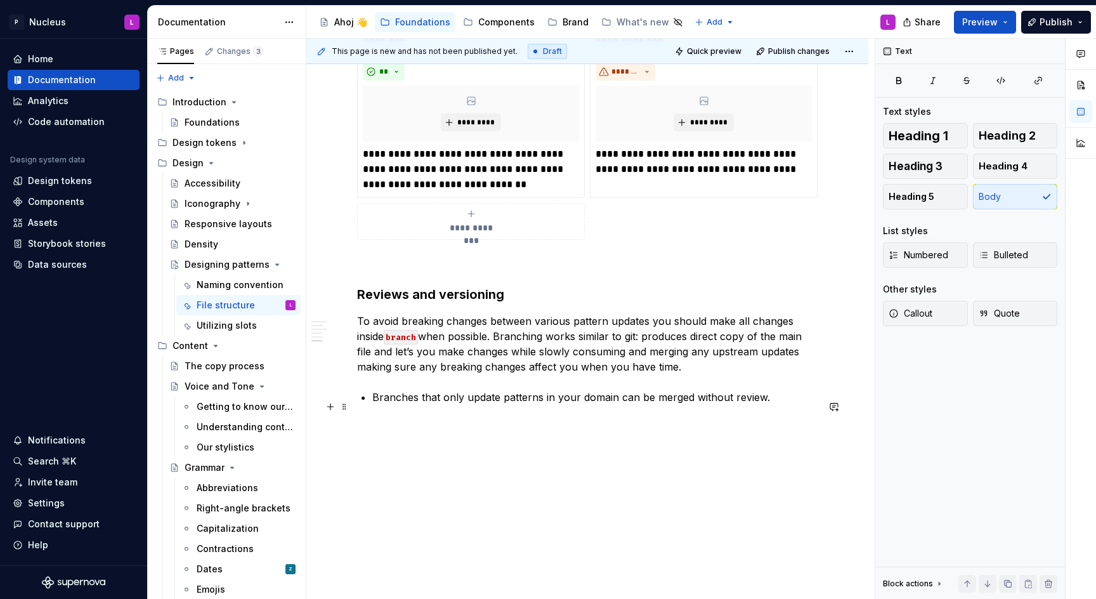
click at [790, 405] on p "Branches that only update patterns in your domain can be merged without review." at bounding box center [594, 397] width 445 height 15
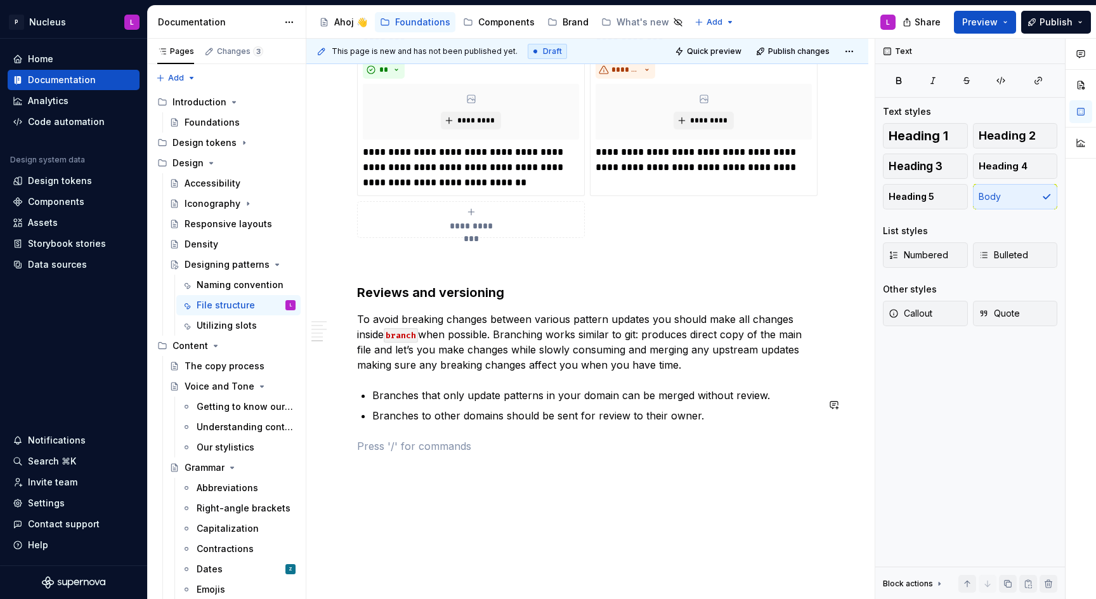
scroll to position [1869, 0]
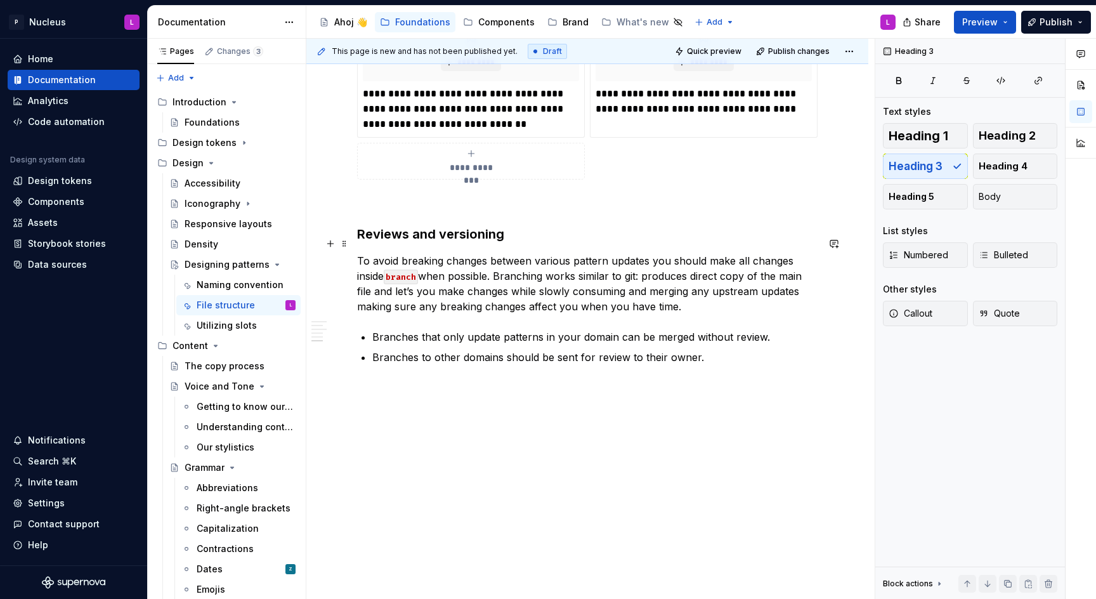
click at [425, 242] on h3 "Reviews and versioning" at bounding box center [587, 234] width 461 height 18
click at [417, 391] on p at bounding box center [587, 387] width 461 height 15
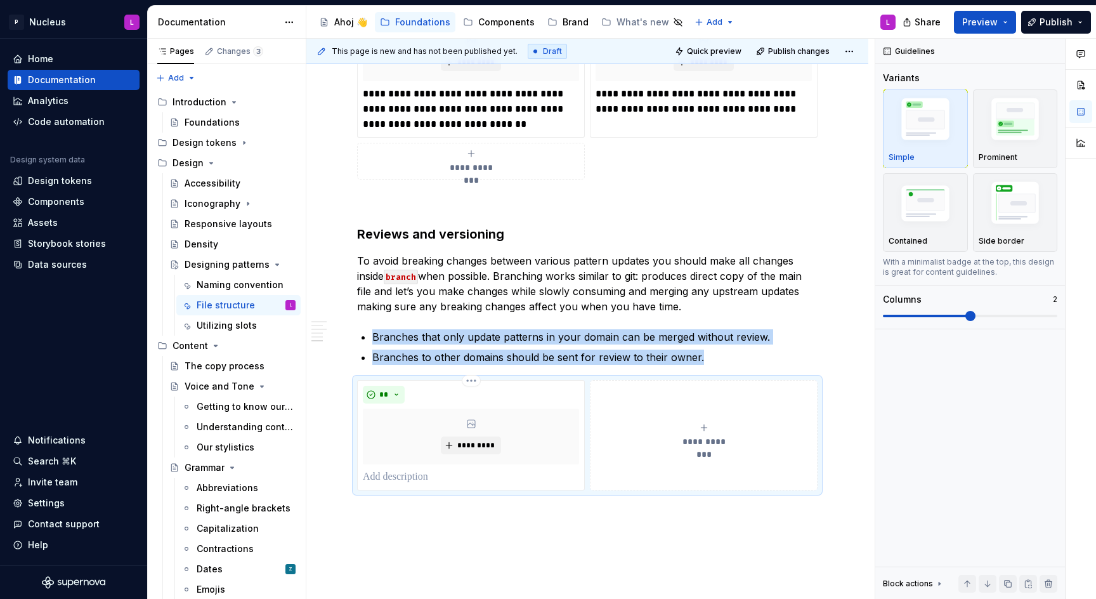
type textarea "*"
click at [662, 471] on button "**********" at bounding box center [704, 435] width 228 height 110
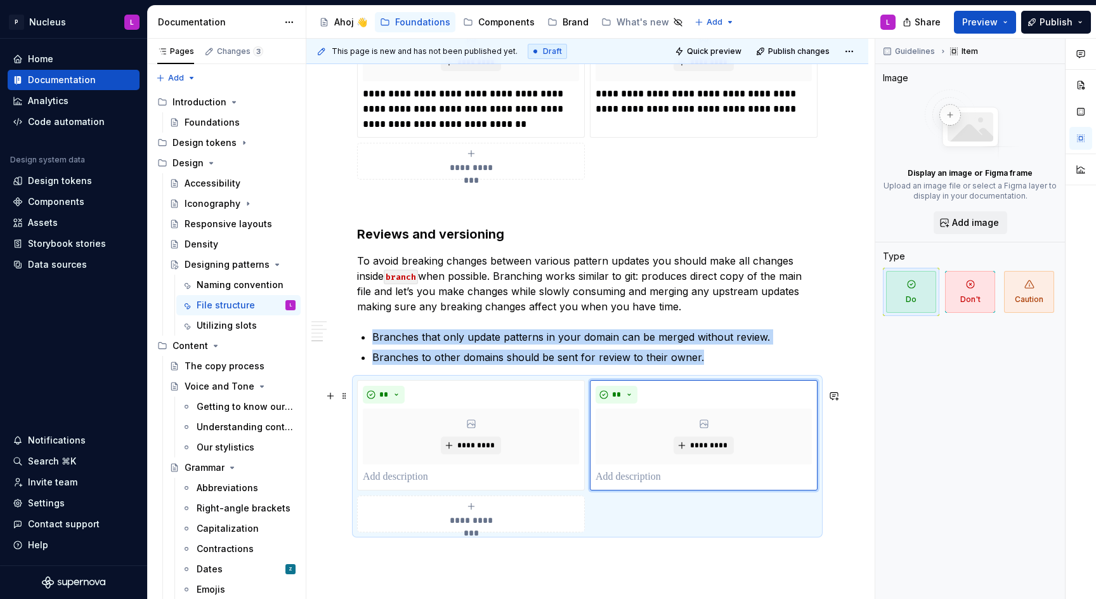
click at [527, 527] on div "**********" at bounding box center [471, 513] width 216 height 25
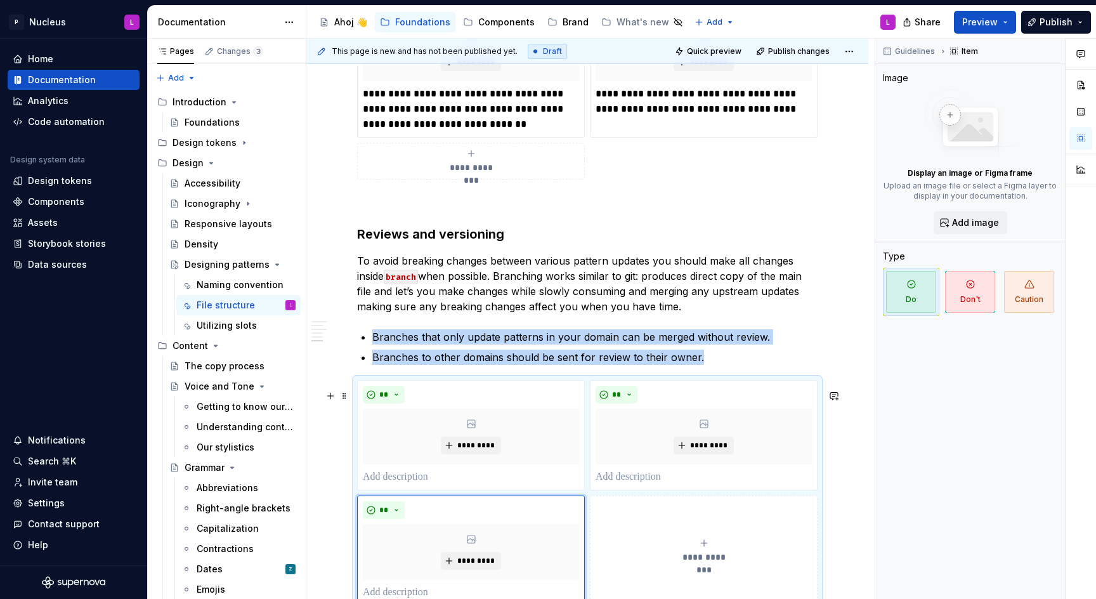
click at [678, 513] on button "**********" at bounding box center [704, 551] width 228 height 110
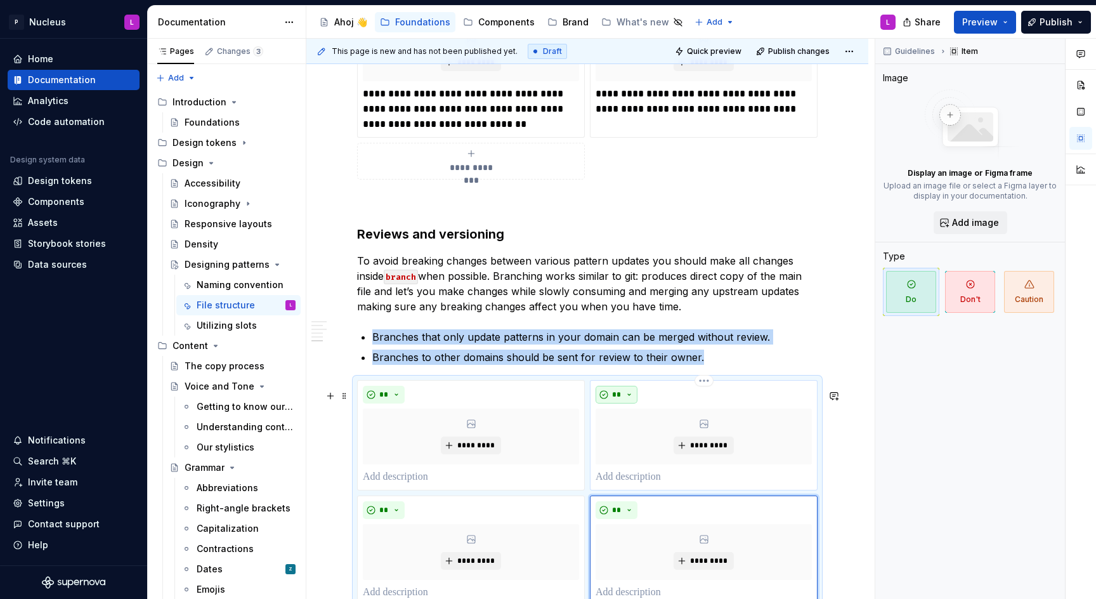
click at [617, 398] on span "**" at bounding box center [617, 395] width 10 height 10
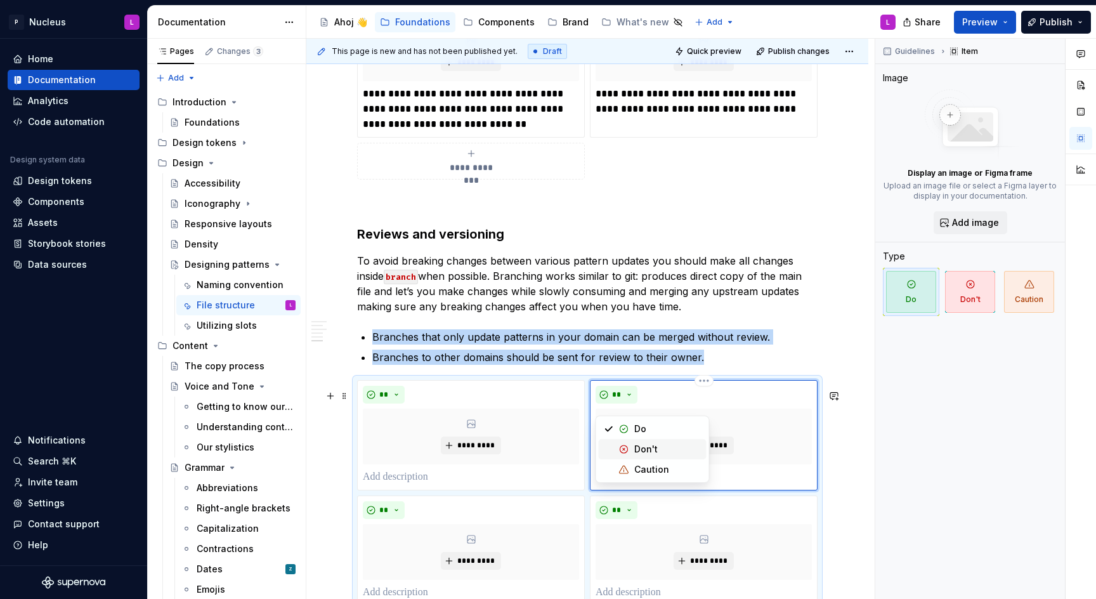
click at [637, 450] on div "Don't" at bounding box center [645, 449] width 23 height 13
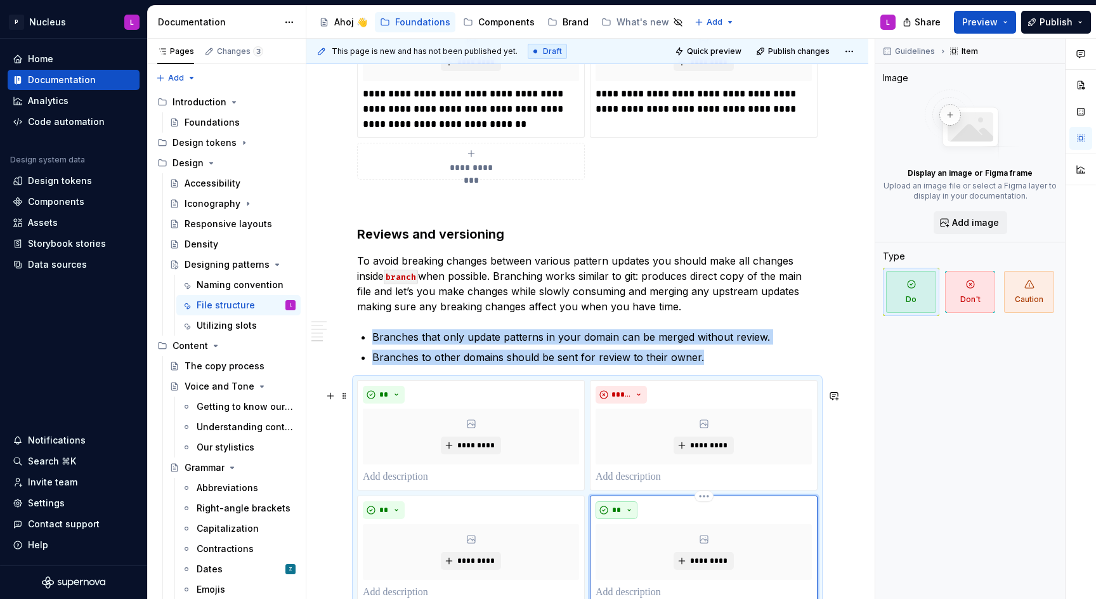
click at [617, 515] on span "**" at bounding box center [617, 510] width 10 height 10
click at [637, 557] on span "Don't" at bounding box center [653, 565] width 108 height 20
click at [450, 481] on p at bounding box center [471, 477] width 216 height 15
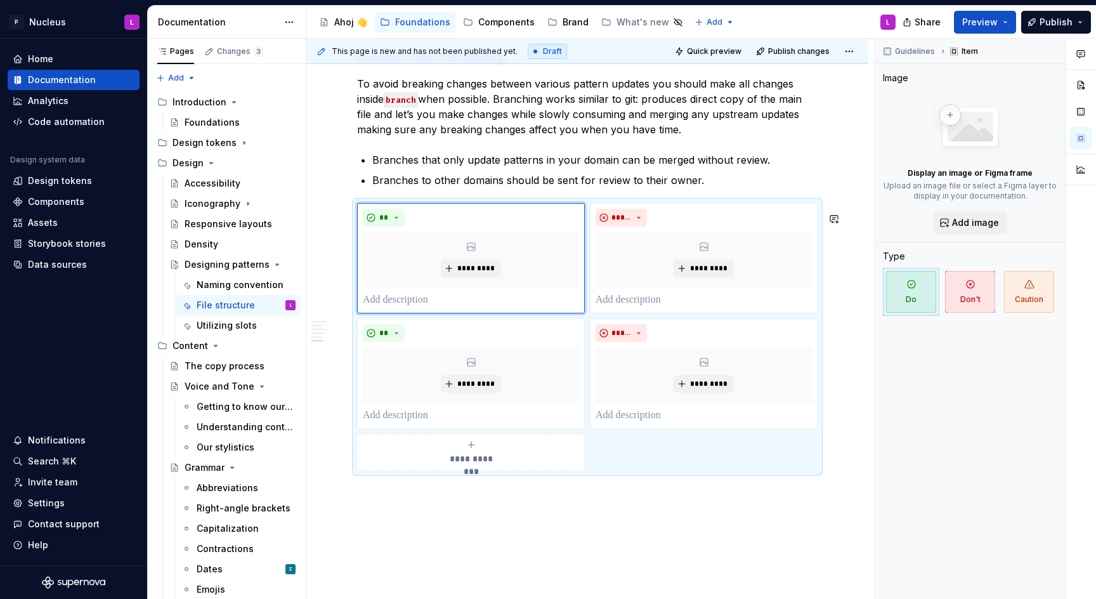
scroll to position [2075, 0]
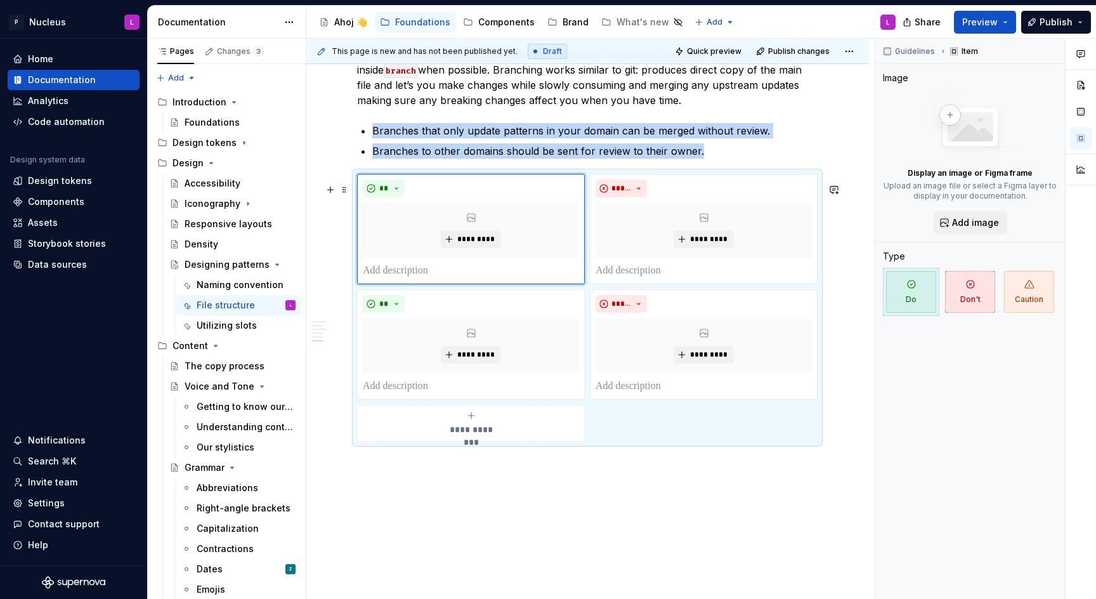
click at [524, 410] on div "**********" at bounding box center [587, 308] width 461 height 268
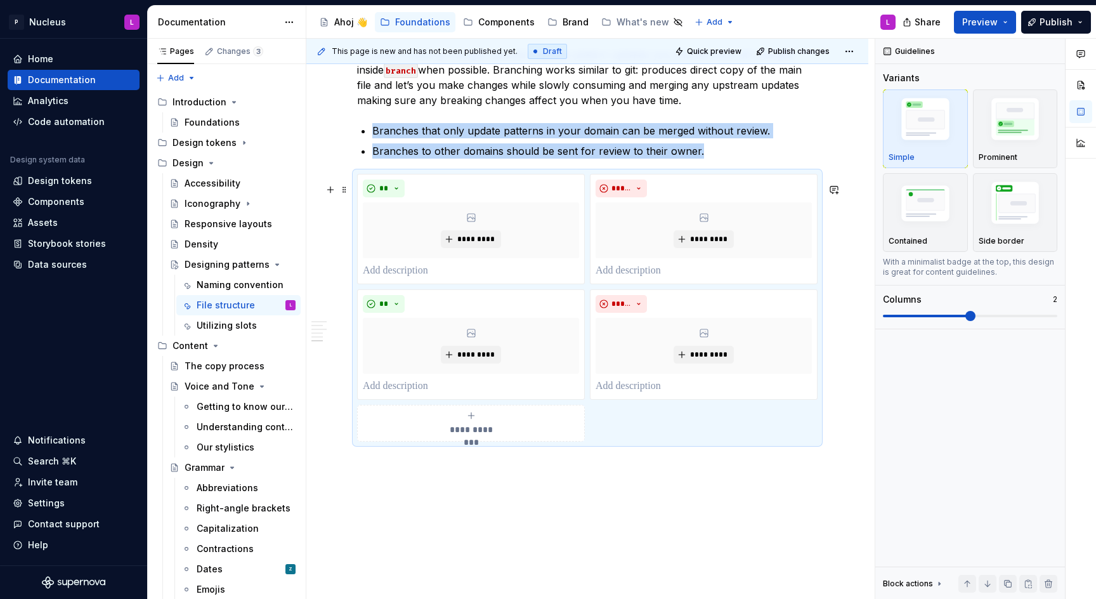
click at [531, 435] on div "**********" at bounding box center [471, 422] width 216 height 25
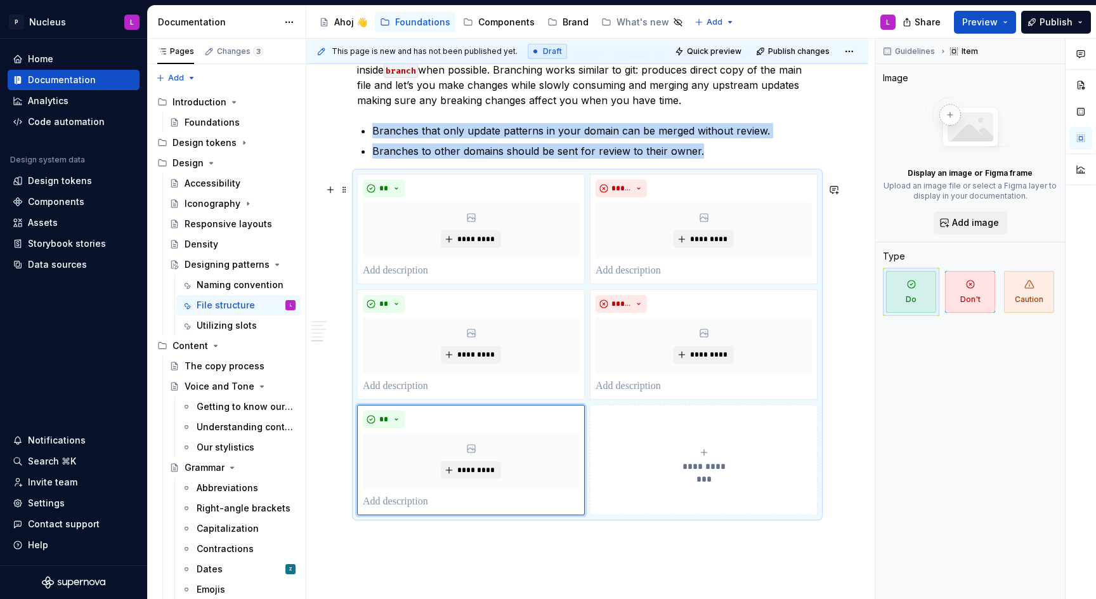
click at [676, 451] on button "**********" at bounding box center [704, 460] width 228 height 110
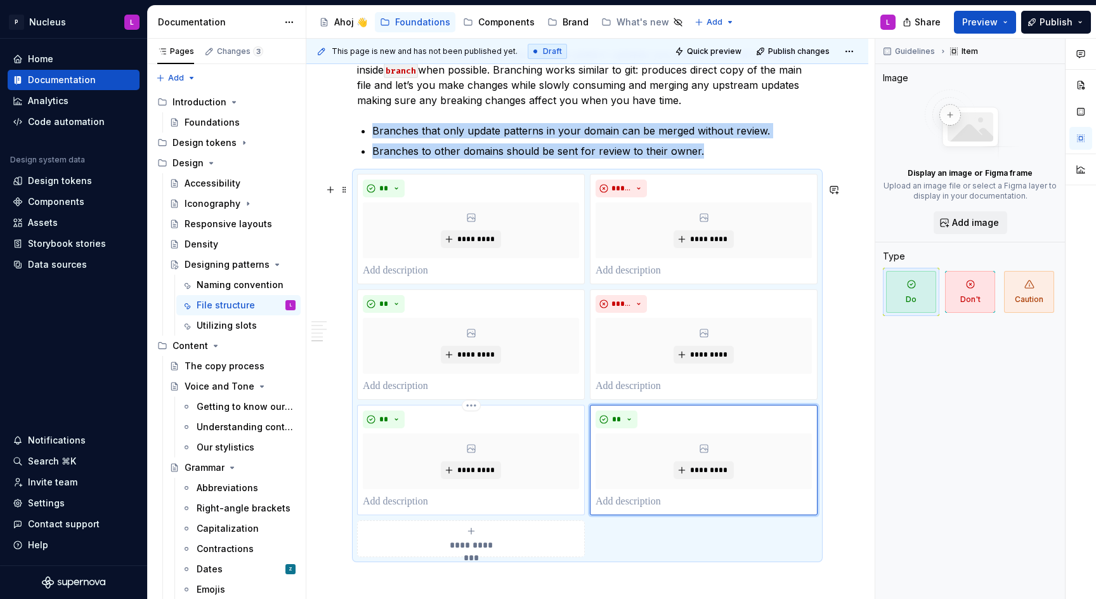
click at [373, 447] on div "*********" at bounding box center [471, 461] width 216 height 56
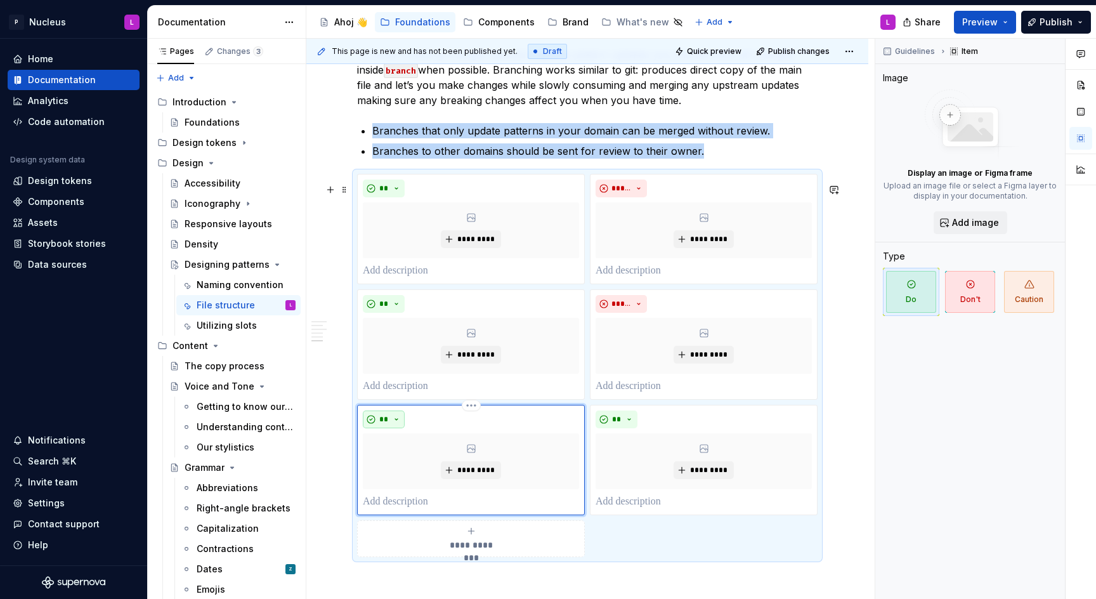
click at [397, 428] on button "**" at bounding box center [384, 419] width 42 height 18
click at [442, 494] on div "Caution" at bounding box center [435, 494] width 67 height 13
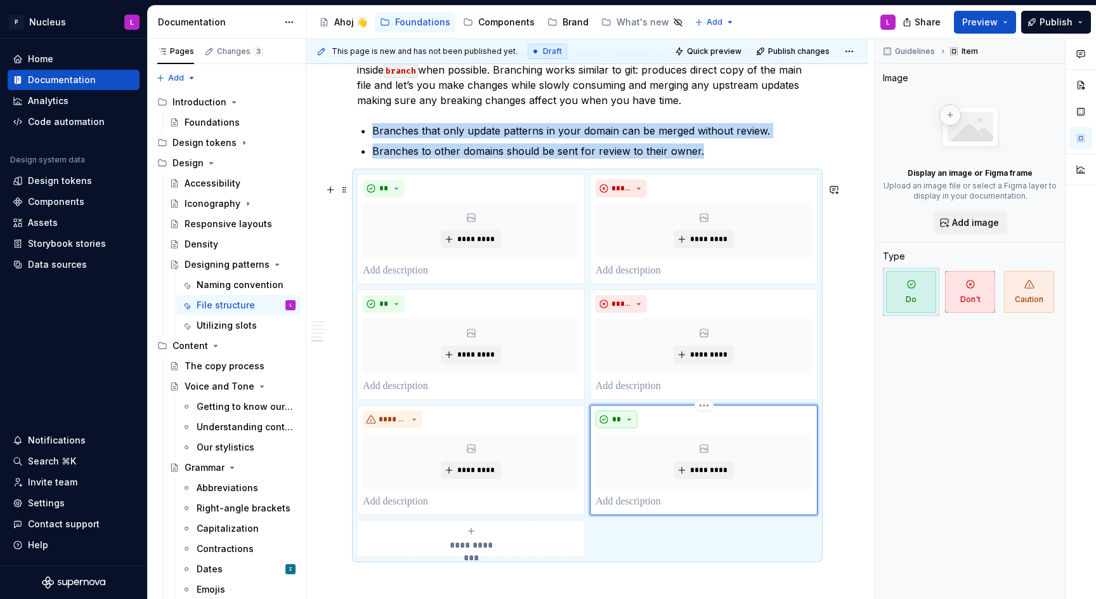
click at [611, 423] on button "**" at bounding box center [617, 419] width 42 height 18
click at [641, 494] on div "Caution" at bounding box center [651, 494] width 35 height 13
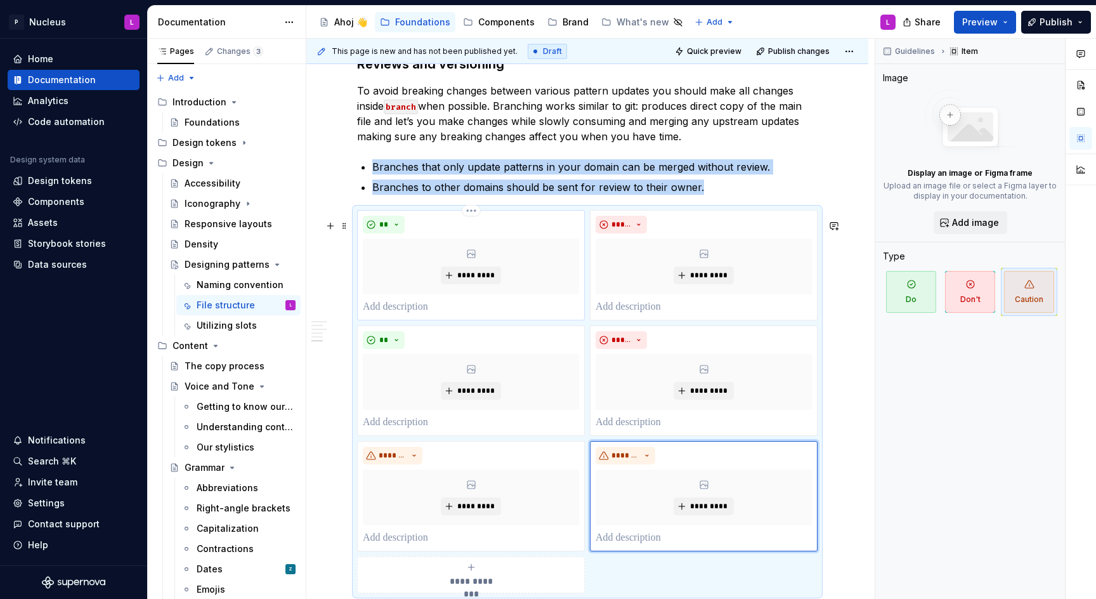
click at [449, 313] on p at bounding box center [471, 306] width 216 height 15
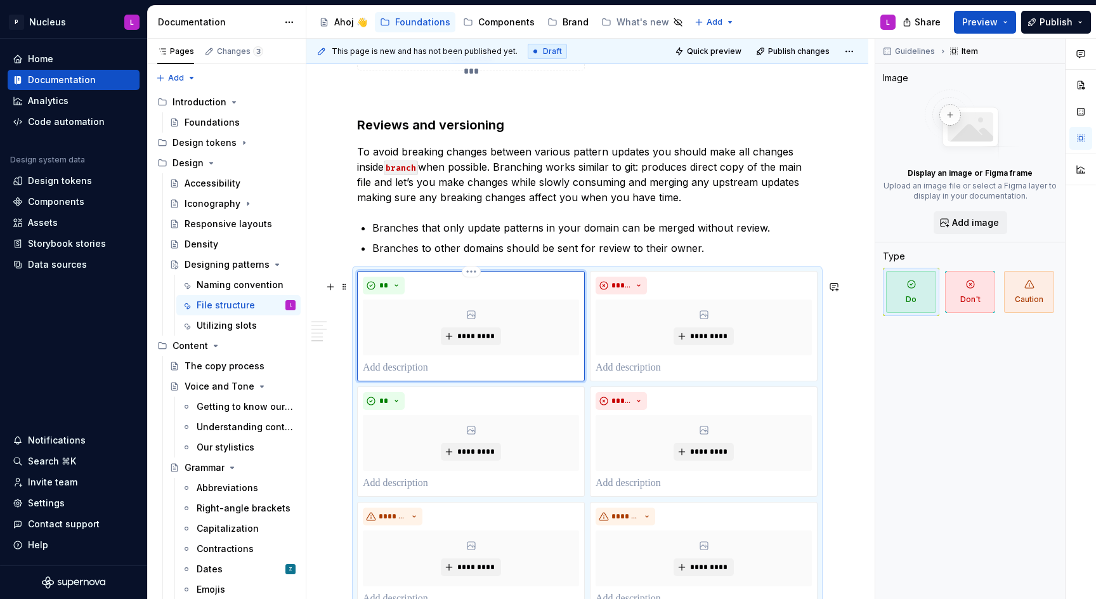
scroll to position [1979, 0]
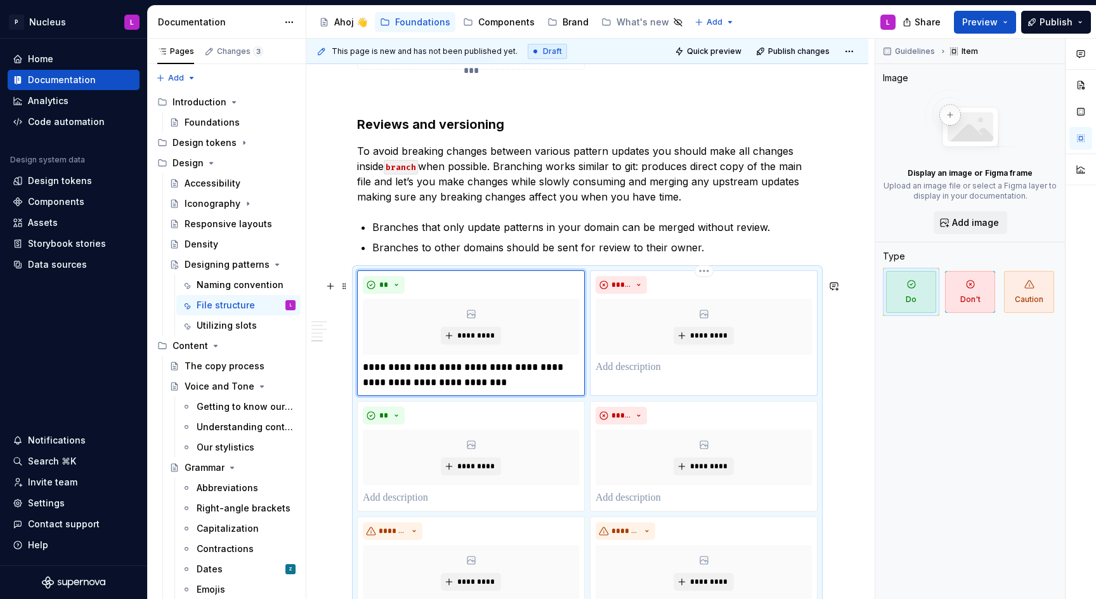
click at [610, 375] on p at bounding box center [704, 367] width 216 height 15
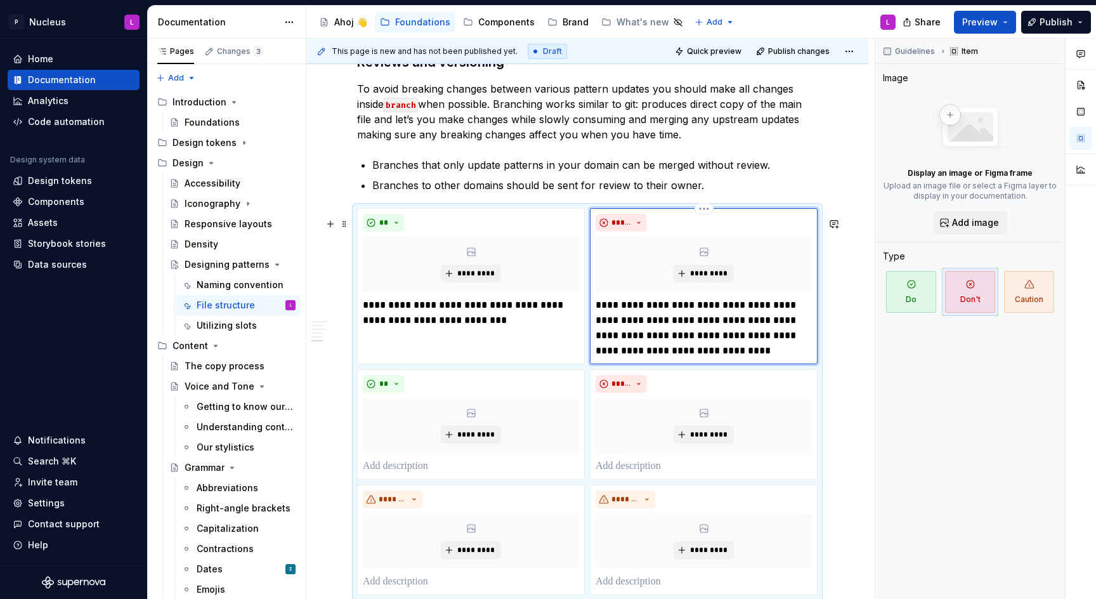
scroll to position [2044, 0]
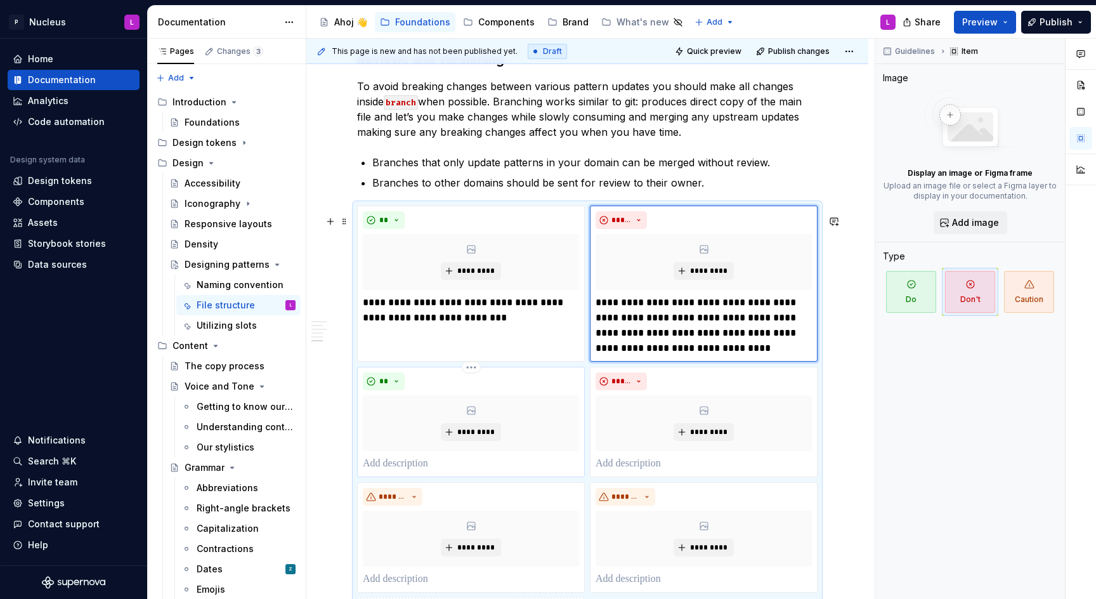
click at [403, 470] on p at bounding box center [471, 463] width 216 height 15
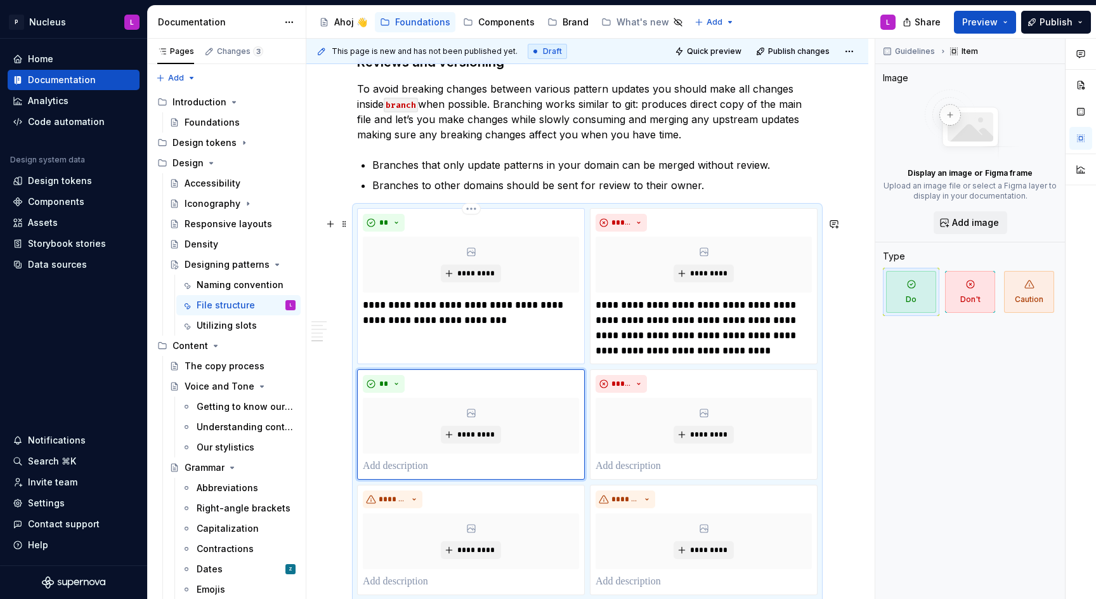
scroll to position [2046, 0]
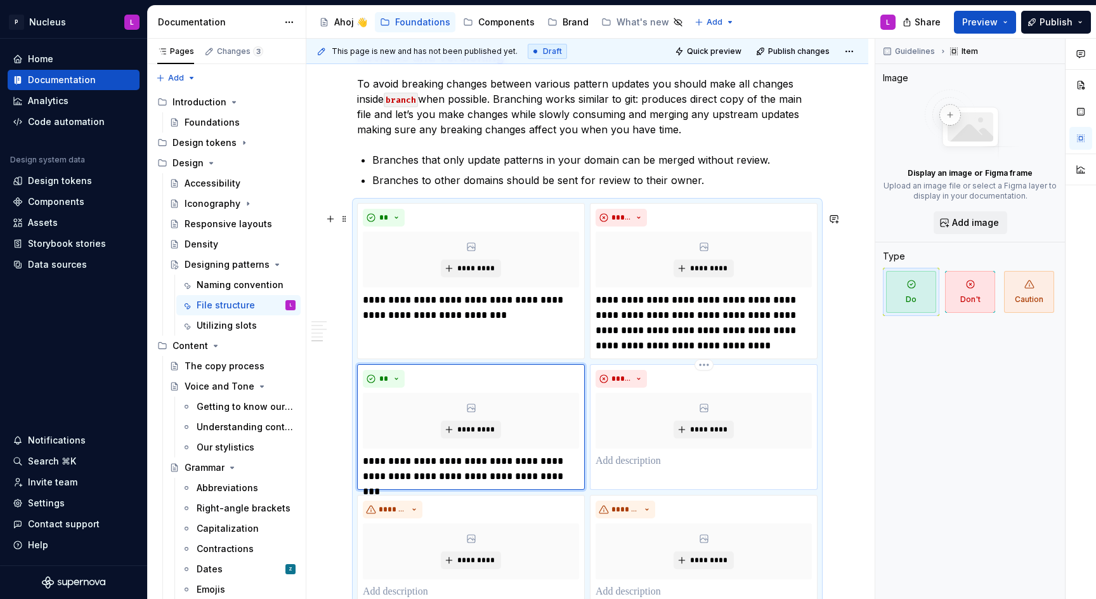
click at [659, 469] on p at bounding box center [704, 461] width 216 height 15
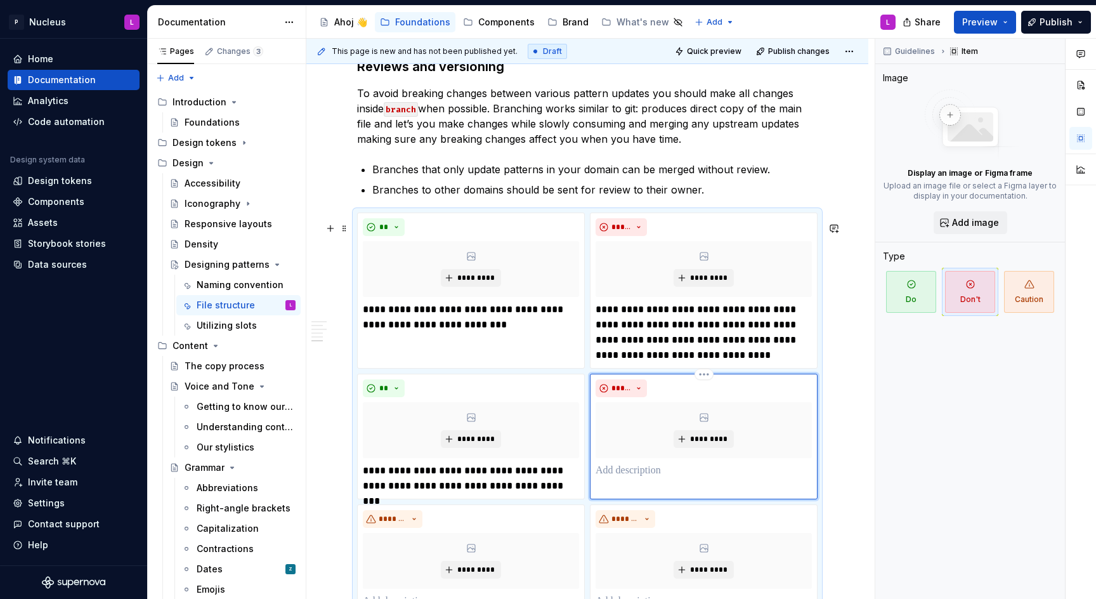
scroll to position [2032, 0]
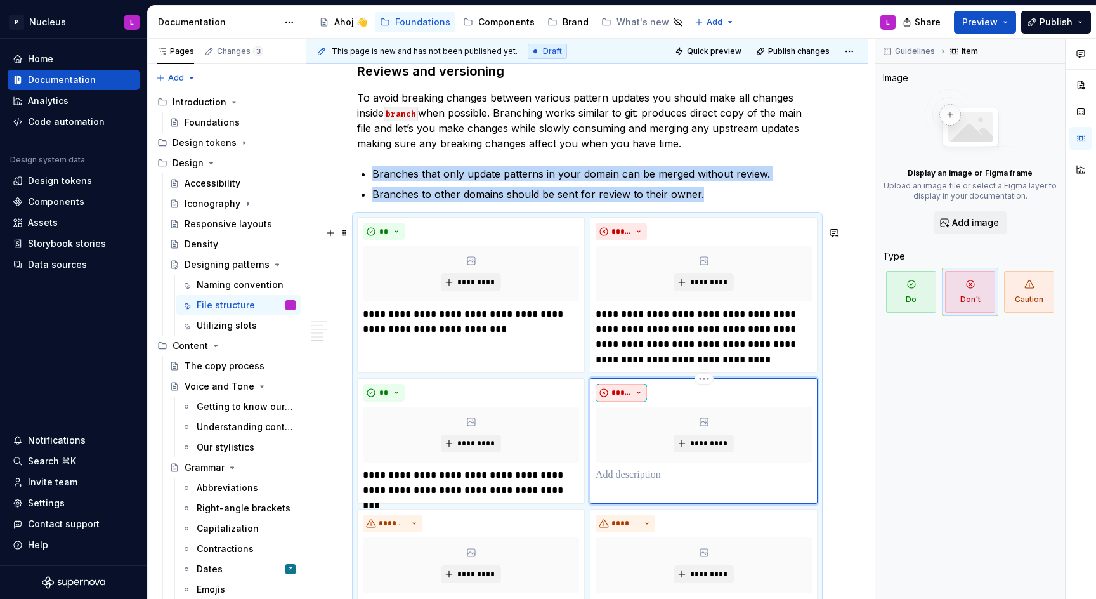
click at [611, 394] on button "*****" at bounding box center [621, 393] width 51 height 18
click at [658, 424] on div "Do" at bounding box center [667, 427] width 67 height 13
click at [660, 496] on div "** *********" at bounding box center [704, 441] width 228 height 126
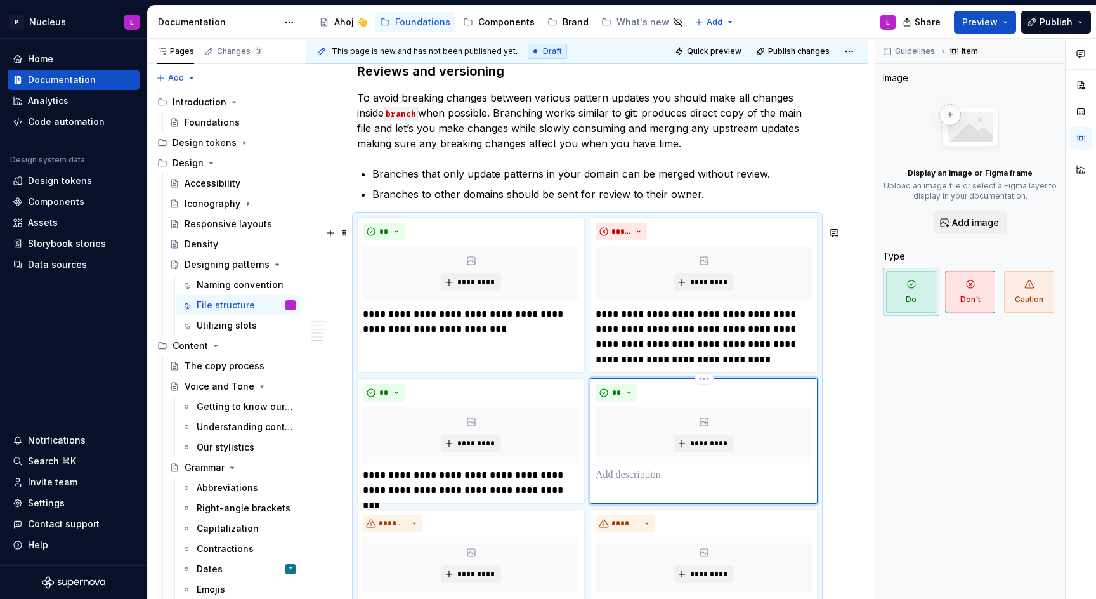
click at [653, 479] on p at bounding box center [704, 475] width 216 height 15
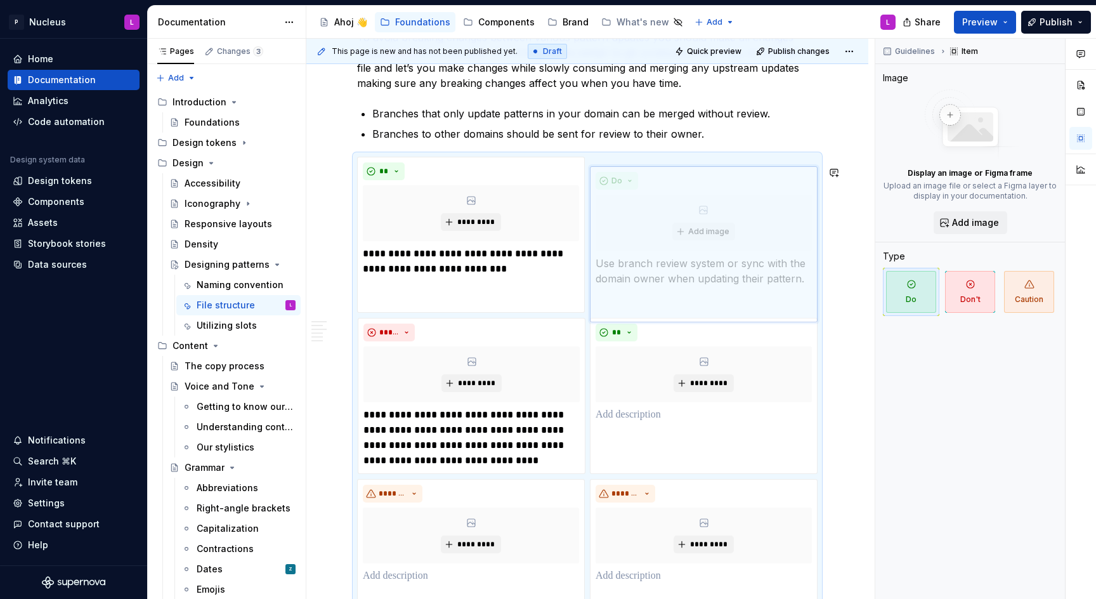
drag, startPoint x: 407, startPoint y: 346, endPoint x: 620, endPoint y: 248, distance: 234.8
click at [620, 248] on body "P Nucleus L Home Documentation Analytics Code automation Design system data Des…" at bounding box center [548, 299] width 1096 height 599
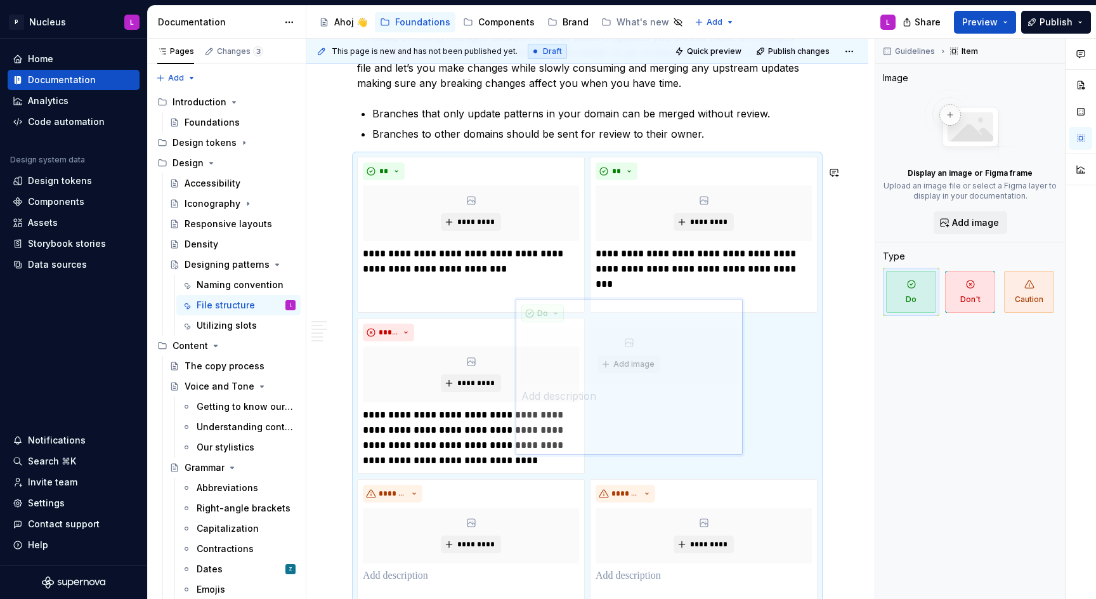
scroll to position [2123, 0]
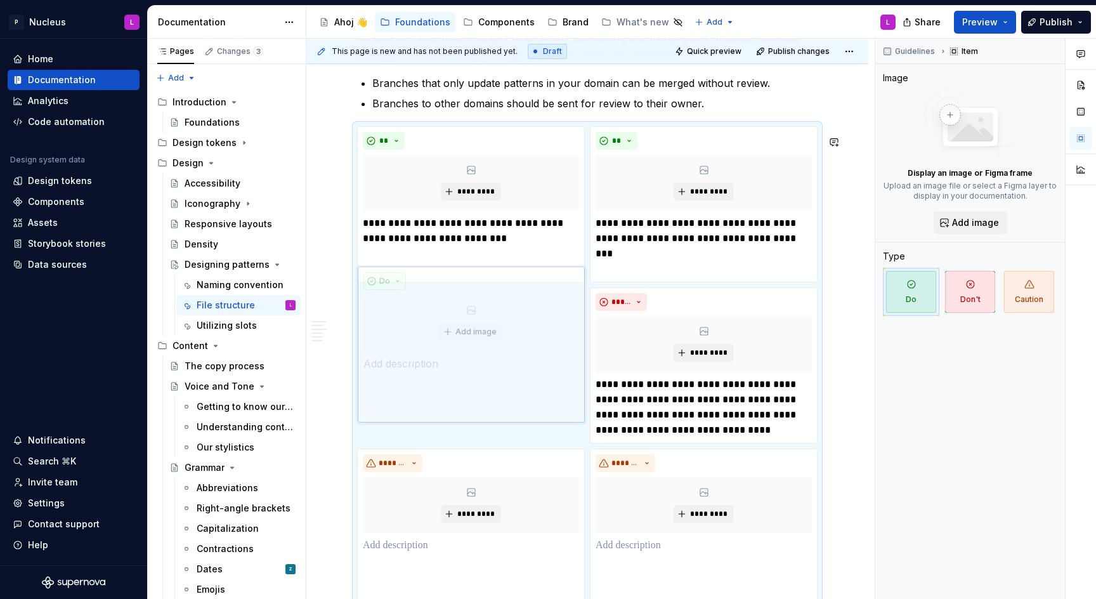
drag, startPoint x: 612, startPoint y: 312, endPoint x: 407, endPoint y: 313, distance: 204.9
click at [407, 313] on body "P Nucleus L Home Documentation Analytics Code automation Design system data Des…" at bounding box center [548, 299] width 1096 height 599
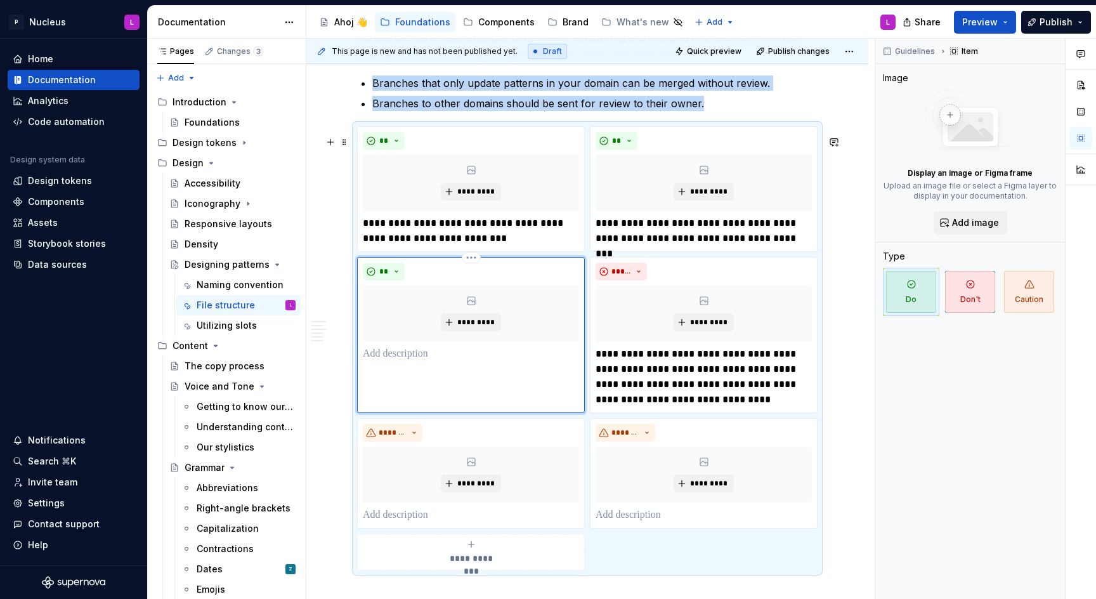
click at [434, 371] on div "** *********" at bounding box center [471, 335] width 228 height 156
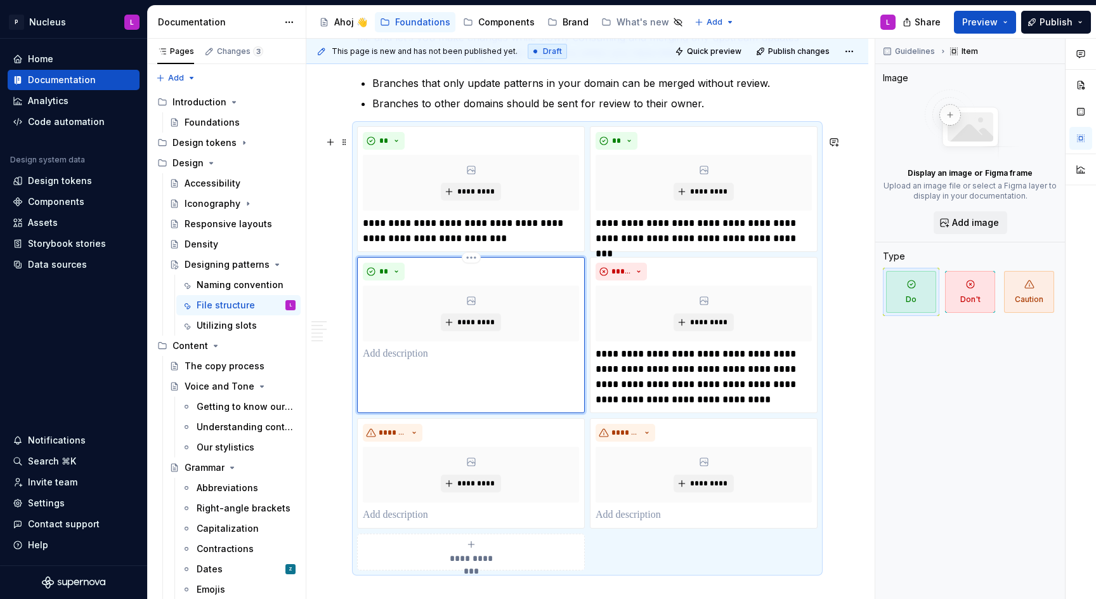
click at [438, 359] on p at bounding box center [471, 353] width 216 height 15
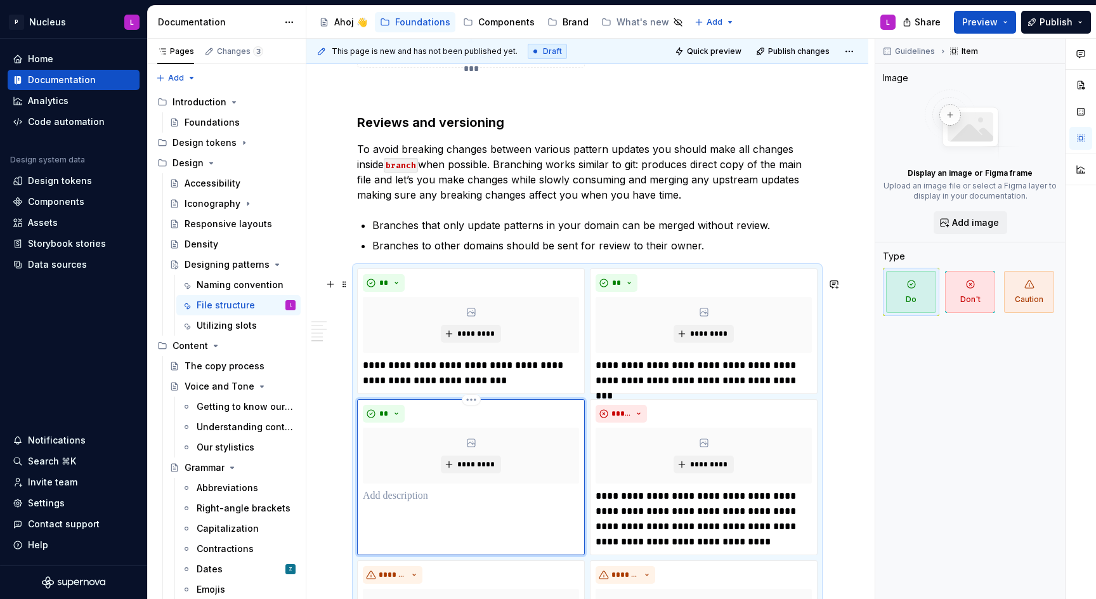
scroll to position [2044, 0]
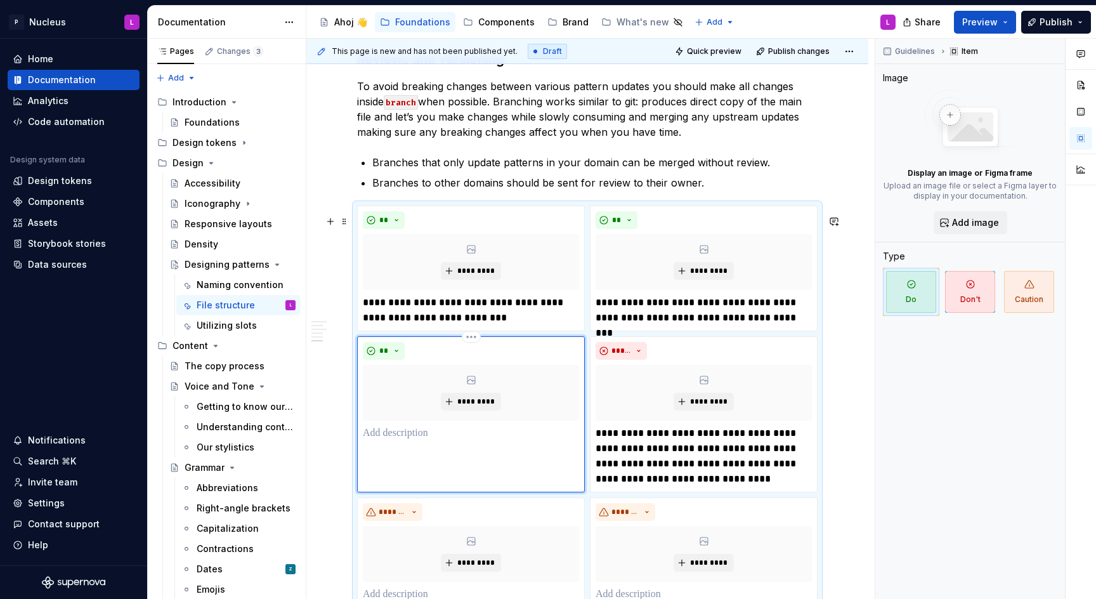
type textarea "*"
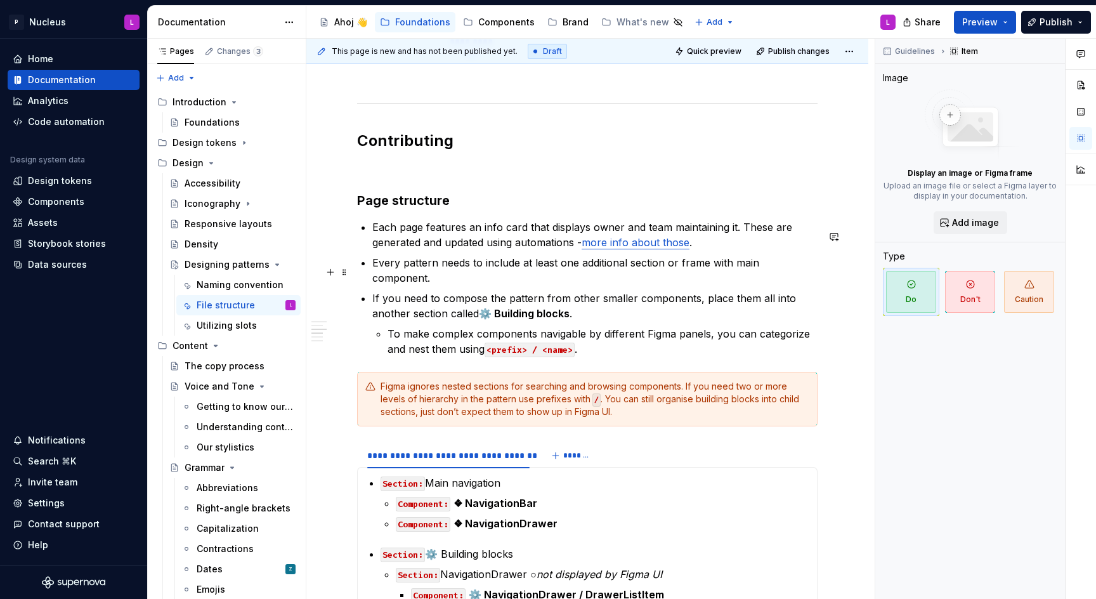
scroll to position [850, 0]
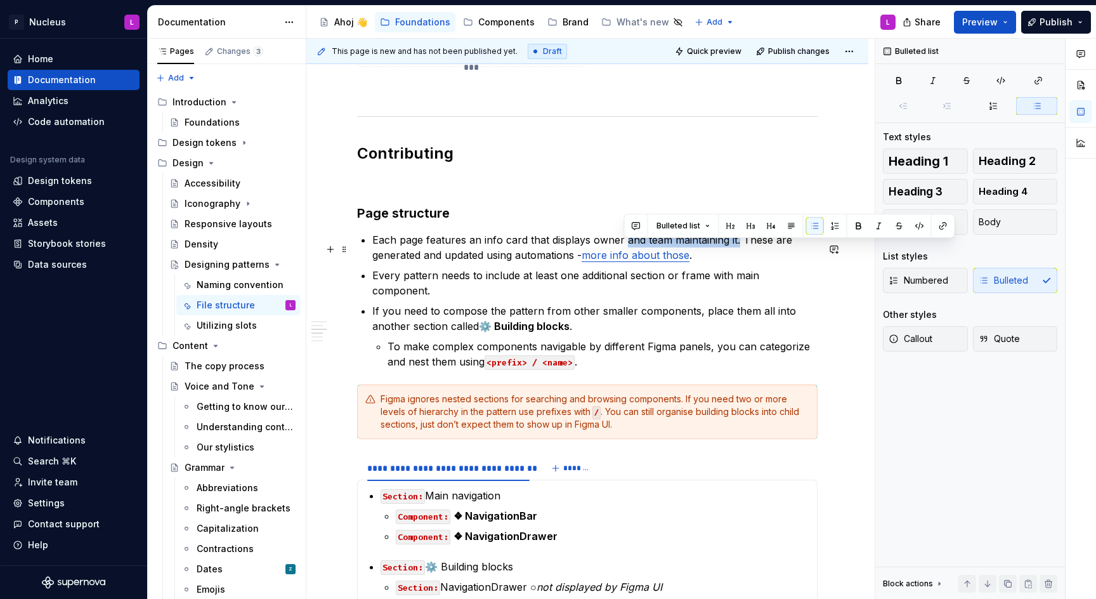
drag, startPoint x: 738, startPoint y: 247, endPoint x: 625, endPoint y: 244, distance: 113.0
click at [625, 244] on p "Each page features an info card that displays owner and team maintaining it. Th…" at bounding box center [594, 247] width 445 height 30
click at [655, 246] on p "Each page features an info card that displays owner and active change log. Thes…" at bounding box center [594, 247] width 445 height 30
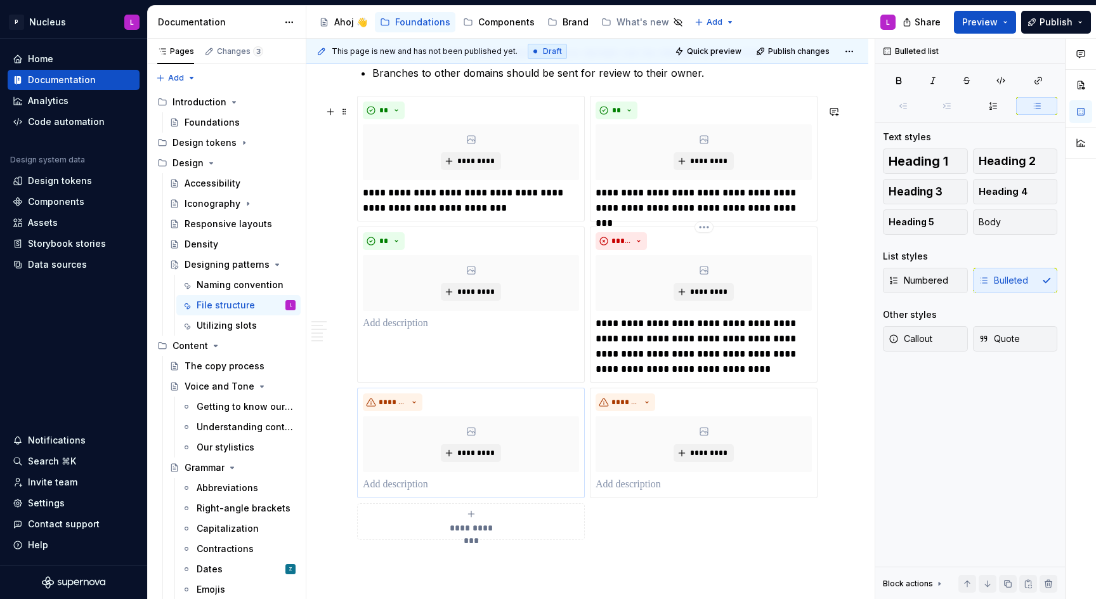
scroll to position [2161, 0]
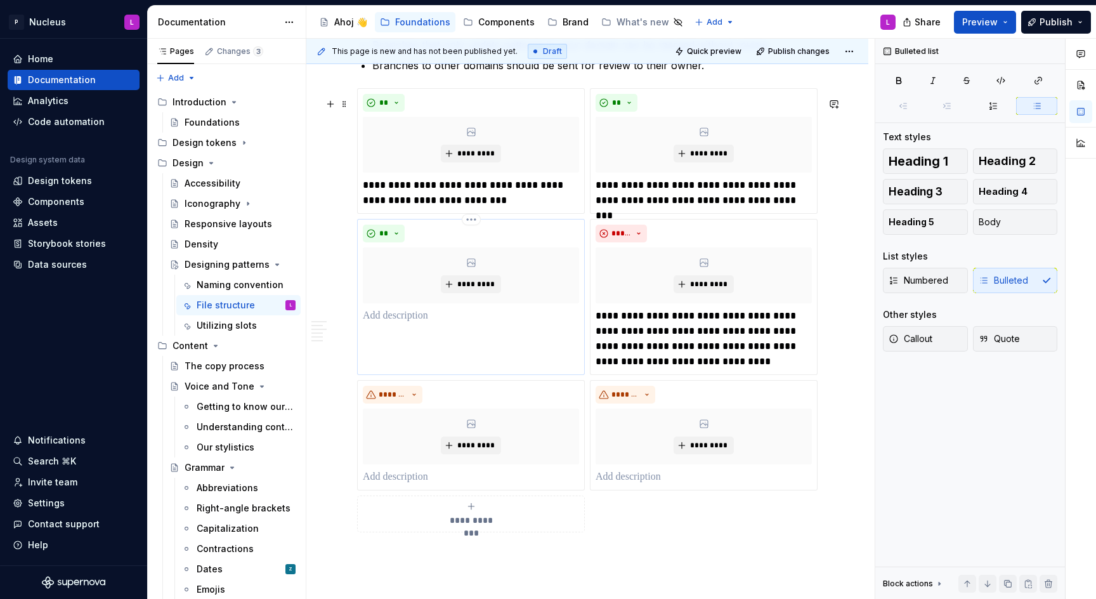
click at [439, 321] on p at bounding box center [471, 315] width 216 height 15
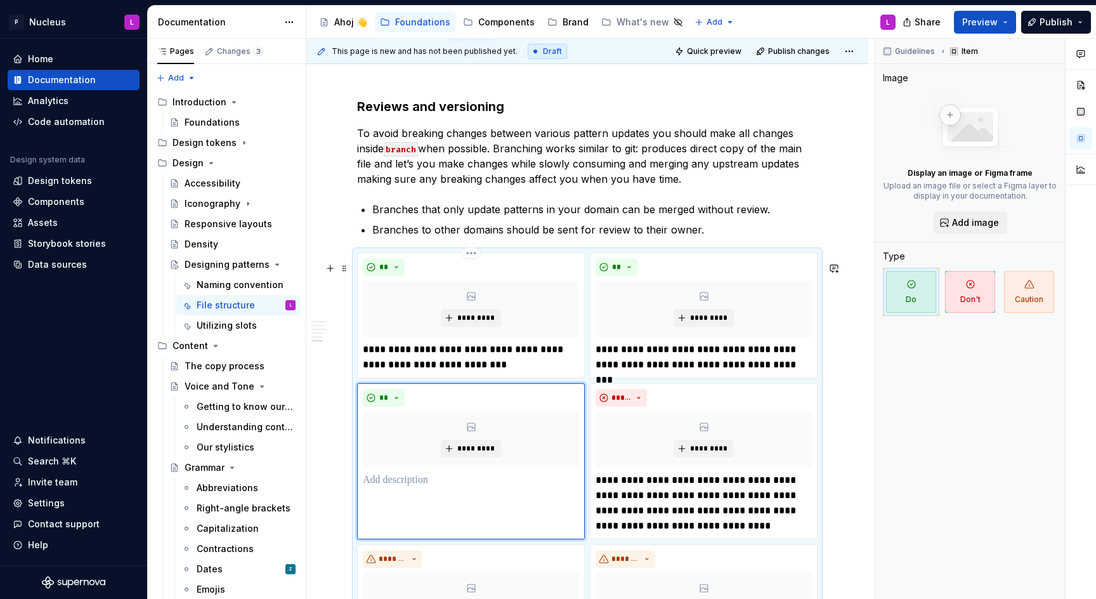
scroll to position [2006, 0]
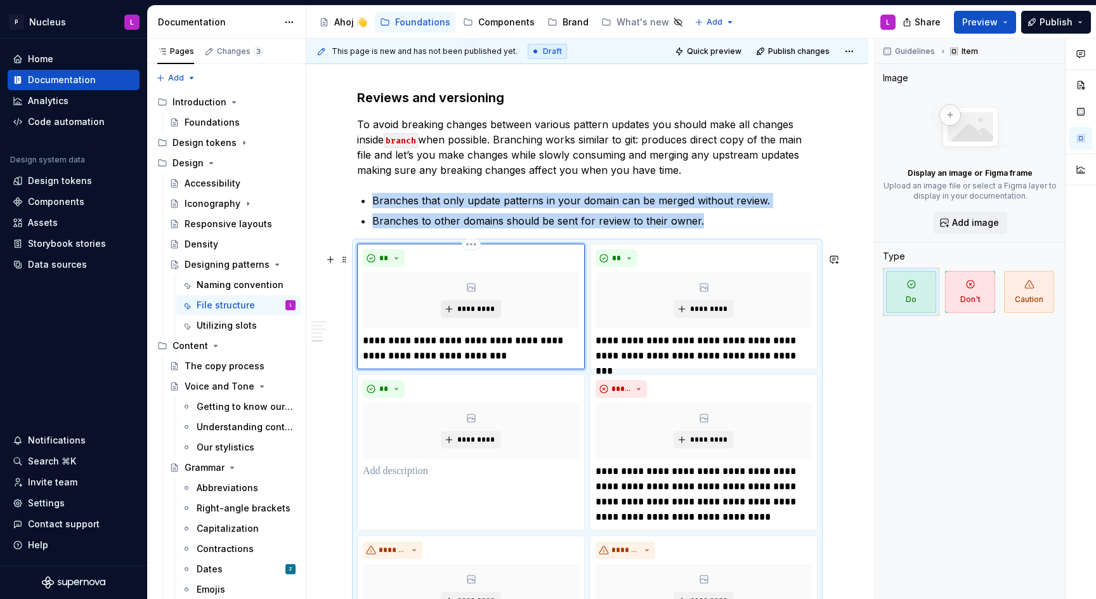
click at [449, 318] on button "*********" at bounding box center [471, 309] width 60 height 18
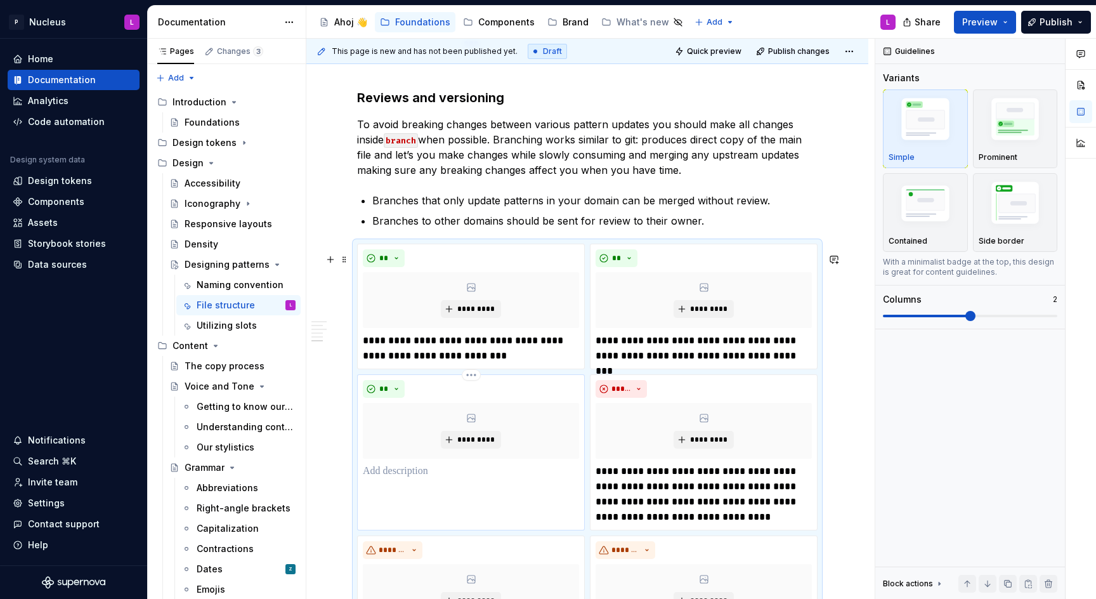
click at [463, 478] on p at bounding box center [471, 471] width 216 height 15
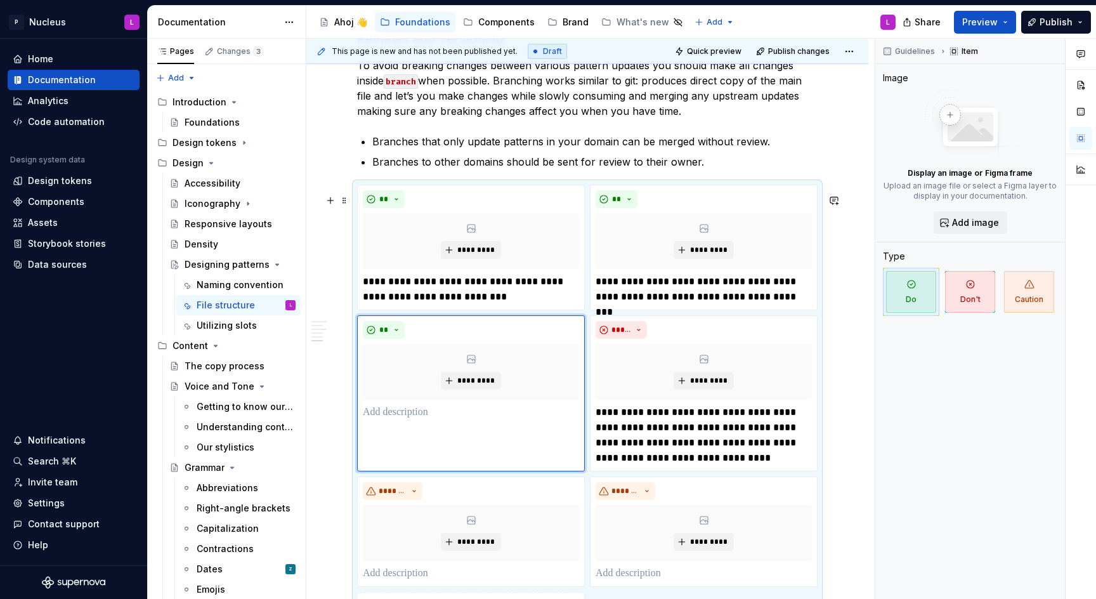
scroll to position [2050, 0]
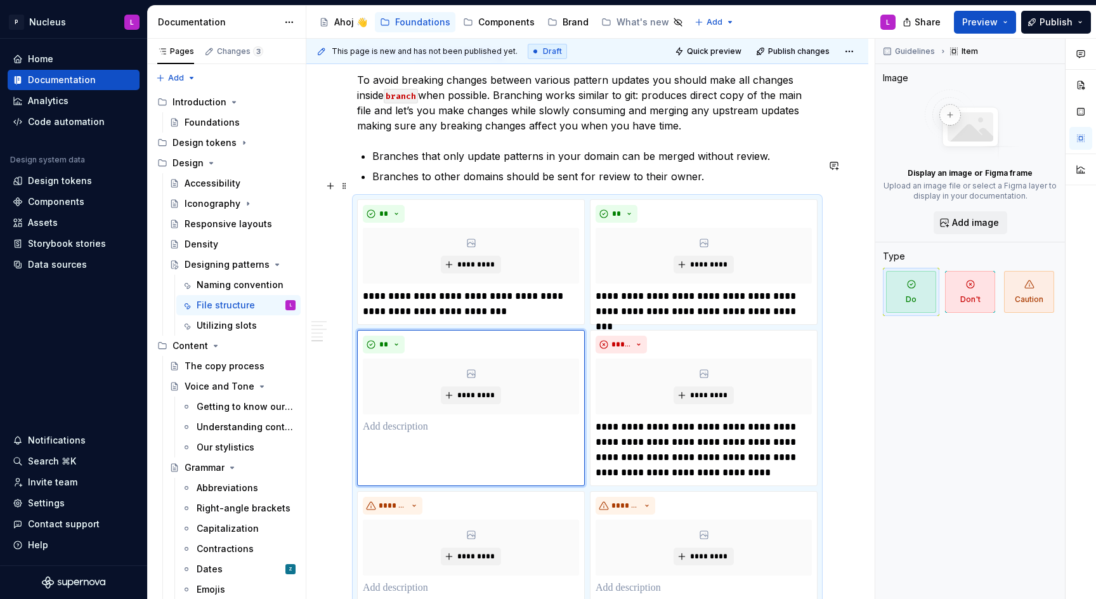
click at [672, 184] on p "Branches to other domains should be sent for review to their owner." at bounding box center [594, 176] width 445 height 15
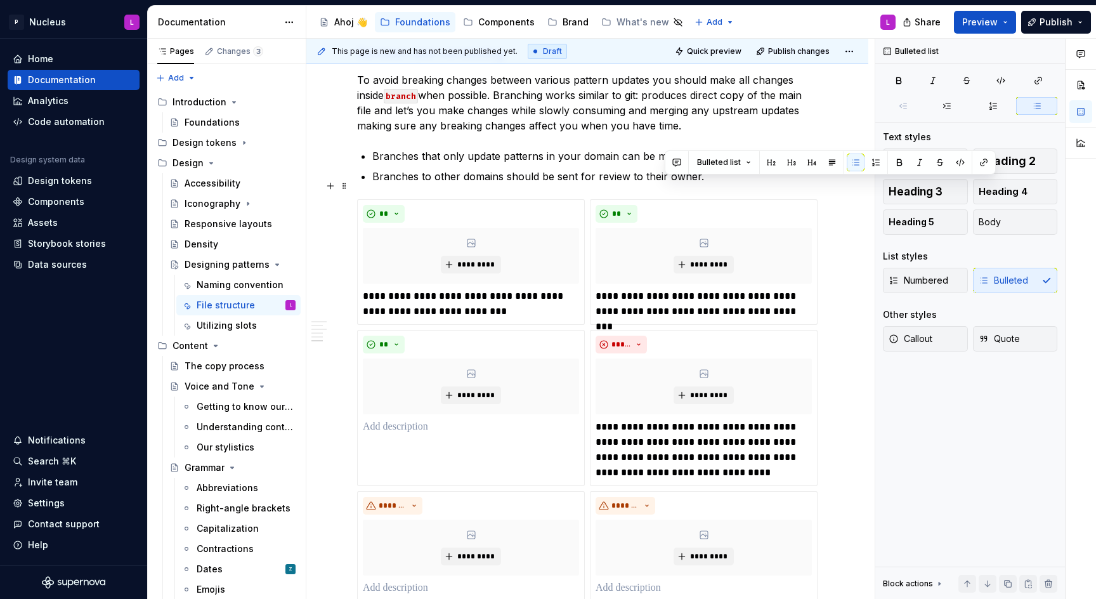
click at [631, 182] on p "Branches to other domains should be sent for review to their owner." at bounding box center [594, 176] width 445 height 15
click at [498, 435] on p at bounding box center [471, 426] width 216 height 15
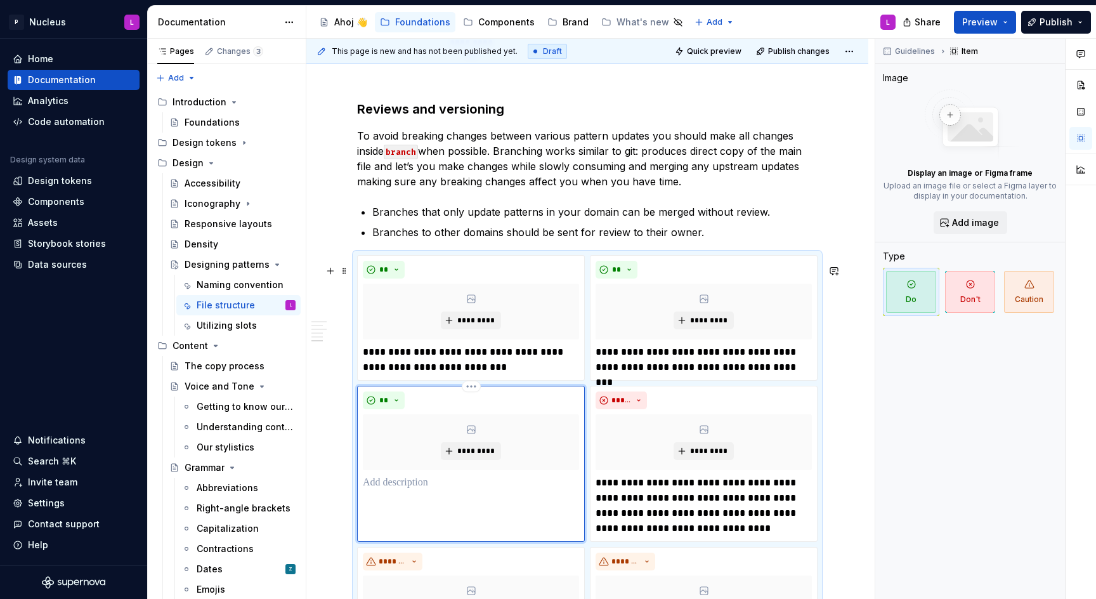
scroll to position [2016, 0]
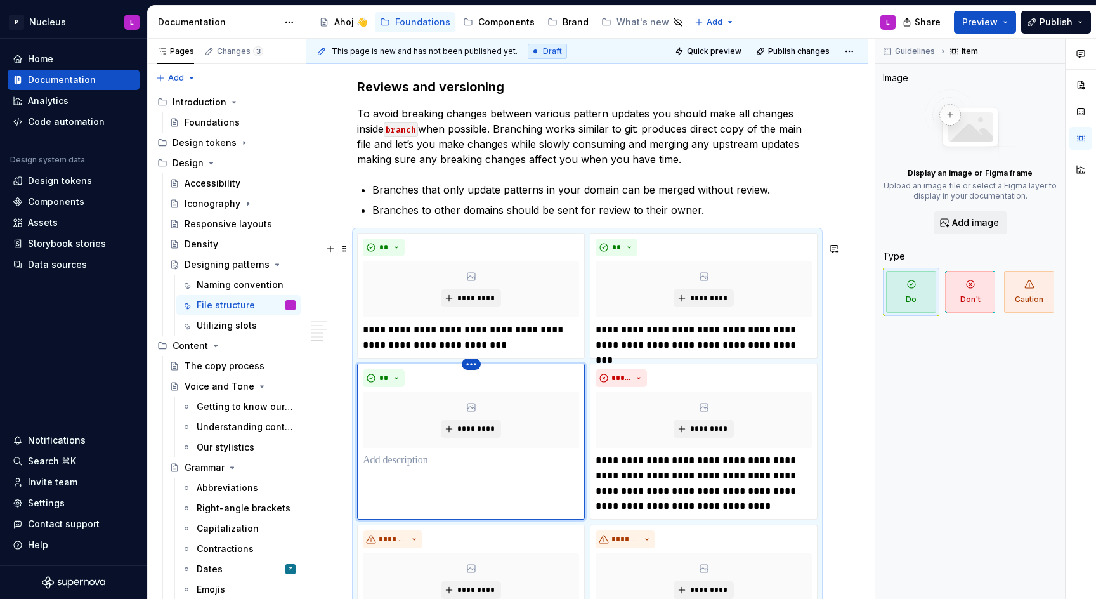
click at [470, 372] on html "P Nucleus L Home Documentation Analytics Code automation Design system data Des…" at bounding box center [548, 299] width 1096 height 599
click at [500, 401] on div "Delete item" at bounding box center [519, 395] width 108 height 20
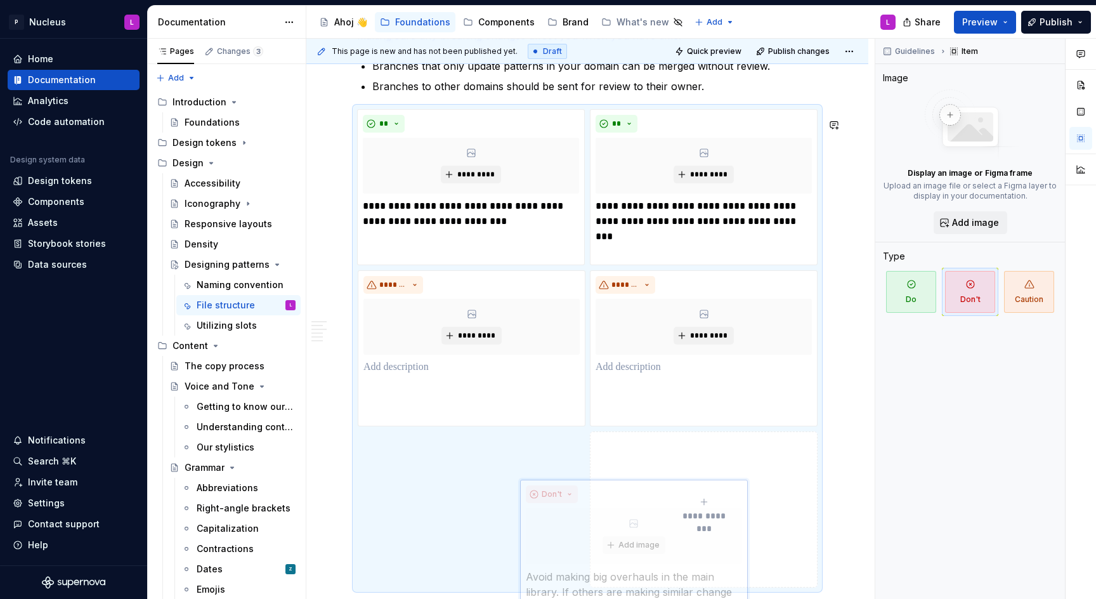
scroll to position [2141, 0]
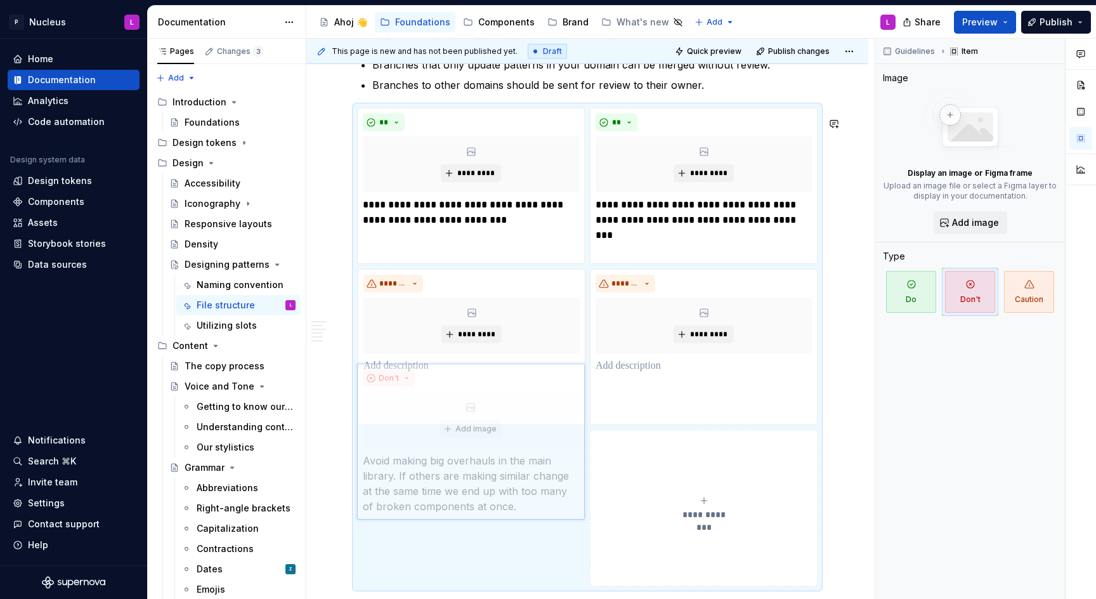
drag, startPoint x: 466, startPoint y: 288, endPoint x: 556, endPoint y: 462, distance: 195.8
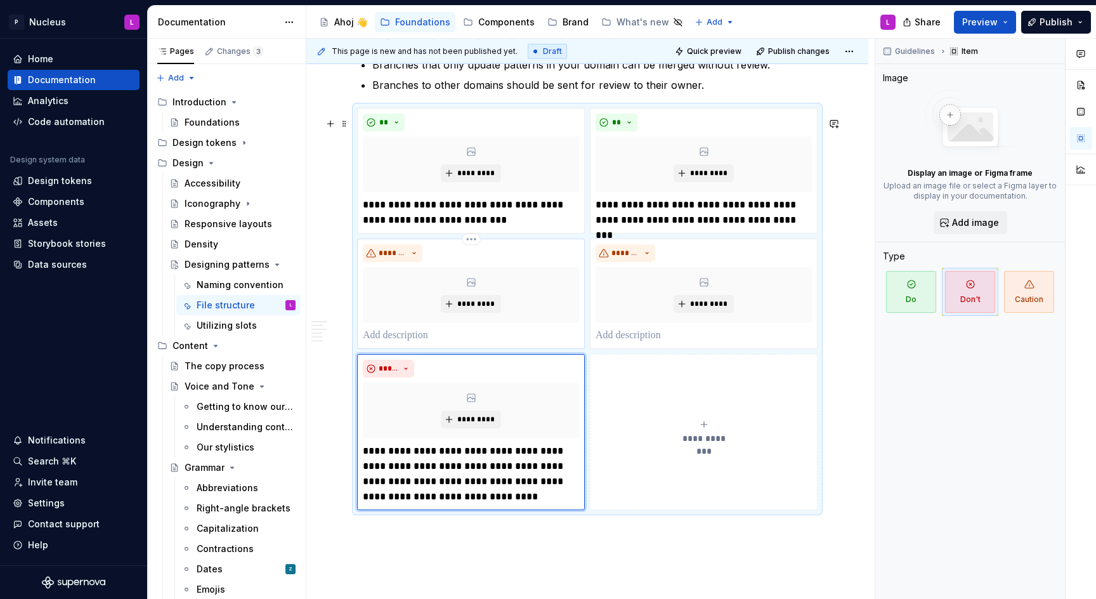
click at [443, 341] on p at bounding box center [471, 335] width 216 height 15
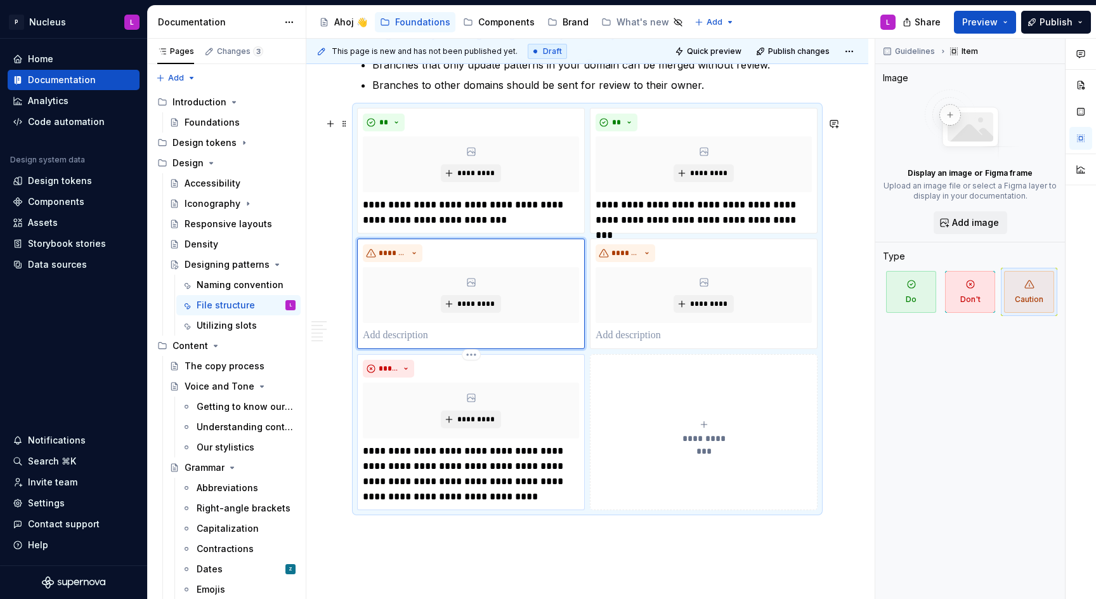
click at [534, 466] on p "**********" at bounding box center [471, 473] width 216 height 61
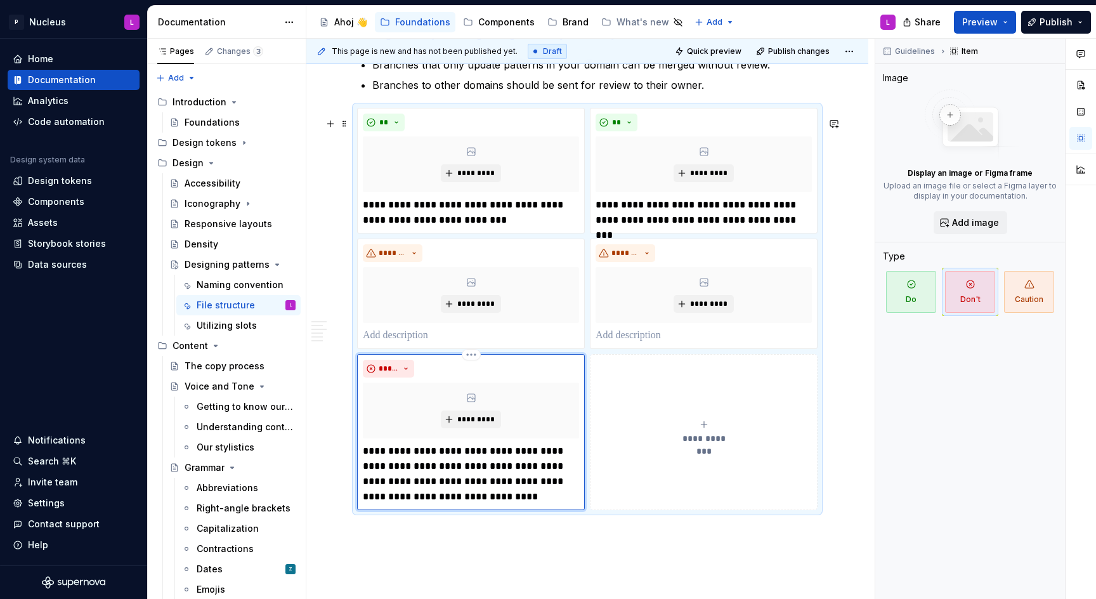
click at [483, 461] on p "**********" at bounding box center [471, 473] width 216 height 61
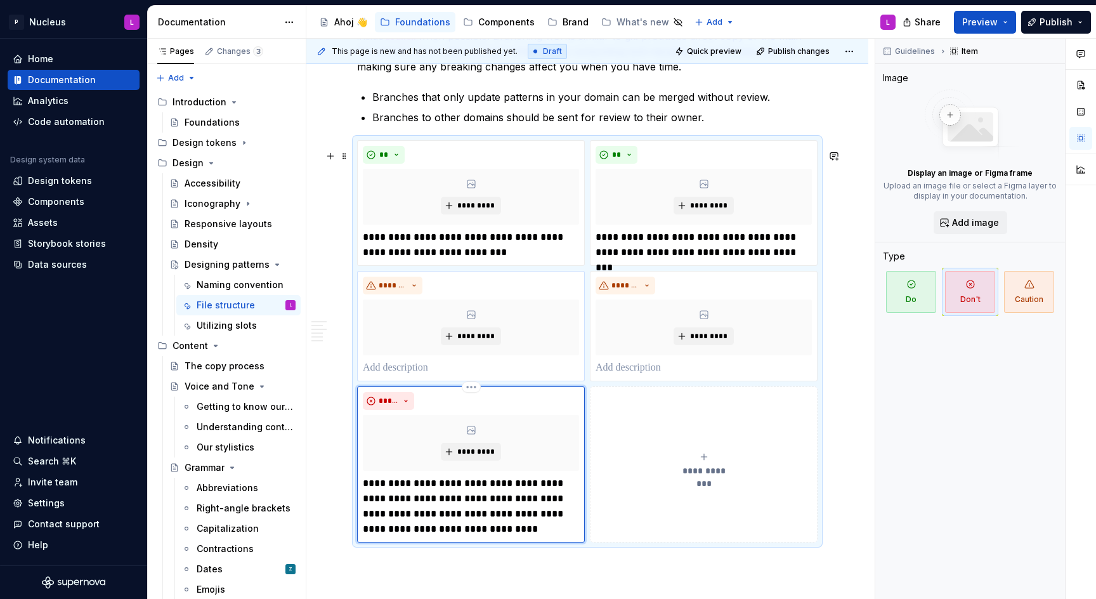
scroll to position [2185, 0]
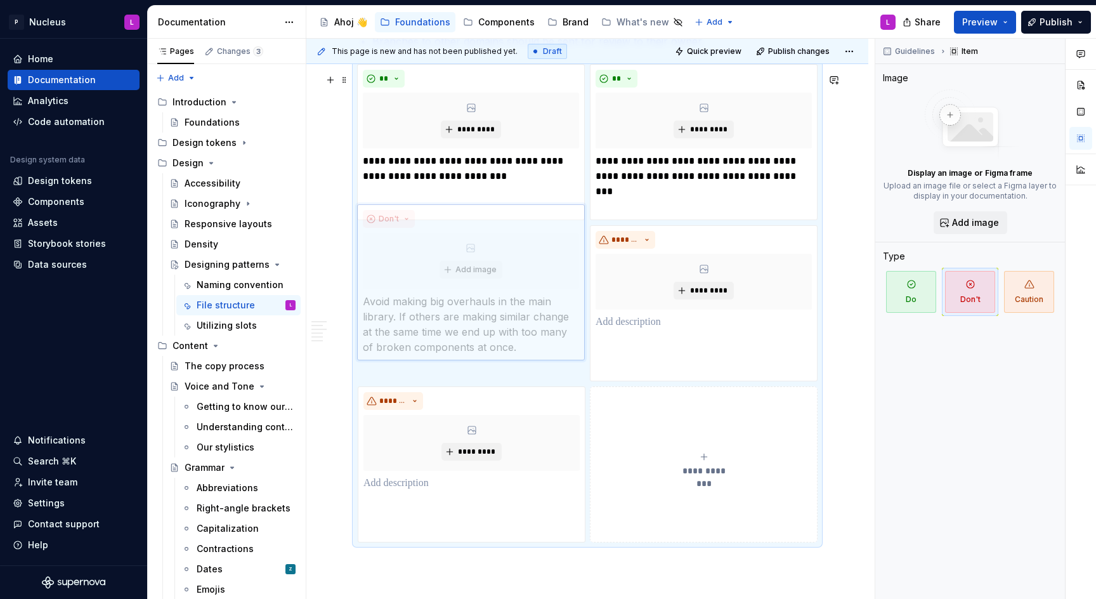
drag, startPoint x: 460, startPoint y: 400, endPoint x: 439, endPoint y: 287, distance: 114.9
click at [439, 287] on body "P Nucleus L Home Documentation Analytics Code automation Design system data Des…" at bounding box center [548, 299] width 1096 height 599
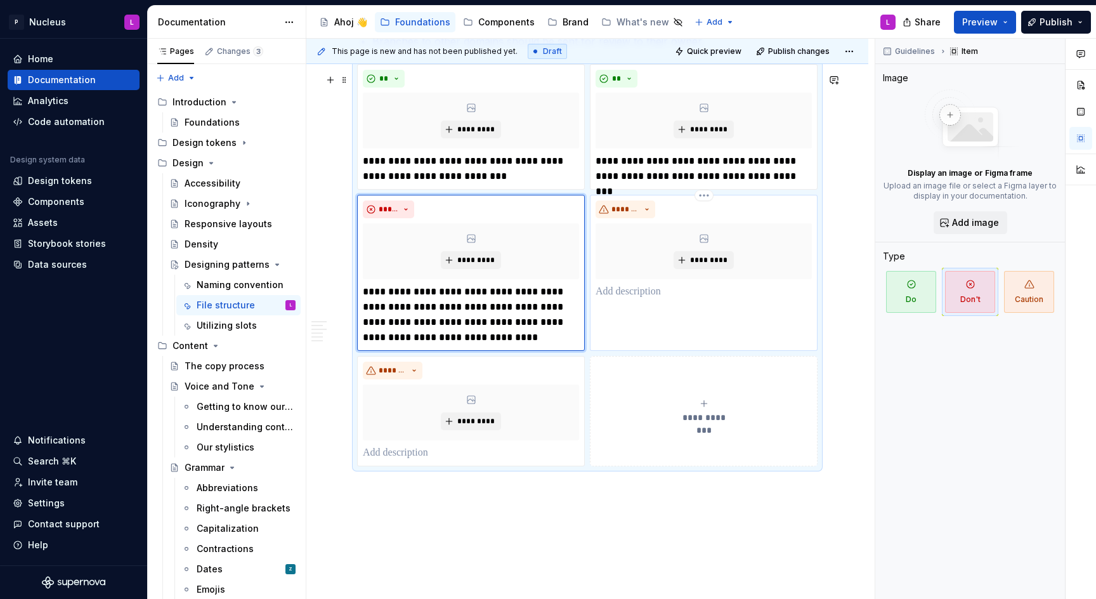
click at [645, 295] on p at bounding box center [704, 291] width 216 height 15
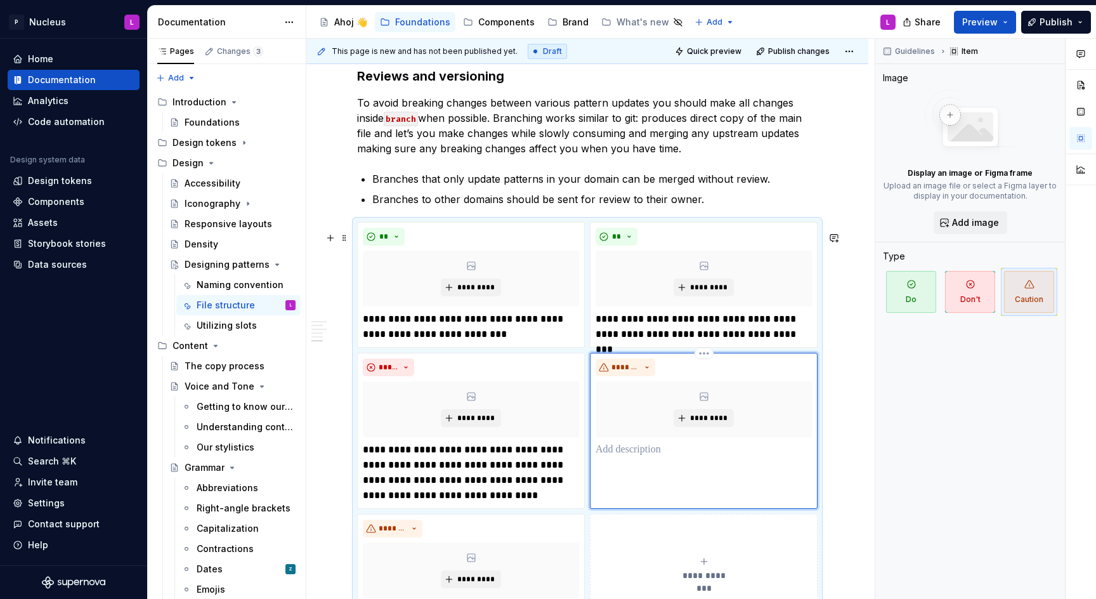
scroll to position [2043, 0]
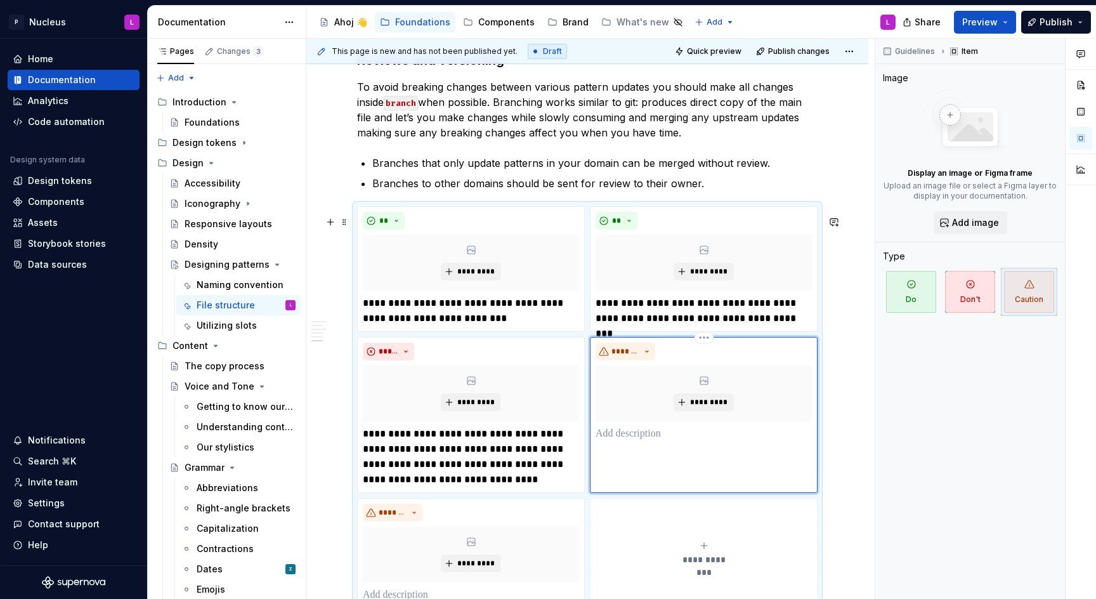
type textarea "*"
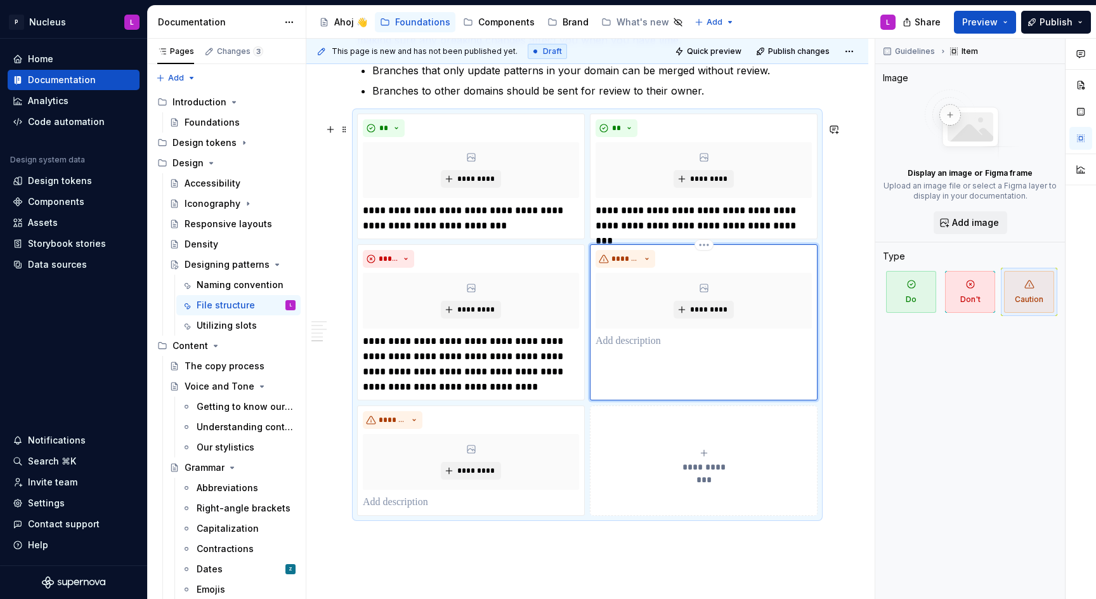
scroll to position [2139, 0]
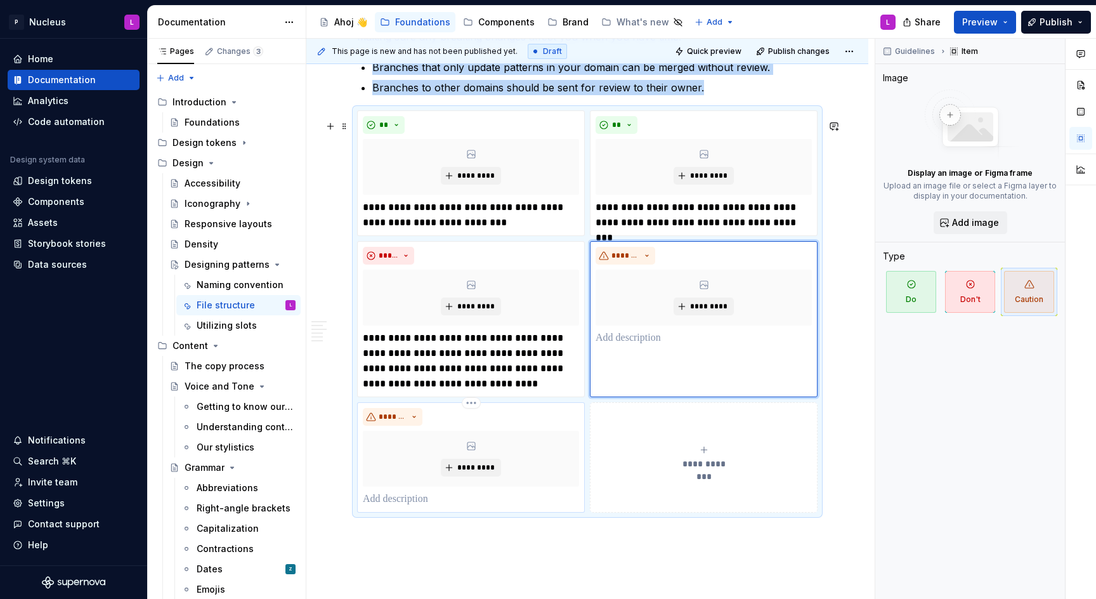
click at [452, 497] on div "******* *********" at bounding box center [471, 457] width 216 height 99
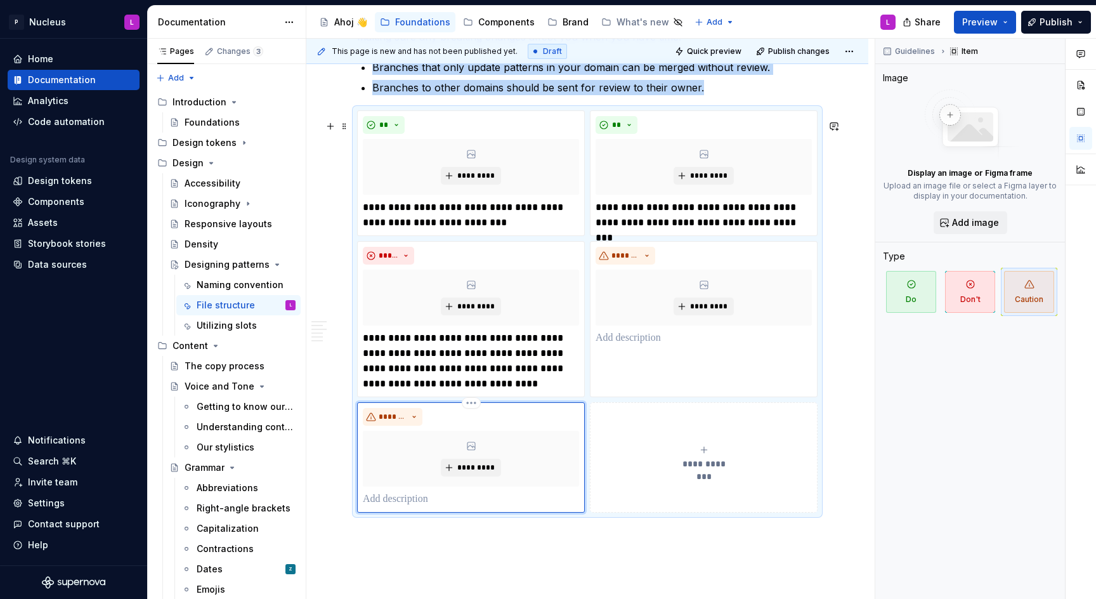
click at [435, 507] on p at bounding box center [471, 499] width 216 height 15
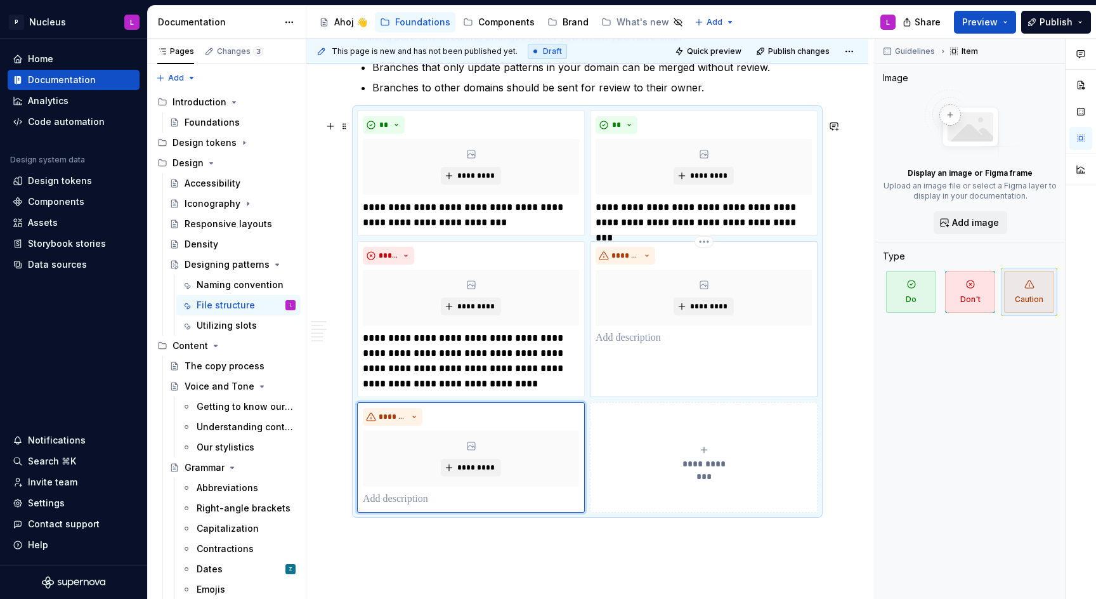
click at [626, 346] on p at bounding box center [704, 338] width 216 height 15
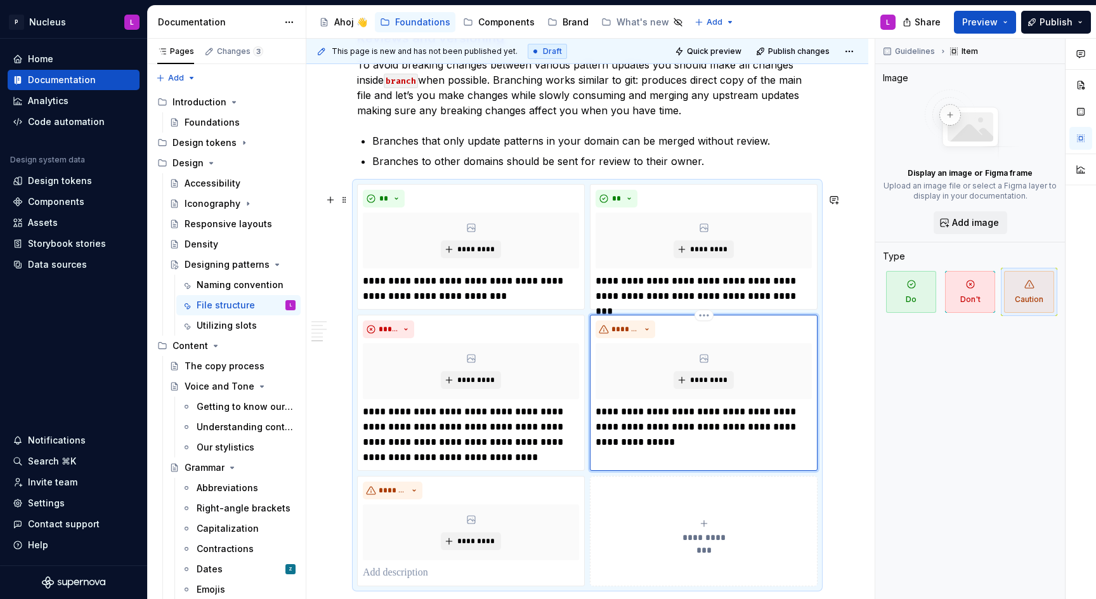
scroll to position [2066, 0]
drag, startPoint x: 715, startPoint y: 446, endPoint x: 710, endPoint y: 431, distance: 16.1
click at [710, 431] on p "**********" at bounding box center [704, 427] width 216 height 46
drag, startPoint x: 701, startPoint y: 416, endPoint x: 601, endPoint y: 411, distance: 100.4
click at [601, 411] on div "**********" at bounding box center [704, 377] width 216 height 114
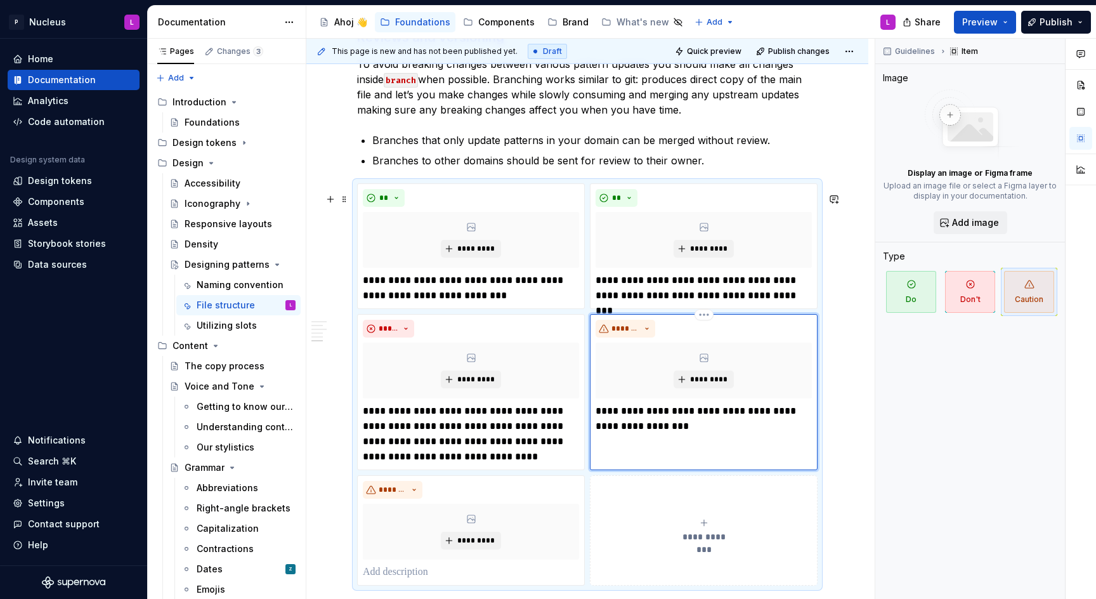
click at [699, 434] on p "**********" at bounding box center [704, 419] width 216 height 30
click at [651, 421] on p "**********" at bounding box center [704, 419] width 216 height 30
click at [727, 426] on p "**********" at bounding box center [704, 419] width 216 height 30
click at [728, 430] on p "**********" at bounding box center [704, 419] width 216 height 30
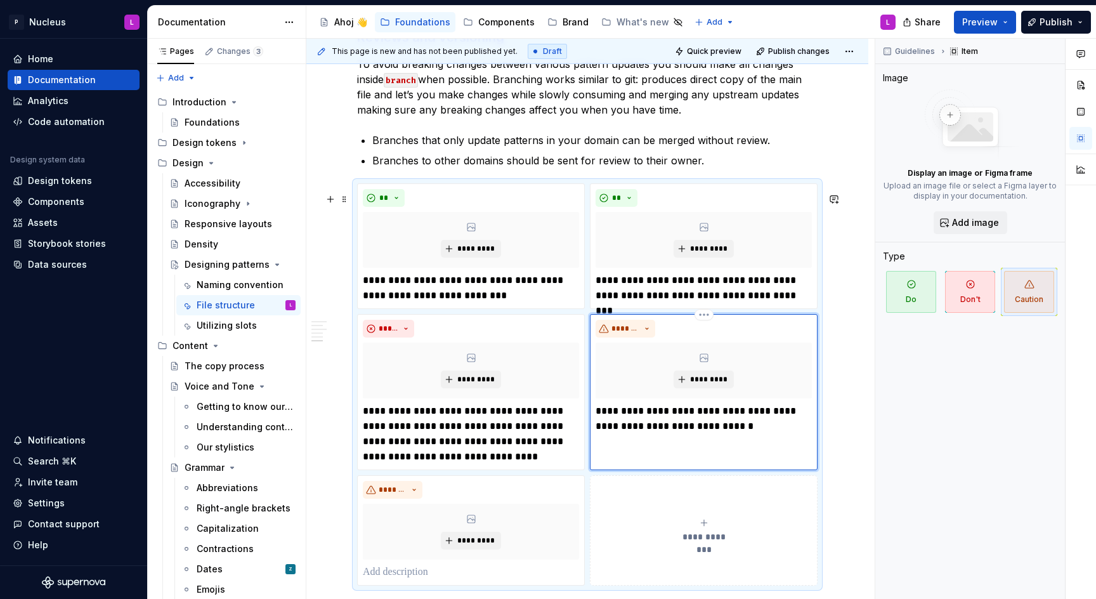
click at [652, 430] on p "**********" at bounding box center [704, 419] width 216 height 30
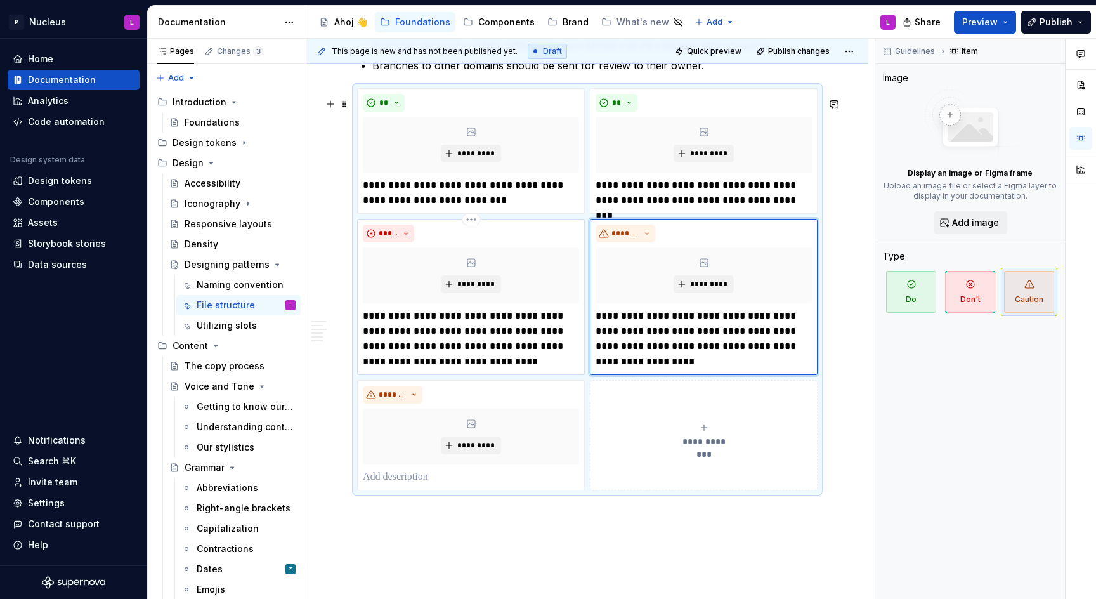
scroll to position [2173, 0]
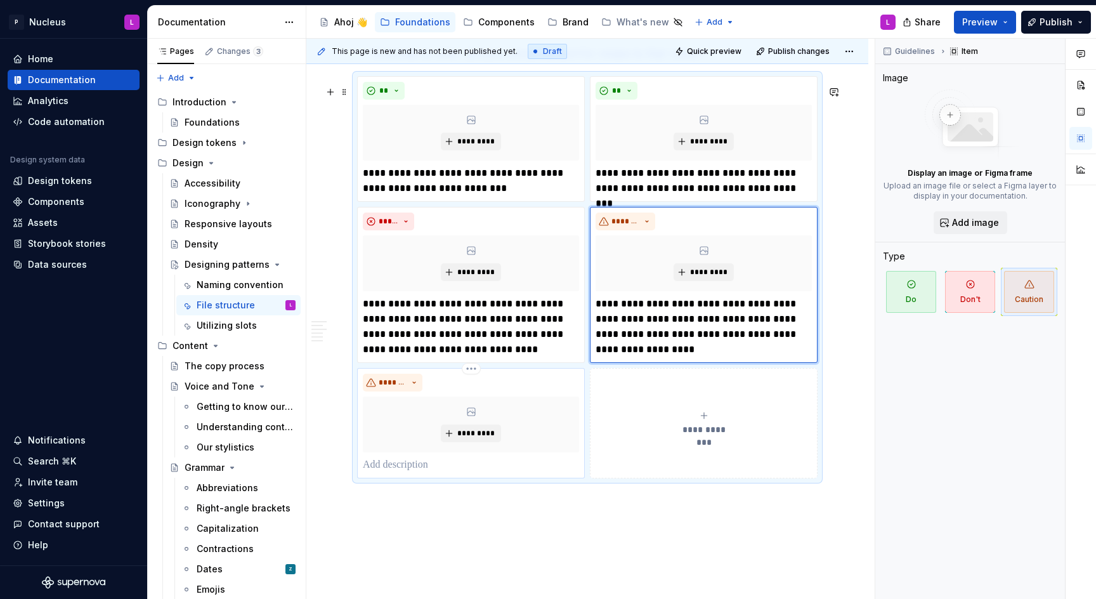
click at [429, 470] on p at bounding box center [471, 464] width 216 height 15
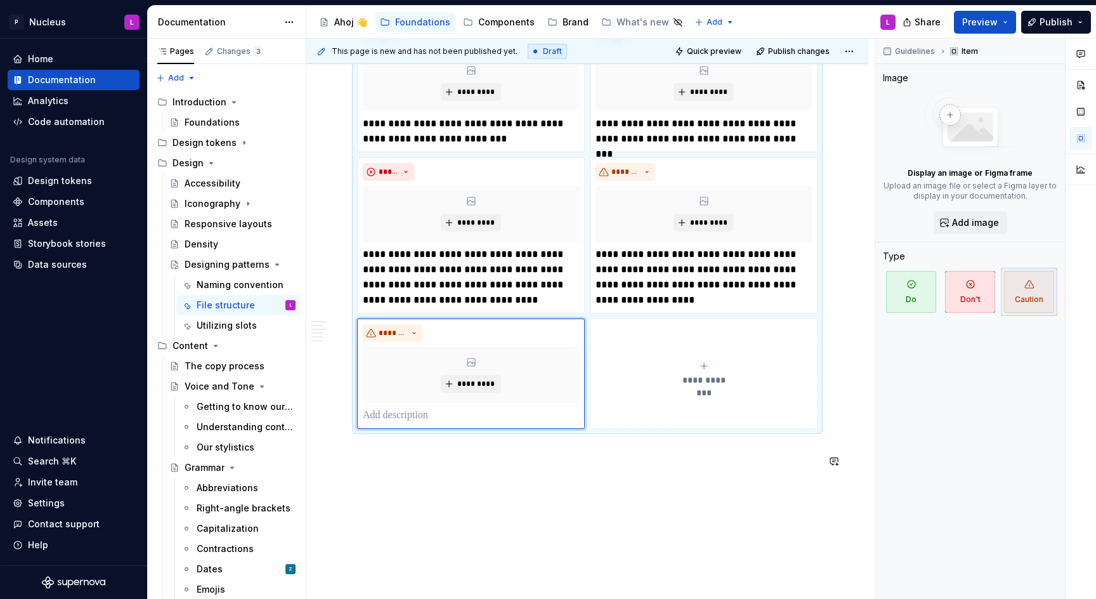
scroll to position [2213, 0]
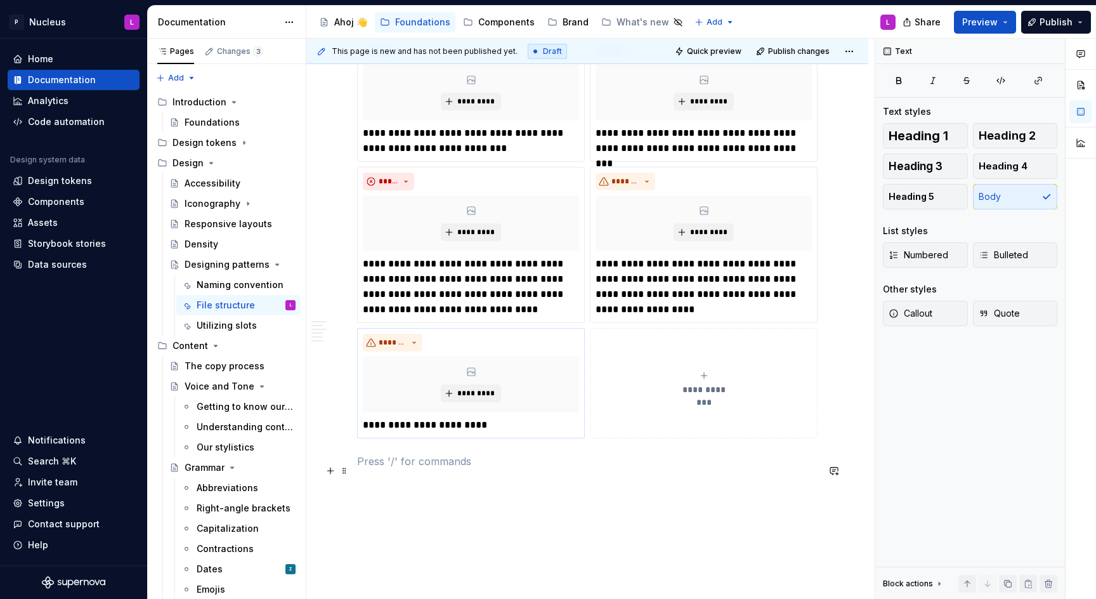
click at [429, 469] on p at bounding box center [587, 461] width 461 height 15
drag, startPoint x: 498, startPoint y: 430, endPoint x: 358, endPoint y: 424, distance: 139.7
click at [358, 424] on div "**********" at bounding box center [471, 383] width 228 height 110
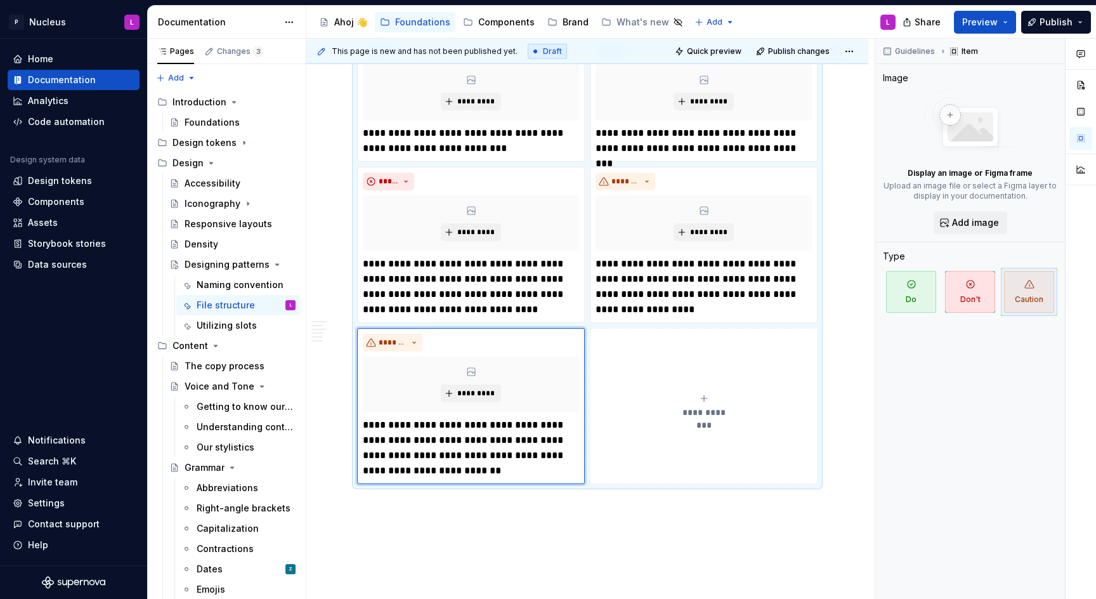
drag, startPoint x: 395, startPoint y: 560, endPoint x: 404, endPoint y: 555, distance: 10.2
click at [395, 559] on div "**********" at bounding box center [590, 319] width 568 height 561
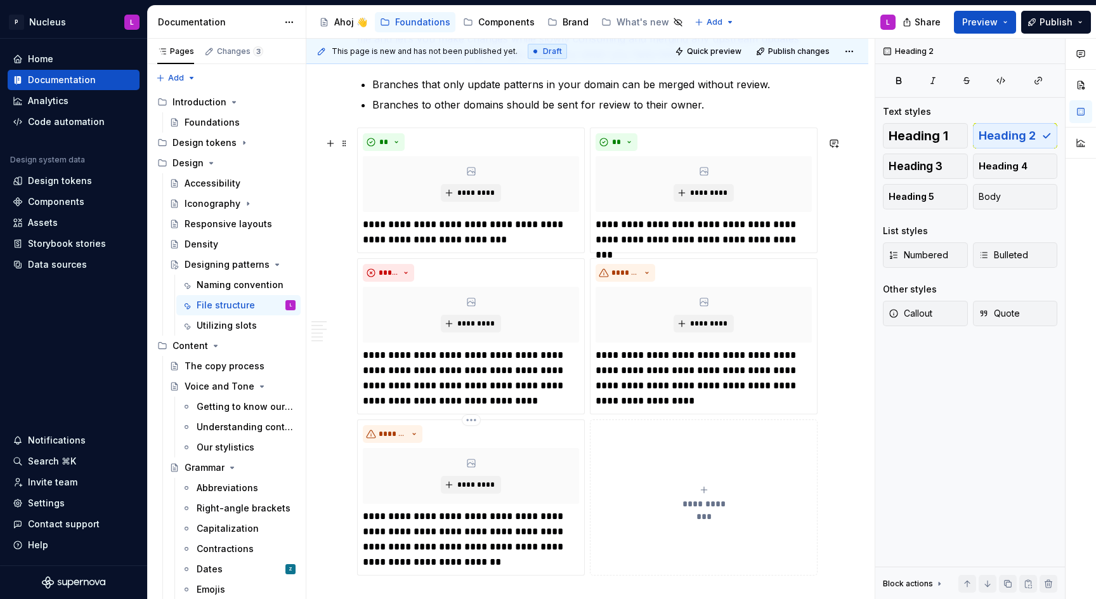
scroll to position [2332, 0]
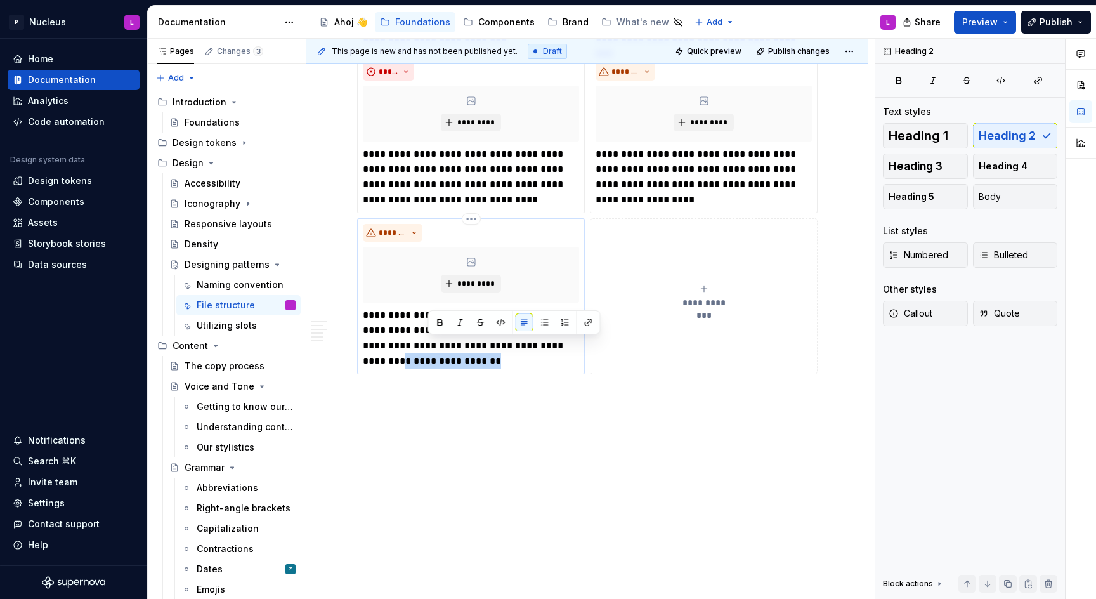
drag, startPoint x: 499, startPoint y: 567, endPoint x: 544, endPoint y: 345, distance: 226.5
click at [544, 345] on p "**********" at bounding box center [471, 338] width 216 height 61
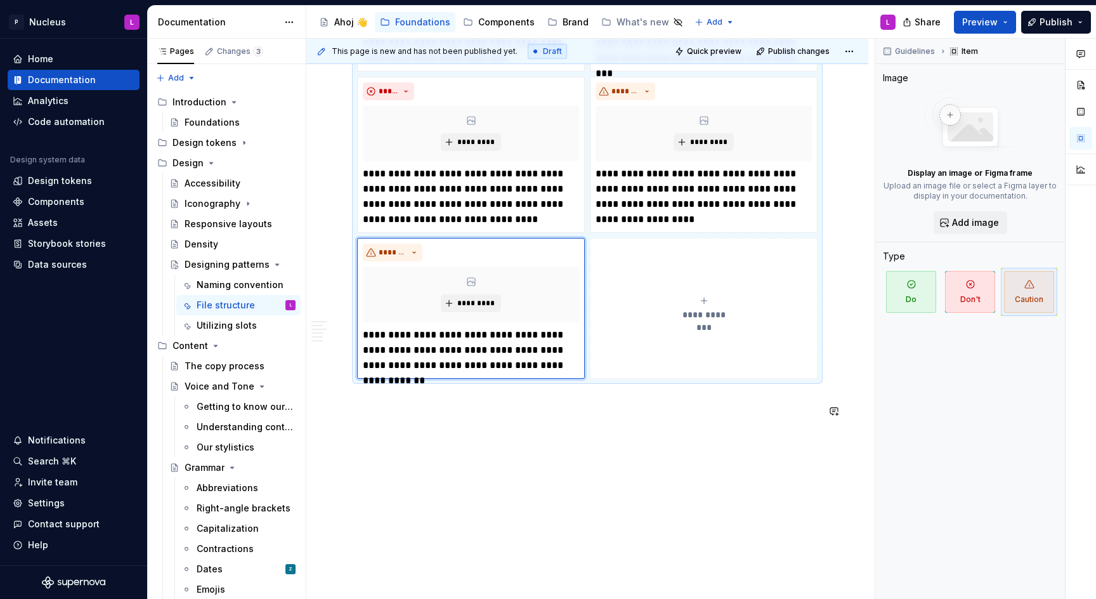
scroll to position [2301, 0]
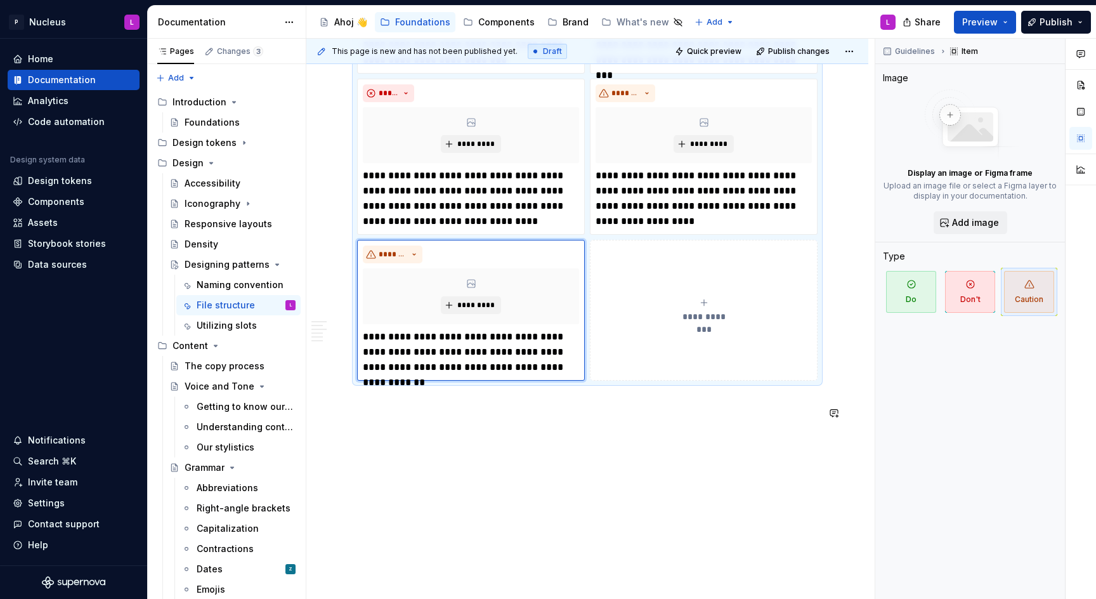
click at [476, 468] on div "**********" at bounding box center [590, 319] width 568 height 561
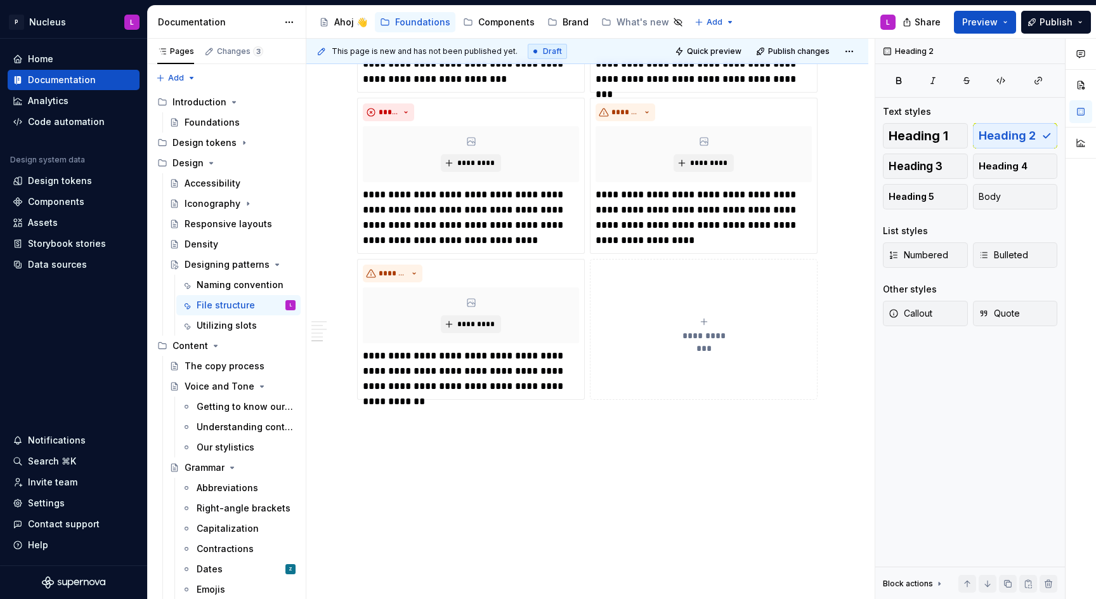
scroll to position [2317, 0]
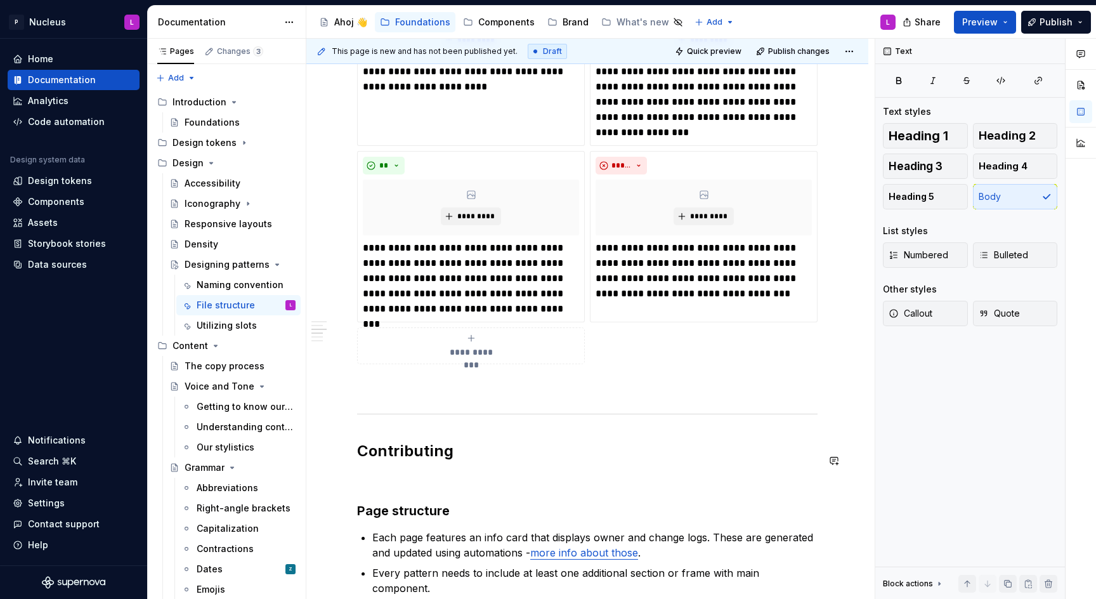
scroll to position [367, 0]
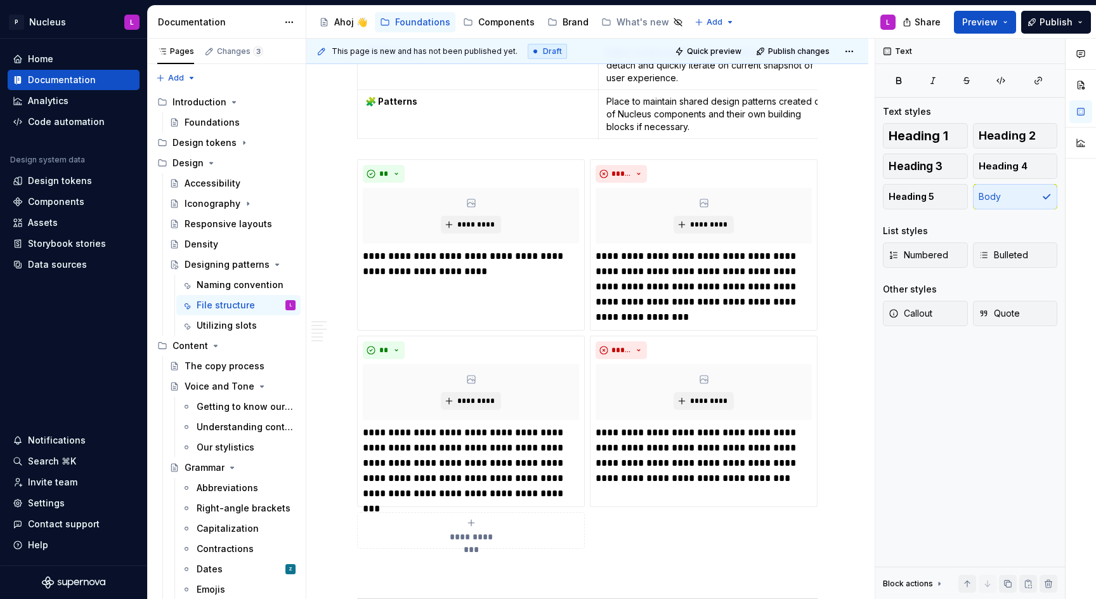
click at [957, 36] on div "Share Preview Publish" at bounding box center [1001, 22] width 190 height 32
click at [976, 24] on span "Preview" at bounding box center [980, 22] width 36 height 13
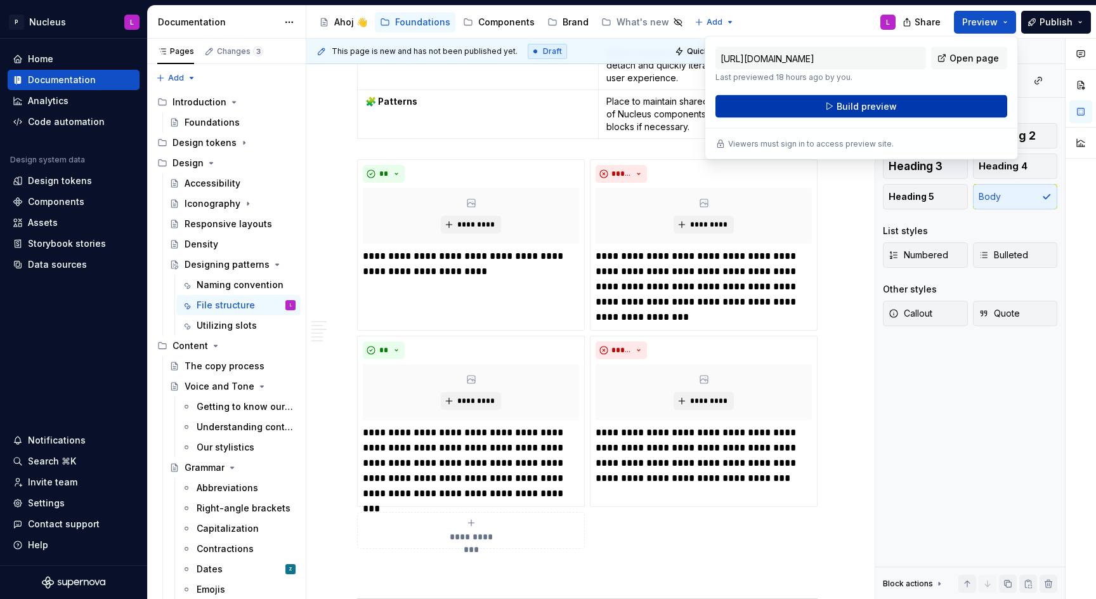
click at [886, 105] on span "Build preview" at bounding box center [867, 106] width 60 height 13
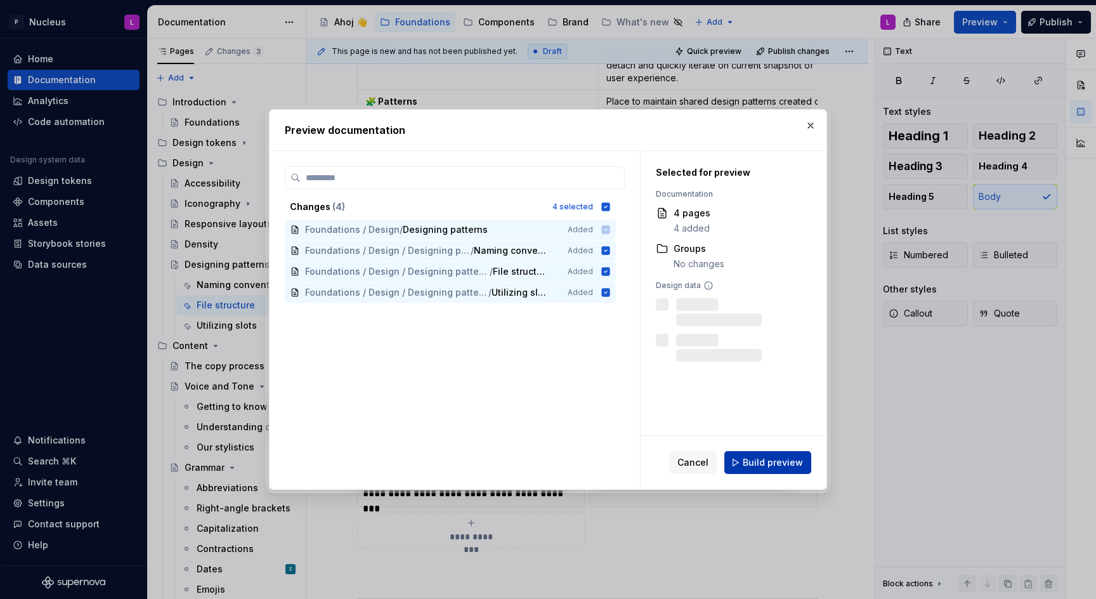
click at [759, 462] on span "Build preview" at bounding box center [773, 462] width 60 height 13
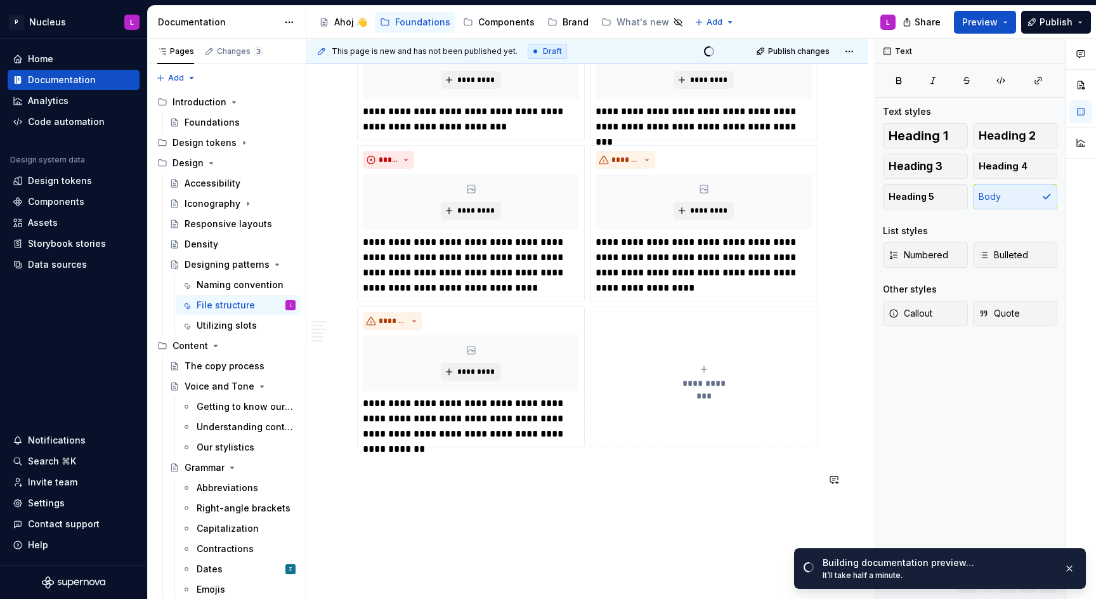
scroll to position [2317, 0]
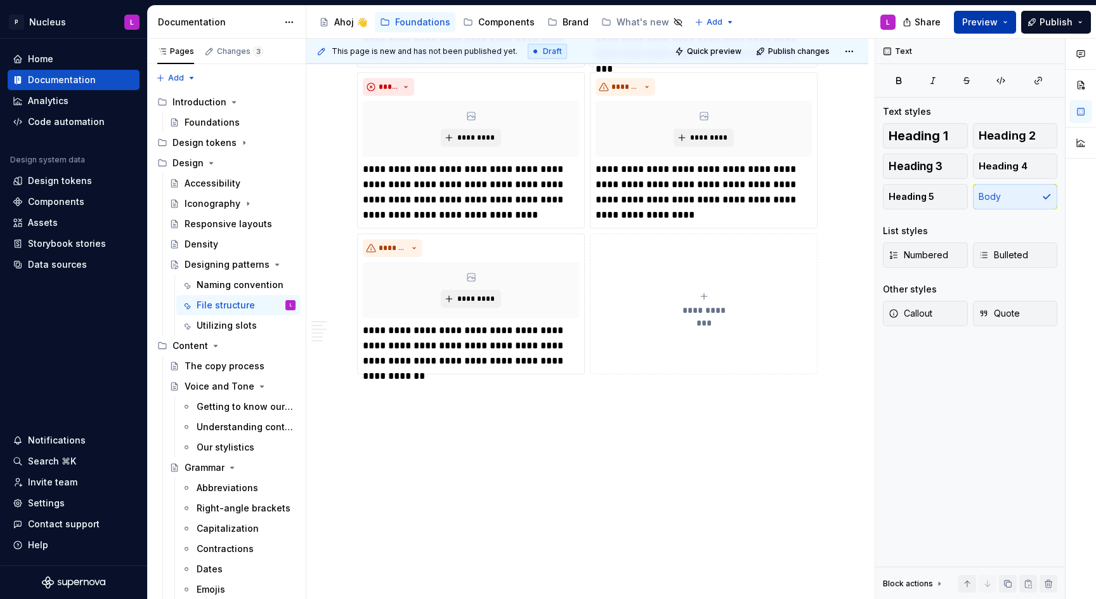
click at [1000, 18] on button "Preview" at bounding box center [985, 22] width 62 height 23
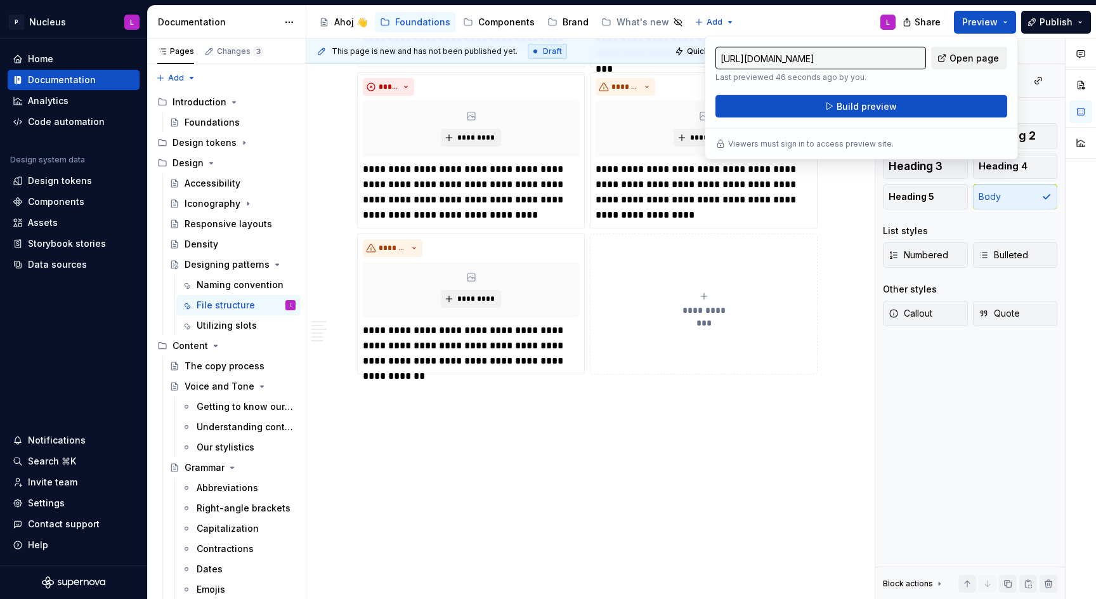
click at [964, 58] on span "Open page" at bounding box center [974, 58] width 49 height 13
type textarea "*"
